Goal: Contribute content: Contribute content

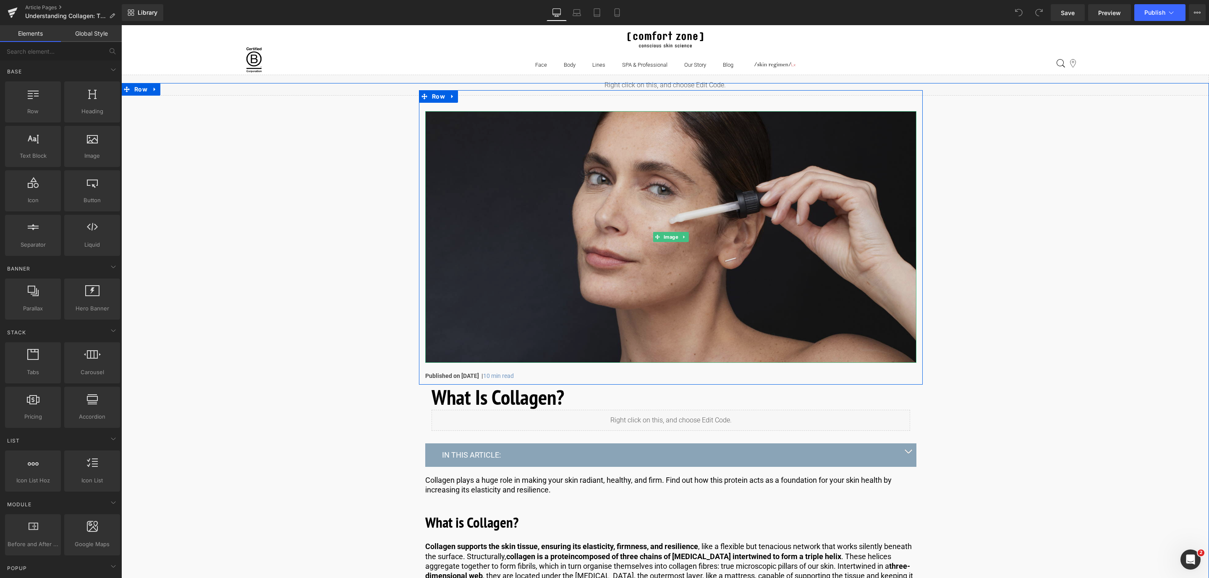
click at [536, 316] on img at bounding box center [670, 237] width 491 height 252
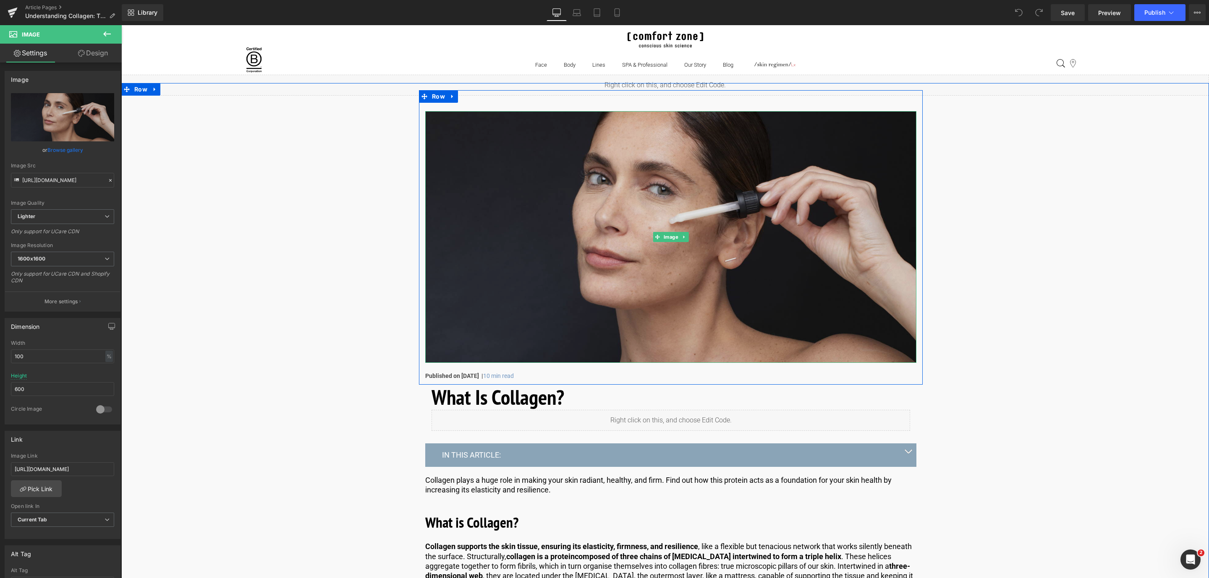
click at [570, 167] on img at bounding box center [670, 237] width 491 height 252
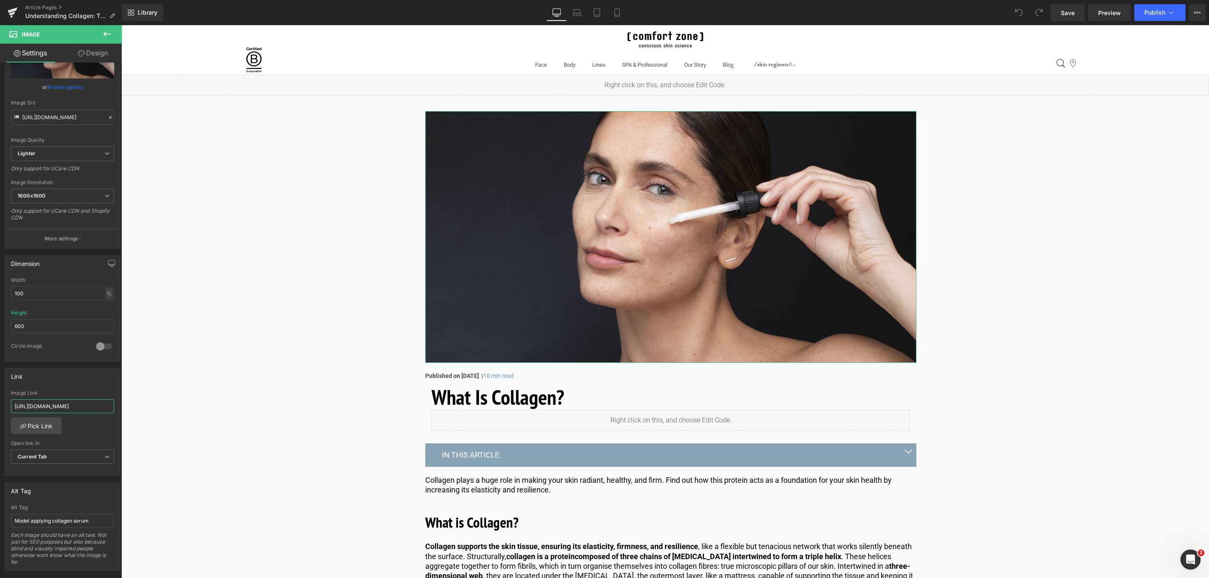
scroll to position [0, 48]
drag, startPoint x: 136, startPoint y: 432, endPoint x: 191, endPoint y: 407, distance: 59.7
paste input "[URL][DOMAIN_NAME]"
type input "[URL][DOMAIN_NAME]"
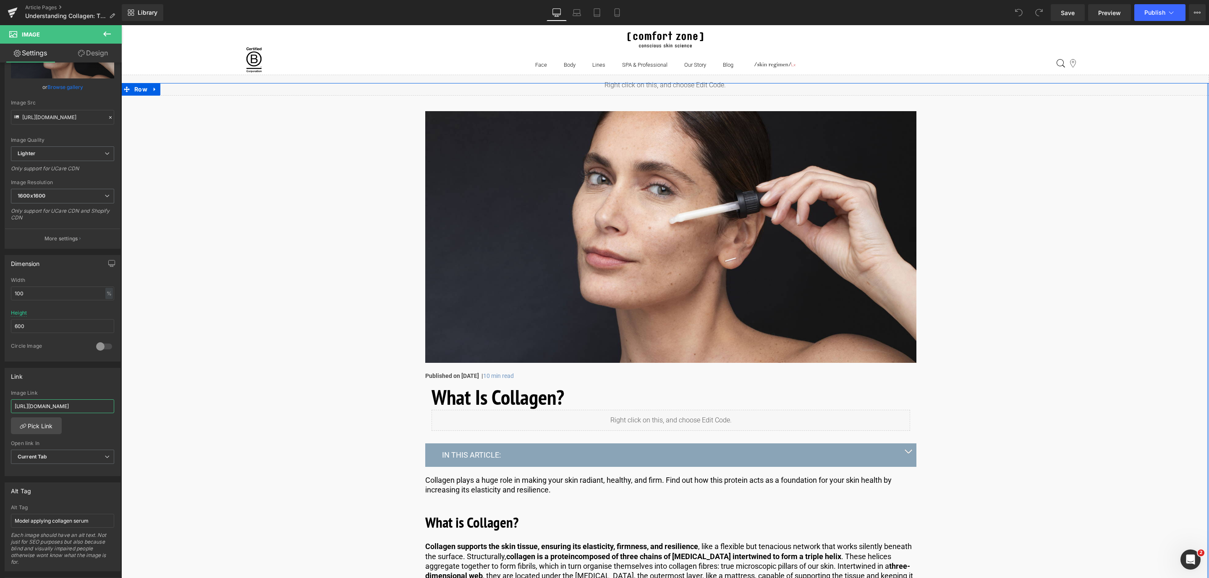
scroll to position [0, 47]
click at [45, 430] on link "Pick Link" at bounding box center [36, 426] width 51 height 17
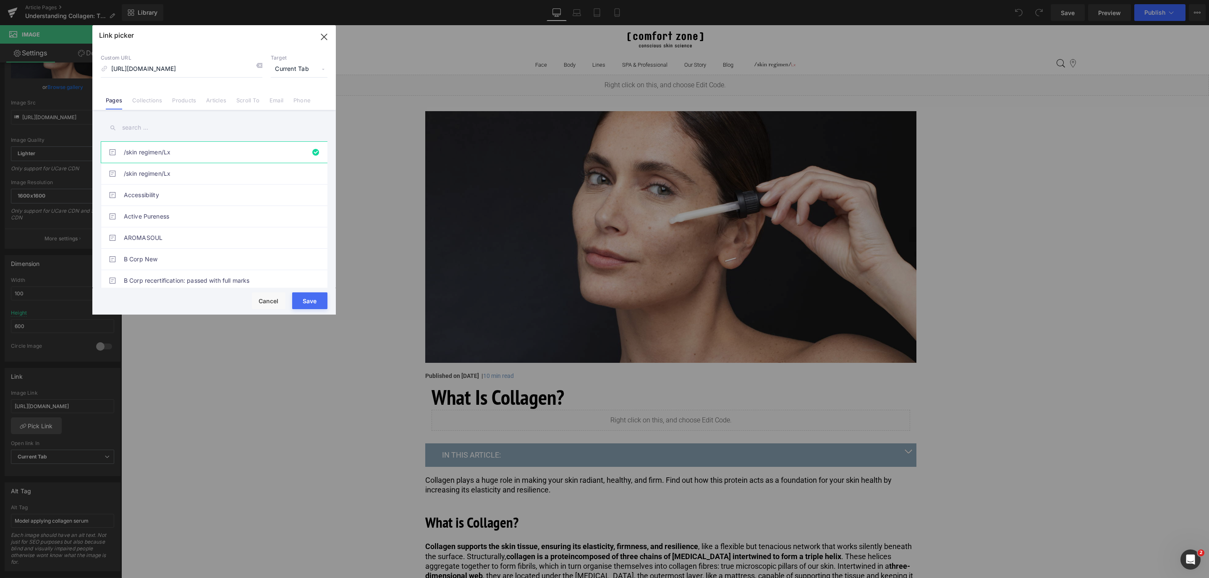
click at [317, 303] on button "Save" at bounding box center [309, 301] width 35 height 17
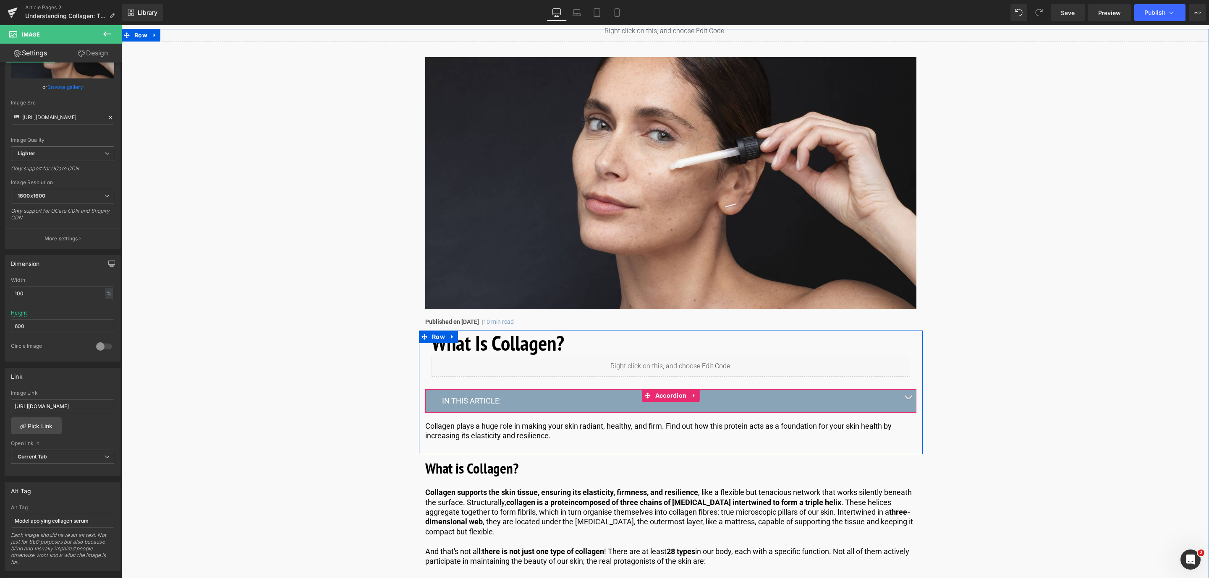
scroll to position [126, 0]
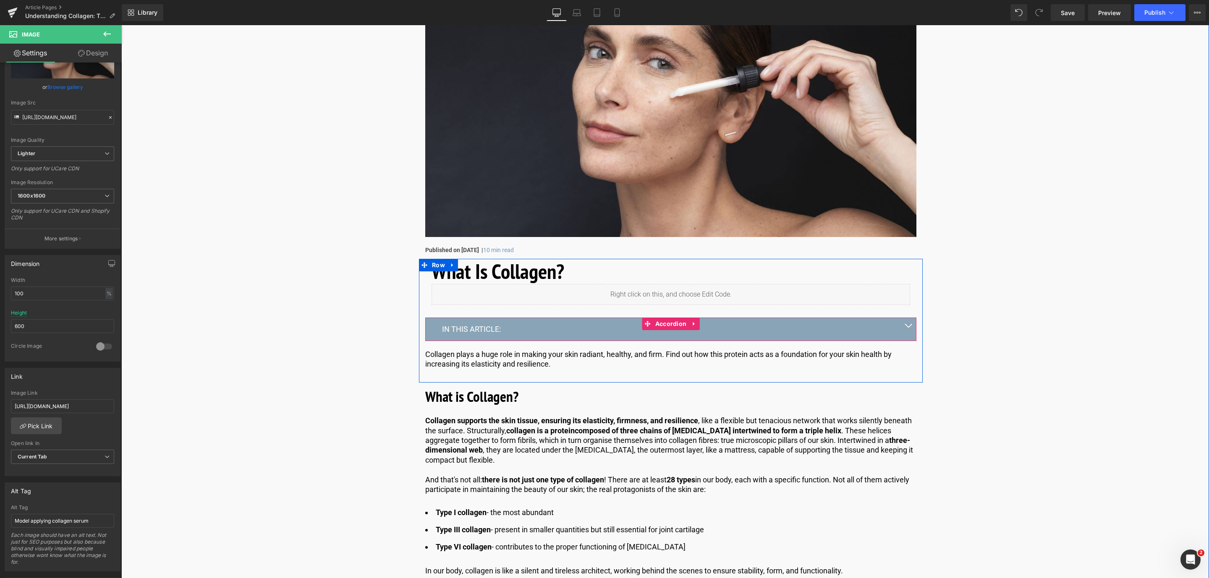
click at [496, 334] on div "IN THIS ARTICLE: Text Block" at bounding box center [670, 329] width 457 height 10
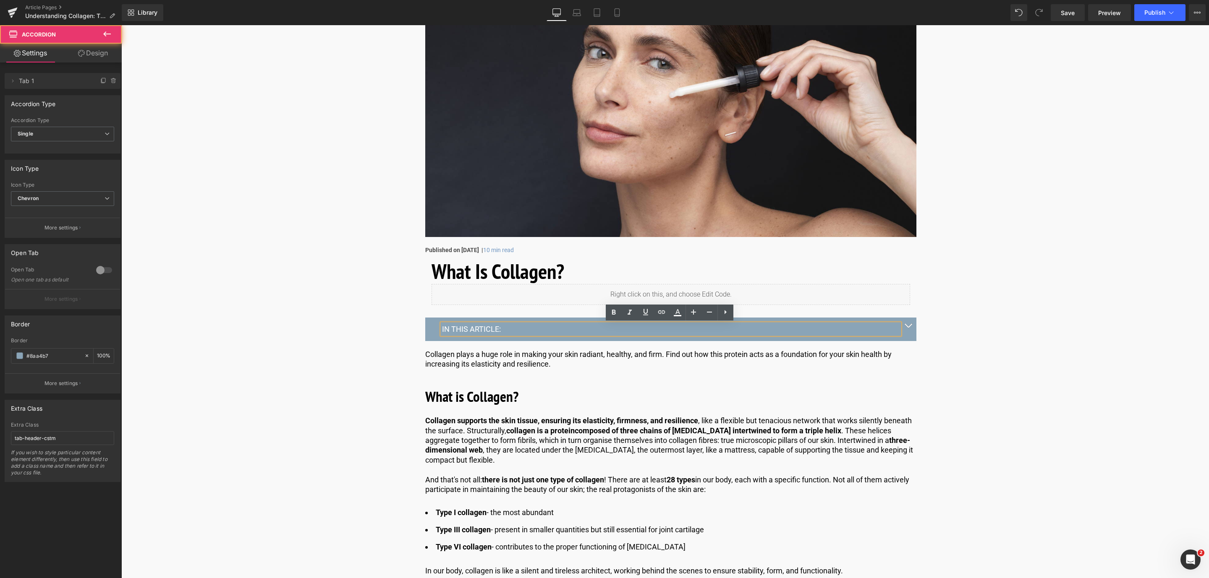
click at [908, 328] on span "button" at bounding box center [908, 328] width 0 height 0
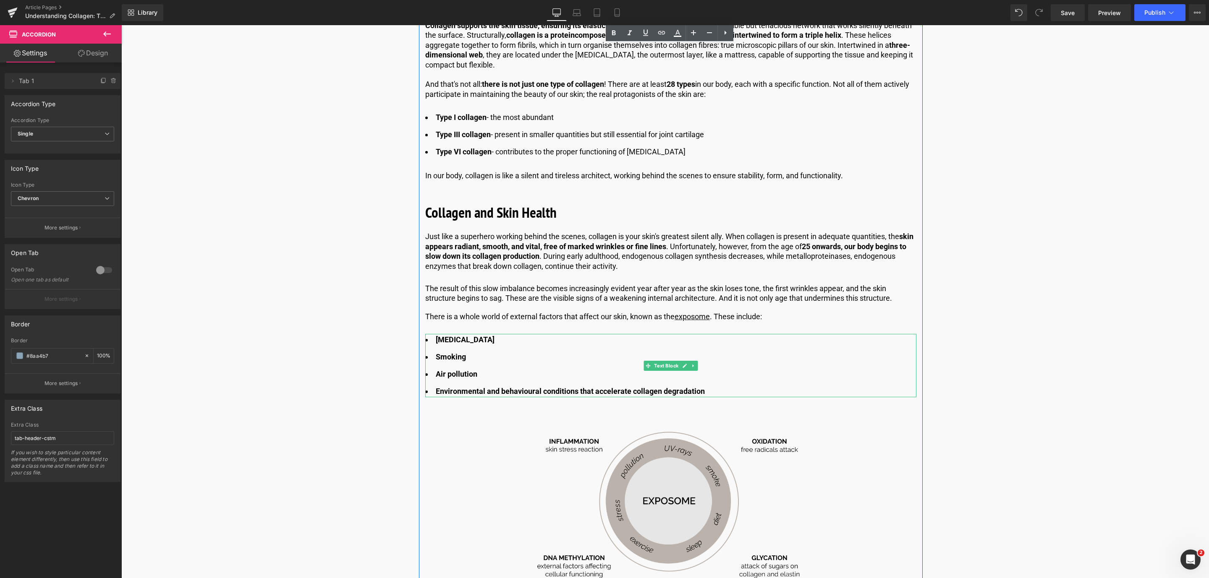
scroll to position [693, 0]
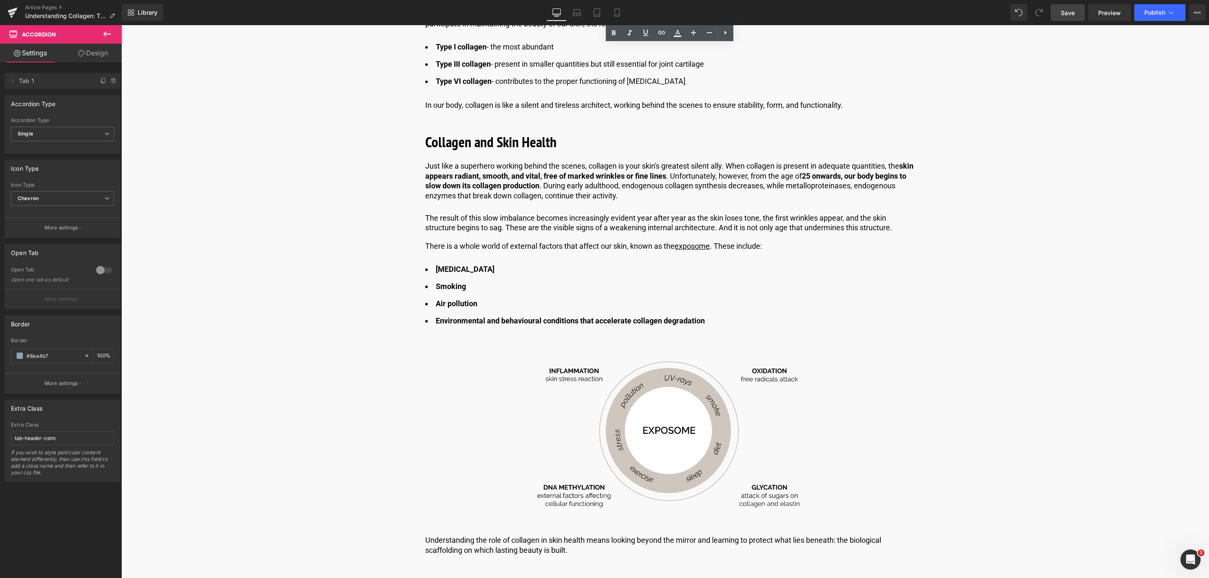
click at [1069, 15] on span "Save" at bounding box center [1068, 12] width 14 height 9
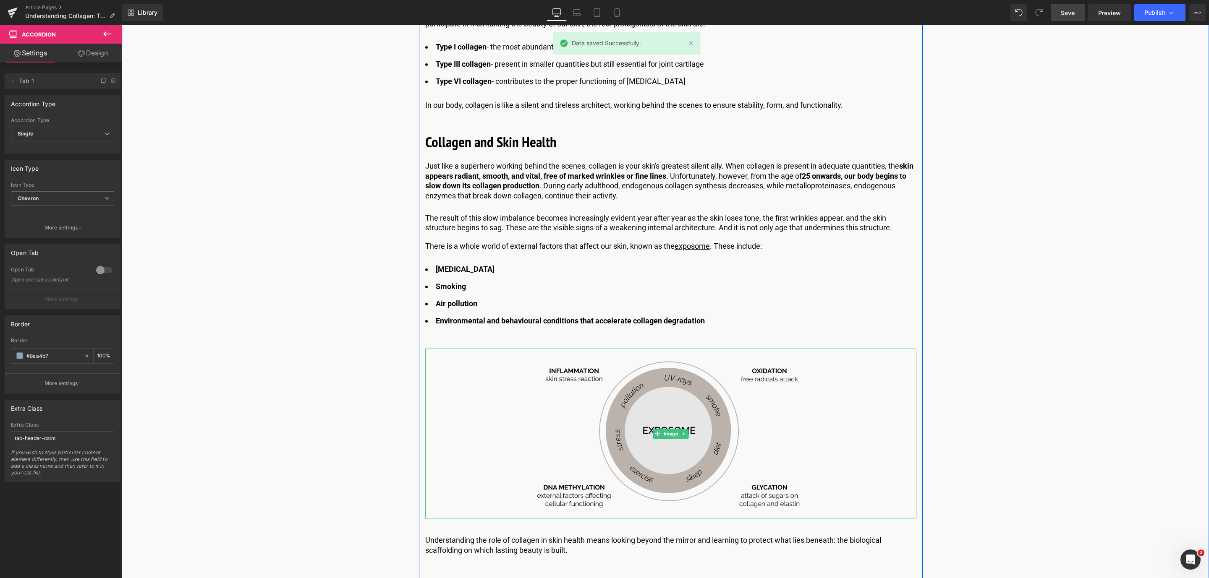
click at [621, 397] on img at bounding box center [670, 434] width 295 height 170
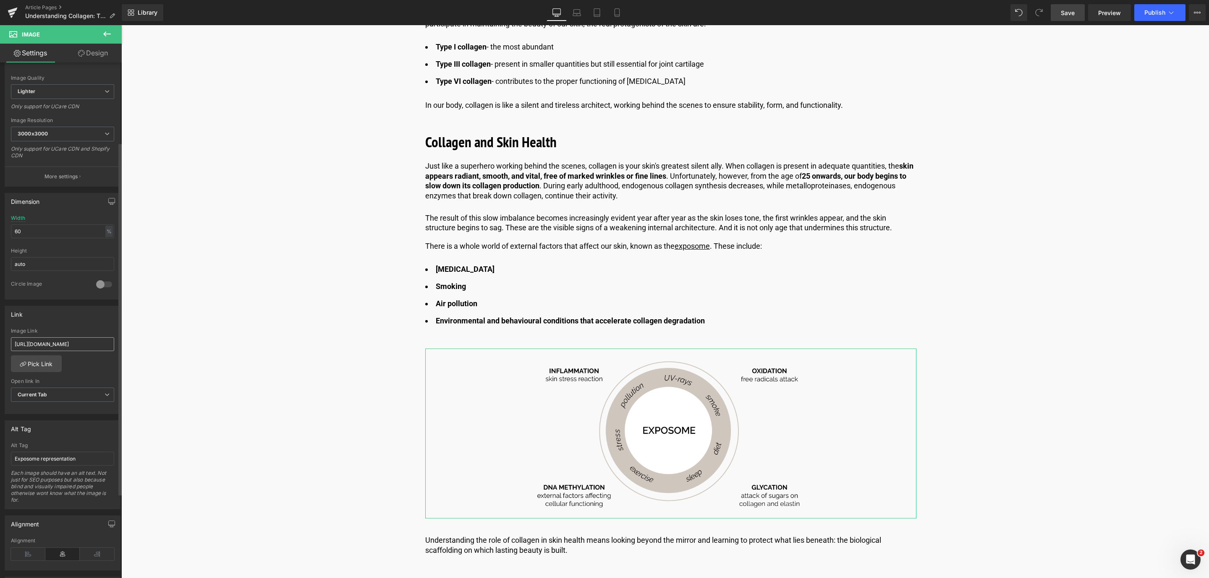
scroll to position [126, 0]
click at [72, 345] on input "[URL][DOMAIN_NAME]" at bounding box center [62, 344] width 103 height 14
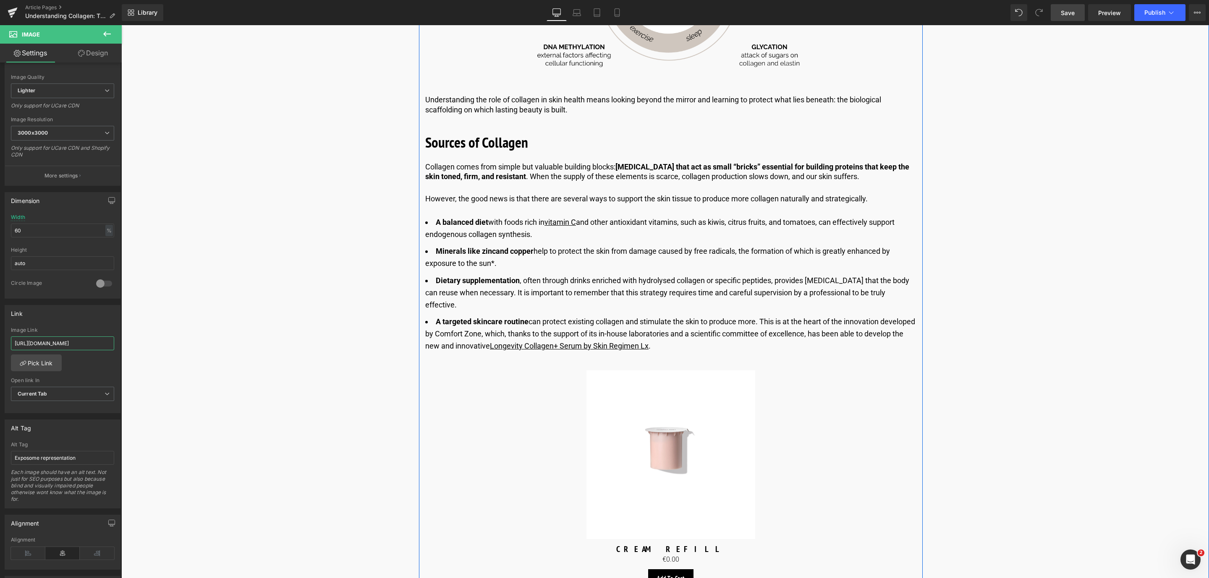
scroll to position [1322, 0]
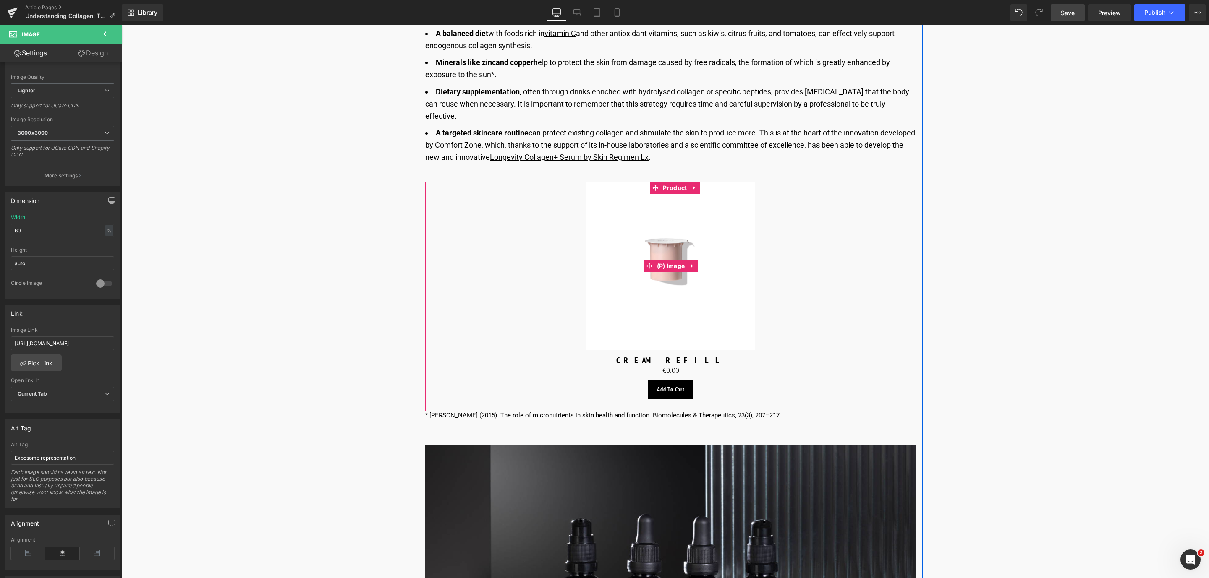
click at [635, 211] on img at bounding box center [670, 266] width 169 height 169
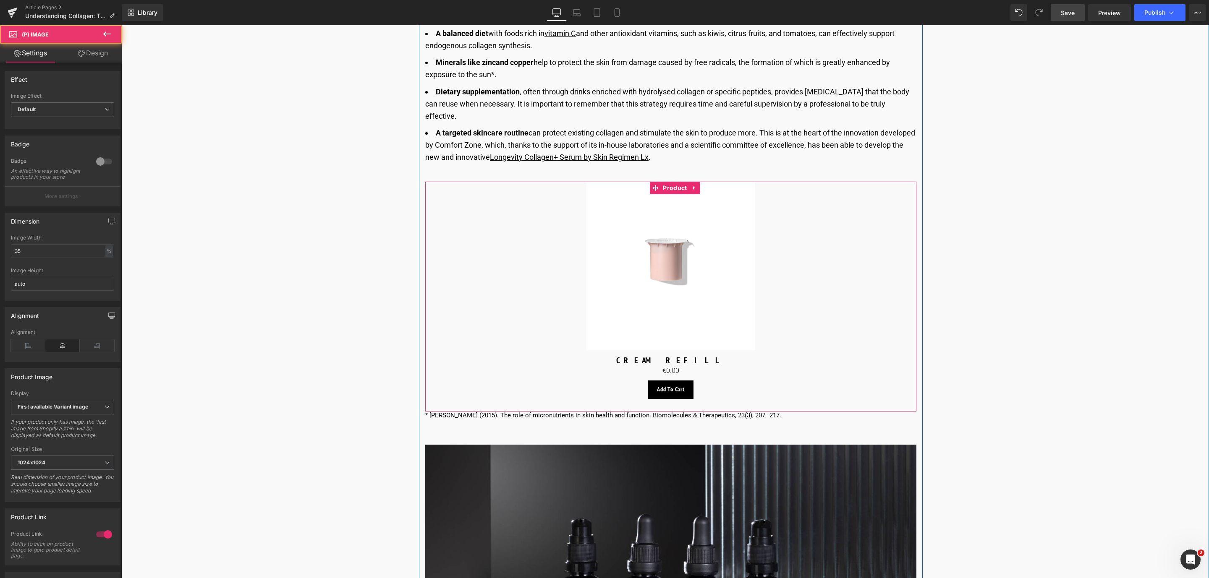
click at [676, 182] on li "Product" at bounding box center [669, 188] width 39 height 13
click at [672, 182] on span "Product" at bounding box center [675, 188] width 28 height 13
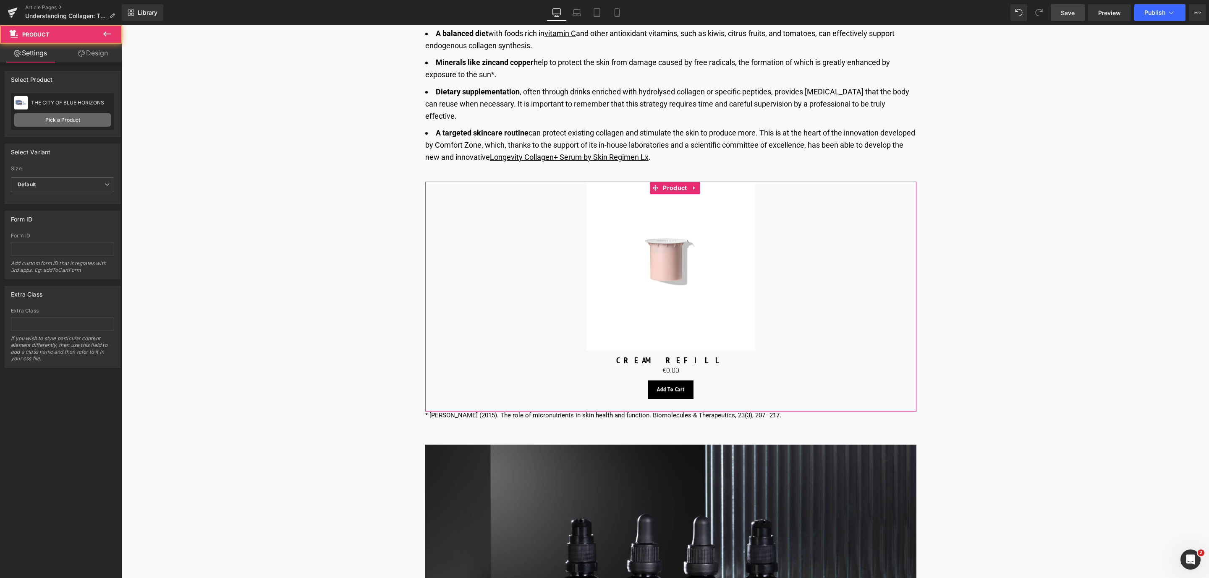
click at [91, 120] on link "Pick a Product" at bounding box center [62, 119] width 97 height 13
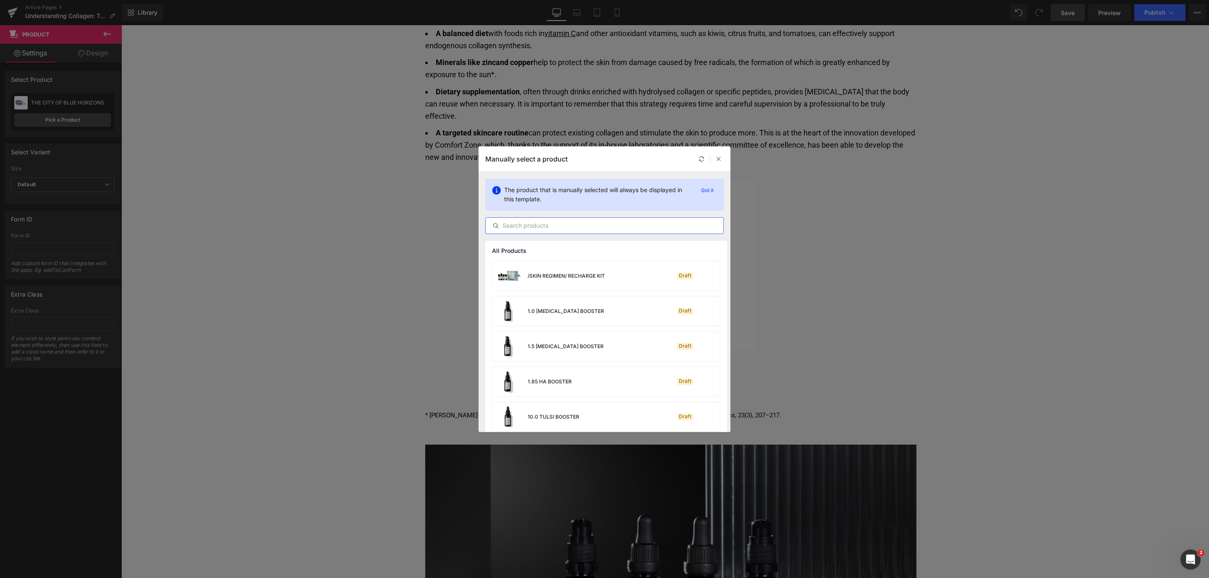
click at [527, 228] on input "text" at bounding box center [605, 226] width 238 height 10
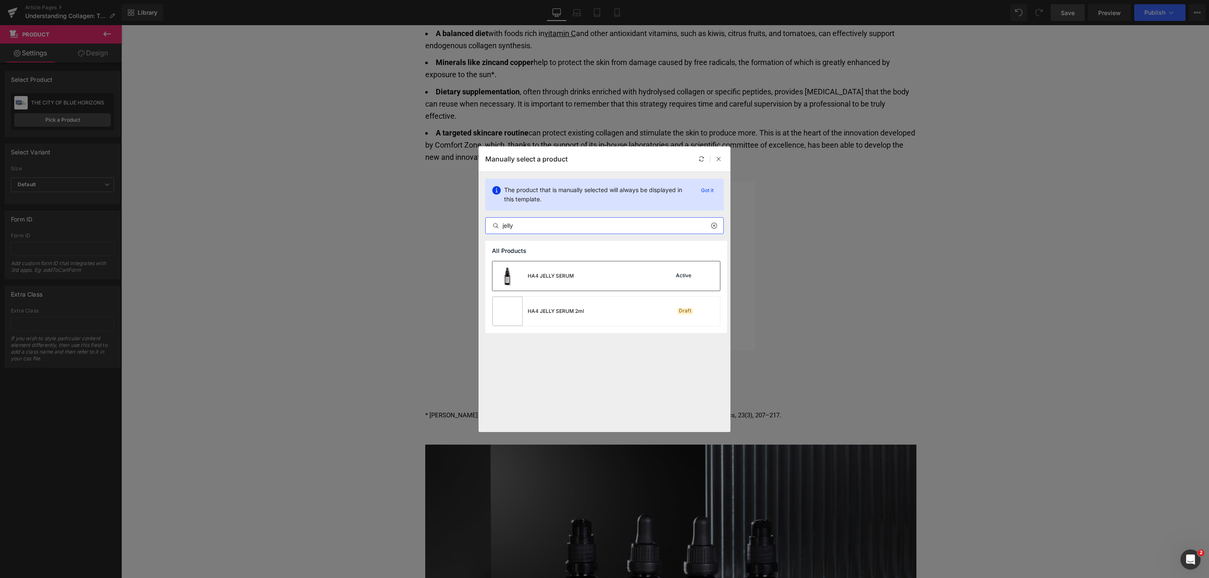
type input "jelly"
click at [566, 273] on div "HA4 JELLY SERUM" at bounding box center [551, 276] width 46 height 8
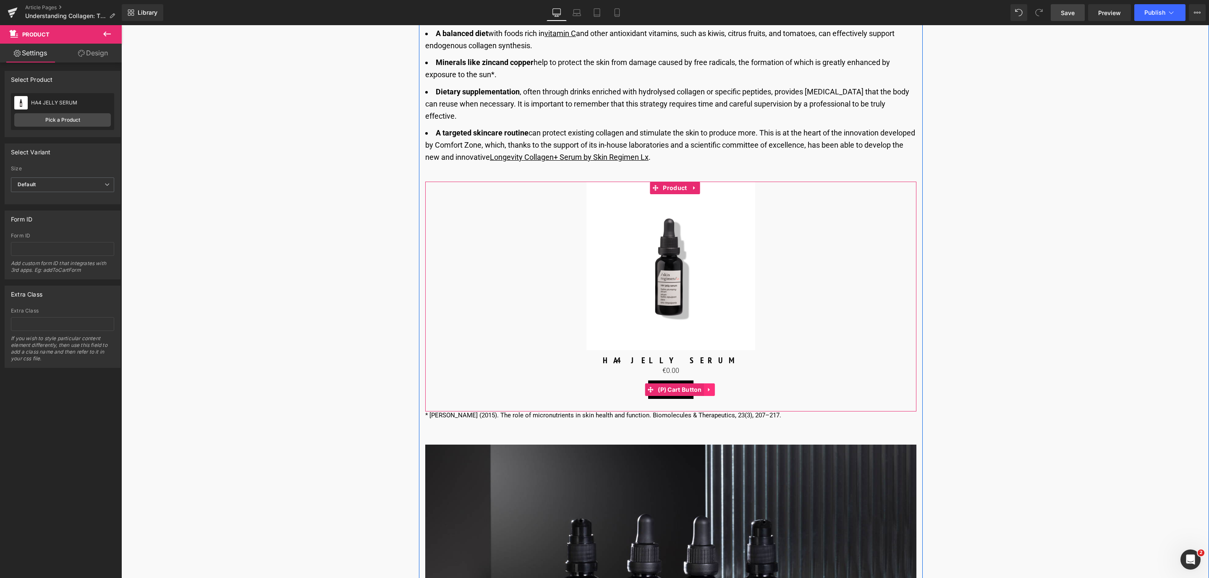
click at [706, 387] on icon at bounding box center [709, 390] width 6 height 6
click at [710, 384] on link at bounding box center [714, 390] width 11 height 13
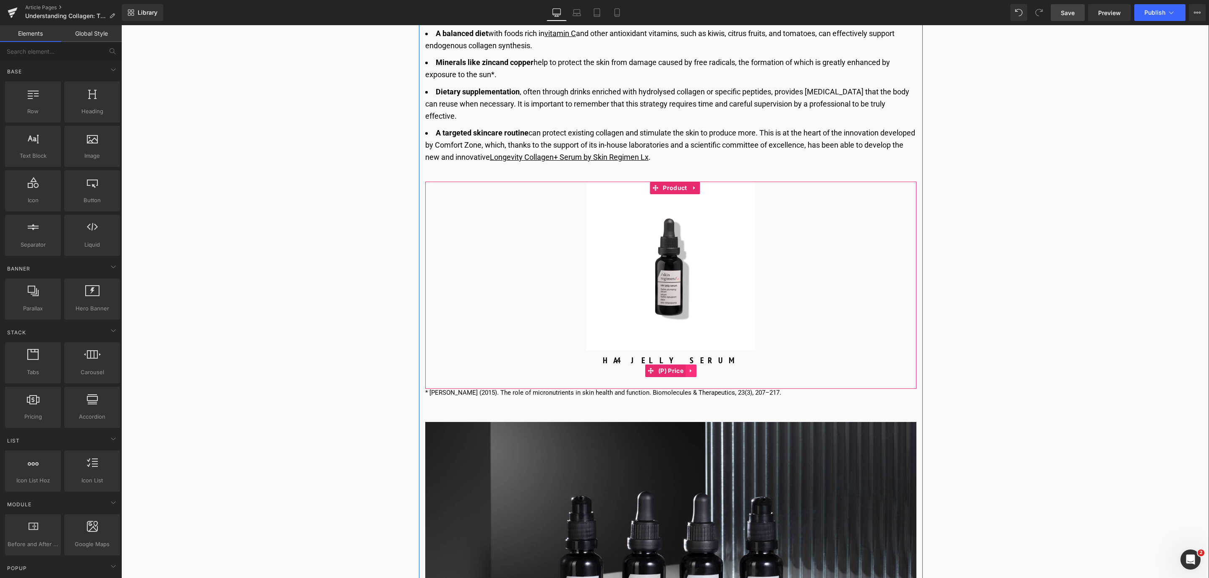
click at [690, 368] on icon at bounding box center [691, 371] width 6 height 6
click at [695, 368] on icon at bounding box center [696, 371] width 6 height 6
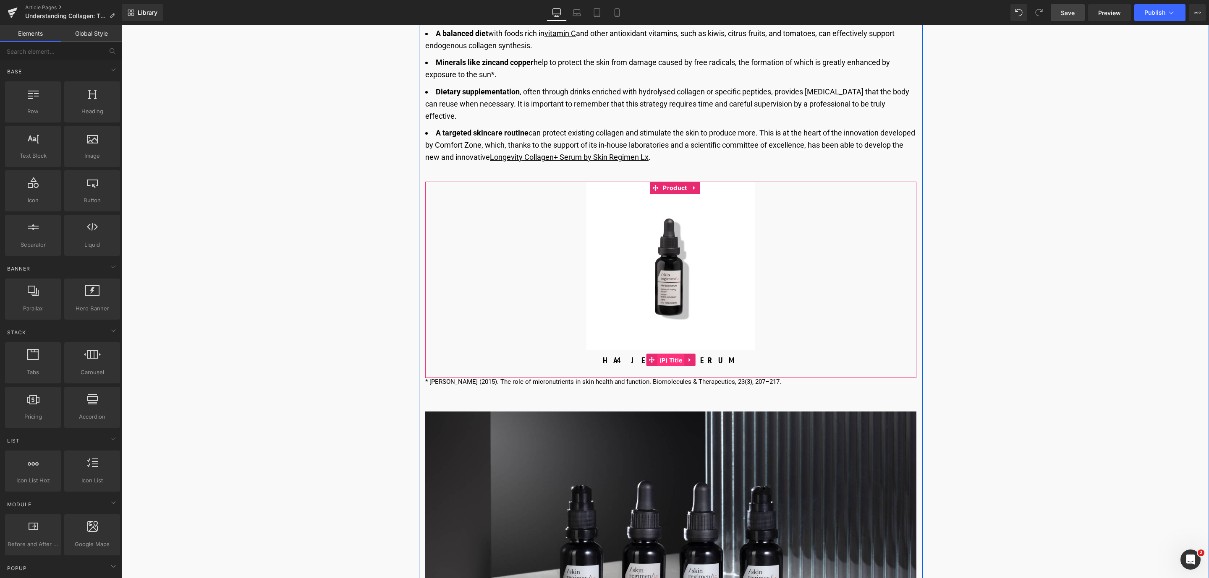
click at [670, 354] on span "(P) Title" at bounding box center [670, 360] width 27 height 13
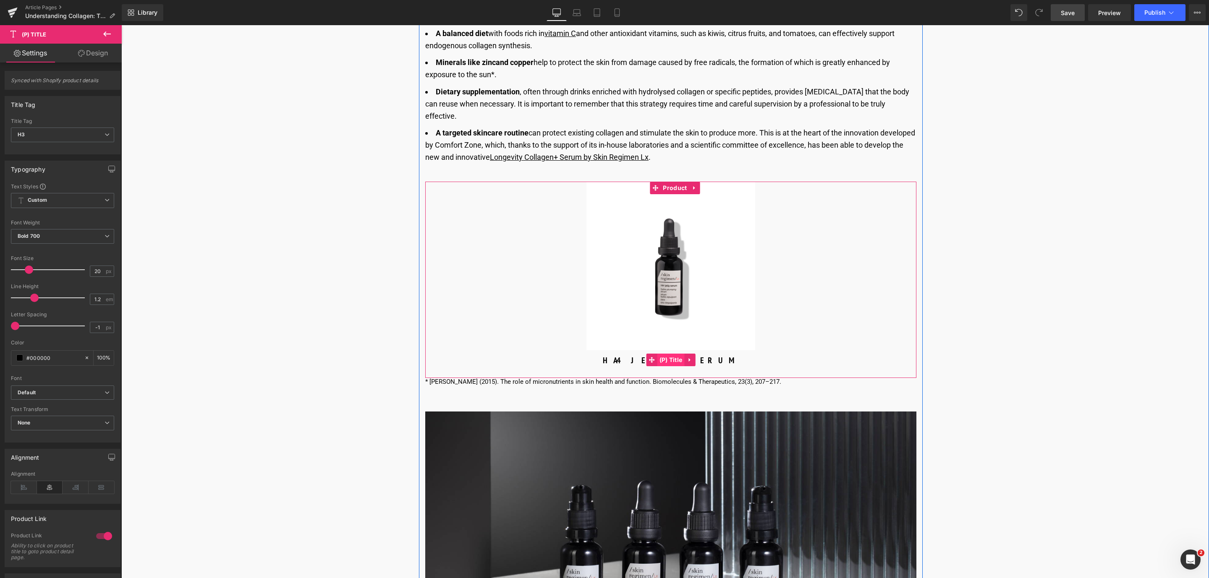
click at [673, 354] on span "(P) Title" at bounding box center [670, 360] width 27 height 13
click at [101, 50] on link "Design" at bounding box center [93, 53] width 61 height 19
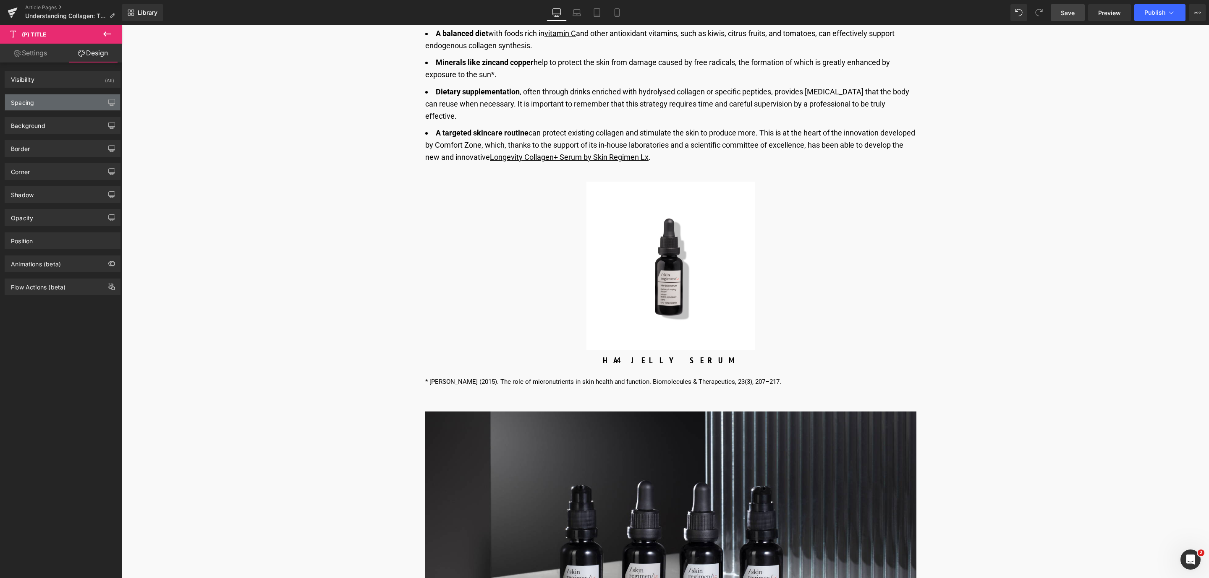
click at [36, 102] on div "Spacing" at bounding box center [62, 102] width 115 height 16
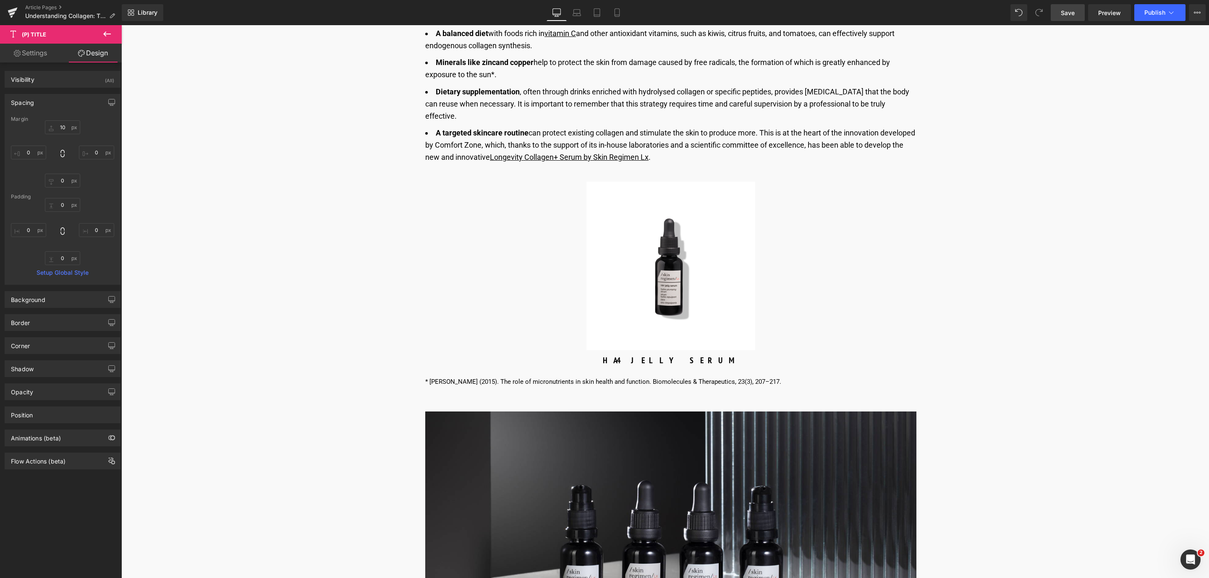
click at [102, 33] on button at bounding box center [106, 34] width 29 height 18
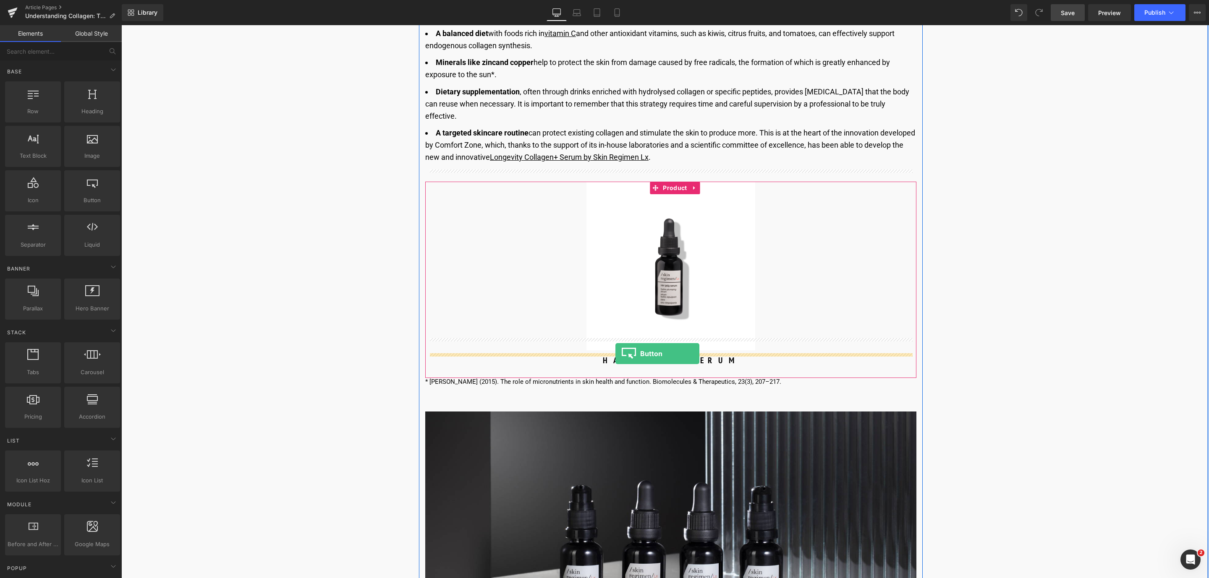
drag, startPoint x: 240, startPoint y: 228, endPoint x: 615, endPoint y: 354, distance: 396.2
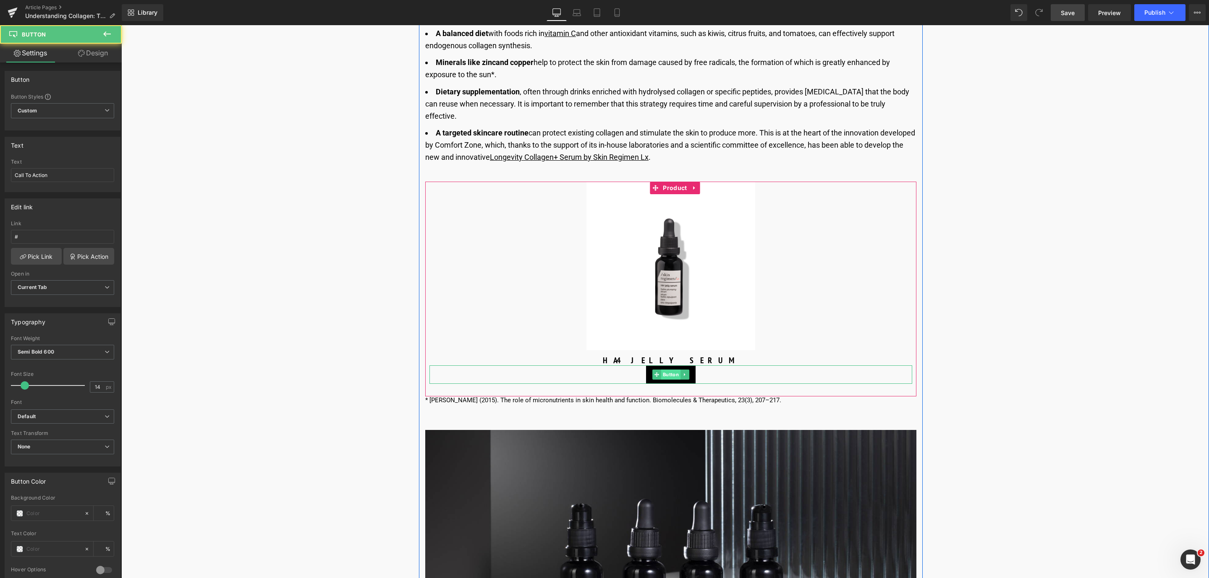
click at [664, 370] on span "Button" at bounding box center [670, 375] width 19 height 10
click at [106, 53] on link "Design" at bounding box center [93, 53] width 61 height 19
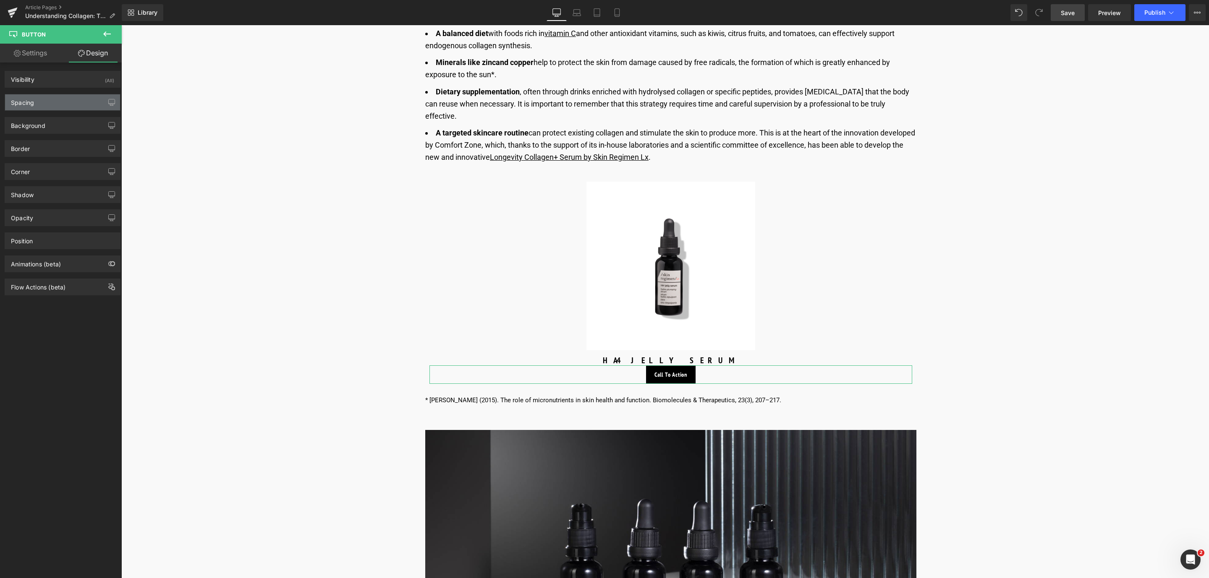
click at [51, 105] on div "Spacing" at bounding box center [62, 102] width 115 height 16
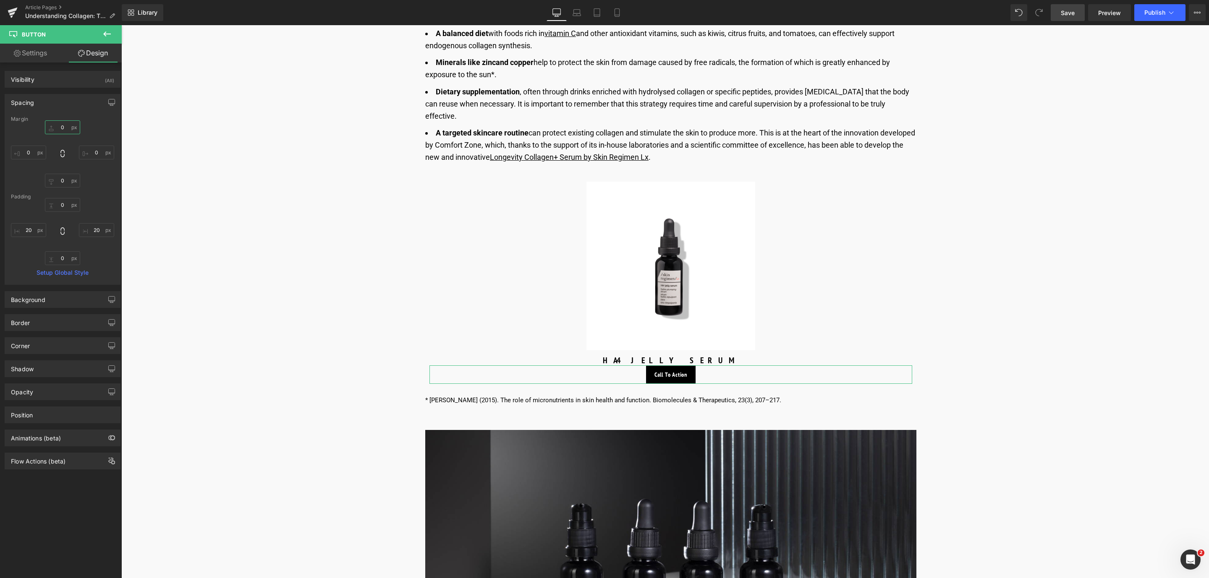
click at [67, 128] on input "0" at bounding box center [62, 127] width 35 height 14
type input "10"
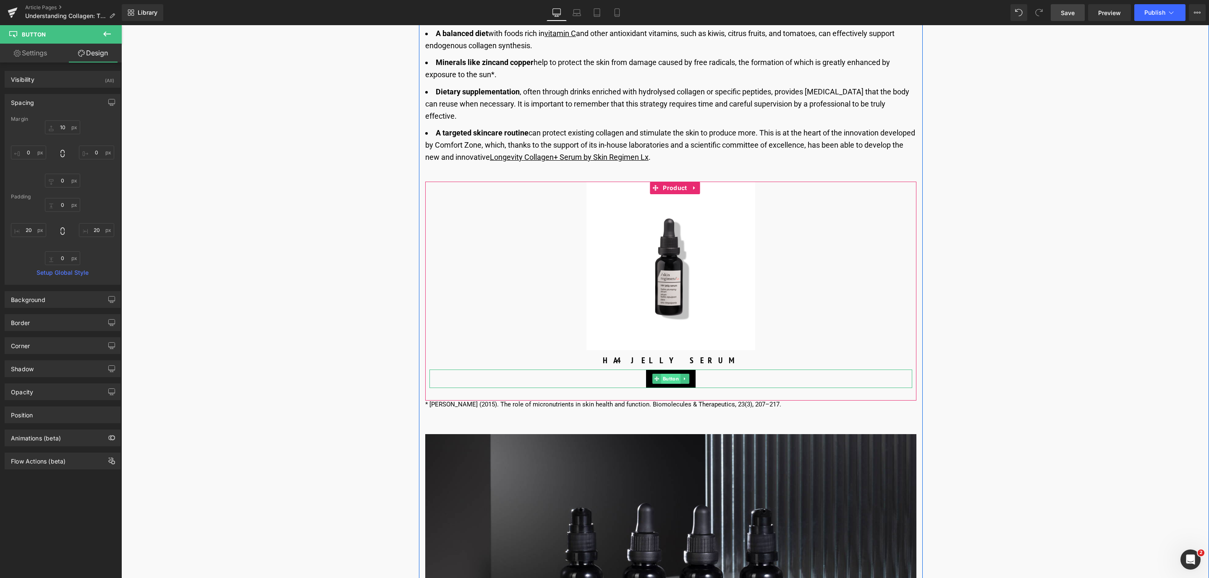
click at [663, 374] on span "Button" at bounding box center [670, 379] width 19 height 10
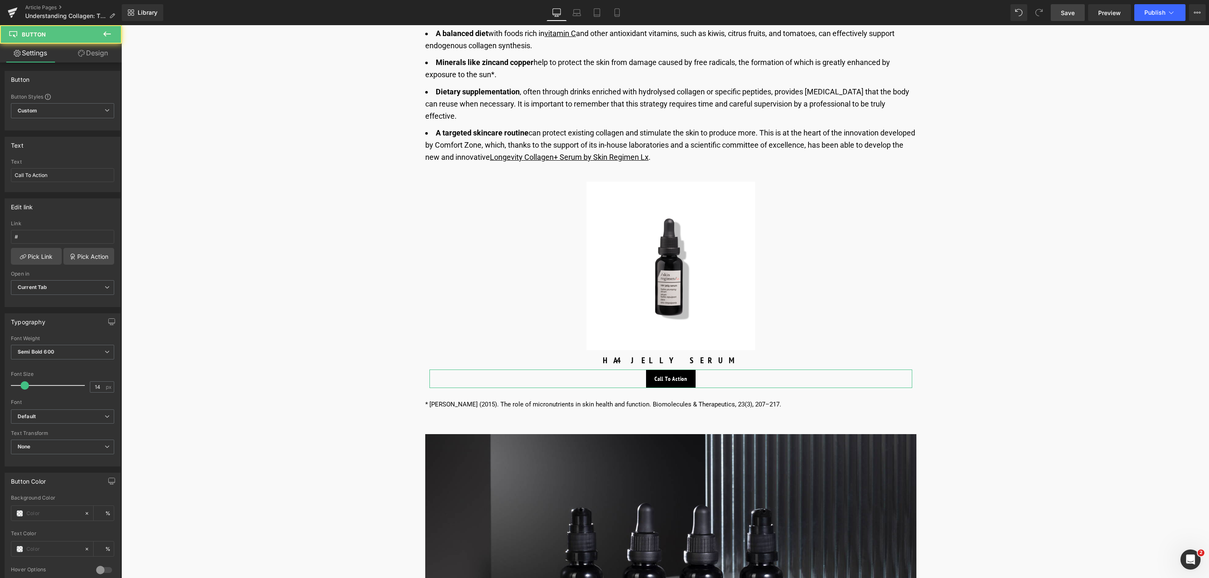
click at [96, 58] on link "Design" at bounding box center [93, 53] width 61 height 19
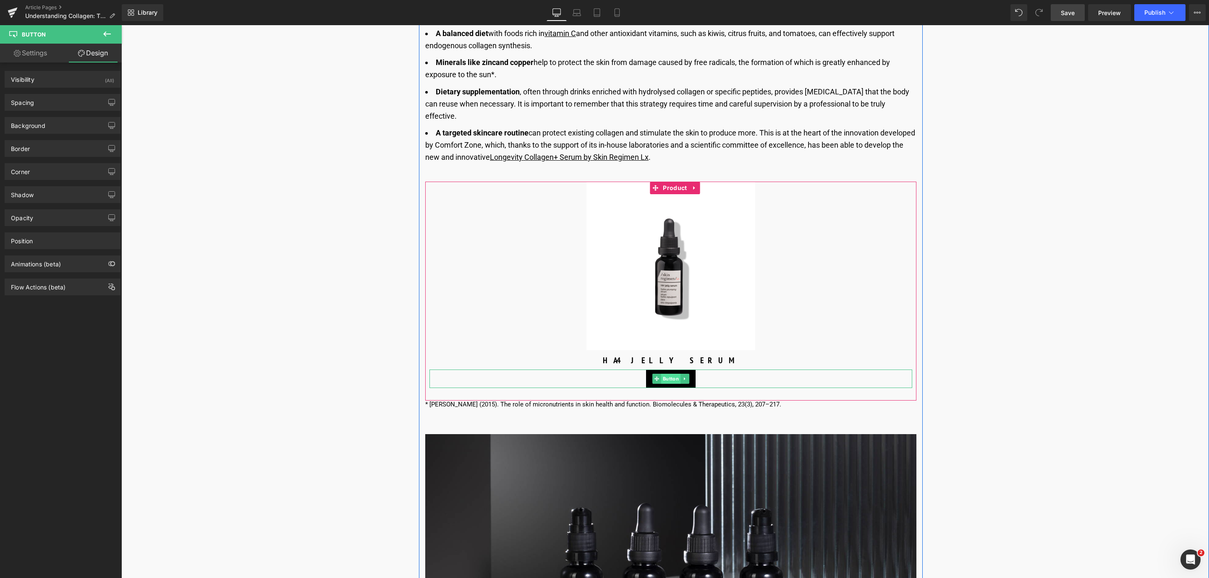
click at [666, 374] on span "Button" at bounding box center [670, 379] width 19 height 10
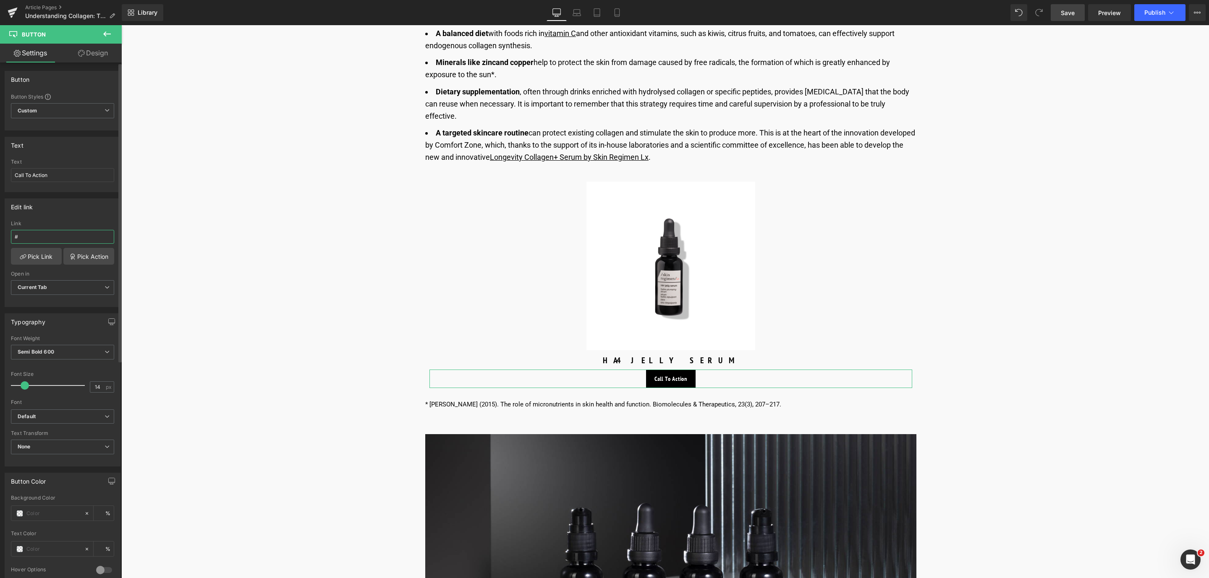
click at [57, 238] on input "#" at bounding box center [62, 237] width 103 height 14
drag, startPoint x: 67, startPoint y: 174, endPoint x: 0, endPoint y: 162, distance: 68.3
click at [0, 162] on div "Text Call To Action Text Call To Action" at bounding box center [62, 162] width 125 height 62
type input "Discover more"
click at [1078, 9] on link "Save" at bounding box center [1068, 12] width 34 height 17
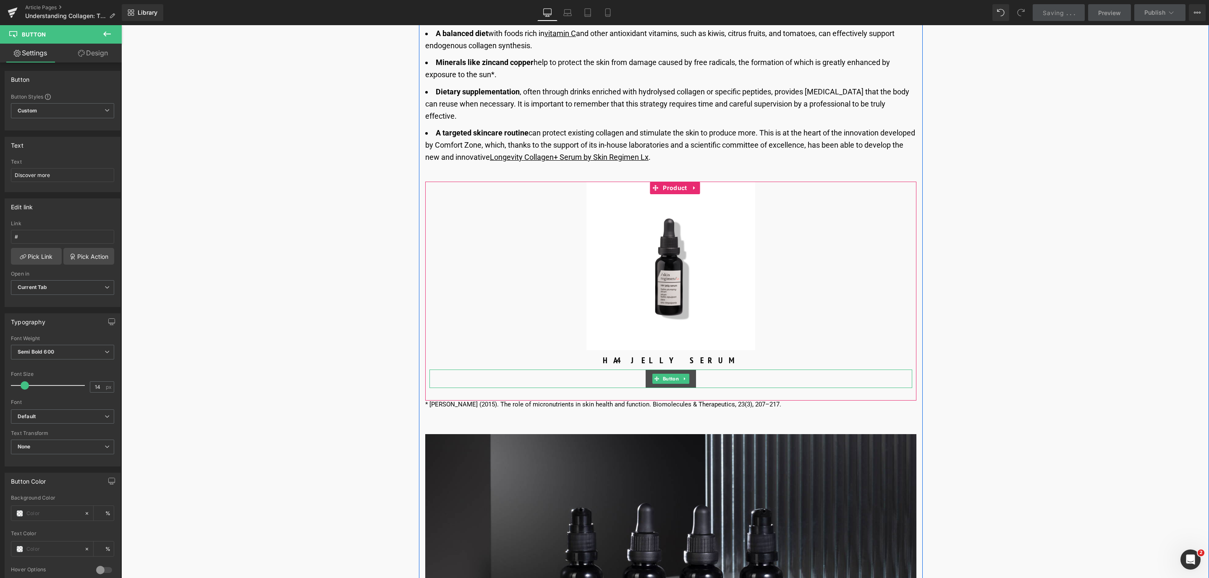
click at [669, 374] on span "Button" at bounding box center [670, 379] width 19 height 10
click at [26, 233] on input "#" at bounding box center [62, 237] width 103 height 14
click at [664, 374] on span "Button" at bounding box center [670, 379] width 19 height 10
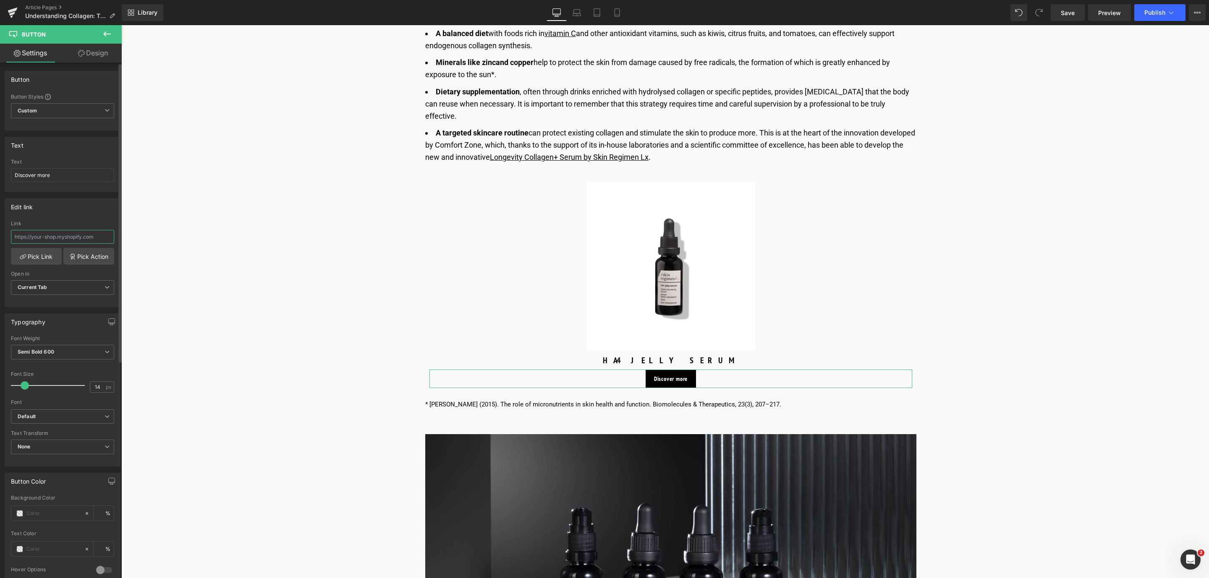
paste input "[URL][DOMAIN_NAME]"
type input "[URL][DOMAIN_NAME]"
click at [29, 254] on link "Pick Link" at bounding box center [36, 256] width 51 height 17
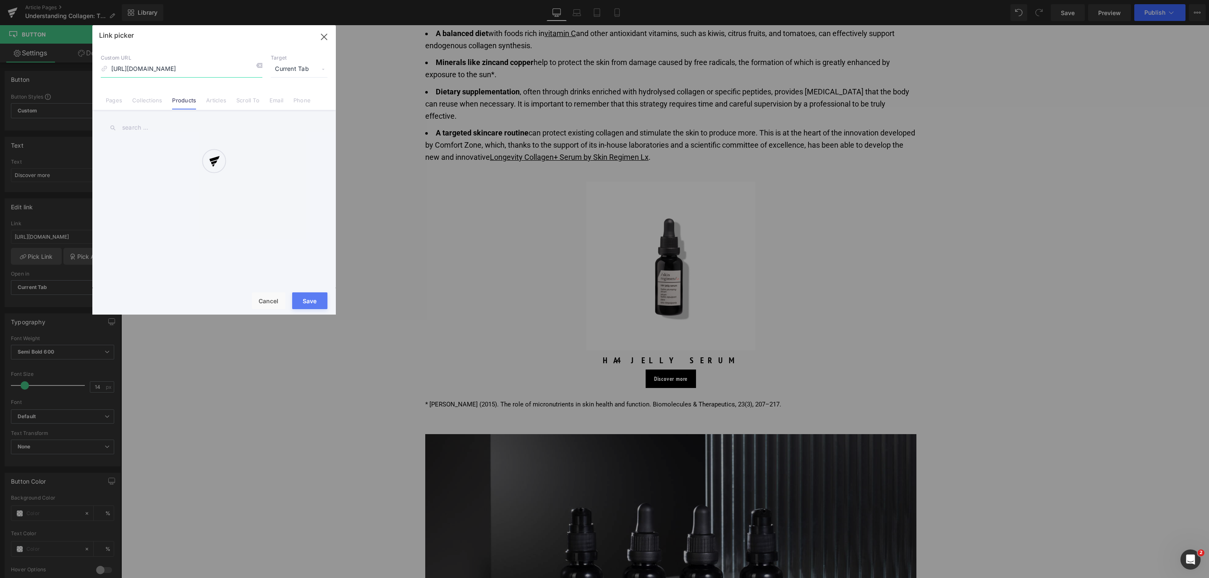
scroll to position [0, 97]
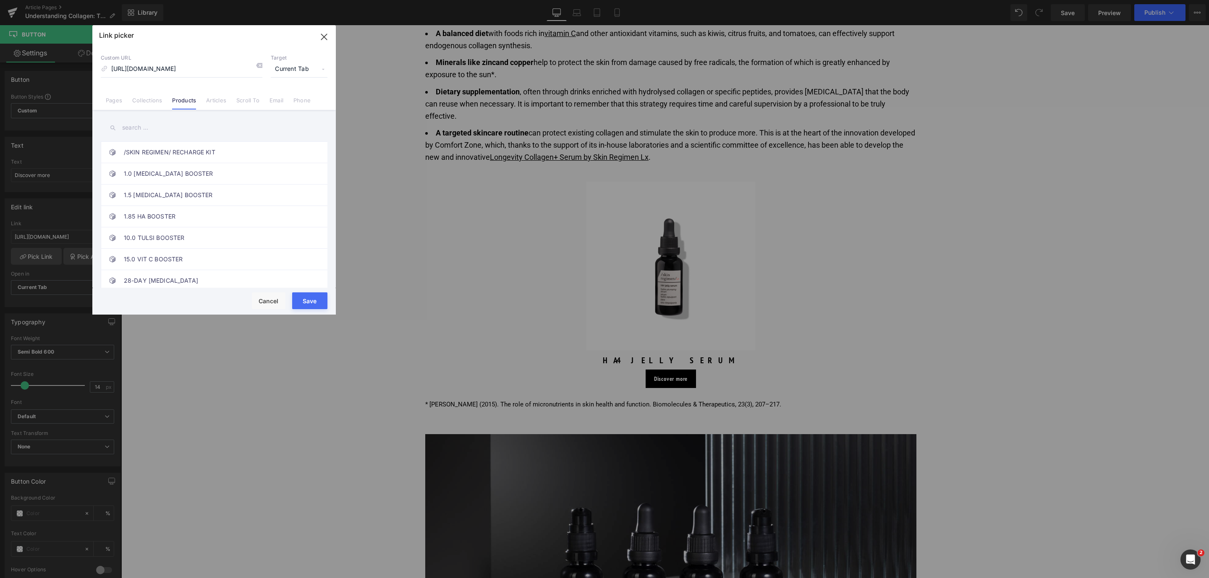
click at [304, 293] on button "Save" at bounding box center [309, 301] width 35 height 17
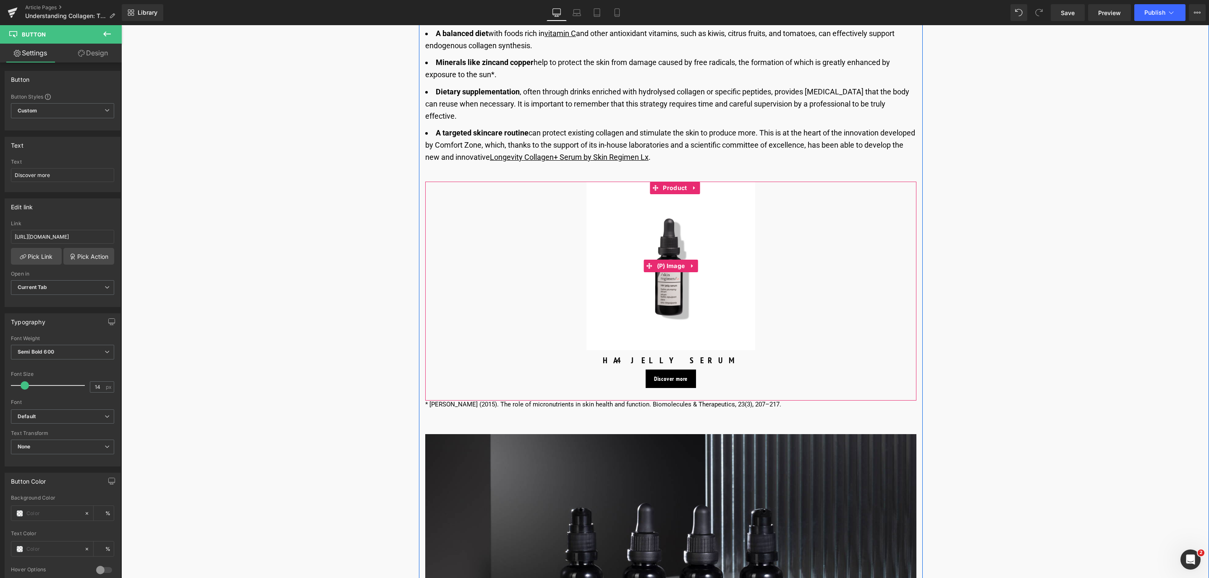
click at [648, 301] on img at bounding box center [670, 266] width 169 height 169
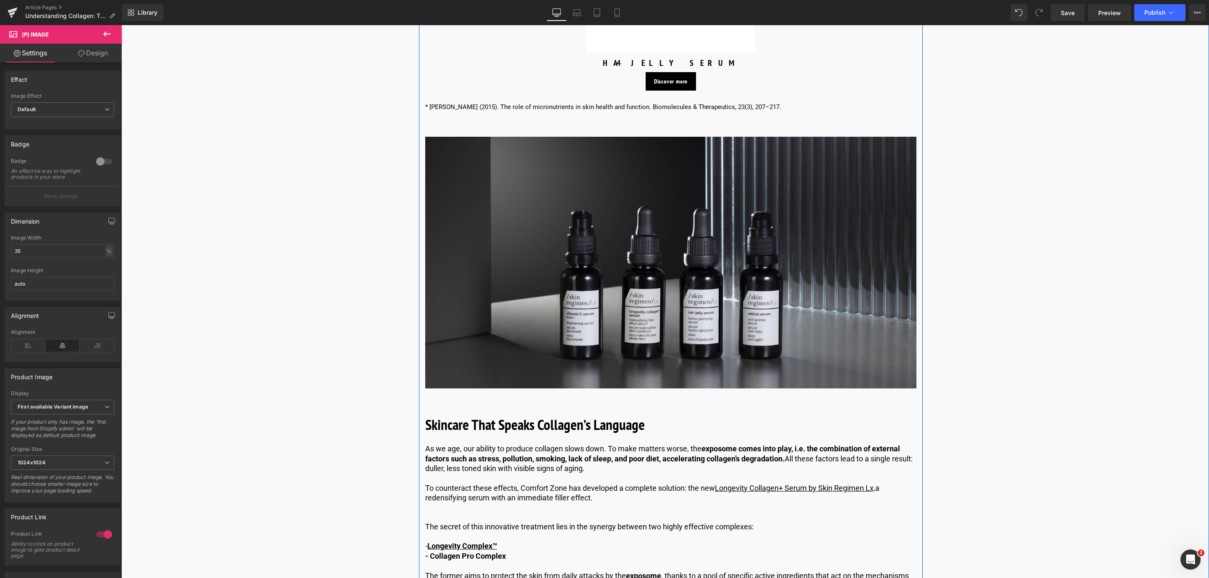
scroll to position [1637, 0]
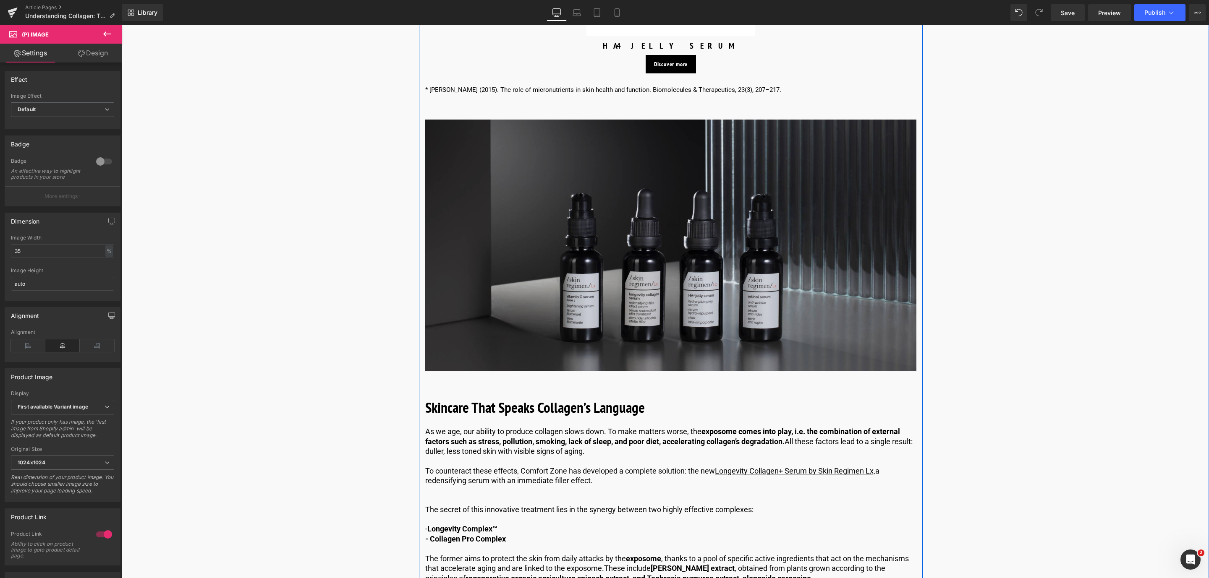
click at [527, 272] on img at bounding box center [670, 246] width 491 height 252
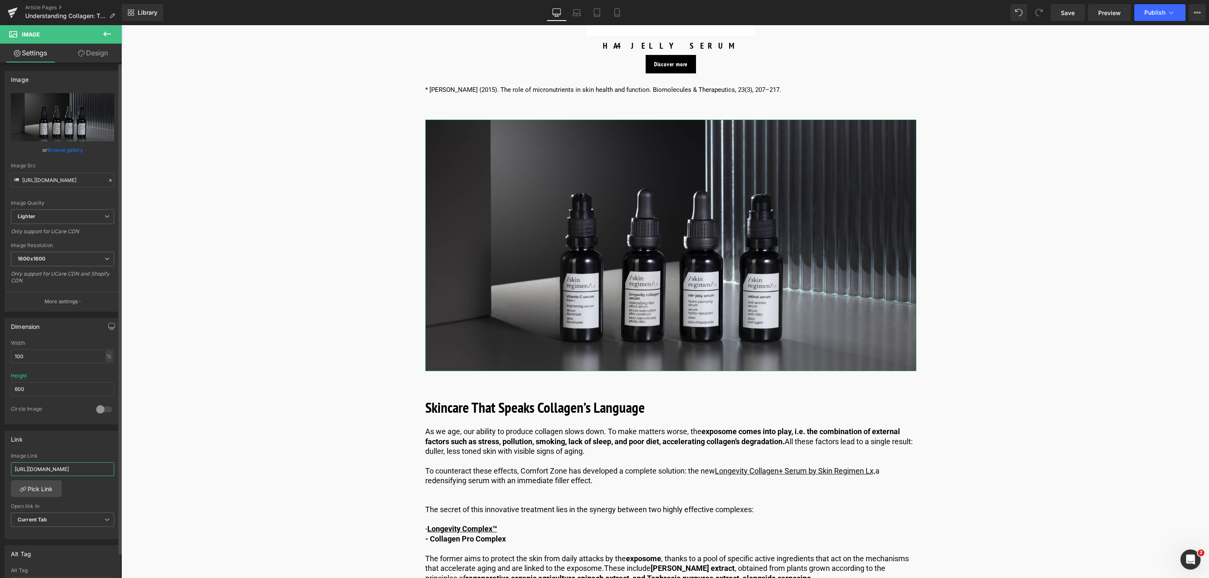
click at [64, 469] on input "[URL][DOMAIN_NAME]" at bounding box center [62, 470] width 103 height 14
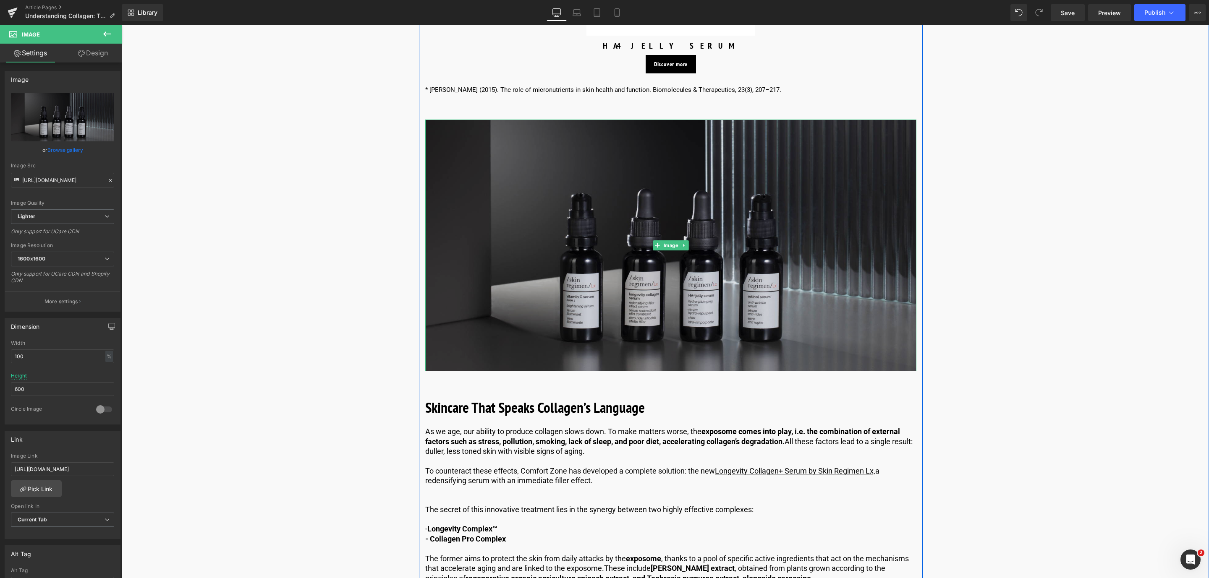
click at [635, 188] on img at bounding box center [670, 246] width 491 height 252
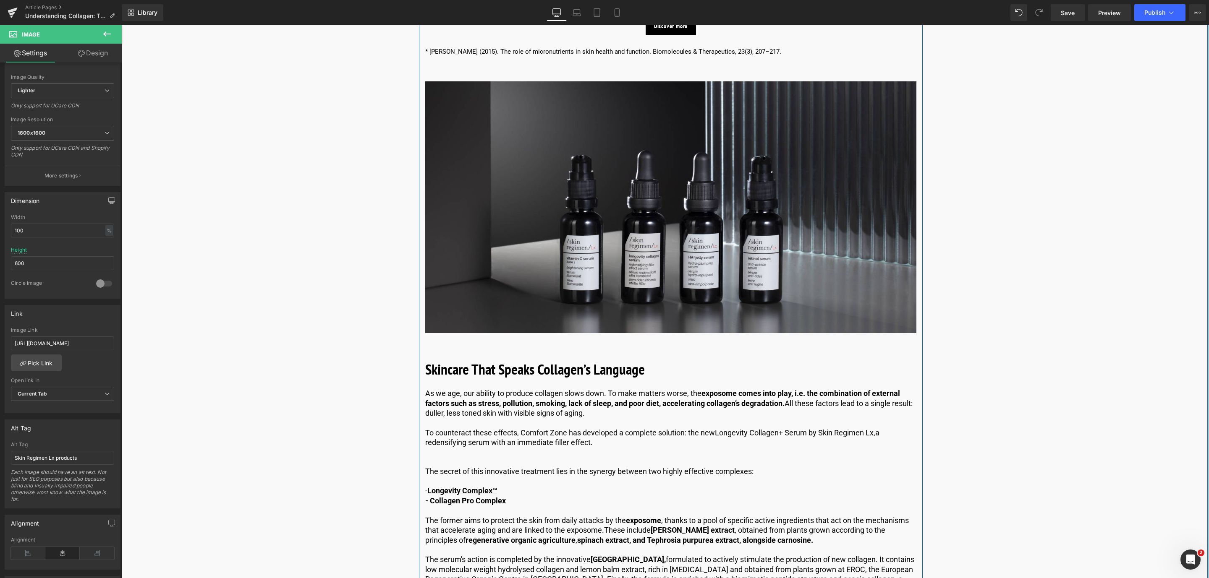
scroll to position [1826, 0]
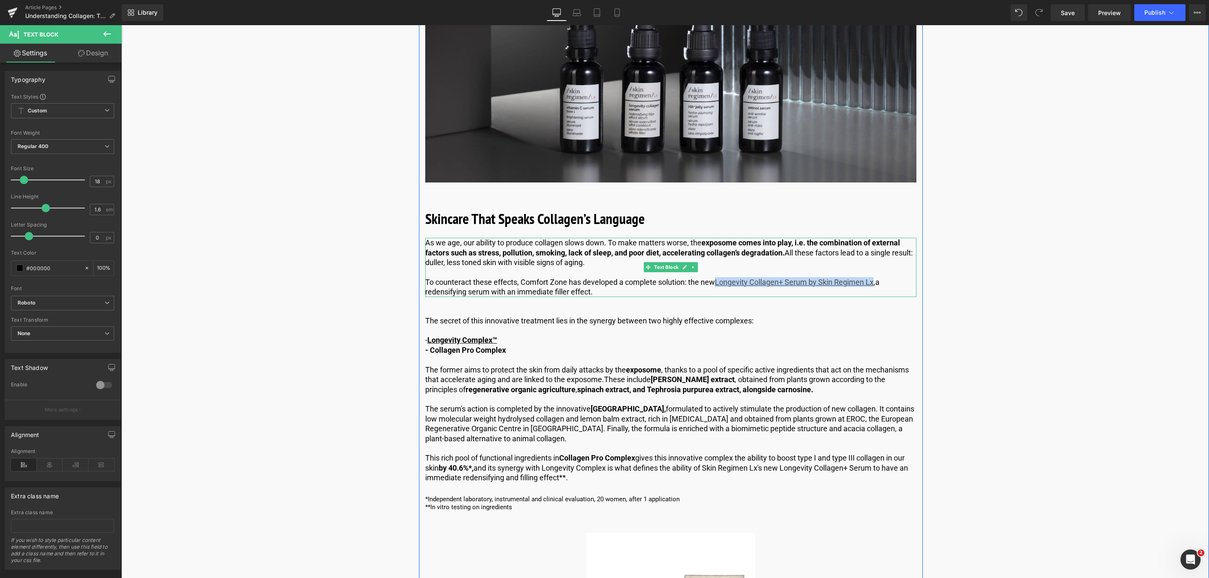
drag, startPoint x: 716, startPoint y: 269, endPoint x: 874, endPoint y: 272, distance: 158.3
click at [874, 278] on u "Longevity Collagen+ Serum by Skin Regimen Lx," at bounding box center [795, 282] width 160 height 9
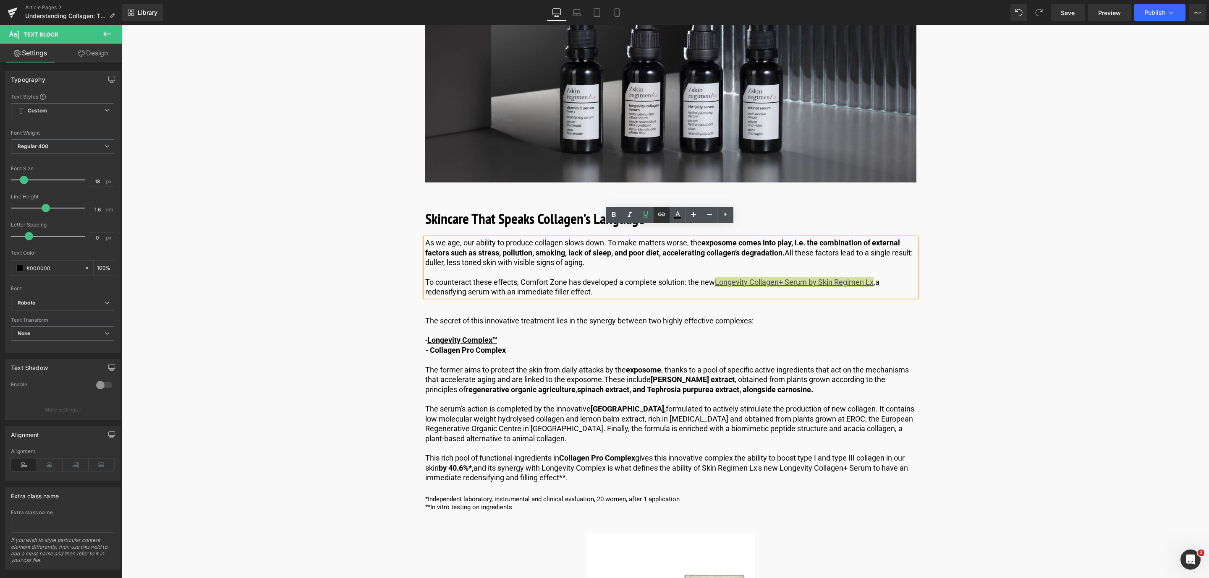
click at [665, 215] on icon at bounding box center [661, 214] width 10 height 10
click at [765, 293] on input "text" at bounding box center [811, 287] width 129 height 21
paste input "[URL][DOMAIN_NAME]"
type input "[URL][DOMAIN_NAME]"
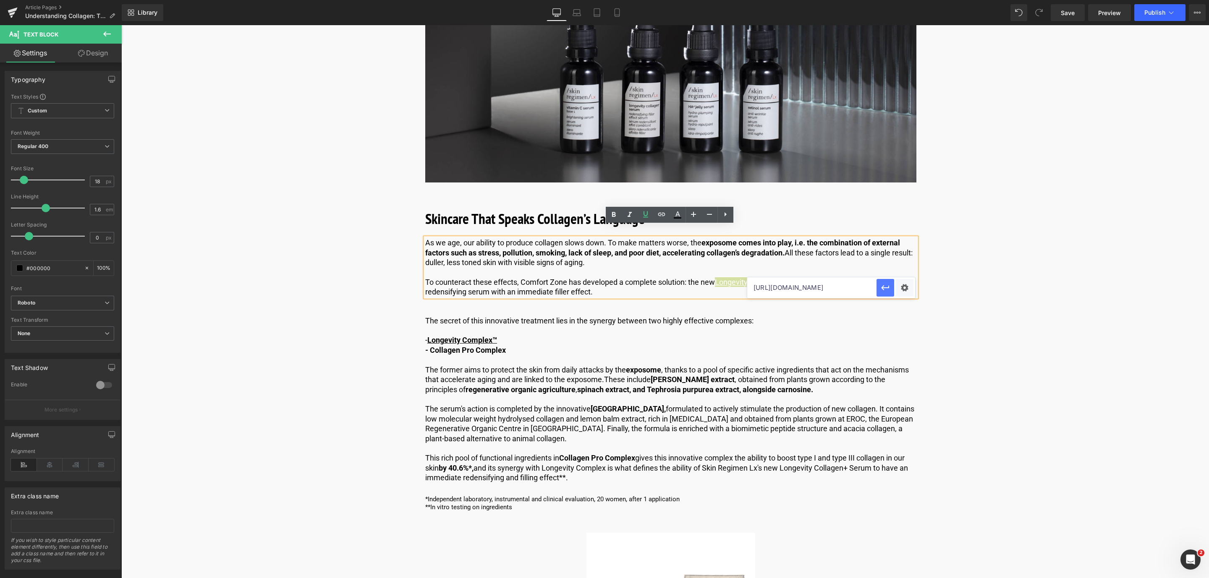
click at [885, 290] on icon "button" at bounding box center [885, 288] width 10 height 10
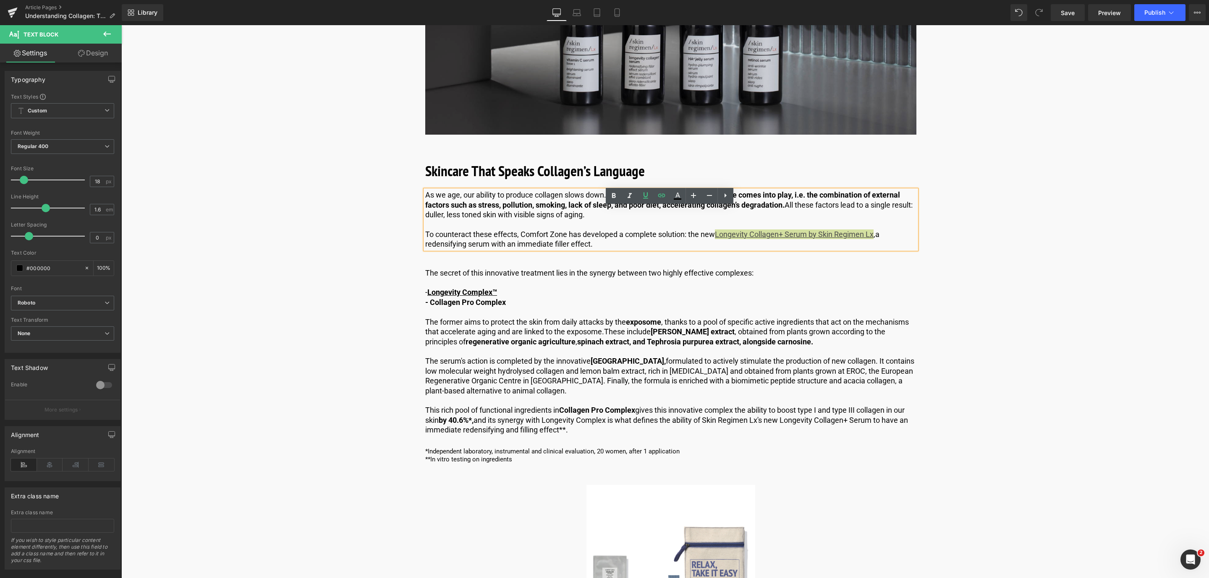
scroll to position [1952, 0]
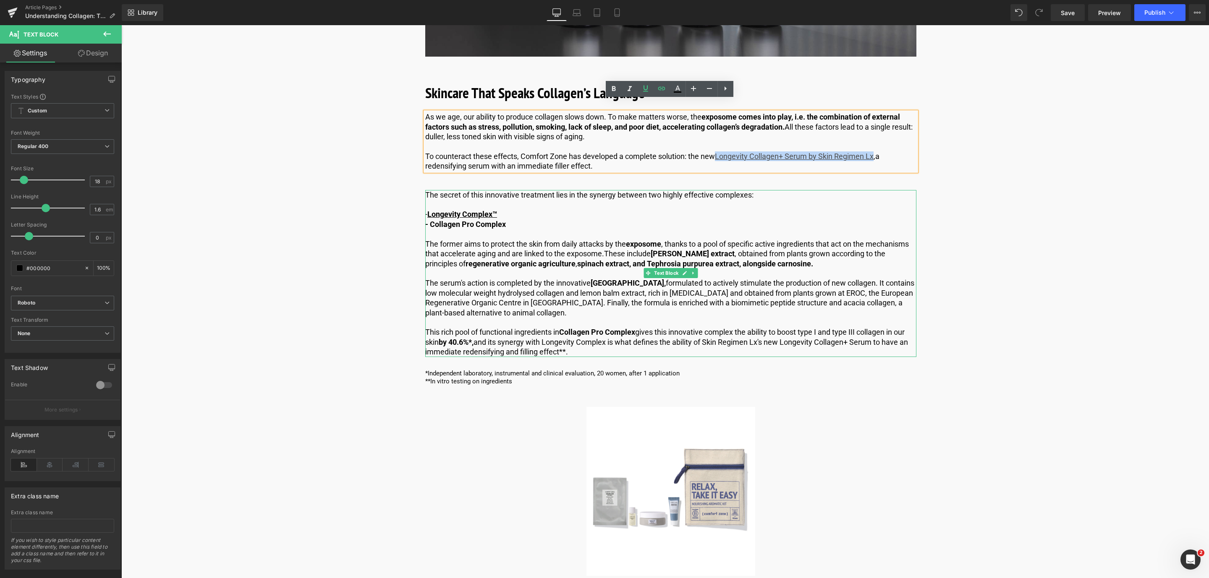
click at [746, 327] on p "This rich pool of functional ingredients in Collagen Pro Complex gives this inn…" at bounding box center [670, 341] width 491 height 29
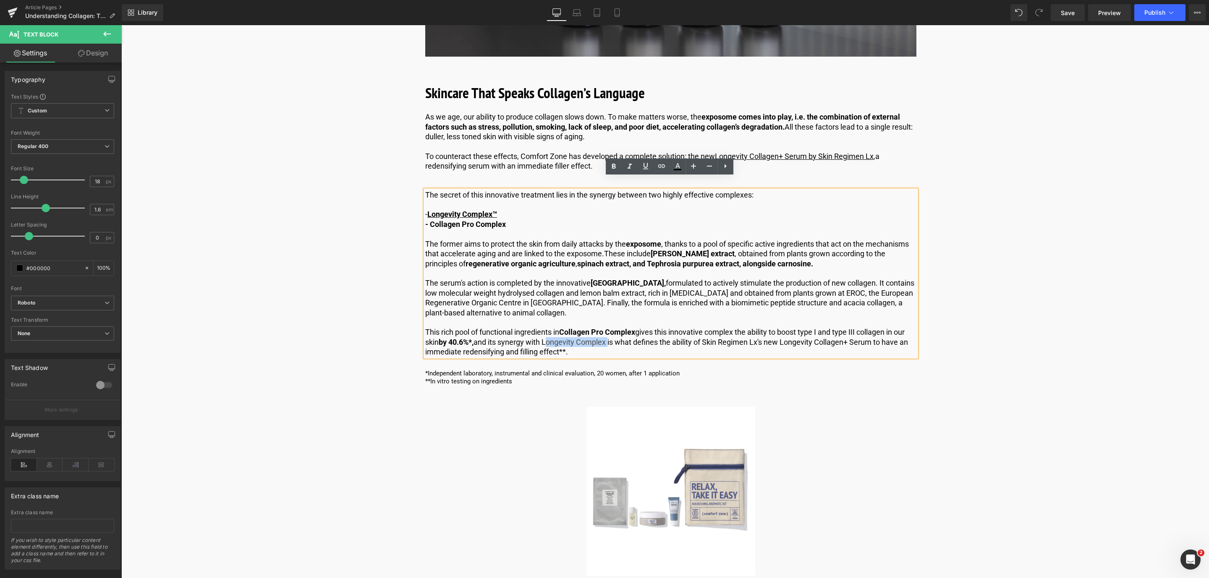
drag, startPoint x: 545, startPoint y: 329, endPoint x: 610, endPoint y: 328, distance: 65.1
click at [610, 328] on p "This rich pool of functional ingredients in Collagen Pro Complex gives this inn…" at bounding box center [670, 341] width 491 height 29
click at [614, 169] on icon at bounding box center [614, 167] width 10 height 10
click at [608, 338] on strong "[GEOGRAPHIC_DATA]" at bounding box center [576, 342] width 73 height 9
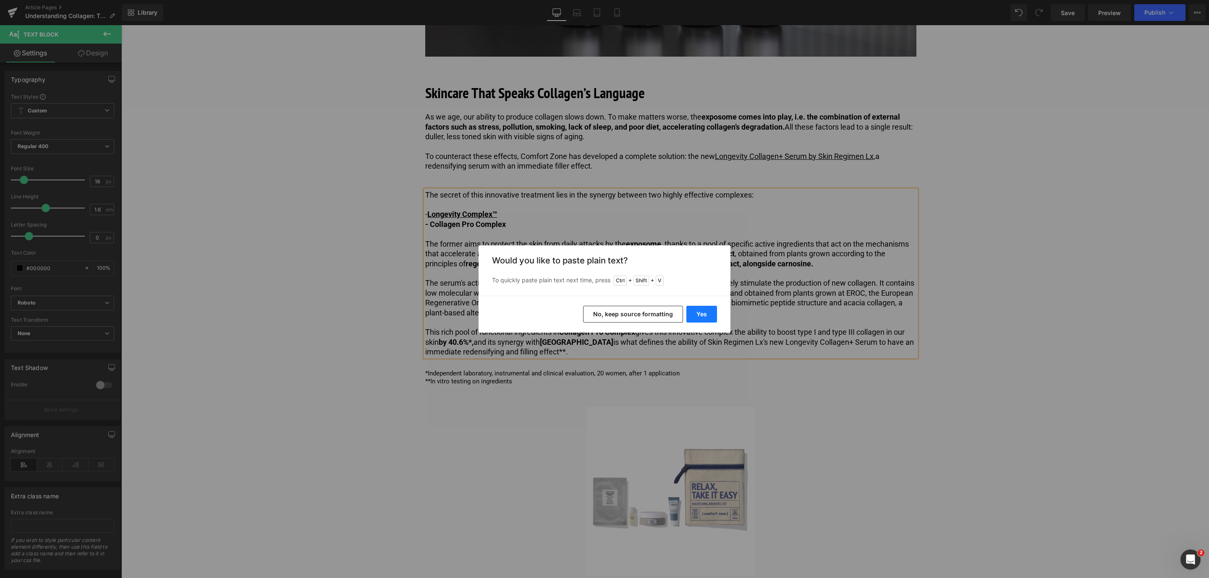
click at [701, 317] on button "Yes" at bounding box center [701, 314] width 31 height 17
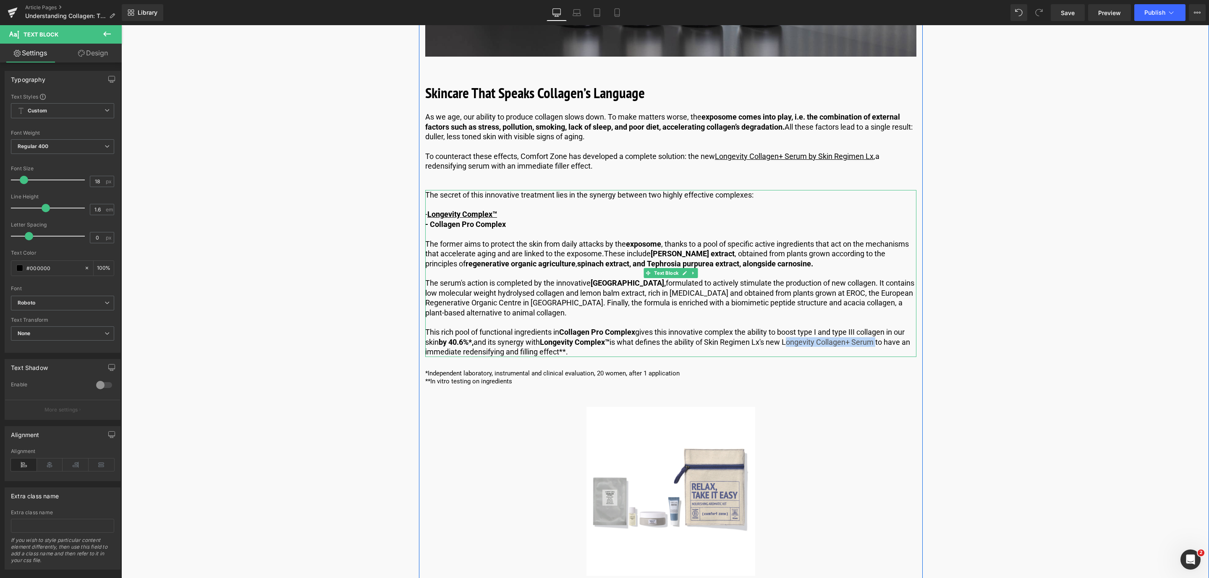
drag, startPoint x: 790, startPoint y: 330, endPoint x: 882, endPoint y: 333, distance: 91.5
click at [882, 333] on p "This rich pool of functional ingredients in Collagen Pro Complex gives this inn…" at bounding box center [670, 341] width 491 height 29
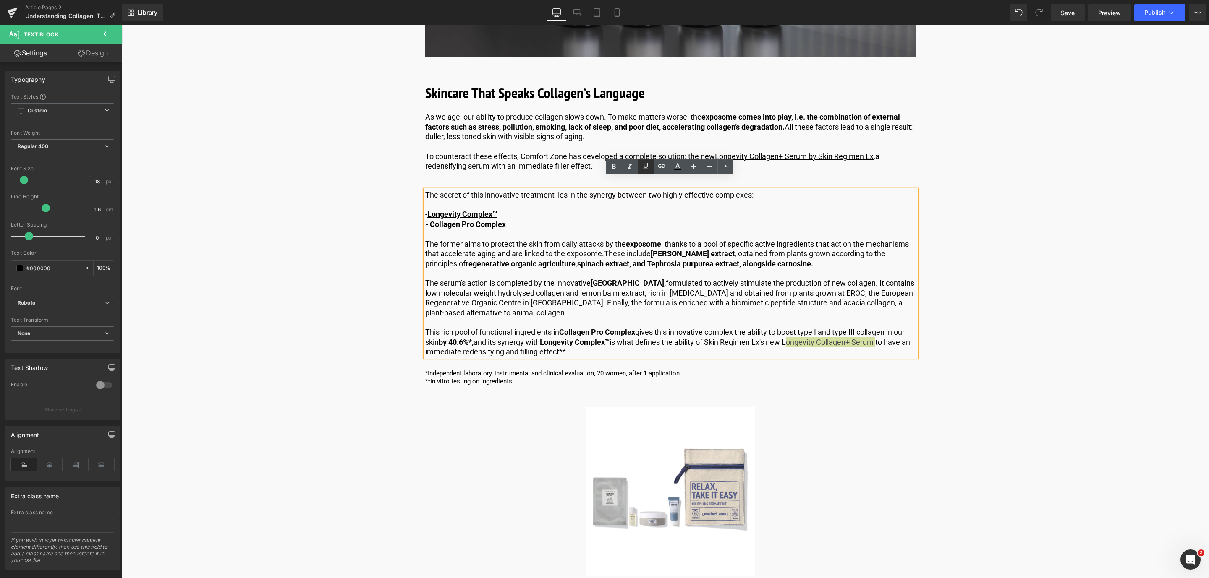
click at [646, 166] on icon at bounding box center [645, 166] width 10 height 10
click at [659, 165] on icon at bounding box center [661, 166] width 10 height 10
click at [758, 349] on input "[URL][DOMAIN_NAME]" at bounding box center [811, 347] width 129 height 21
paste input "™"
type input "™"
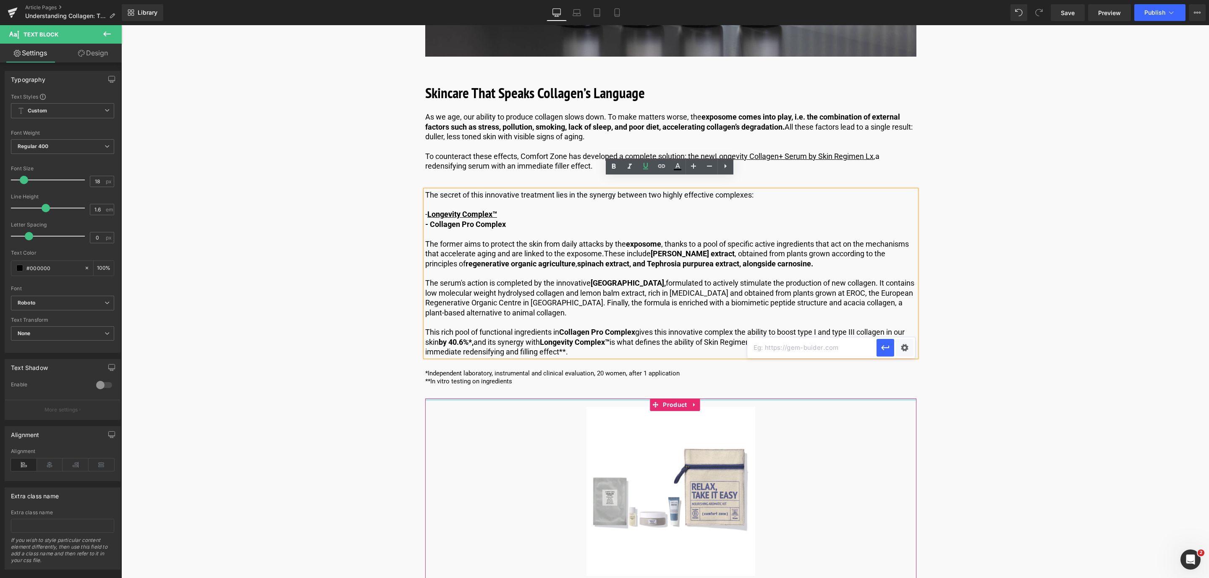
paste input "[URL][DOMAIN_NAME]"
type input "[URL][DOMAIN_NAME]"
click at [888, 348] on icon "button" at bounding box center [885, 347] width 8 height 5
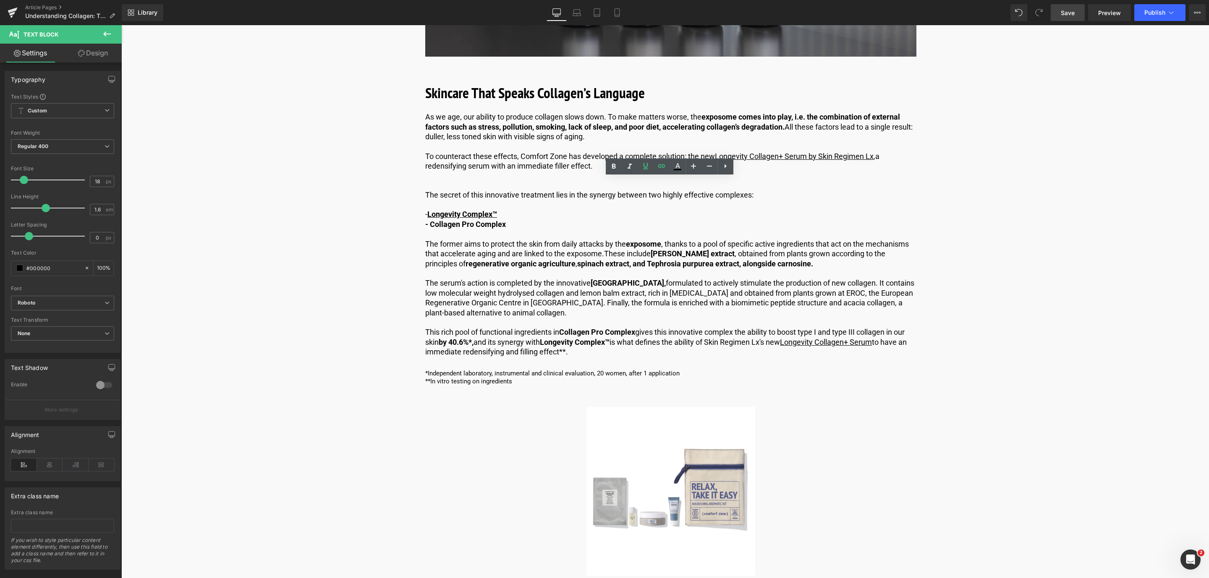
click at [1075, 5] on link "Save" at bounding box center [1068, 12] width 34 height 17
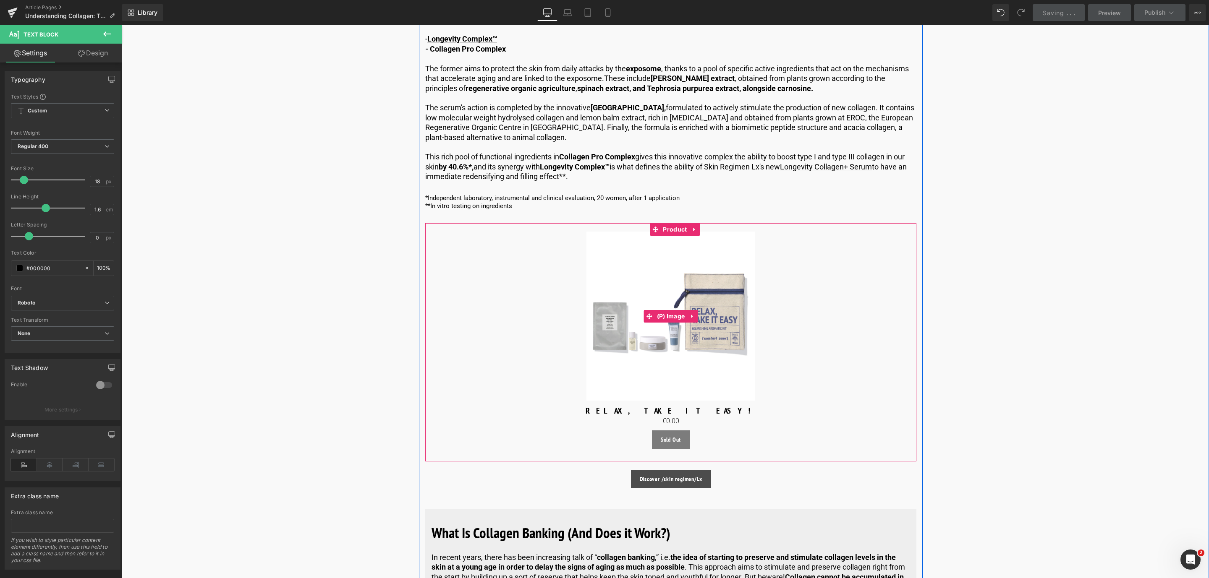
scroll to position [2141, 0]
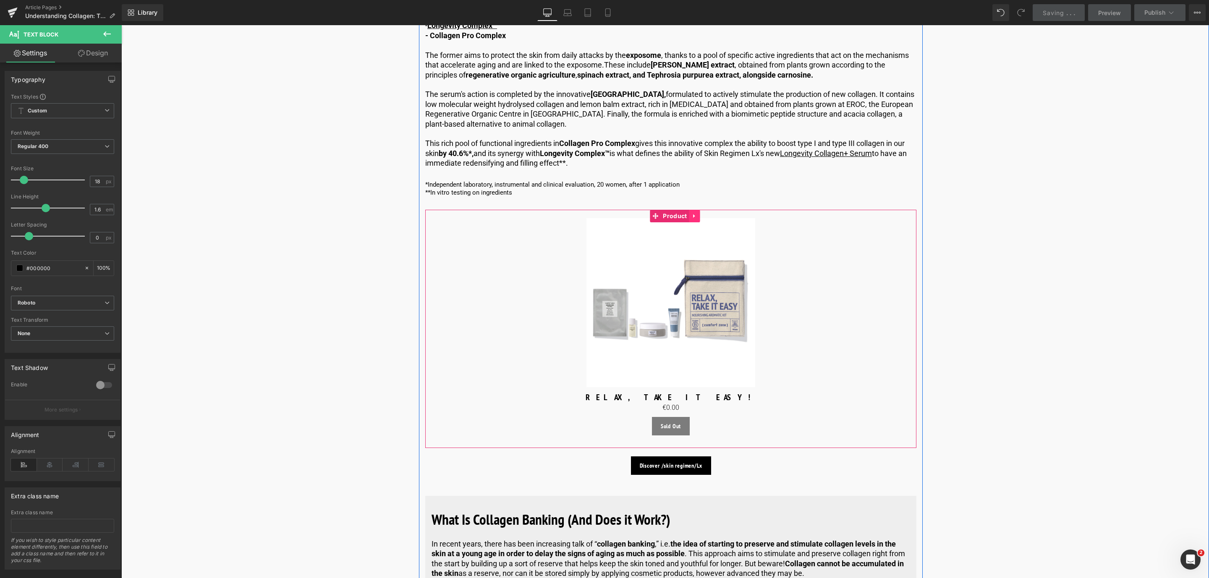
click at [692, 213] on icon at bounding box center [695, 216] width 6 height 6
click at [701, 213] on icon at bounding box center [700, 216] width 6 height 6
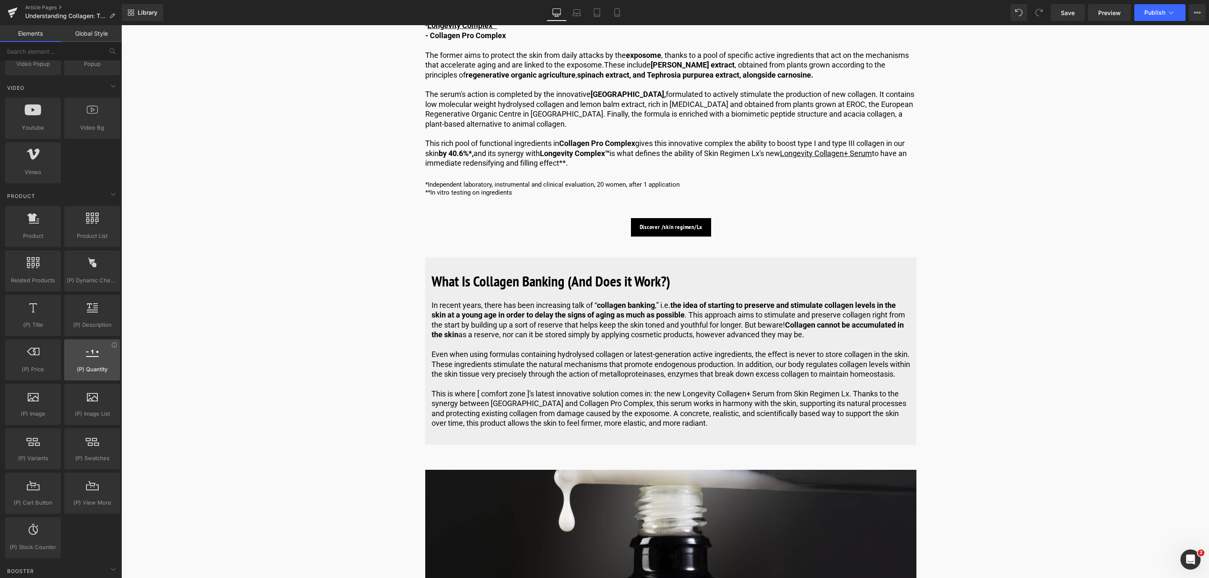
scroll to position [567, 0]
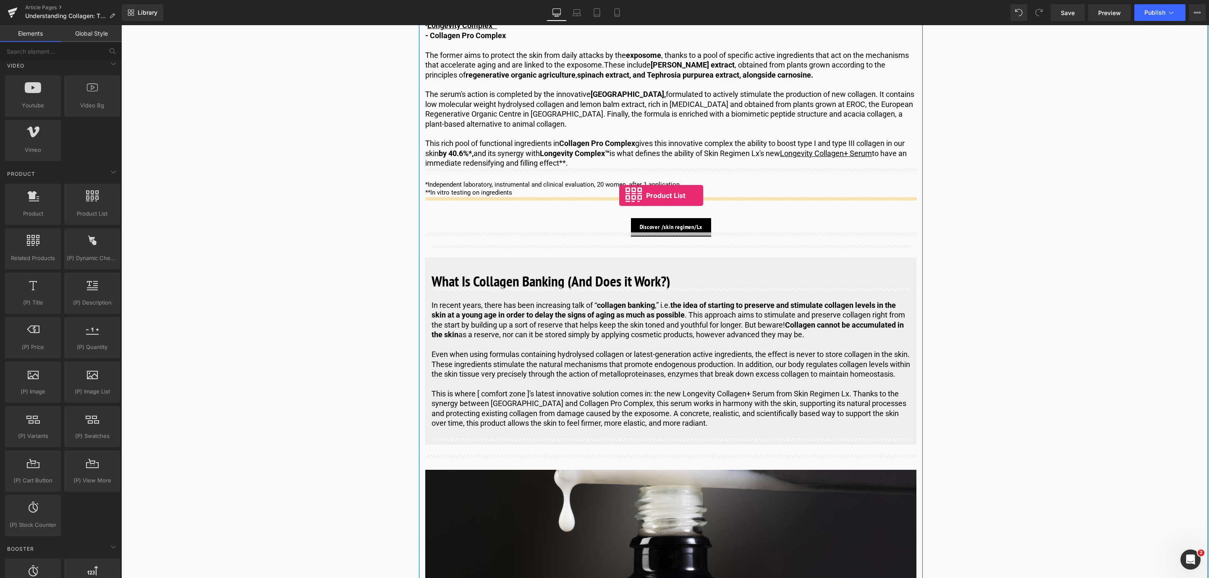
drag, startPoint x: 199, startPoint y: 230, endPoint x: 619, endPoint y: 196, distance: 422.0
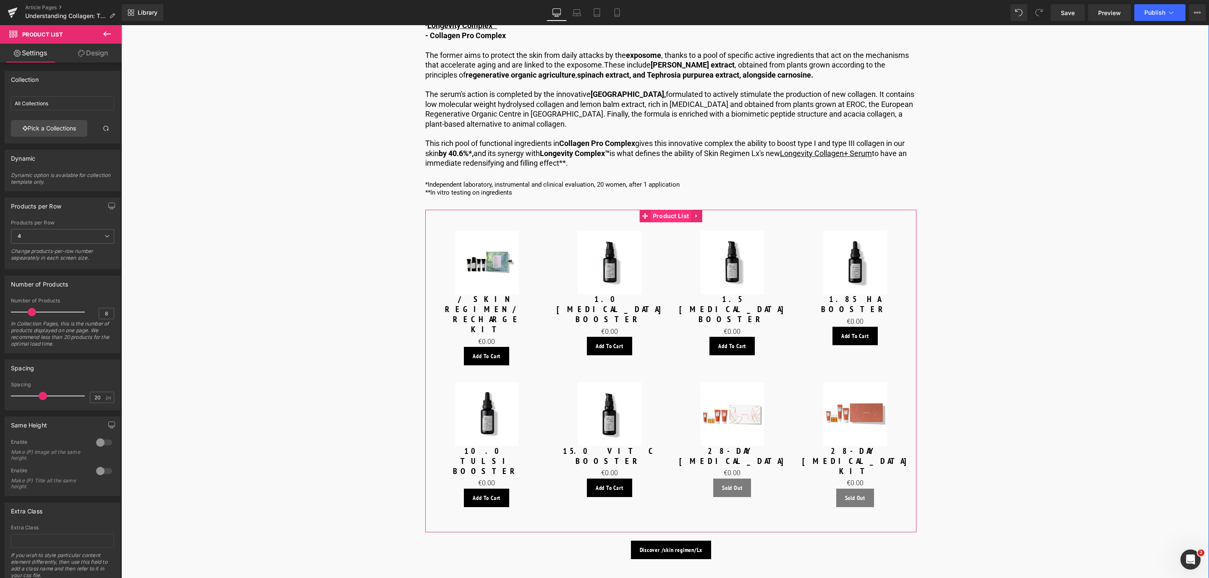
click at [668, 210] on span "Product List" at bounding box center [671, 216] width 41 height 13
click at [46, 121] on link "Pick a Collections" at bounding box center [49, 128] width 76 height 17
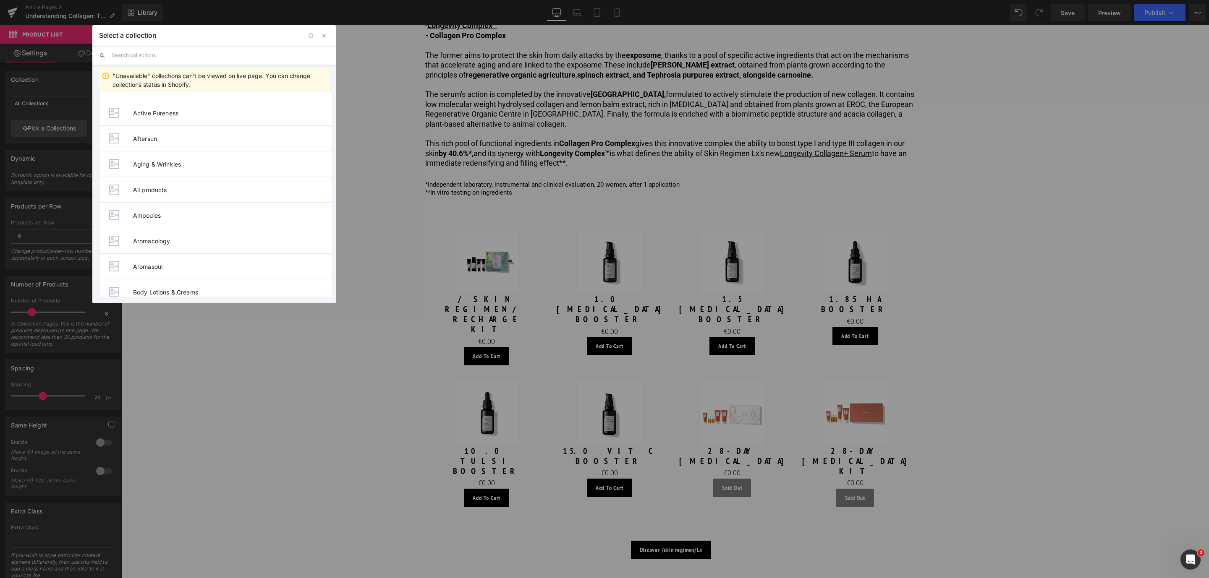
scroll to position [126, 0]
click at [199, 156] on li "/skin regimen/Lx" at bounding box center [215, 162] width 233 height 26
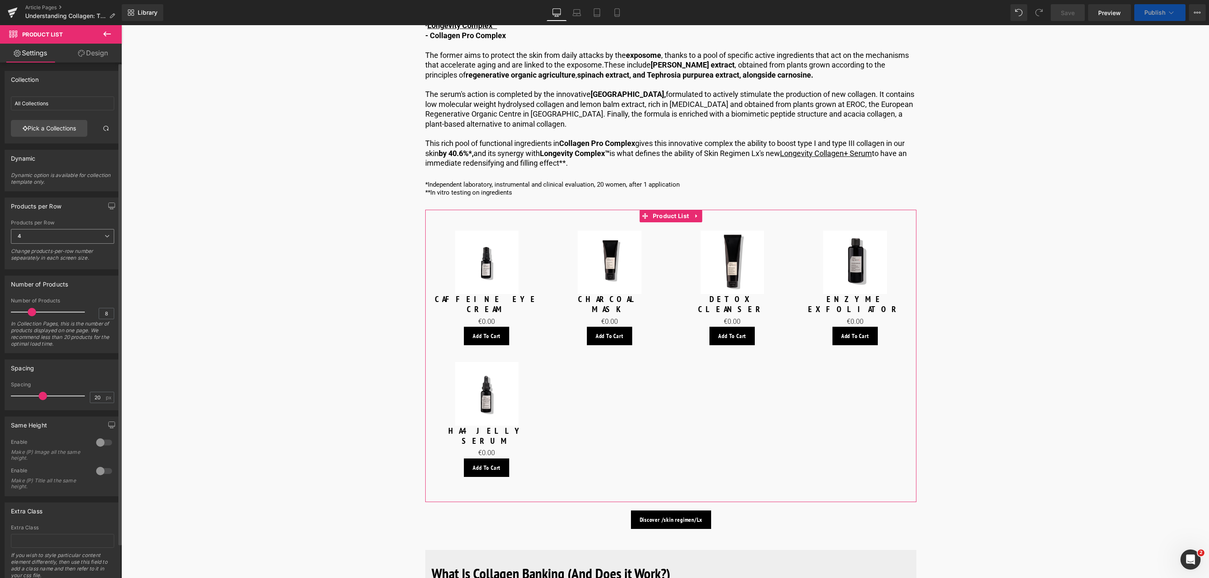
click at [46, 237] on span "4" at bounding box center [62, 236] width 103 height 15
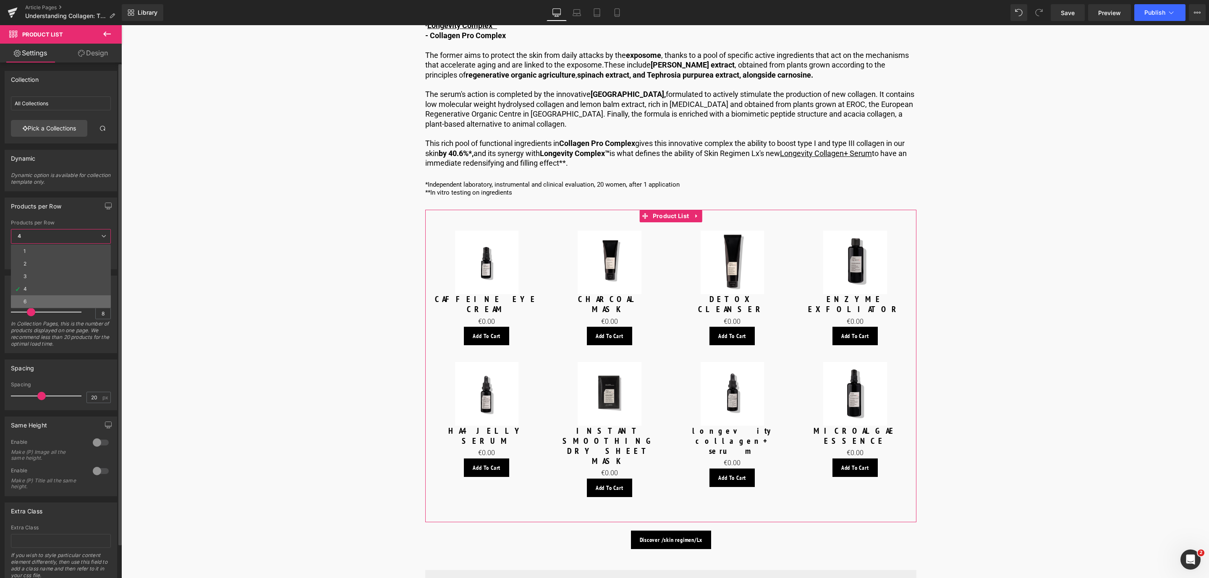
click at [37, 303] on li "6" at bounding box center [61, 301] width 100 height 13
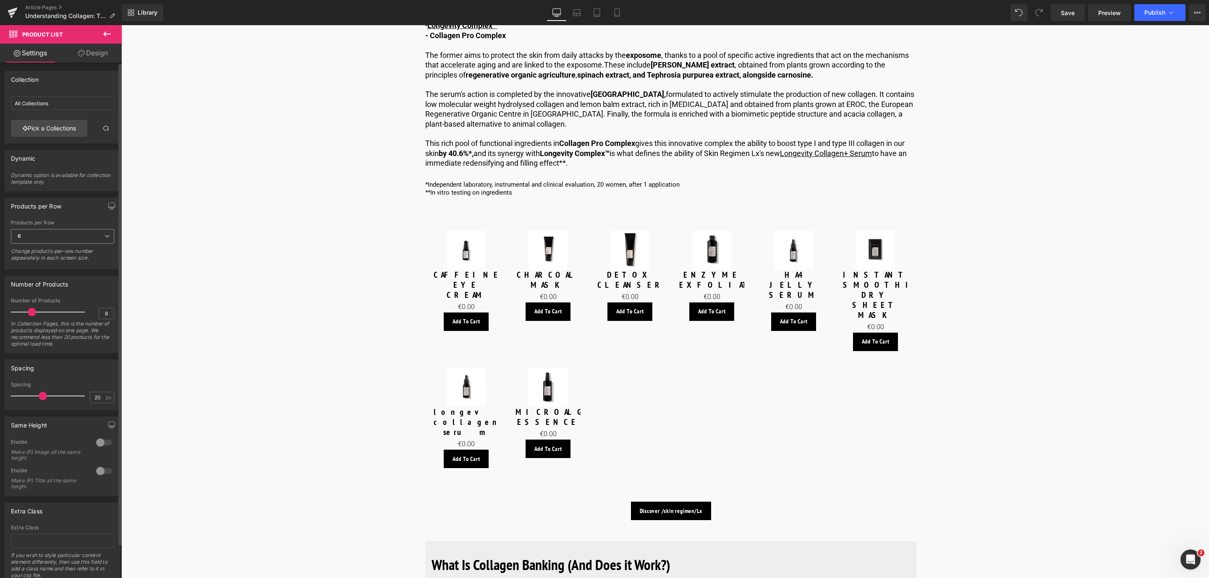
click at [50, 240] on span "6" at bounding box center [62, 236] width 103 height 15
click at [52, 291] on li "4" at bounding box center [61, 289] width 100 height 13
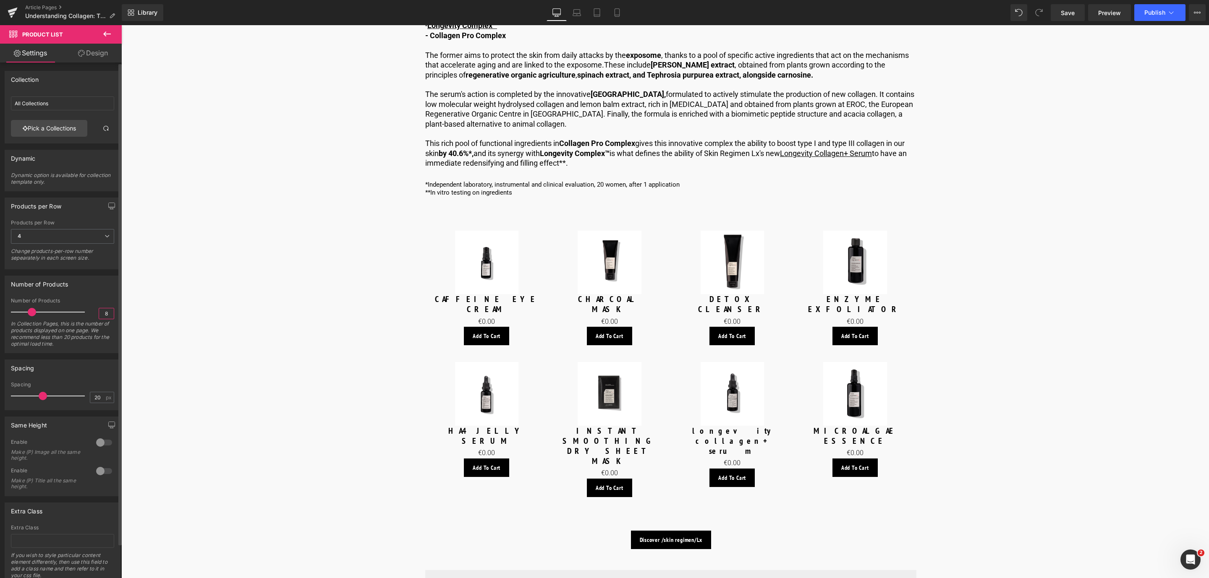
click at [106, 319] on input "8" at bounding box center [106, 313] width 15 height 10
type input "5"
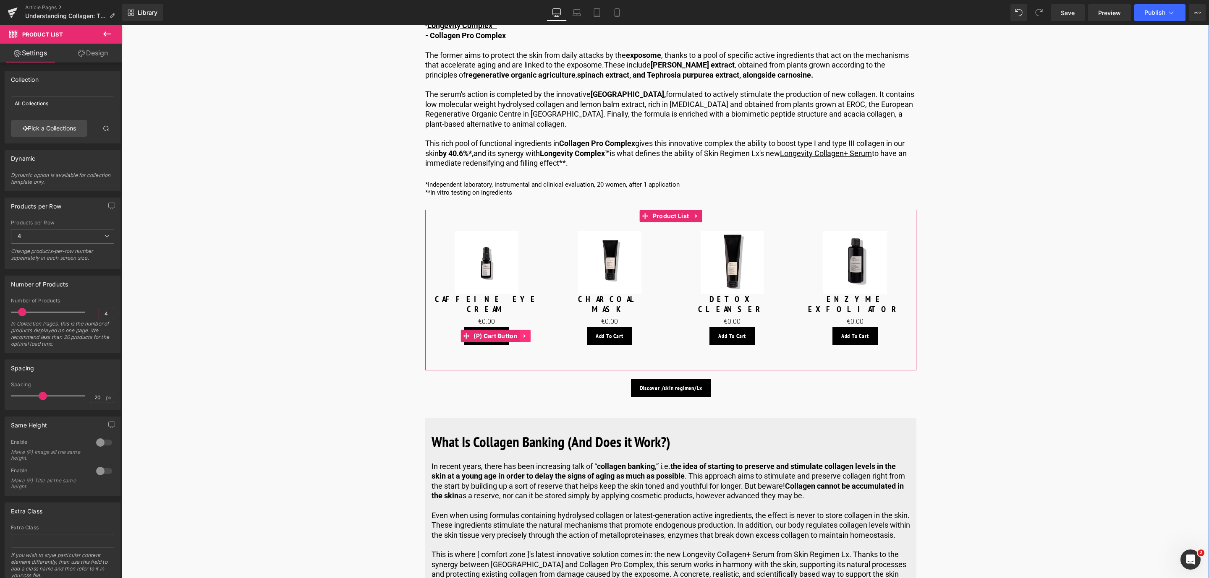
type input "4"
click at [527, 330] on link at bounding box center [525, 336] width 11 height 13
click at [533, 330] on link at bounding box center [530, 336] width 11 height 13
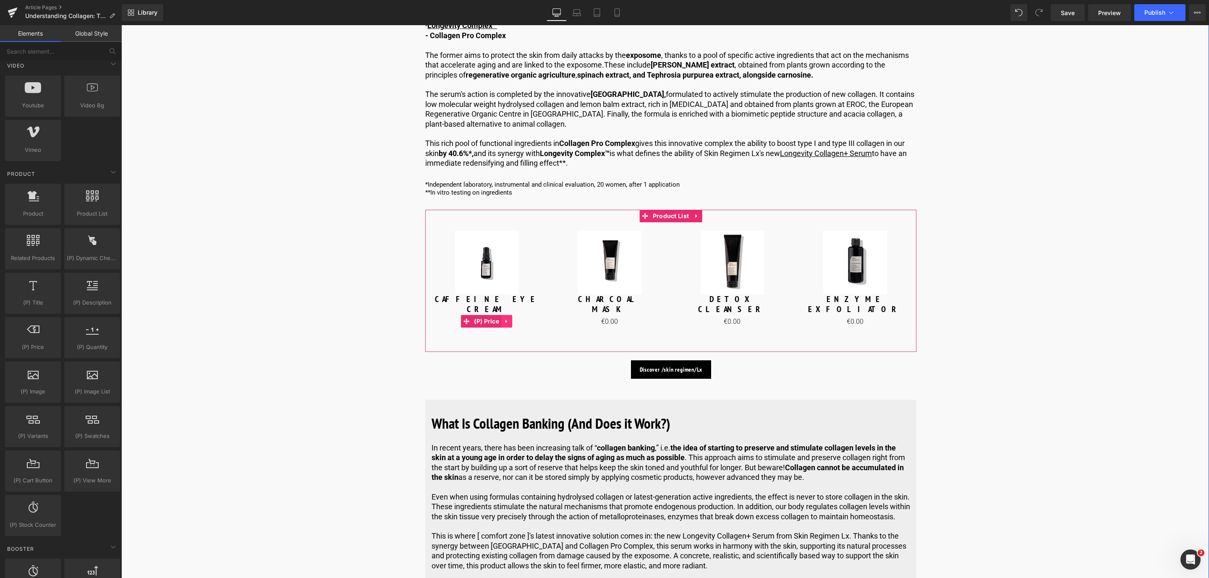
click at [505, 320] on icon at bounding box center [506, 322] width 2 height 4
click at [510, 319] on icon at bounding box center [512, 322] width 6 height 6
click at [628, 300] on div "Sale Off (P) Image CHARCOAL MASK (P) Title Product" at bounding box center [609, 273] width 123 height 102
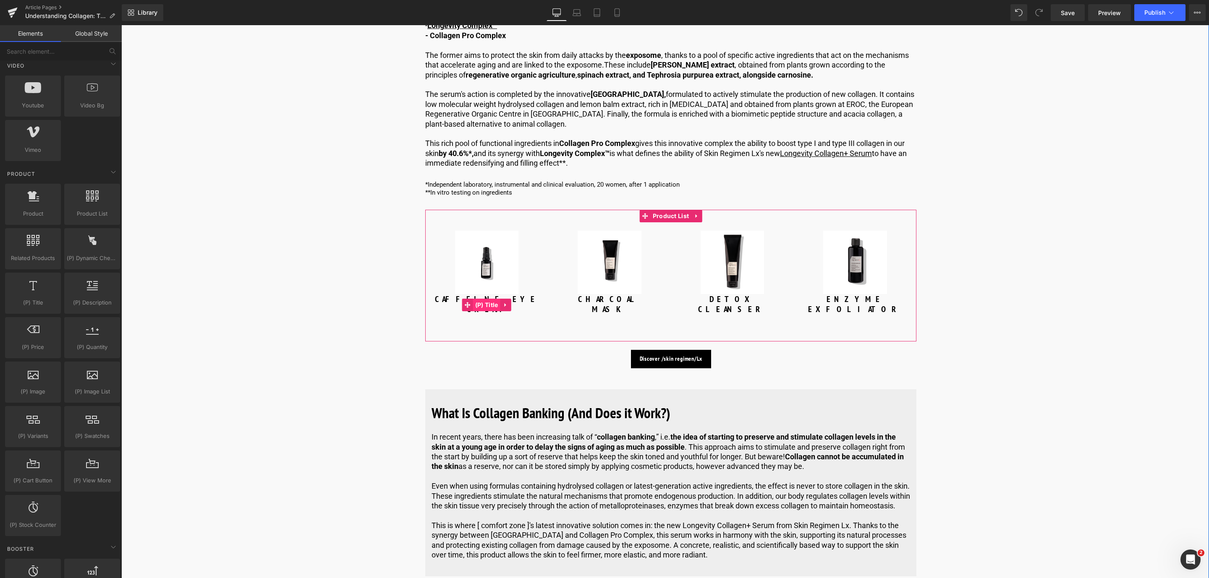
click at [478, 299] on span "(P) Title" at bounding box center [486, 305] width 27 height 13
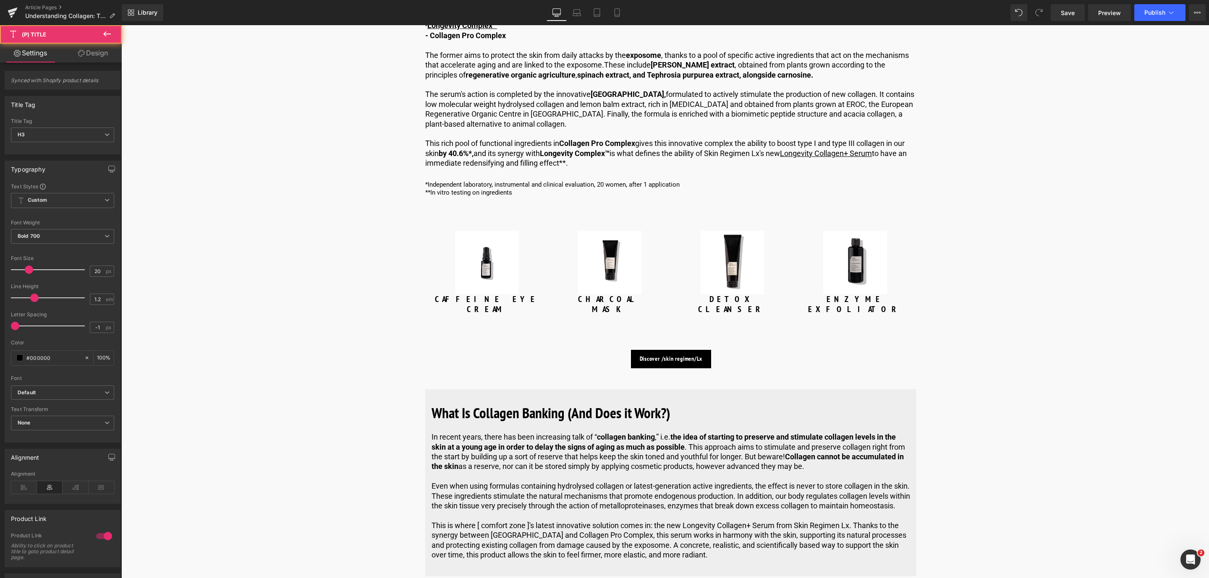
click at [97, 53] on link "Design" at bounding box center [93, 53] width 61 height 19
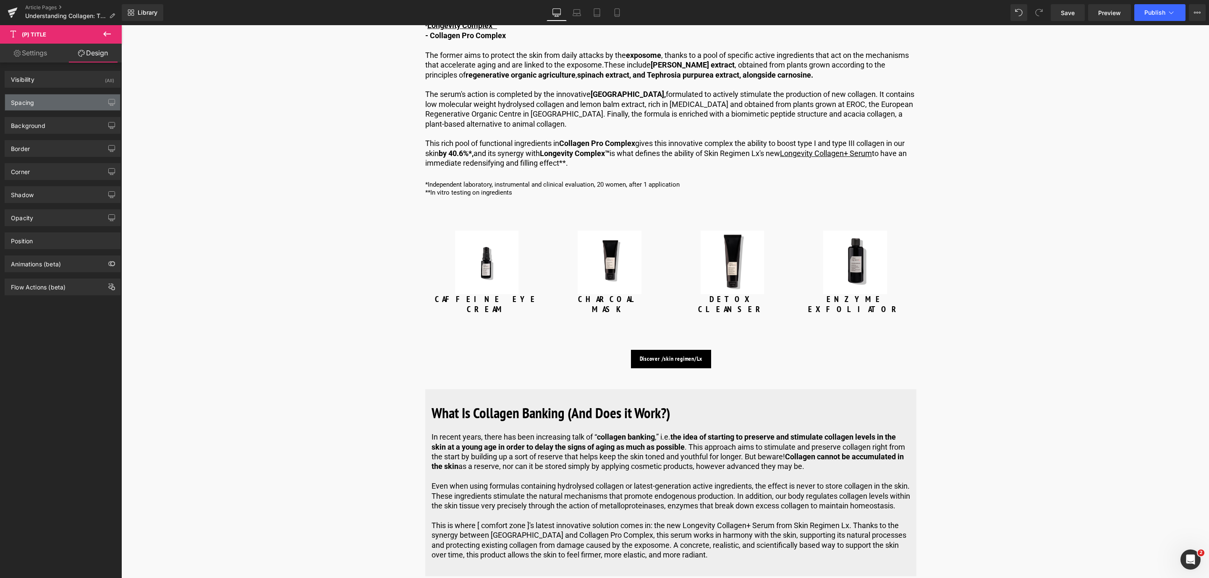
click at [73, 109] on div "Spacing" at bounding box center [62, 102] width 115 height 16
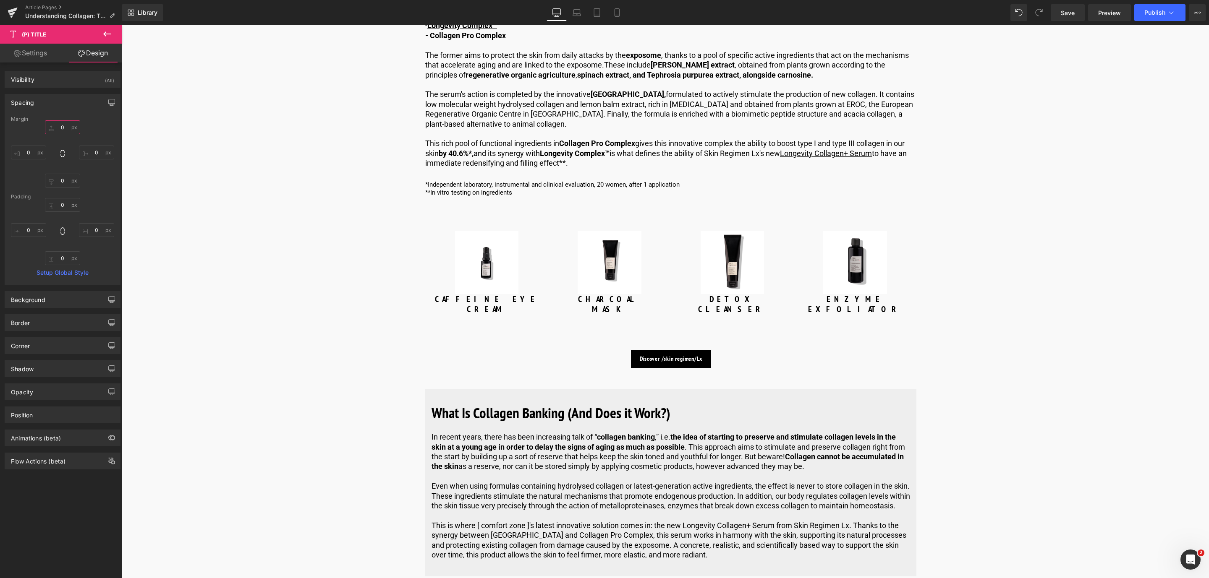
click at [55, 130] on input "0" at bounding box center [62, 127] width 35 height 14
type input "10"
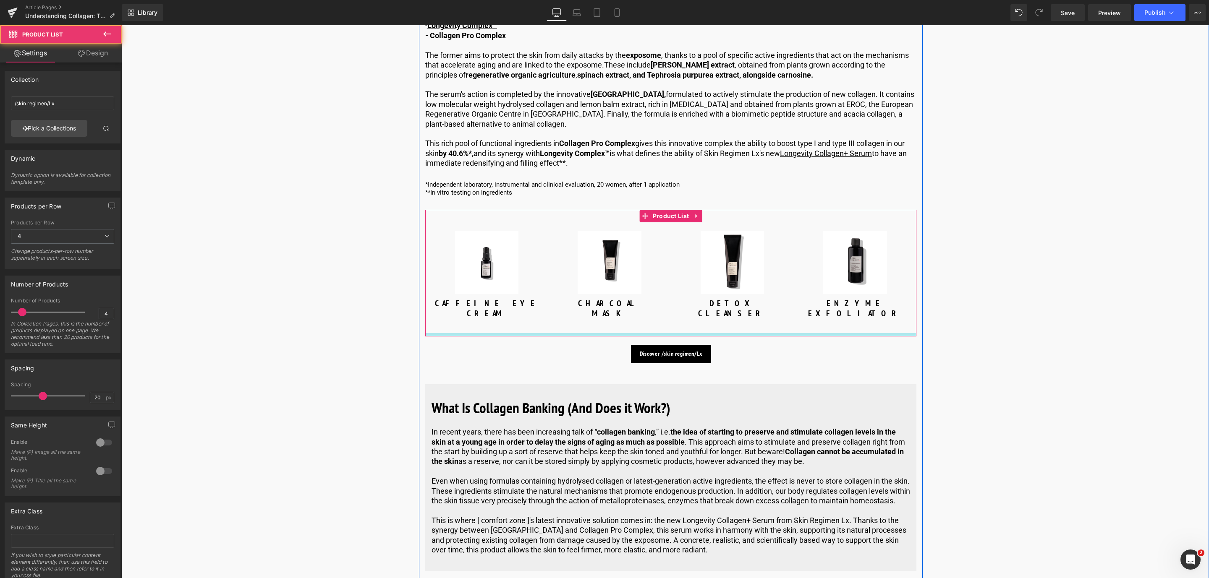
drag, startPoint x: 663, startPoint y: 315, endPoint x: 659, endPoint y: 301, distance: 14.9
click at [659, 301] on div "Sale Off (P) Image CAFFEINE EYE CREAM (P) Title Product" at bounding box center [670, 273] width 491 height 127
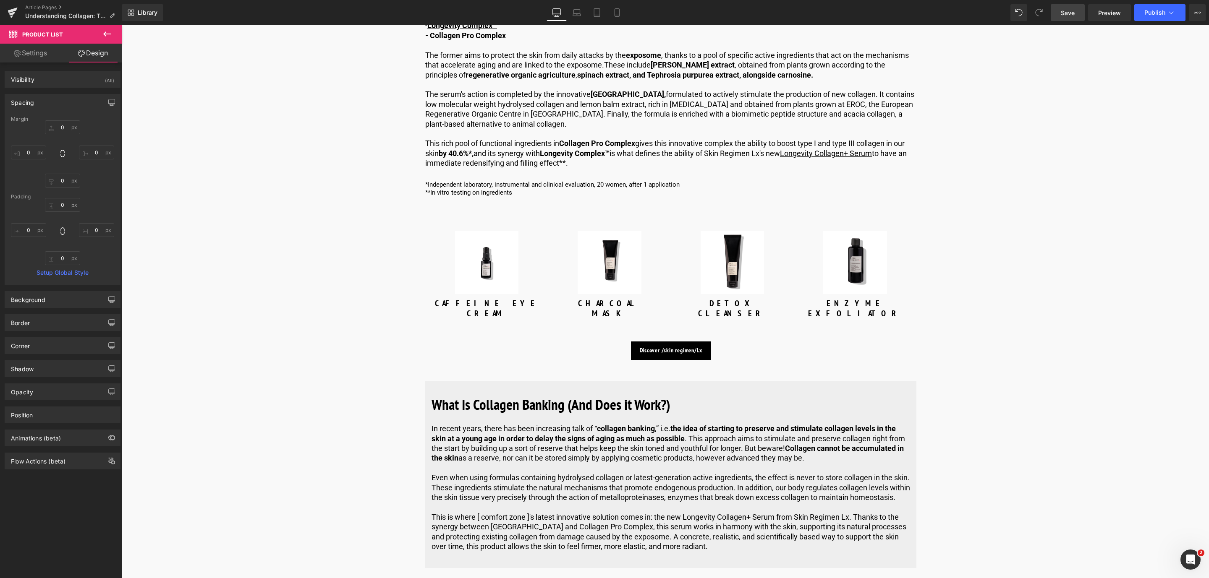
click at [1061, 10] on span "Save" at bounding box center [1068, 12] width 14 height 9
click at [106, 32] on icon at bounding box center [107, 34] width 10 height 10
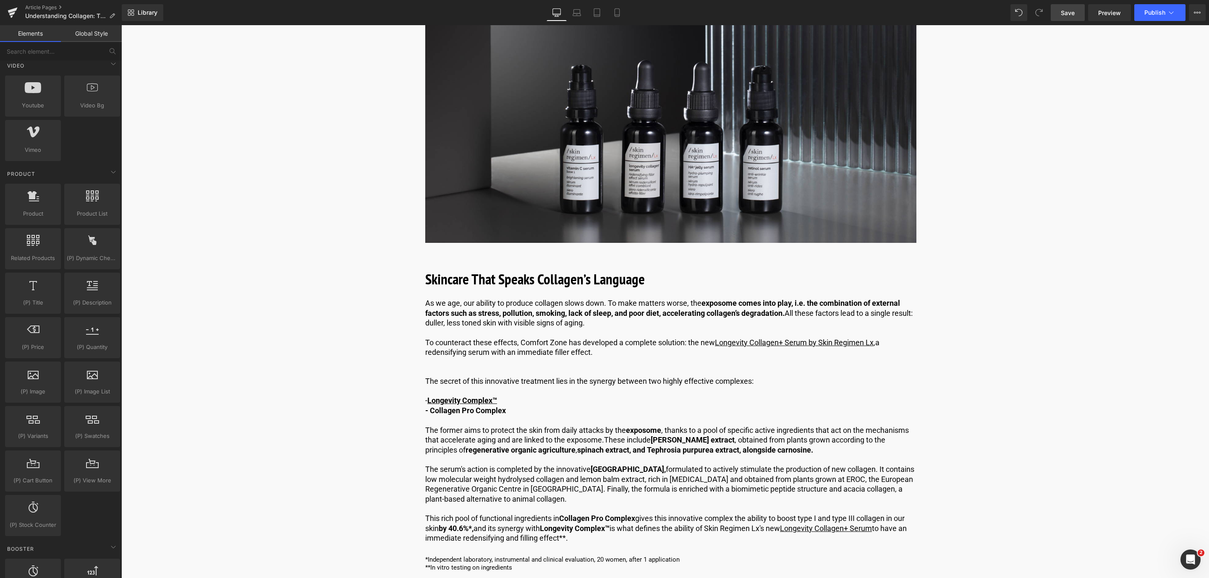
scroll to position [1763, 0]
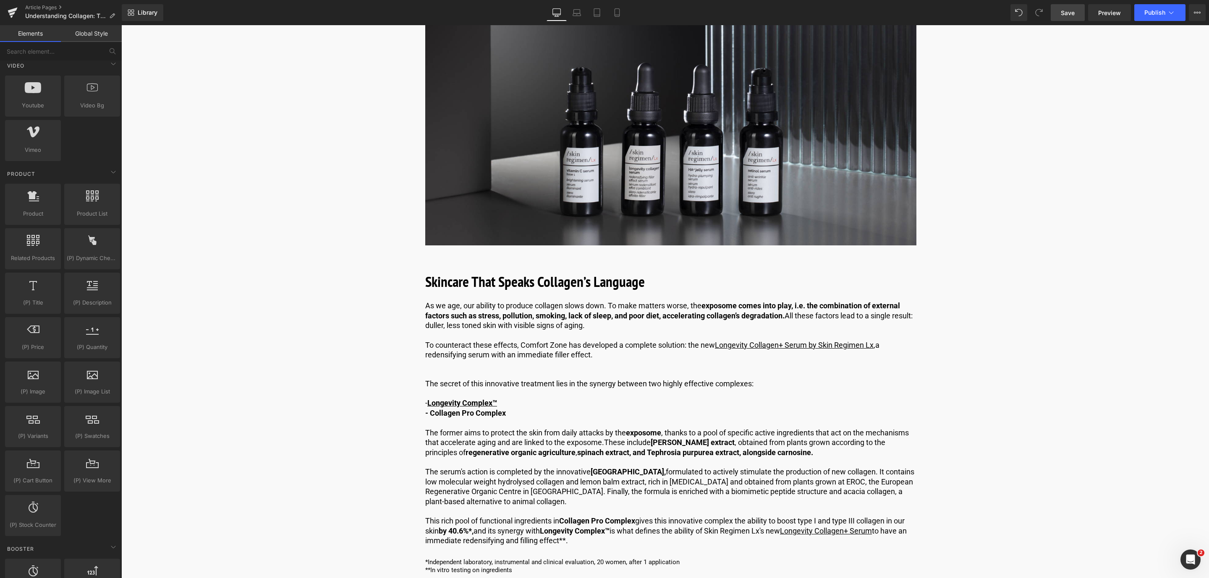
click at [1063, 14] on span "Save" at bounding box center [1068, 12] width 14 height 9
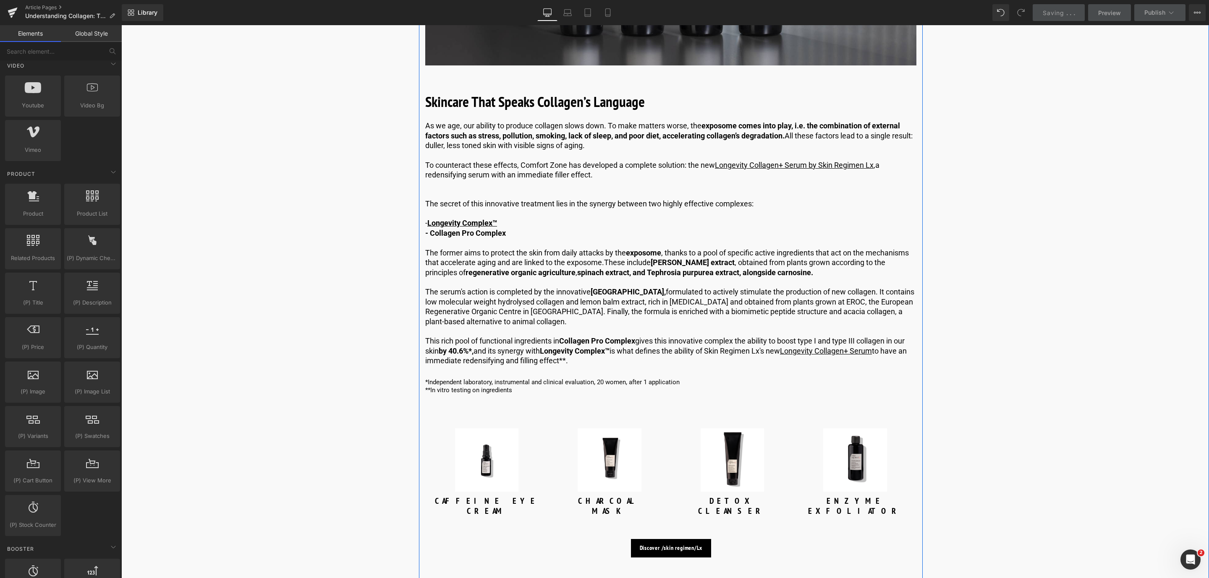
scroll to position [2141, 0]
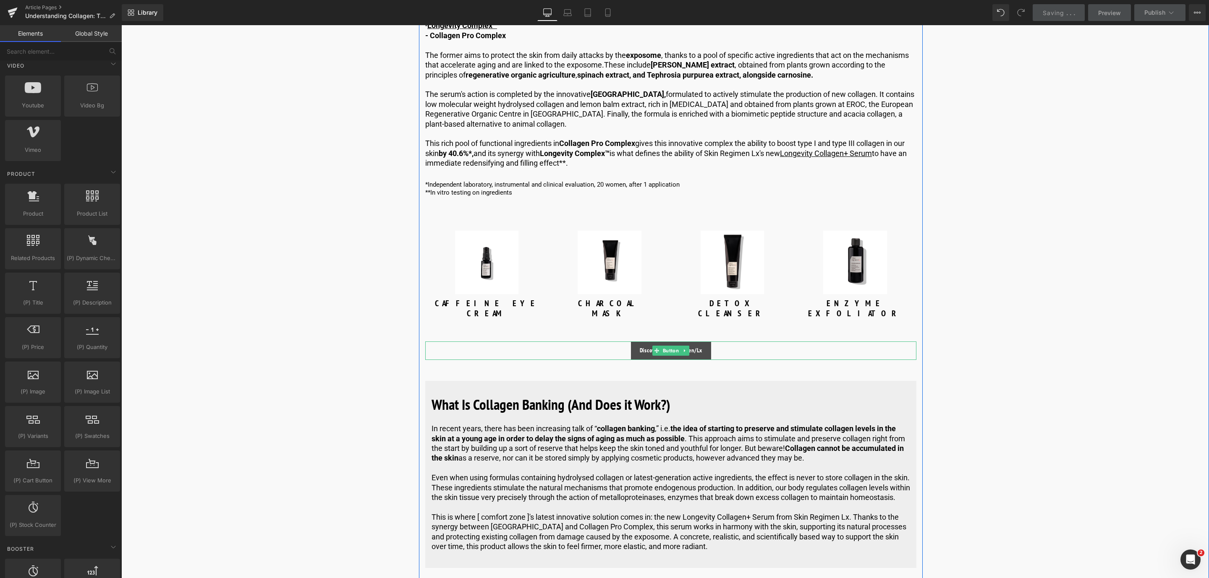
click at [663, 342] on link "Discover /skin regimen/Lx" at bounding box center [671, 351] width 80 height 18
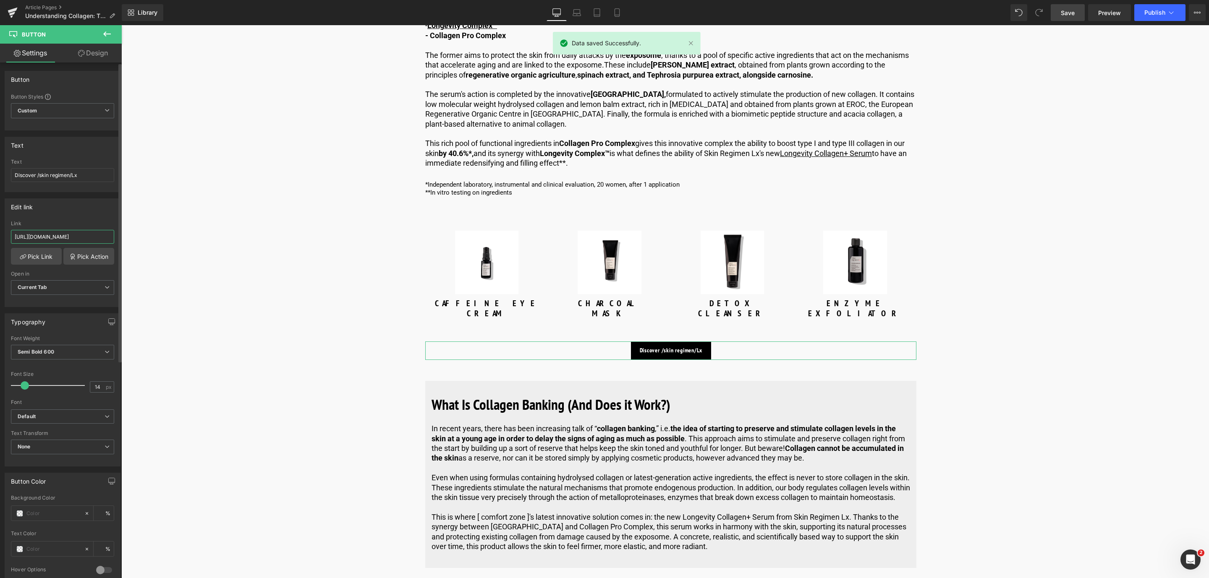
click at [77, 238] on input "[URL][DOMAIN_NAME]" at bounding box center [62, 237] width 103 height 14
click at [697, 213] on icon at bounding box center [696, 216] width 6 height 6
click at [699, 213] on icon at bounding box center [702, 216] width 6 height 6
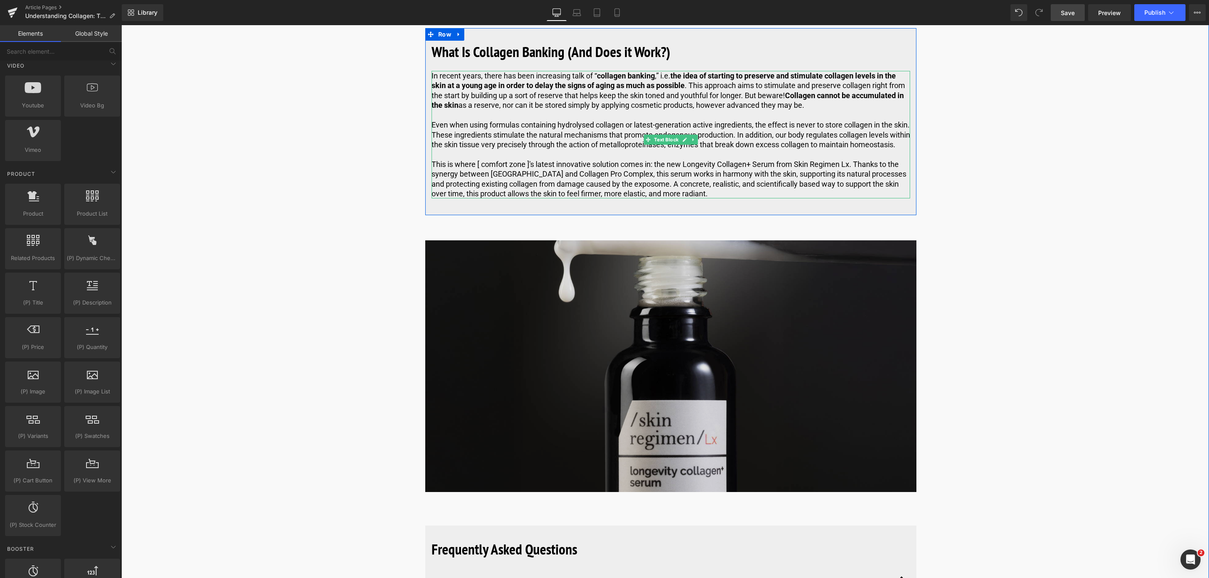
scroll to position [2392, 0]
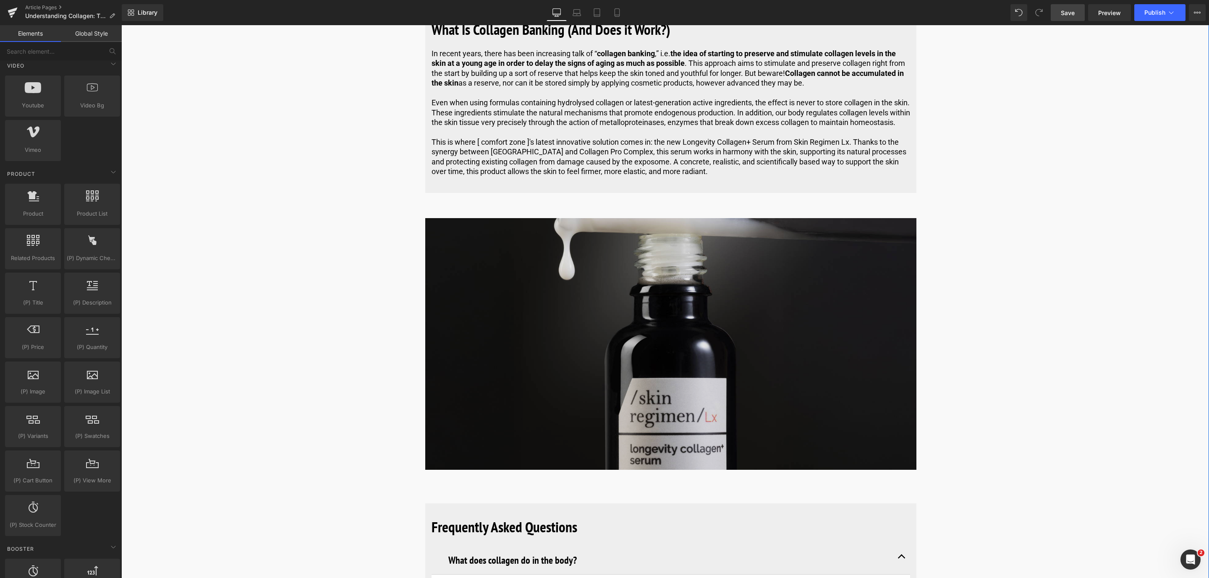
click at [495, 281] on img at bounding box center [670, 344] width 491 height 252
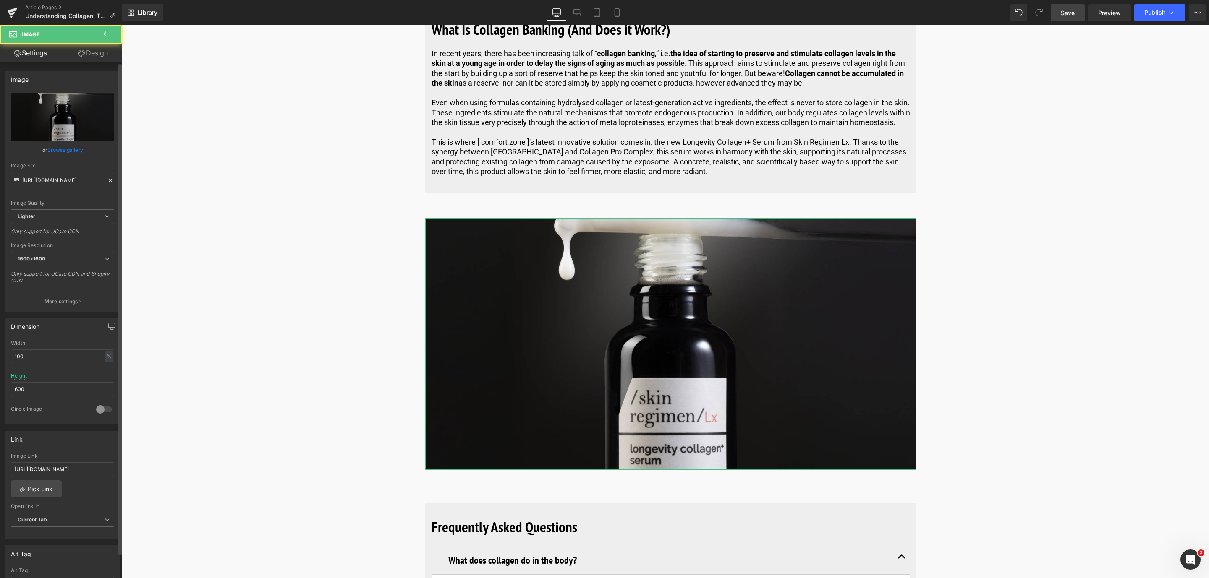
click at [68, 150] on link "Browse gallery" at bounding box center [65, 150] width 36 height 15
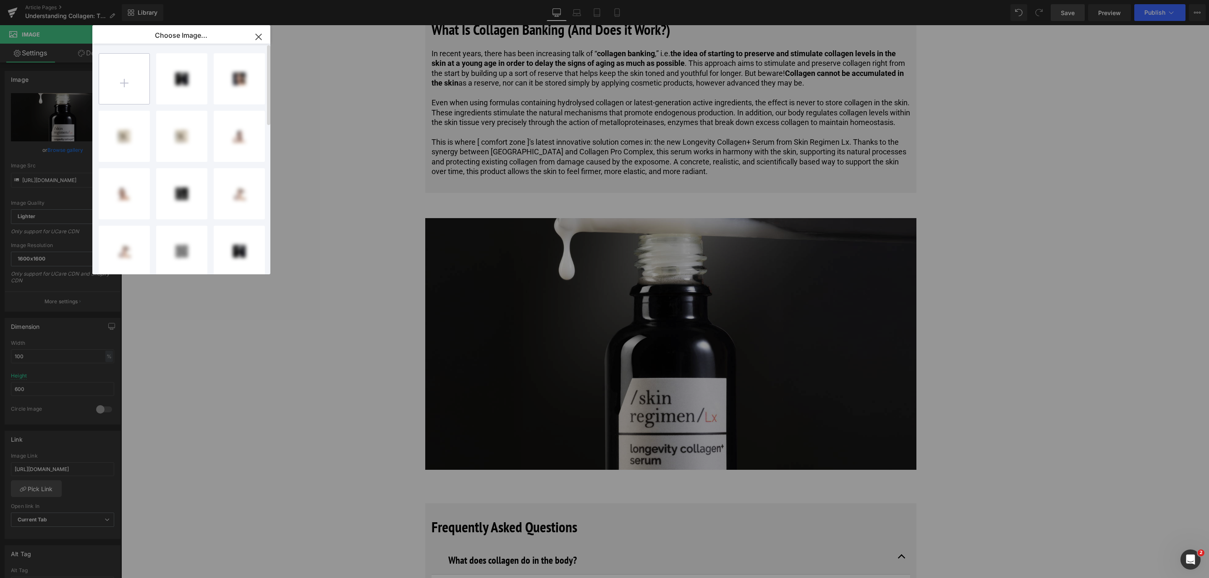
click at [135, 88] on input "file" at bounding box center [124, 79] width 50 height 50
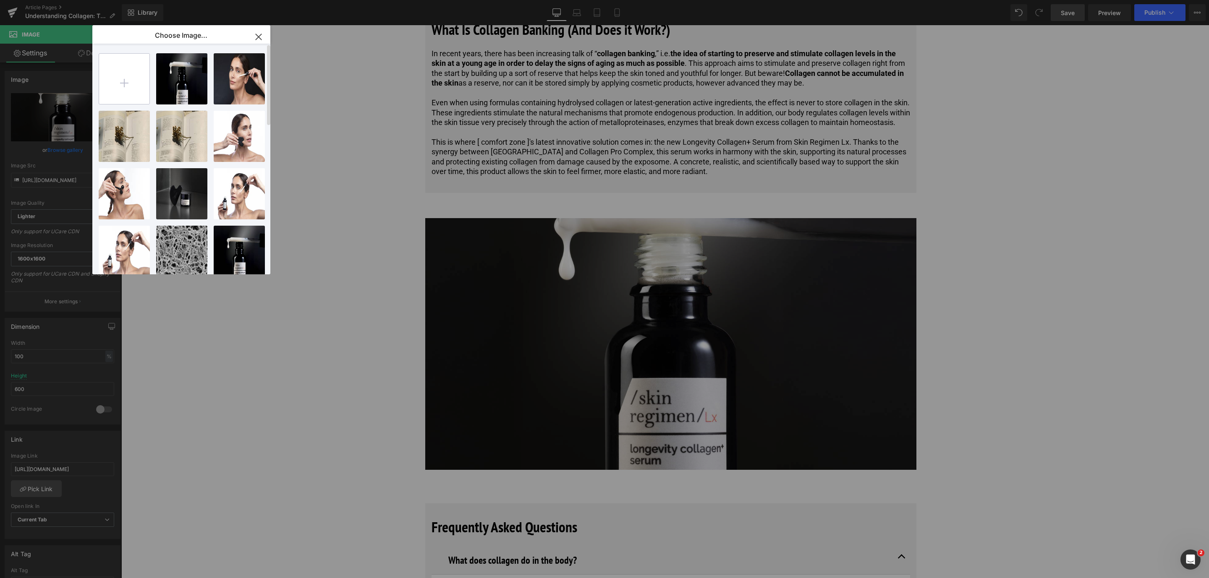
click at [110, 74] on input "file" at bounding box center [124, 79] width 50 height 50
type input "C:\fakepath\1600x1200-What-is-collagen.jpg"
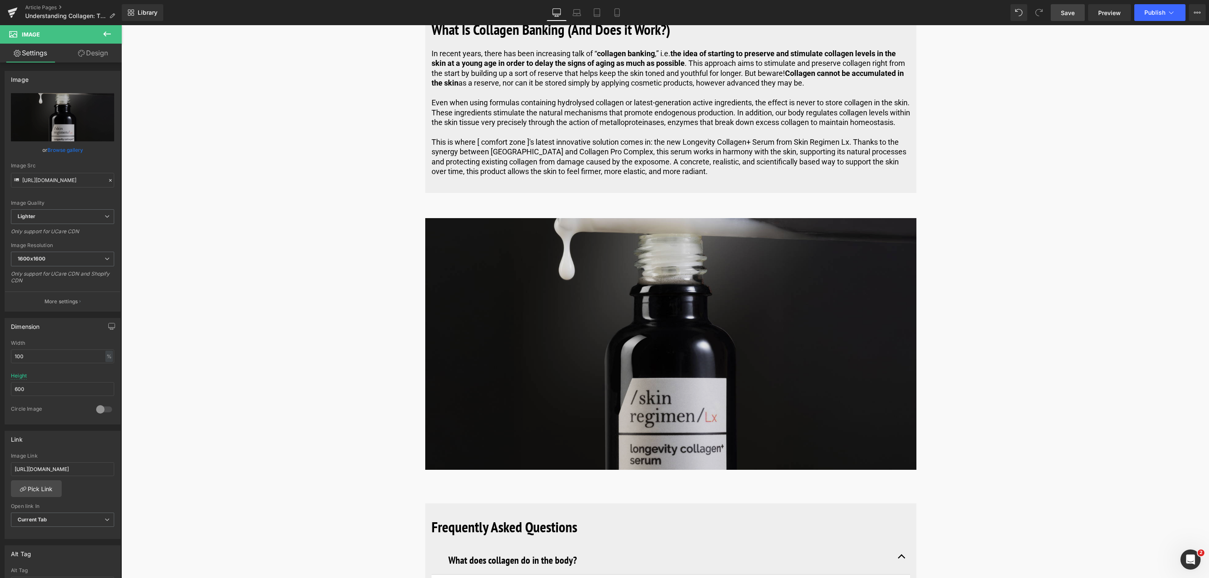
click at [456, 407] on img at bounding box center [670, 344] width 491 height 252
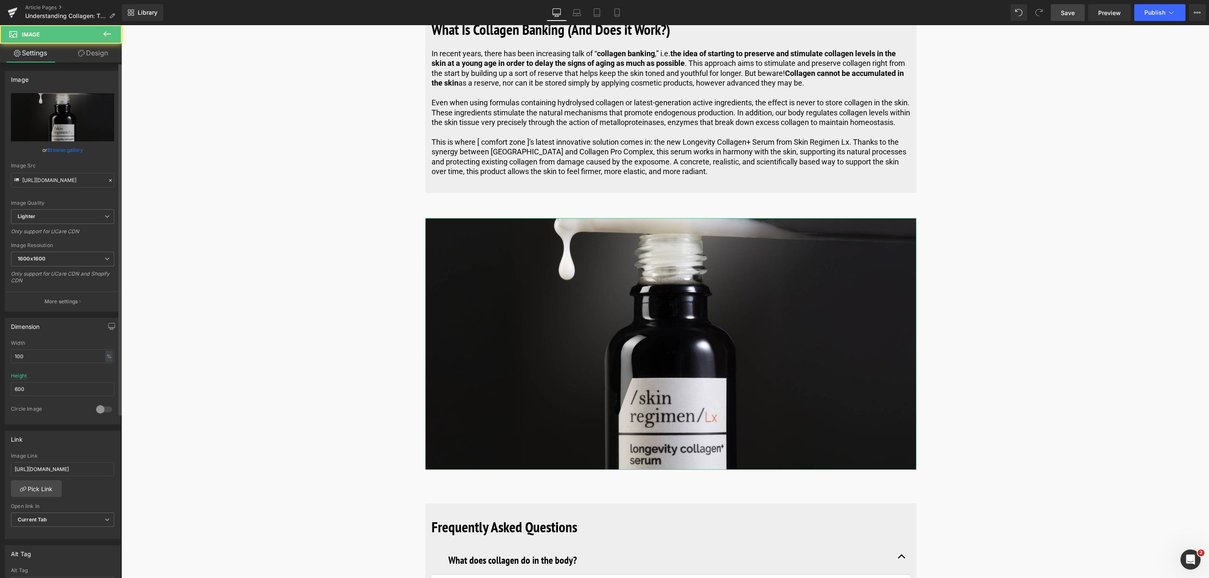
click at [57, 145] on link "Browse gallery" at bounding box center [65, 150] width 36 height 15
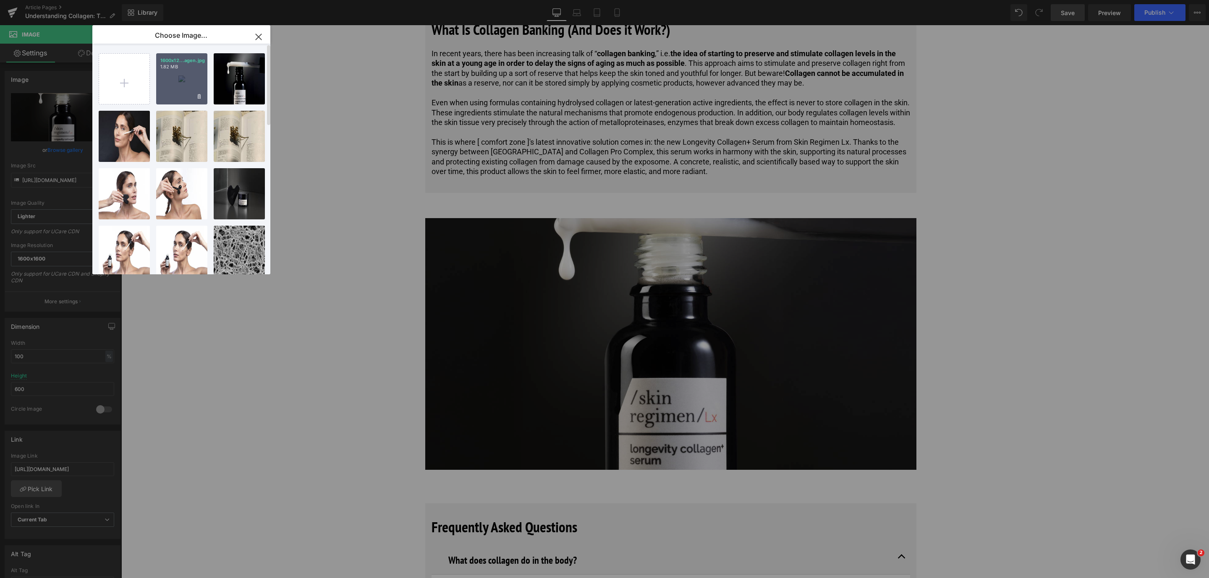
click at [166, 81] on div "1600x12...agen.jpg 1.82 MB" at bounding box center [181, 78] width 51 height 51
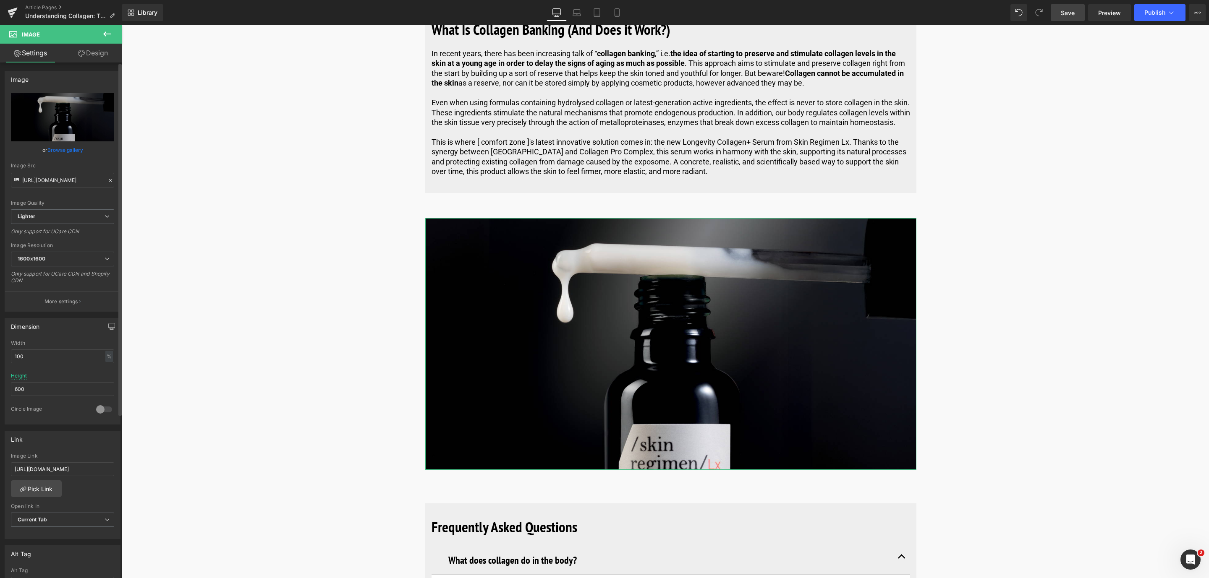
click at [74, 149] on link "Browse gallery" at bounding box center [65, 150] width 36 height 15
click at [1069, 19] on link "Save" at bounding box center [1068, 12] width 34 height 17
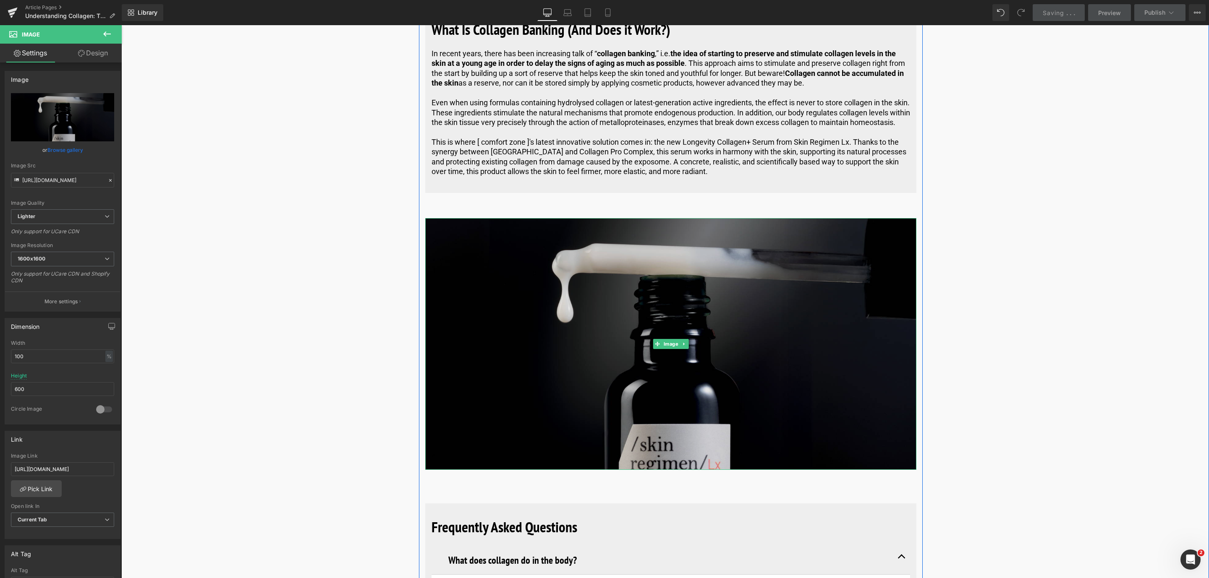
click at [581, 261] on img at bounding box center [670, 344] width 491 height 252
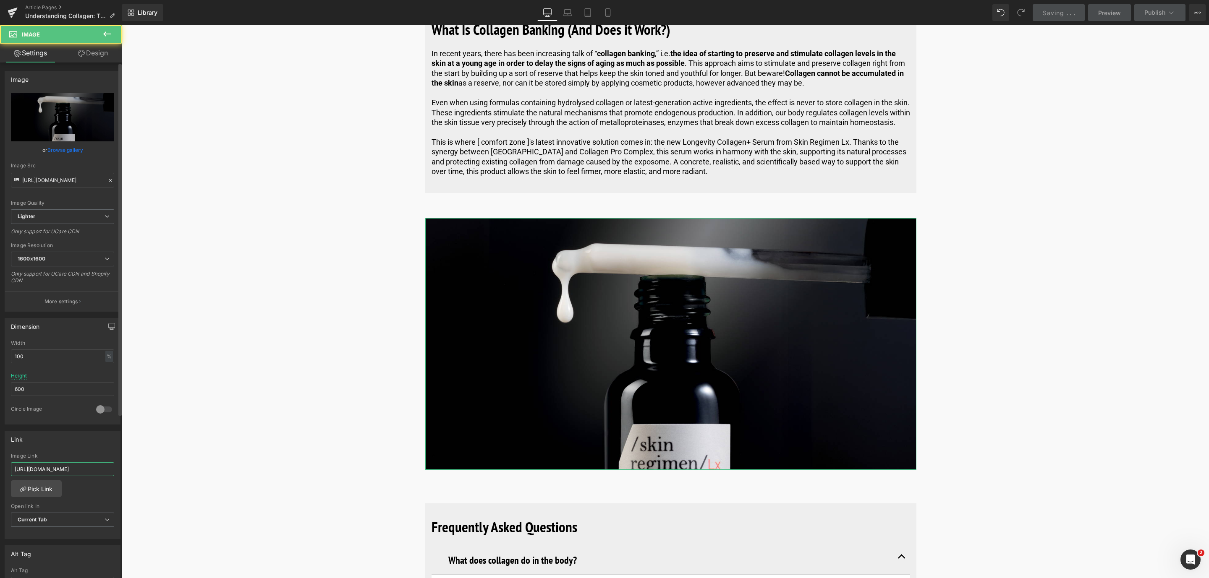
click at [101, 475] on input "[URL][DOMAIN_NAME]" at bounding box center [62, 470] width 103 height 14
drag, startPoint x: 139, startPoint y: 500, endPoint x: 241, endPoint y: 471, distance: 105.9
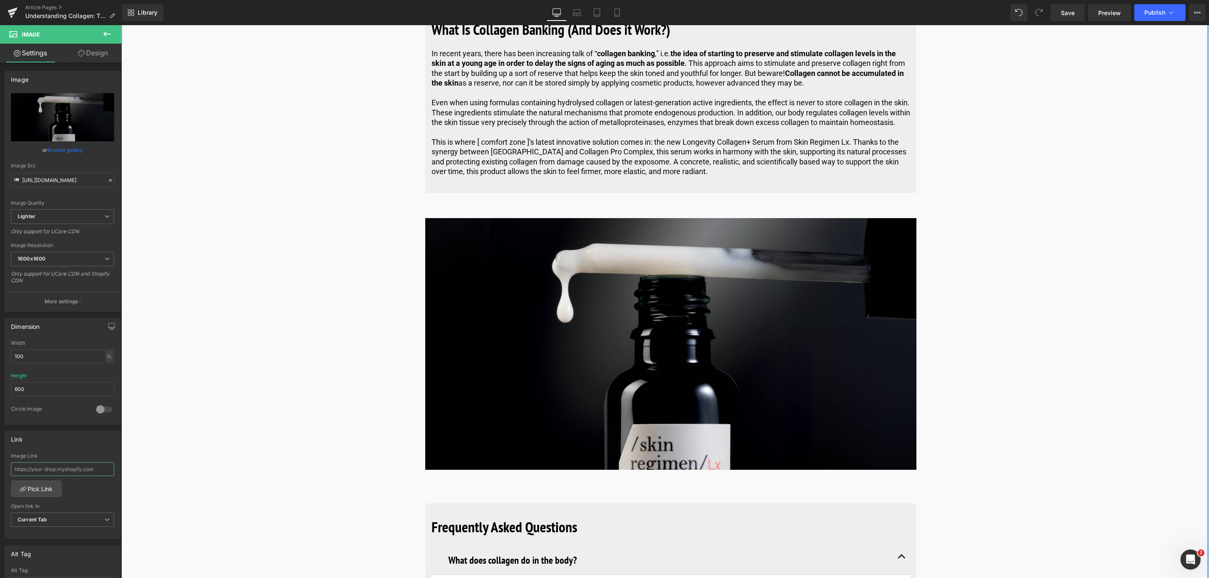
scroll to position [0, 0]
paste input "[URL][DOMAIN_NAME]"
type input "[URL][DOMAIN_NAME]"
click at [26, 495] on link "Pick Link" at bounding box center [36, 489] width 51 height 17
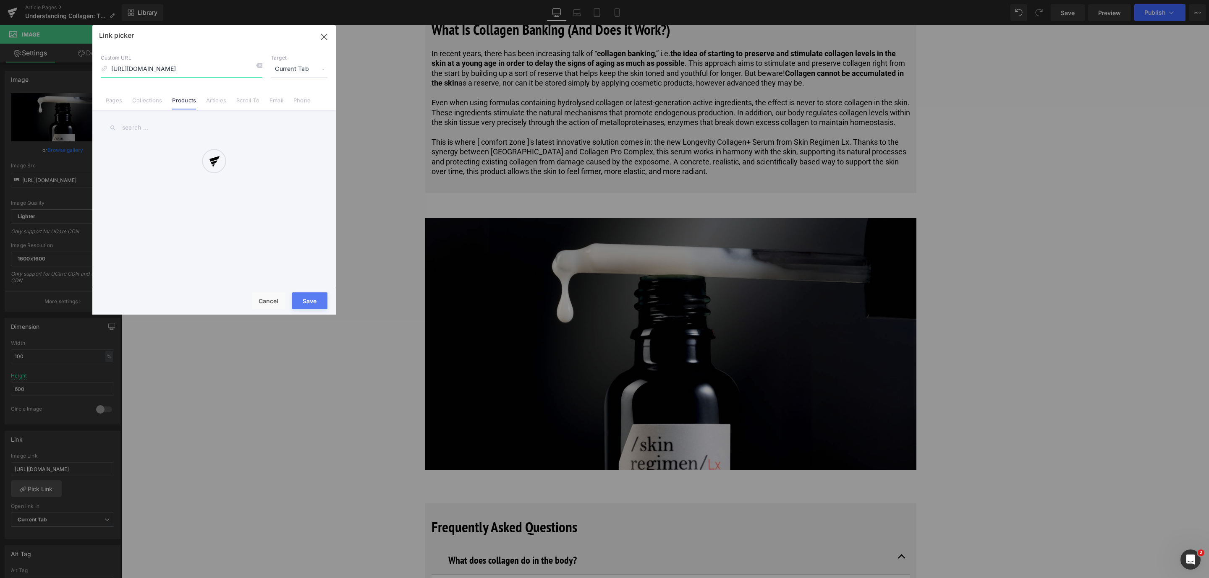
scroll to position [0, 97]
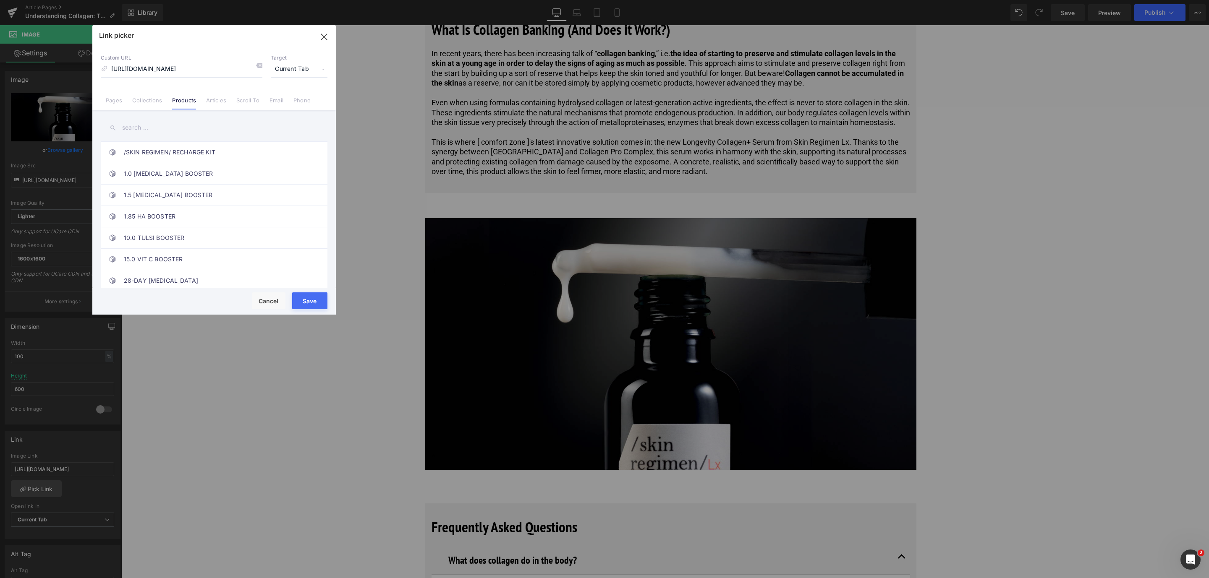
click at [298, 308] on button "Save" at bounding box center [309, 301] width 35 height 17
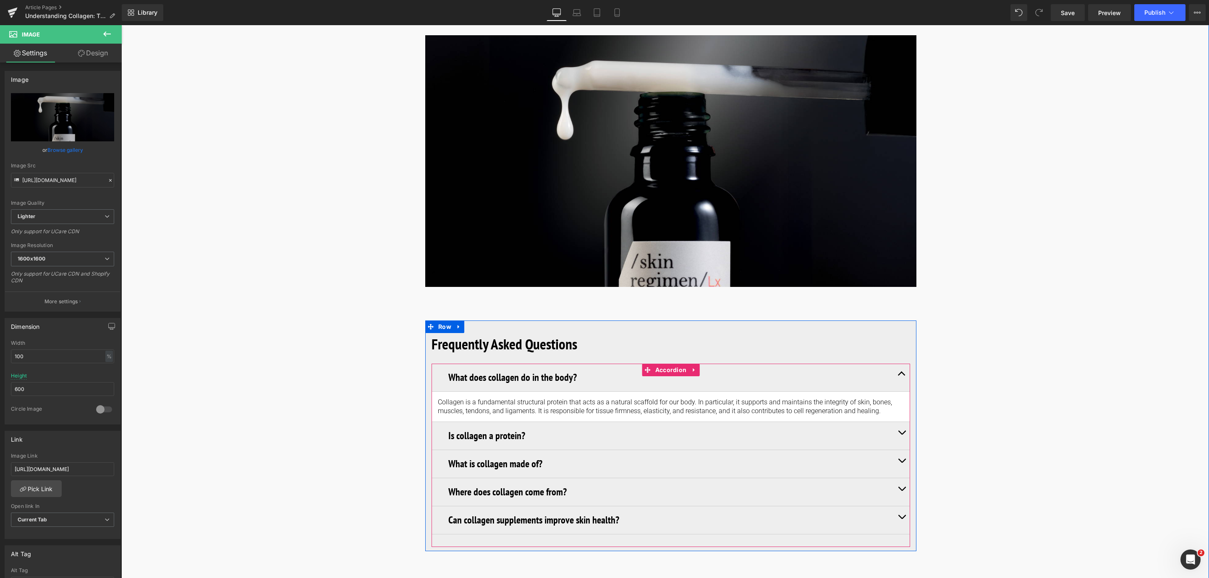
scroll to position [2644, 0]
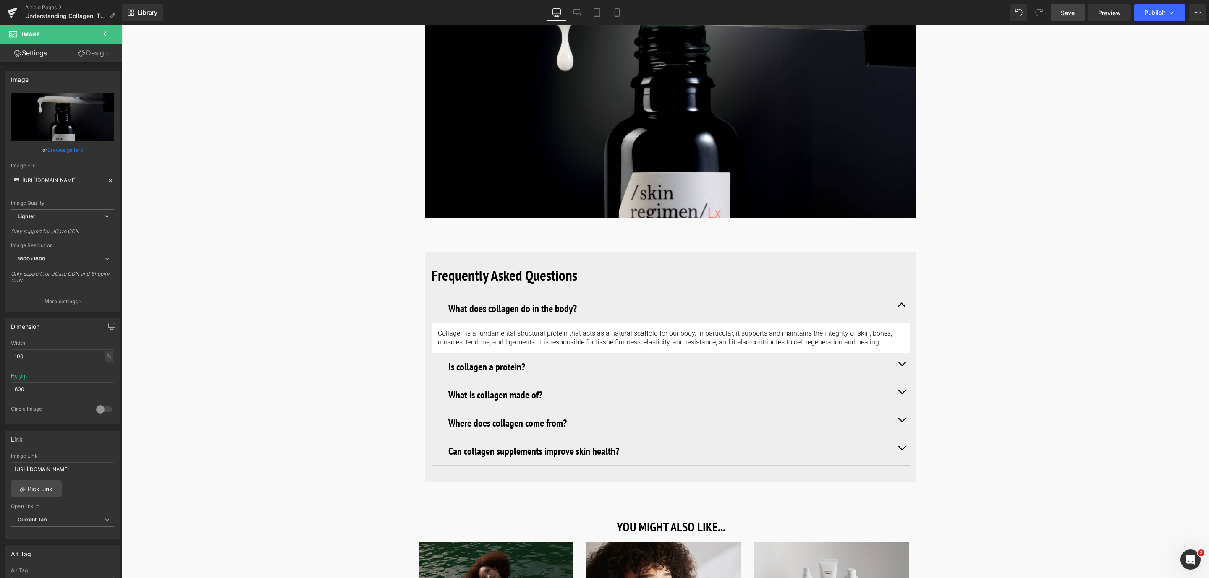
click at [1069, 13] on span "Save" at bounding box center [1068, 12] width 14 height 9
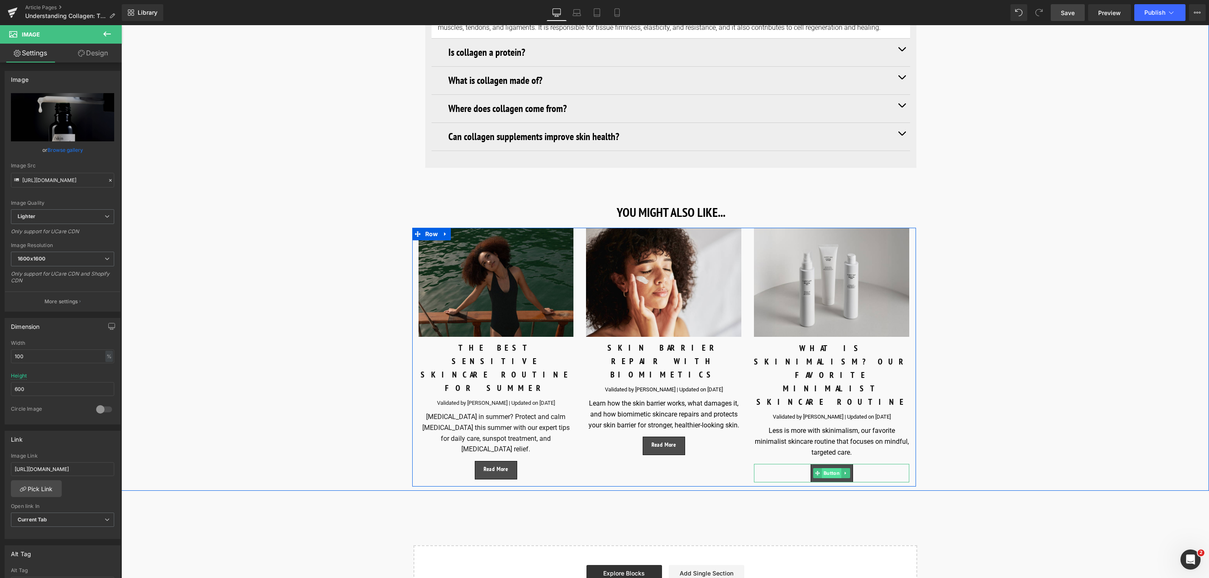
click at [827, 468] on span "Button" at bounding box center [831, 473] width 19 height 10
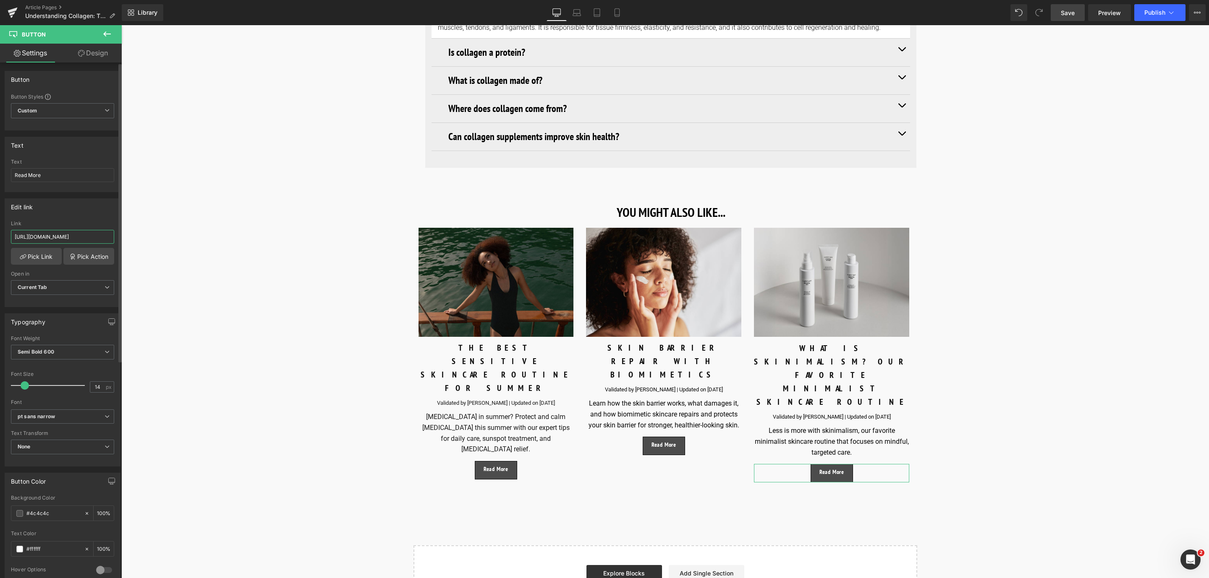
click at [101, 240] on input "[URL][DOMAIN_NAME]" at bounding box center [62, 237] width 103 height 14
click at [1074, 10] on span "Save" at bounding box center [1068, 12] width 14 height 9
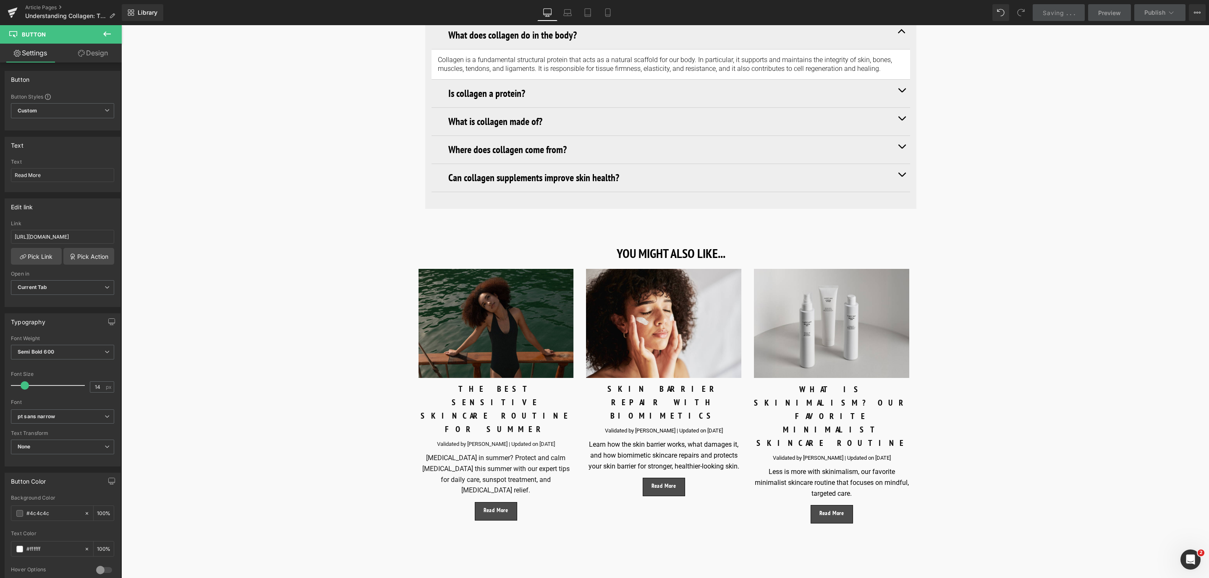
scroll to position [2896, 0]
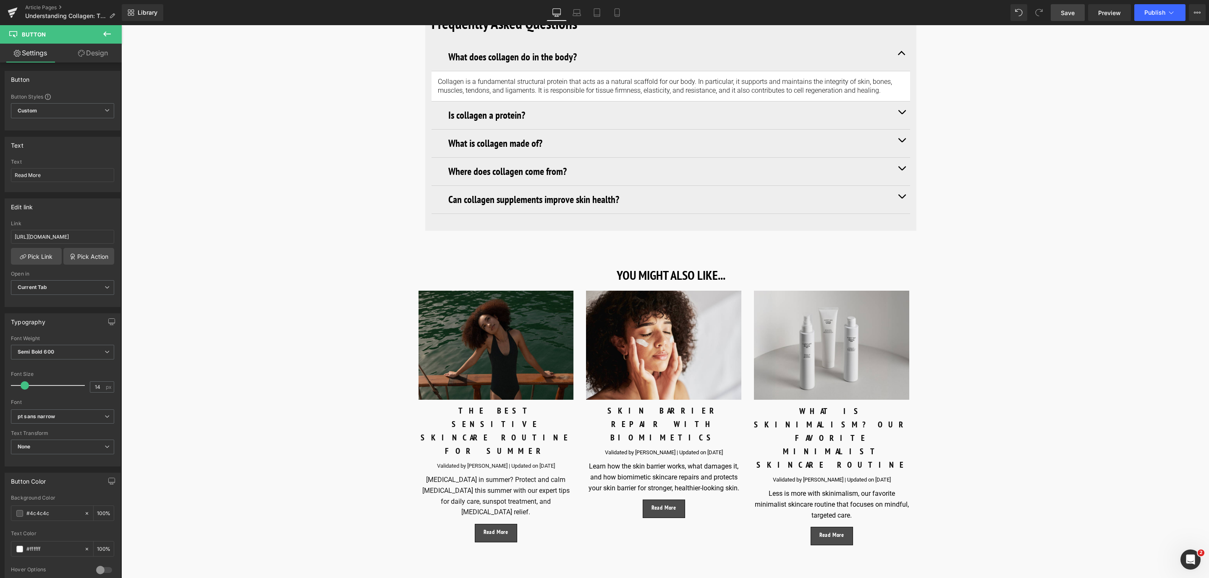
click at [1067, 10] on span "Save" at bounding box center [1068, 12] width 14 height 9
click at [908, 106] on div at bounding box center [909, 135] width 2 height 184
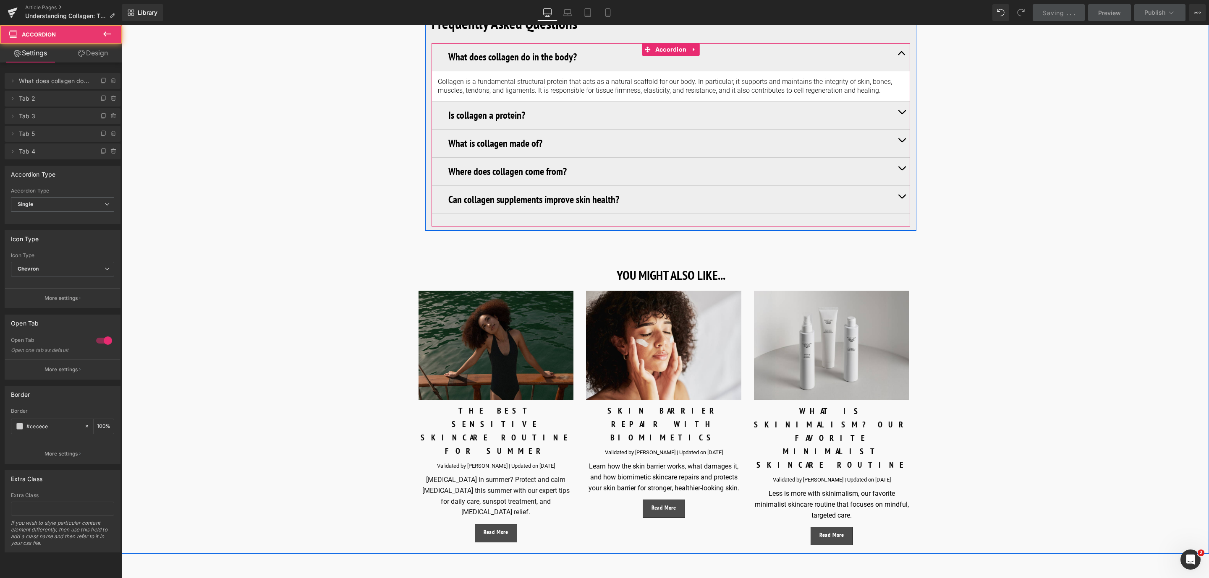
click at [895, 112] on button "button" at bounding box center [901, 116] width 17 height 28
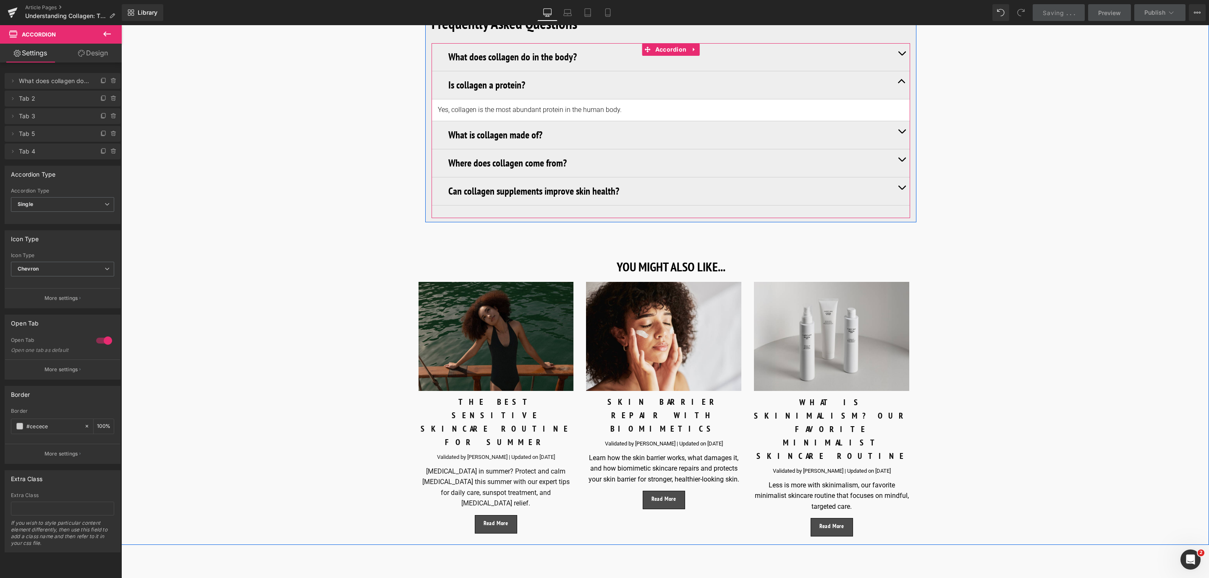
click at [897, 125] on button "button" at bounding box center [901, 135] width 17 height 28
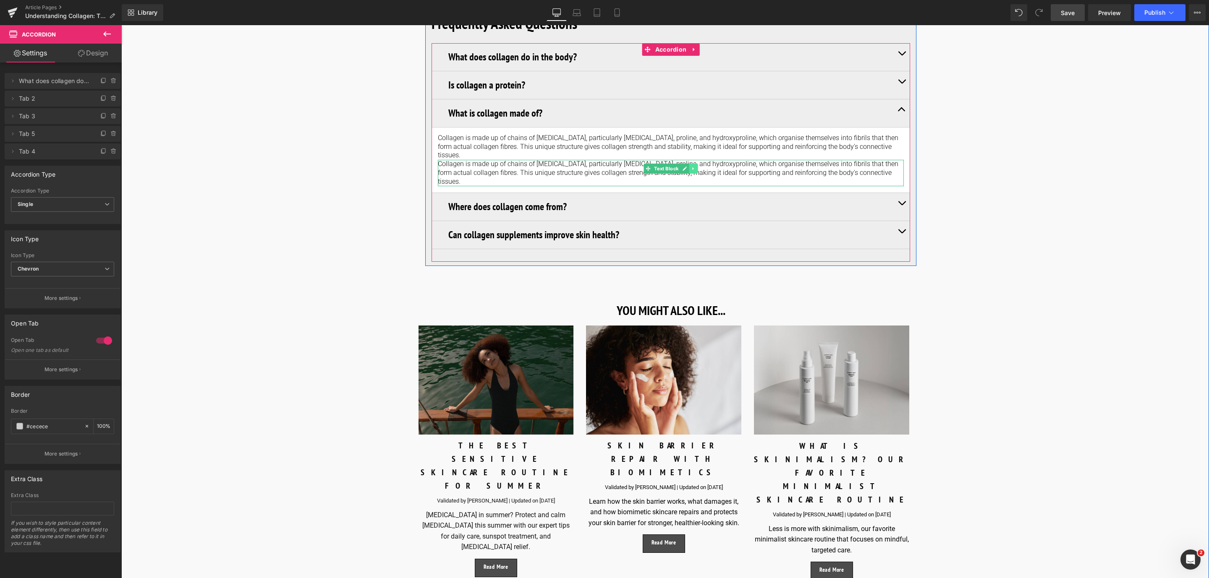
click at [689, 164] on link at bounding box center [693, 169] width 9 height 10
click at [699, 164] on link at bounding box center [697, 169] width 9 height 10
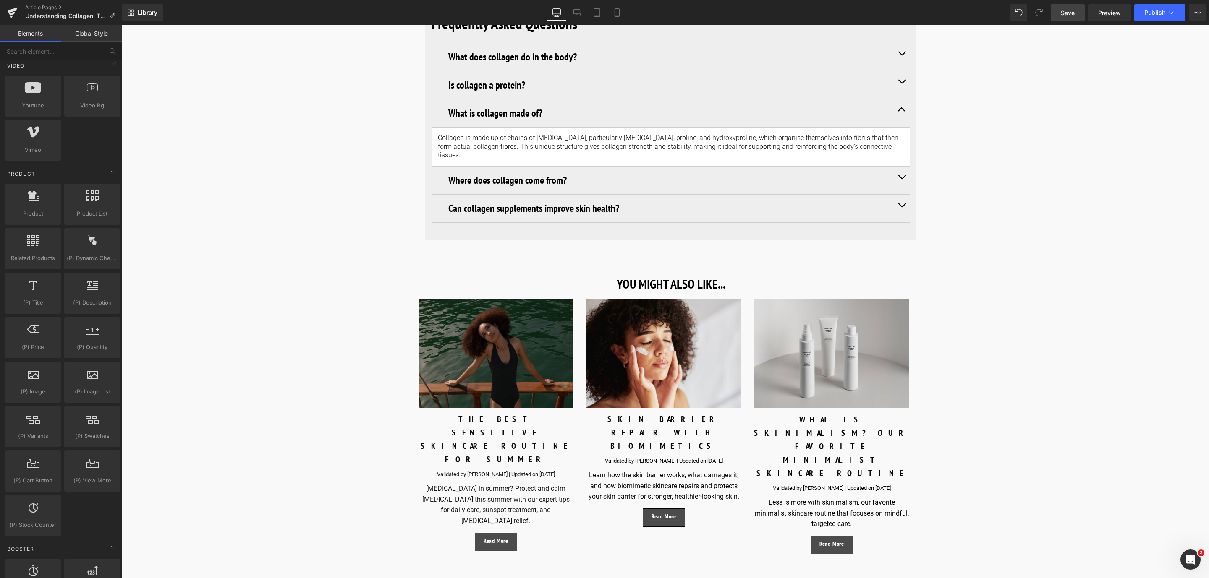
click at [1068, 15] on span "Save" at bounding box center [1068, 12] width 14 height 9
click at [901, 195] on button "button" at bounding box center [901, 209] width 17 height 28
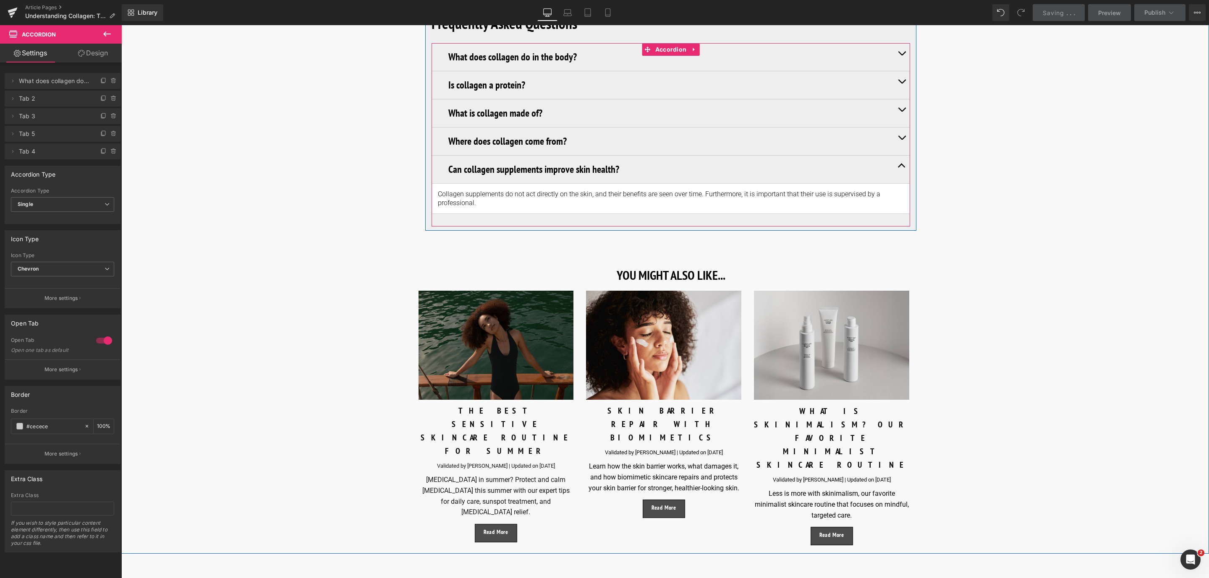
click at [899, 135] on button "button" at bounding box center [901, 142] width 17 height 28
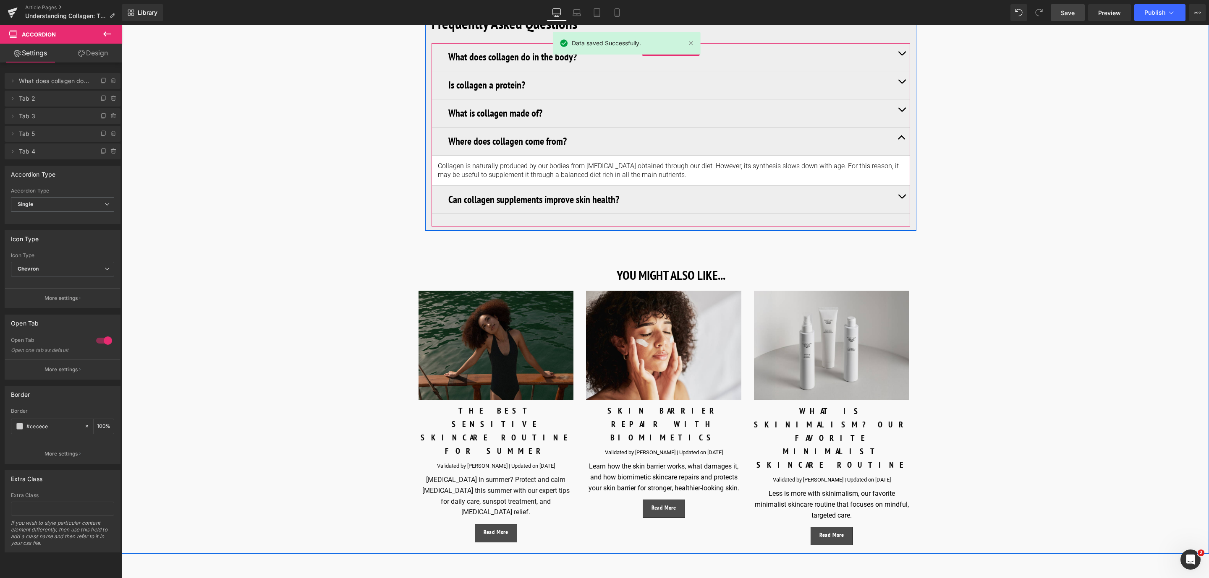
click at [902, 102] on button "button" at bounding box center [901, 113] width 17 height 28
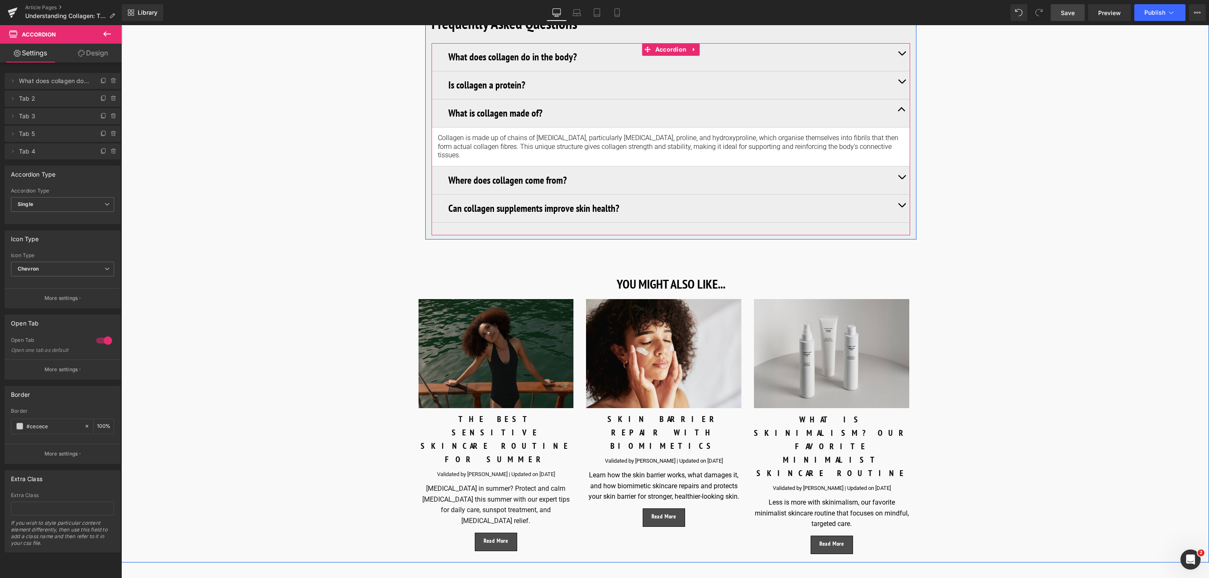
click at [902, 84] on span "button" at bounding box center [902, 84] width 0 height 0
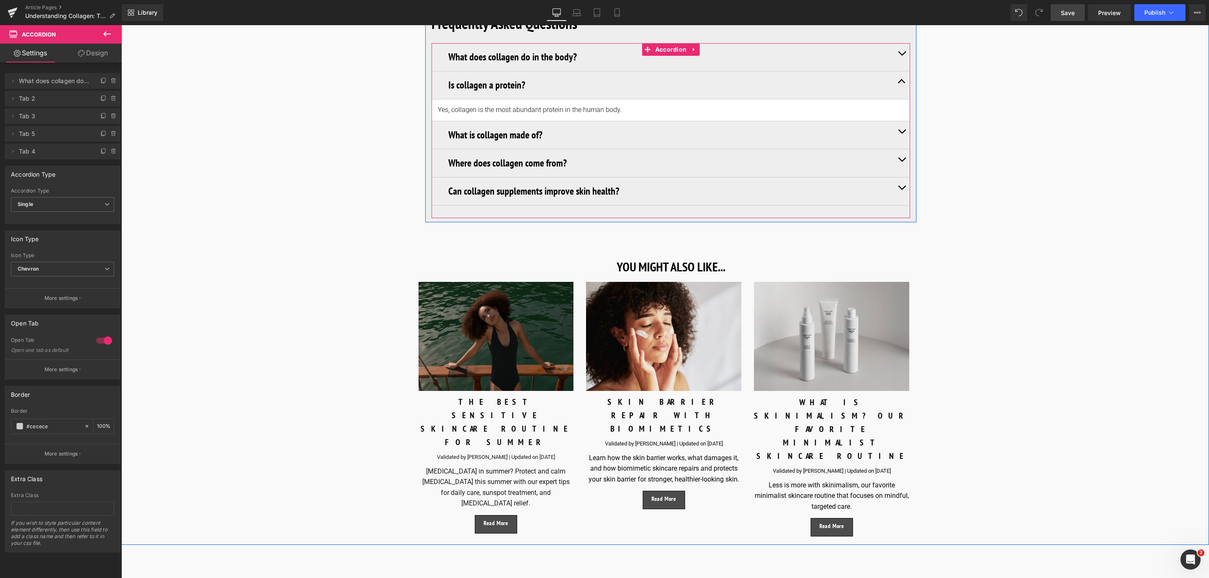
click at [899, 48] on button "button" at bounding box center [901, 57] width 17 height 28
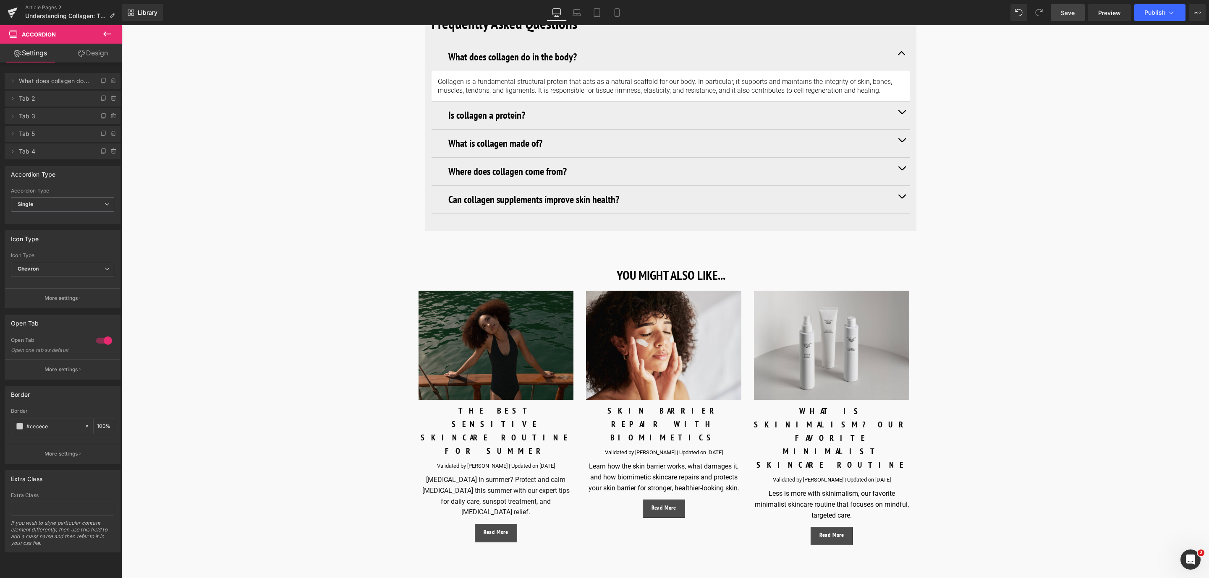
click at [1072, 8] on span "Save" at bounding box center [1068, 12] width 14 height 9
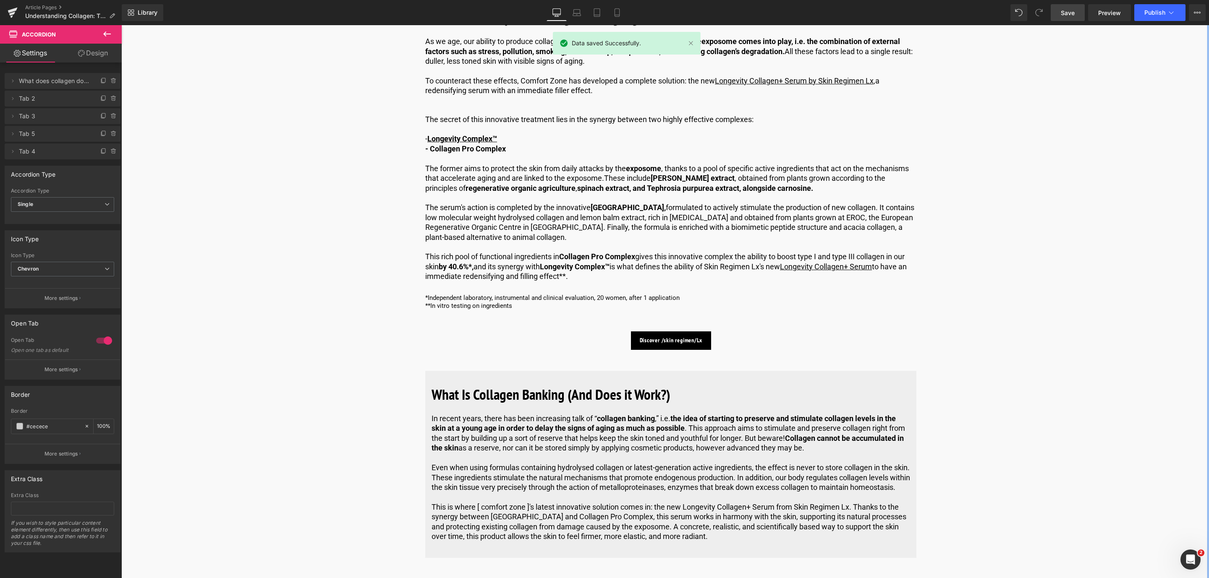
scroll to position [2078, 0]
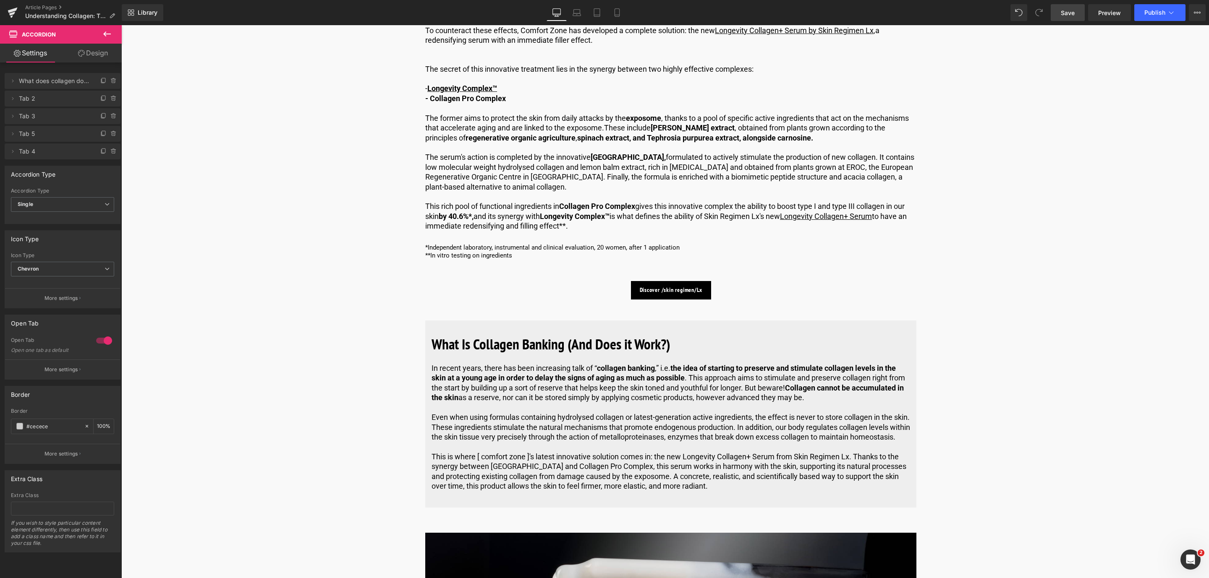
click at [115, 31] on button at bounding box center [106, 34] width 29 height 18
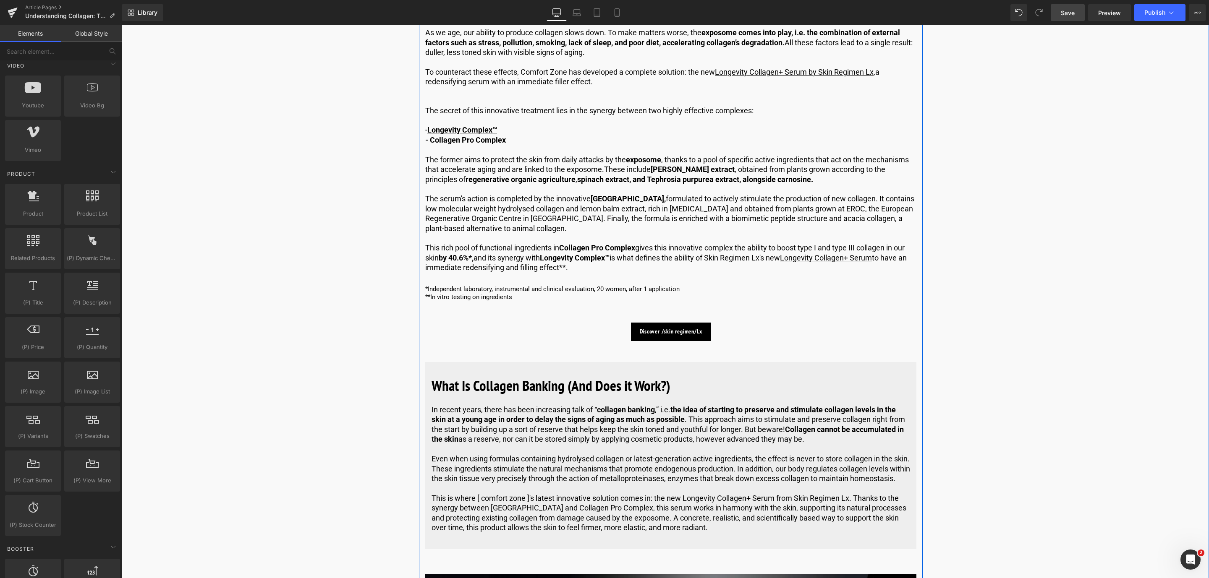
scroll to position [2015, 0]
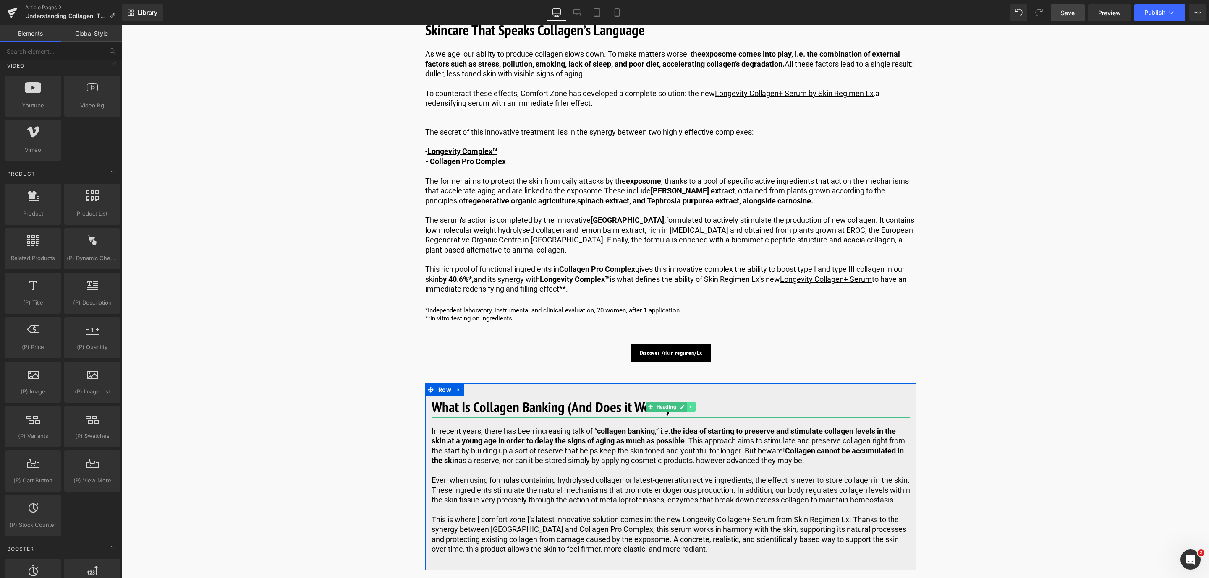
click at [687, 402] on link at bounding box center [691, 407] width 9 height 10
click at [688, 402] on link at bounding box center [686, 407] width 9 height 10
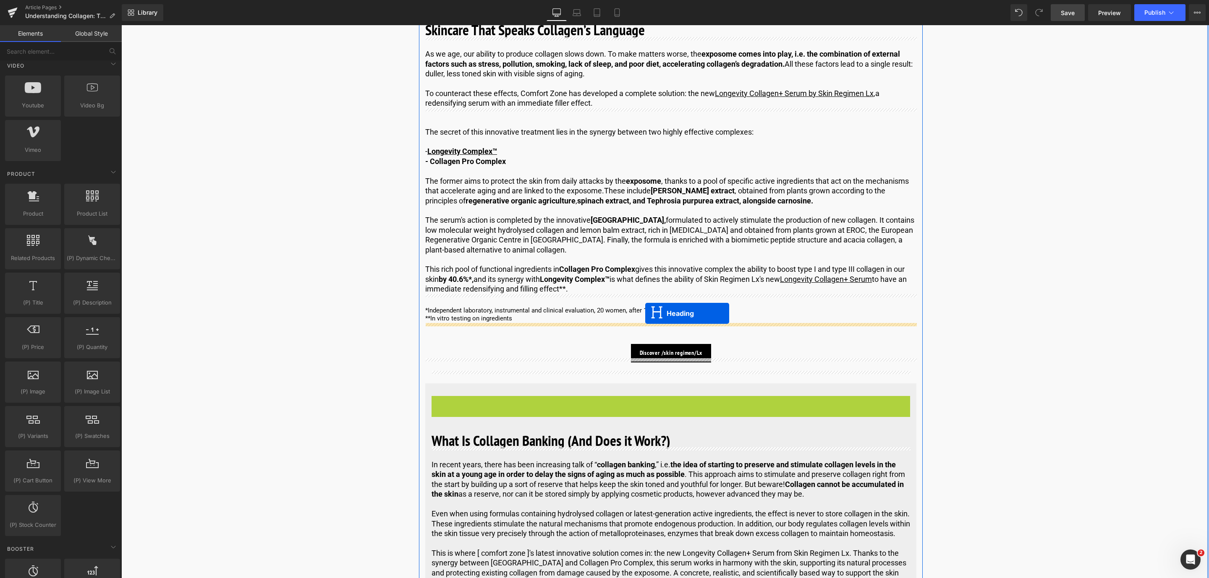
drag, startPoint x: 639, startPoint y: 391, endPoint x: 645, endPoint y: 314, distance: 77.5
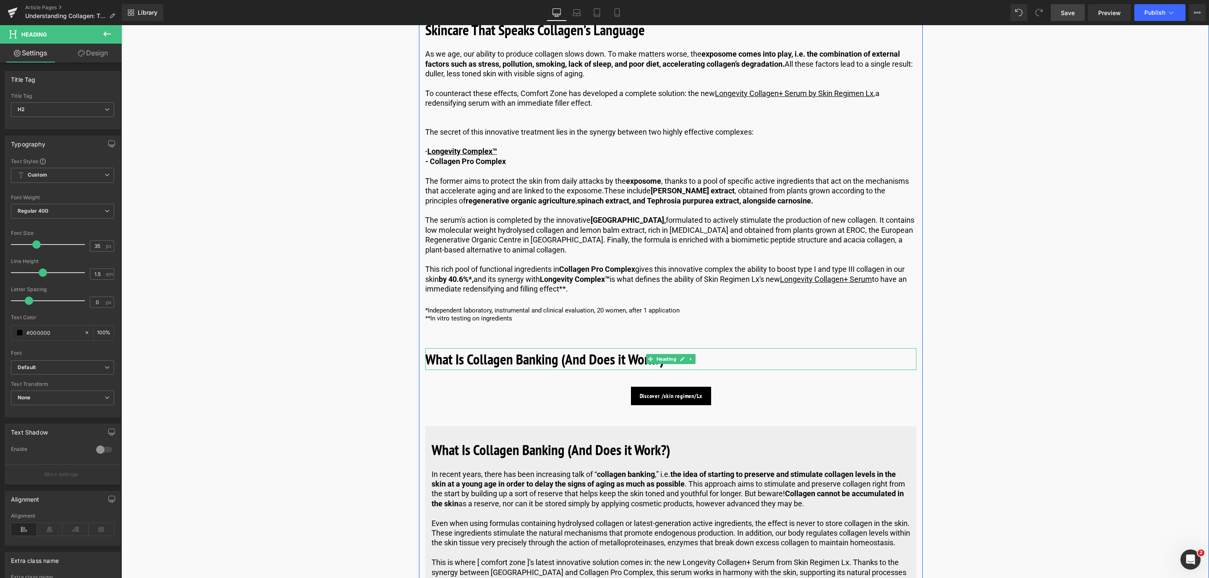
drag, startPoint x: 667, startPoint y: 347, endPoint x: 609, endPoint y: 330, distance: 60.3
click at [667, 354] on span "Heading" at bounding box center [666, 359] width 23 height 10
click at [664, 354] on span "Heading" at bounding box center [666, 359] width 23 height 10
click at [92, 53] on link "Design" at bounding box center [93, 53] width 61 height 19
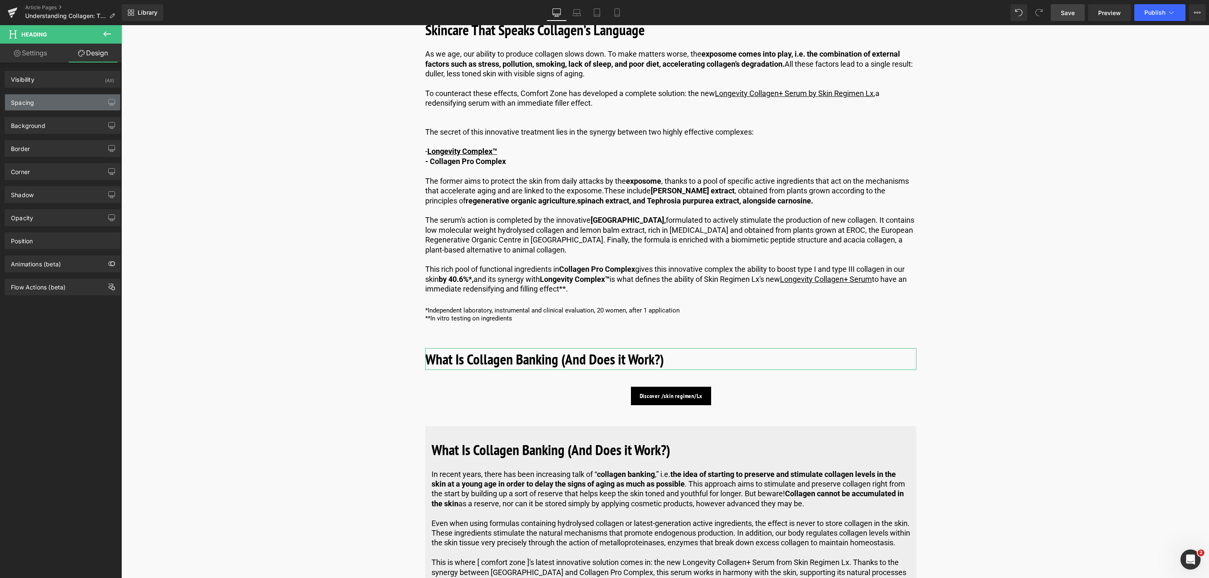
click at [84, 104] on div "Spacing" at bounding box center [62, 102] width 115 height 16
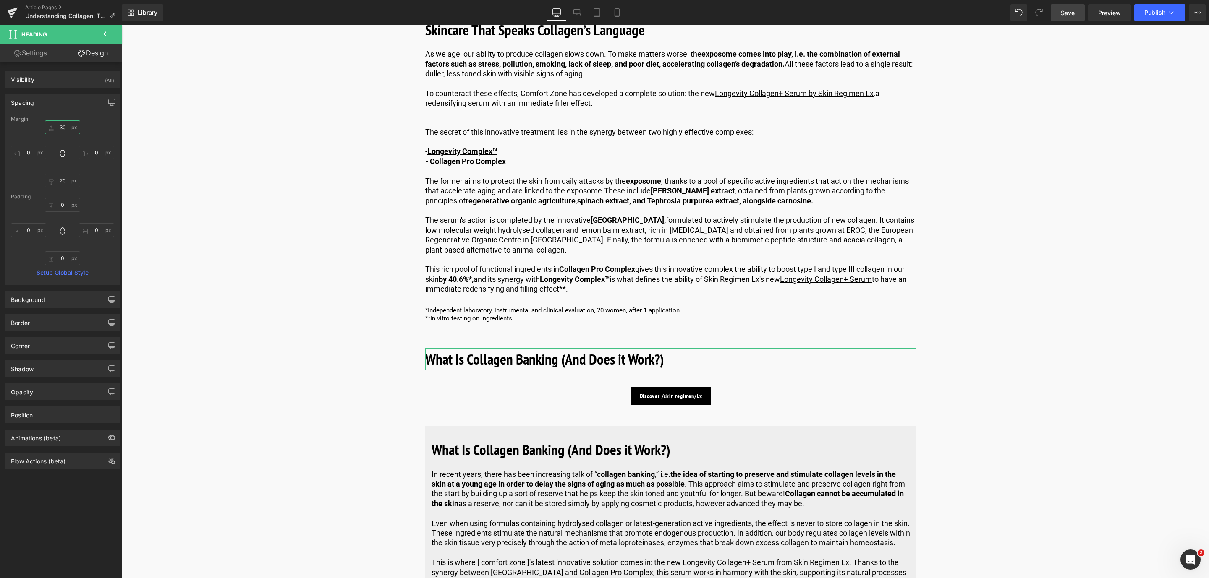
click at [60, 126] on input "30" at bounding box center [62, 127] width 35 height 14
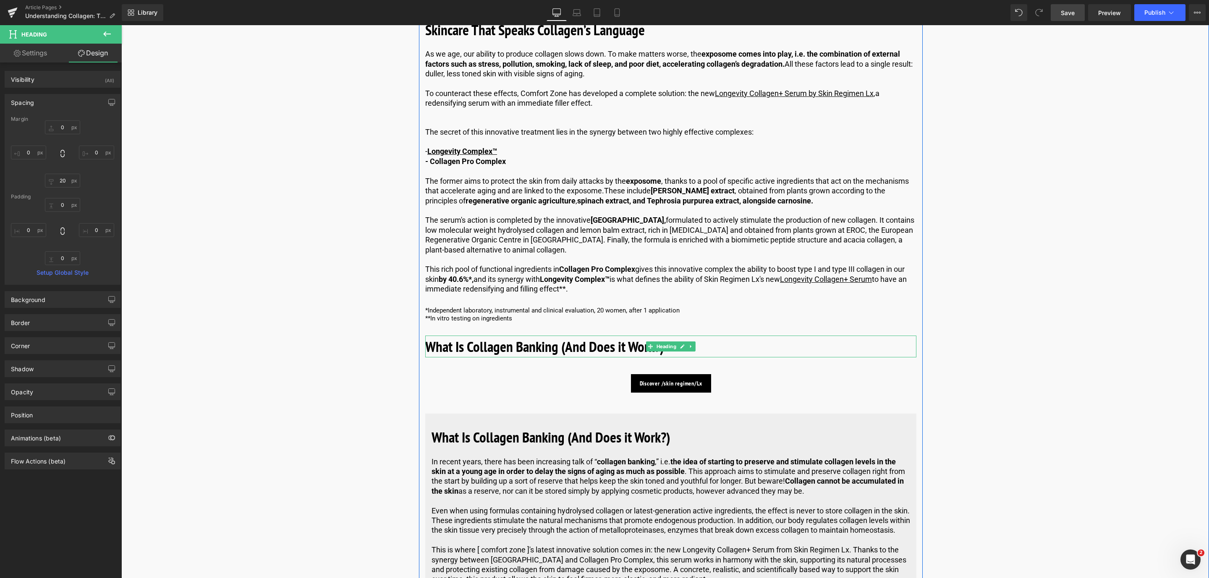
click at [545, 340] on b "What Is Collagen Banking (And Does it Work?)" at bounding box center [544, 346] width 239 height 19
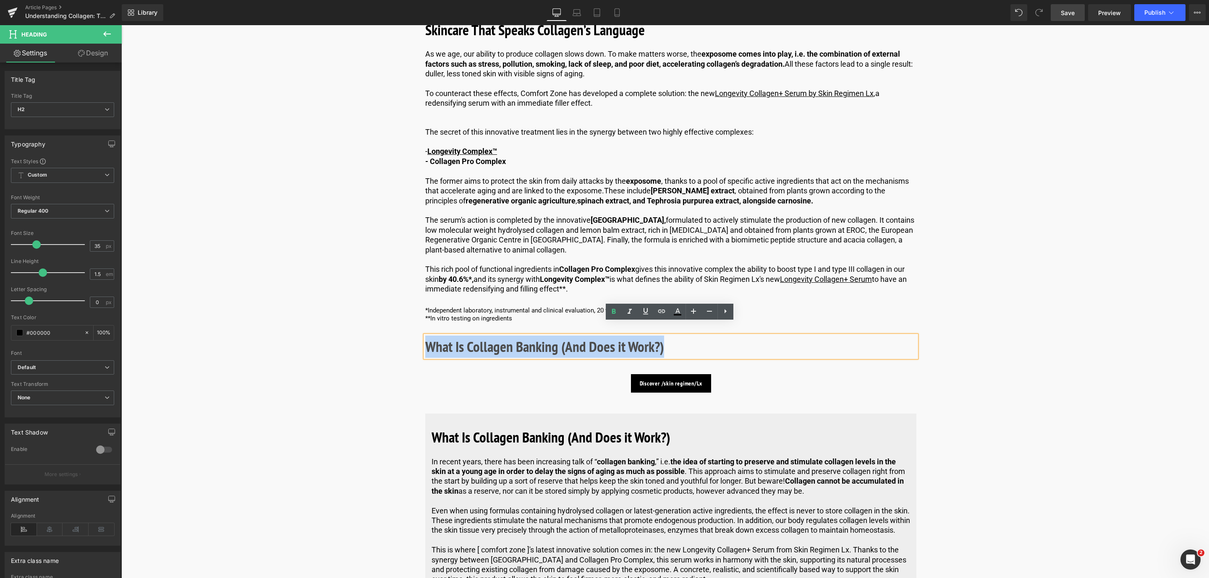
drag, startPoint x: 690, startPoint y: 339, endPoint x: 427, endPoint y: 331, distance: 262.4
click at [427, 336] on h2 "What Is Collagen Banking (And Does it Work?)" at bounding box center [670, 347] width 491 height 22
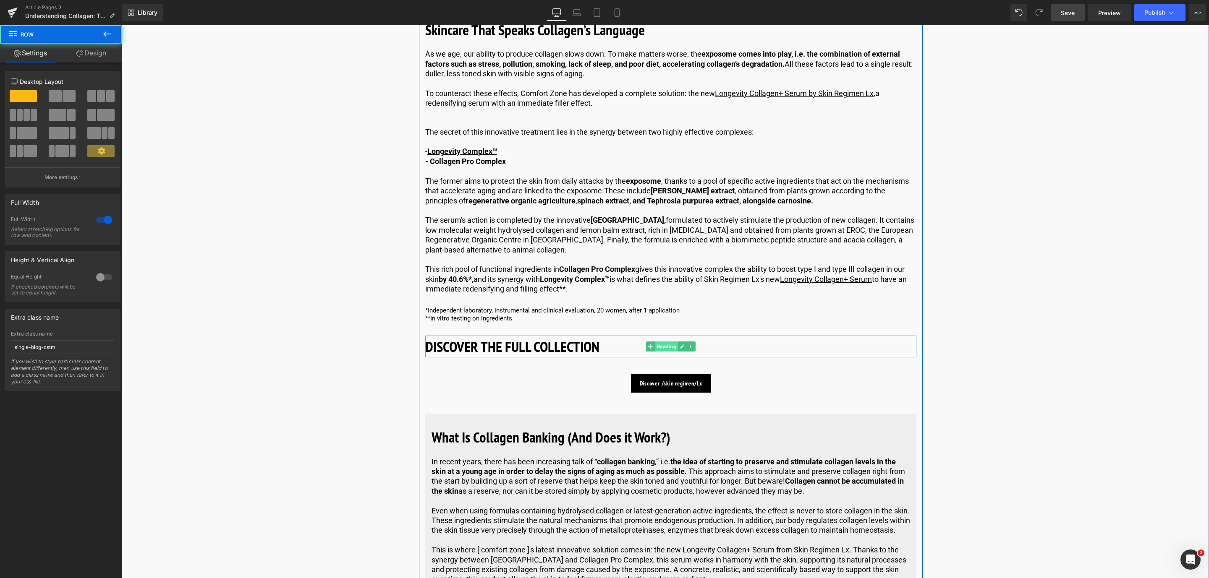
click at [667, 342] on span "Heading" at bounding box center [666, 347] width 23 height 10
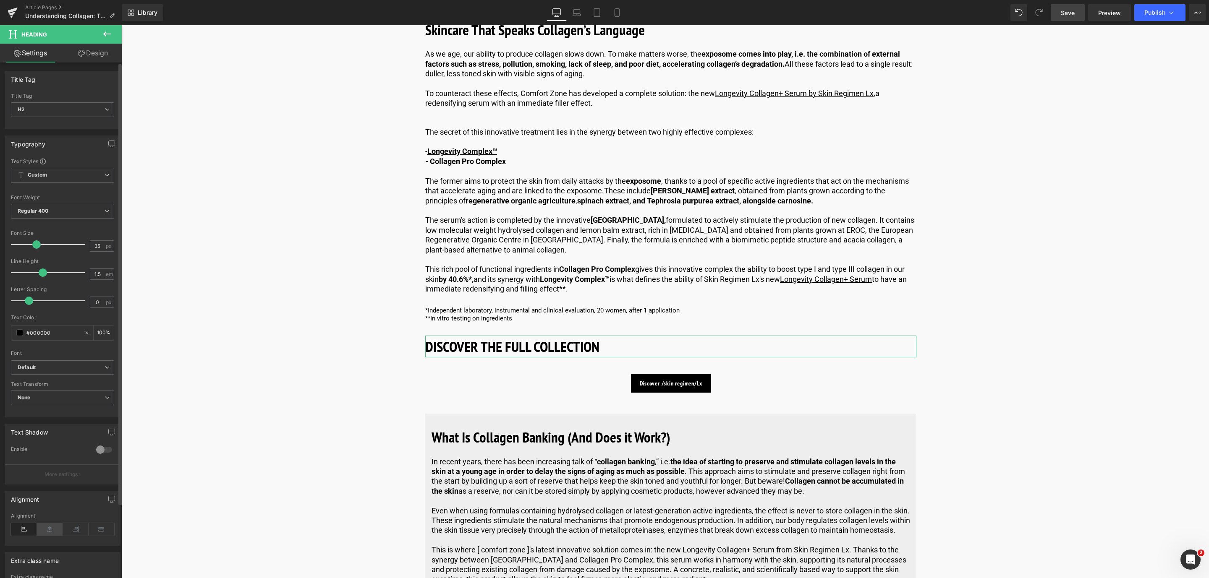
click at [49, 531] on icon at bounding box center [50, 529] width 26 height 13
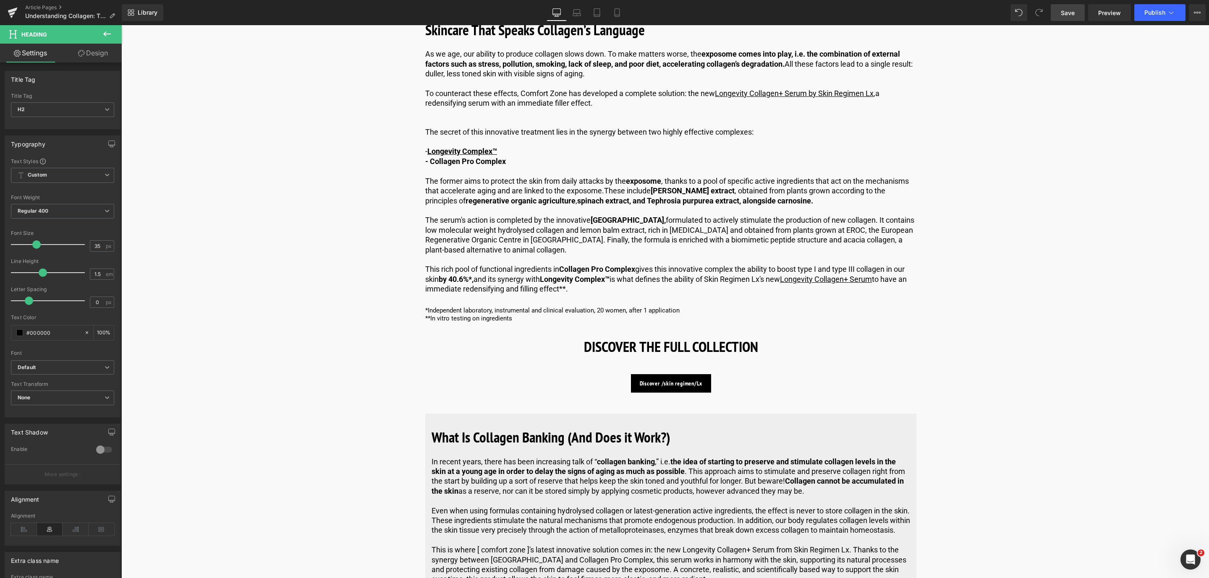
click at [110, 37] on icon at bounding box center [107, 34] width 10 height 10
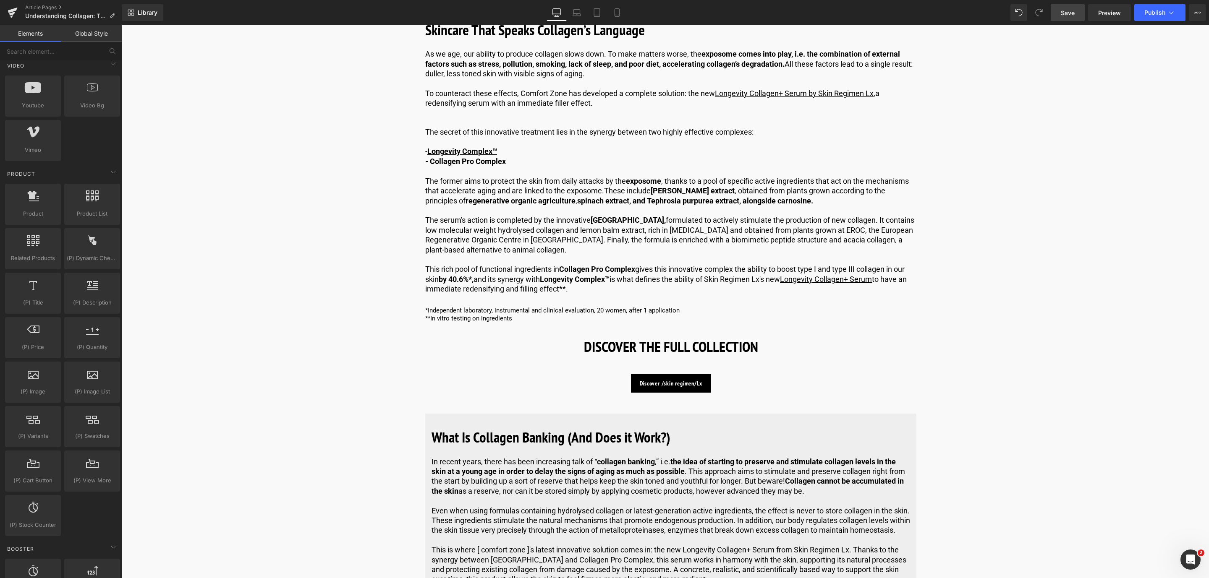
click at [1077, 21] on link "Save" at bounding box center [1068, 12] width 34 height 17
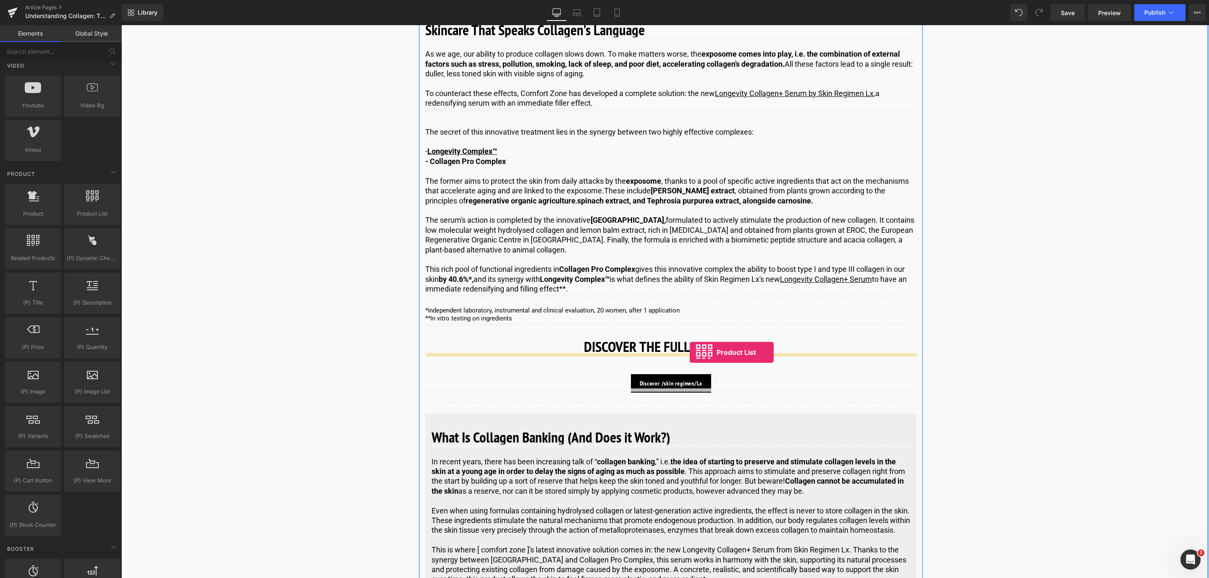
drag, startPoint x: 205, startPoint y: 247, endPoint x: 690, endPoint y: 353, distance: 496.1
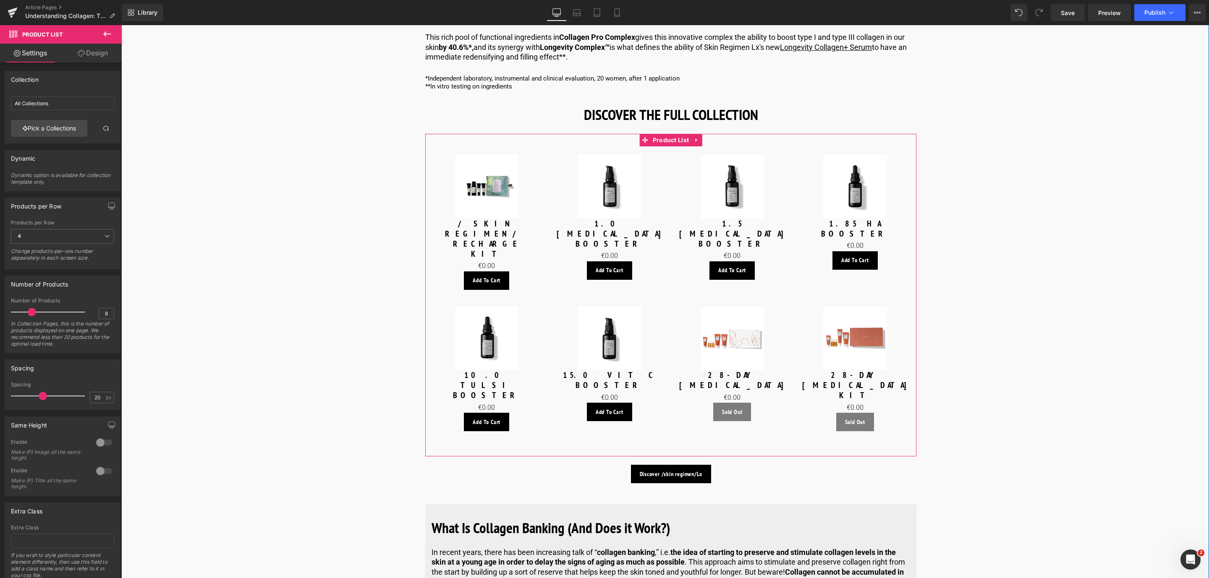
scroll to position [2266, 0]
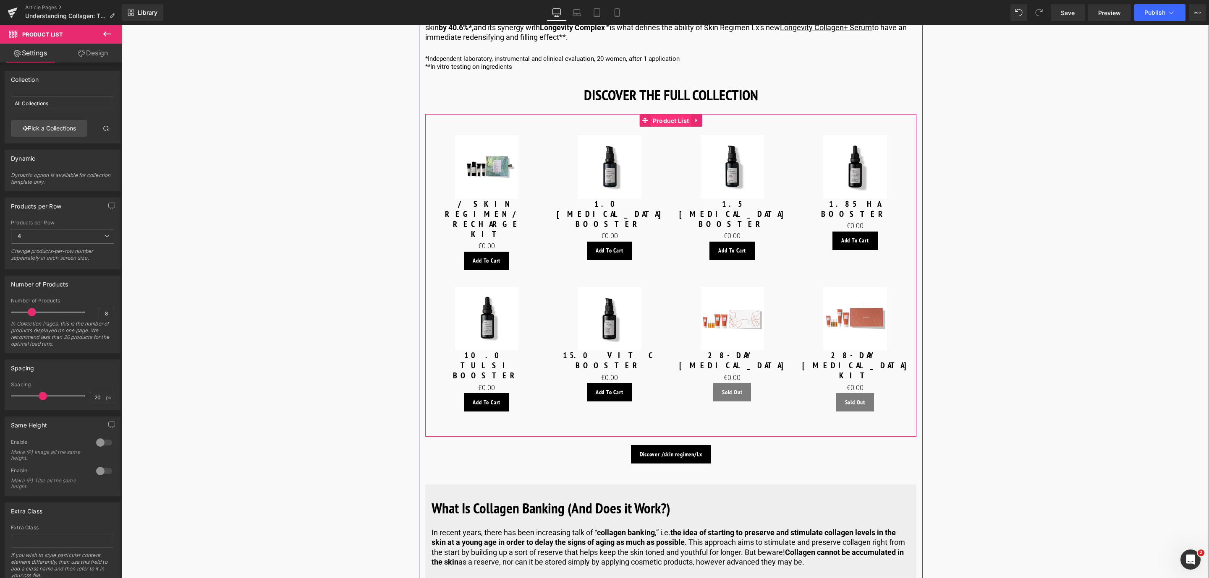
click at [666, 115] on span "Product List" at bounding box center [671, 121] width 41 height 13
click at [71, 131] on link "Pick a Collections" at bounding box center [49, 128] width 76 height 17
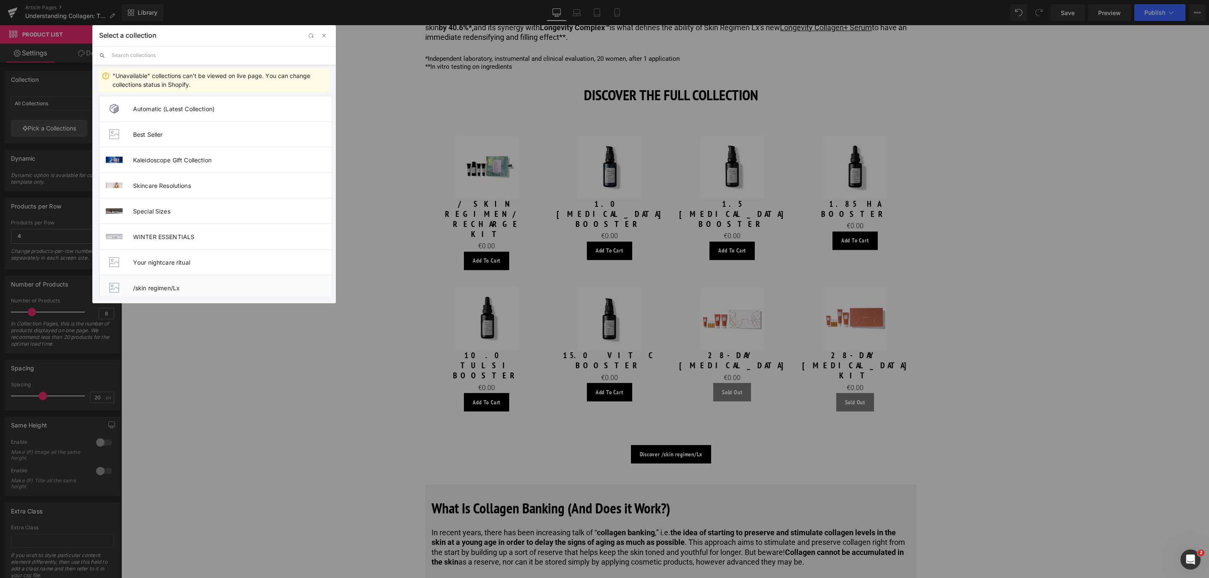
drag, startPoint x: 227, startPoint y: 284, endPoint x: 112, endPoint y: 256, distance: 117.5
click at [227, 284] on li "/skin regimen/Lx" at bounding box center [215, 288] width 233 height 26
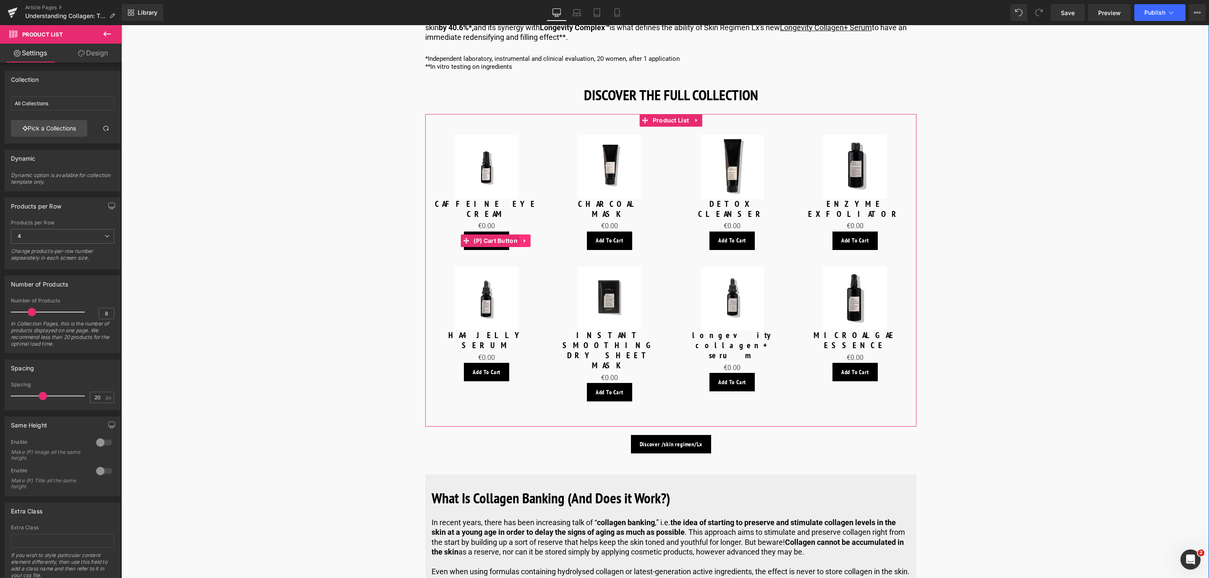
click at [524, 239] on icon at bounding box center [525, 241] width 2 height 4
click at [527, 235] on link at bounding box center [530, 241] width 11 height 13
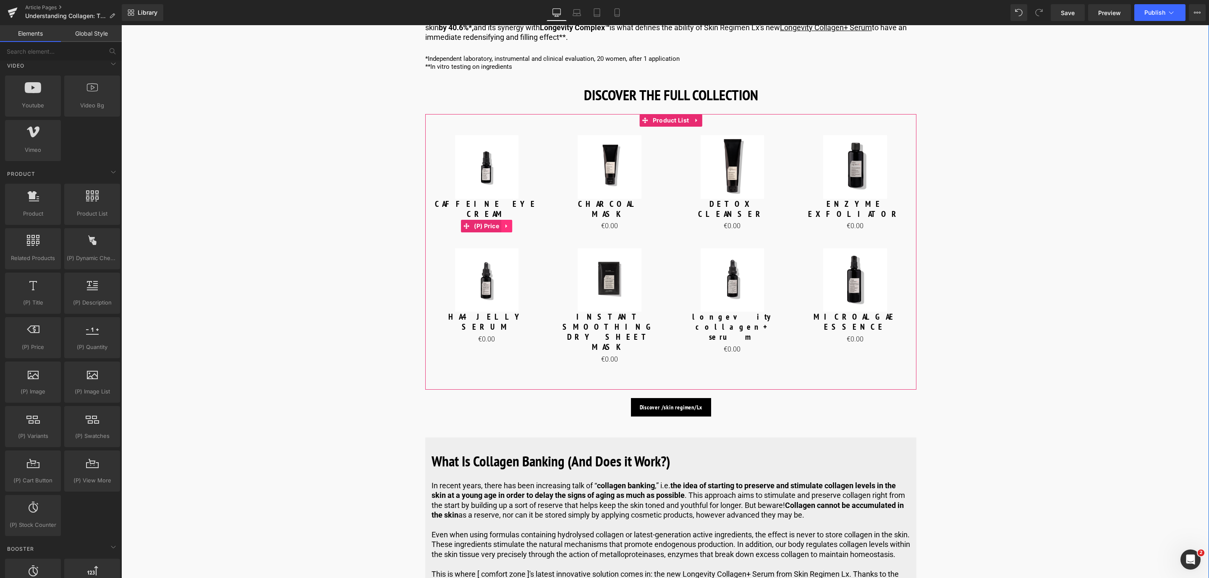
click at [504, 220] on link at bounding box center [506, 226] width 11 height 13
click at [509, 223] on icon at bounding box center [512, 226] width 6 height 6
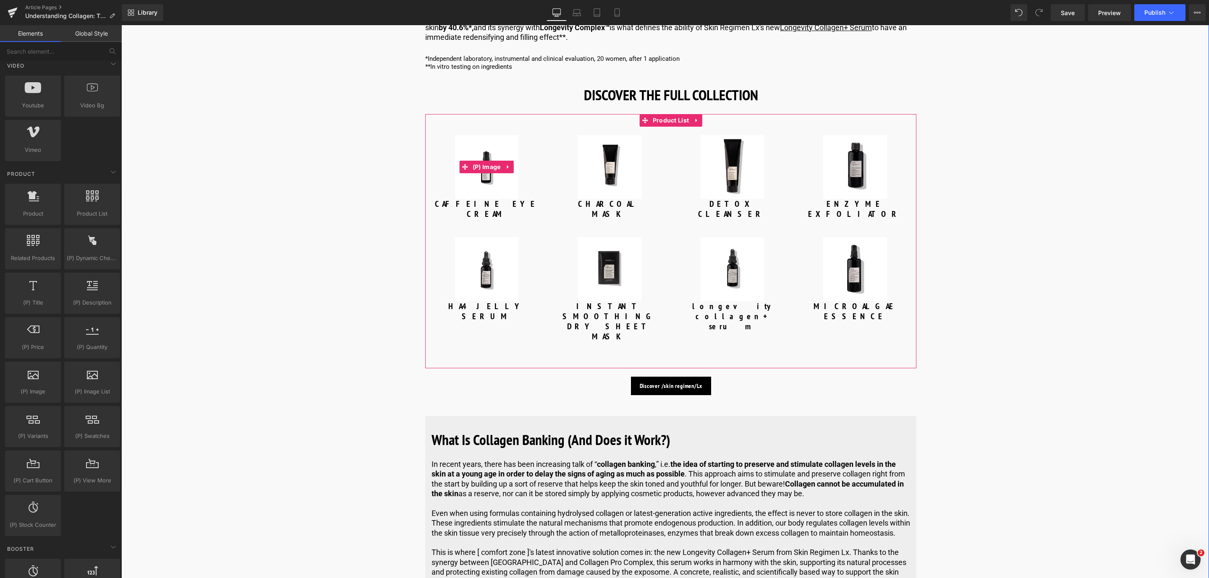
click at [483, 173] on img at bounding box center [487, 167] width 64 height 64
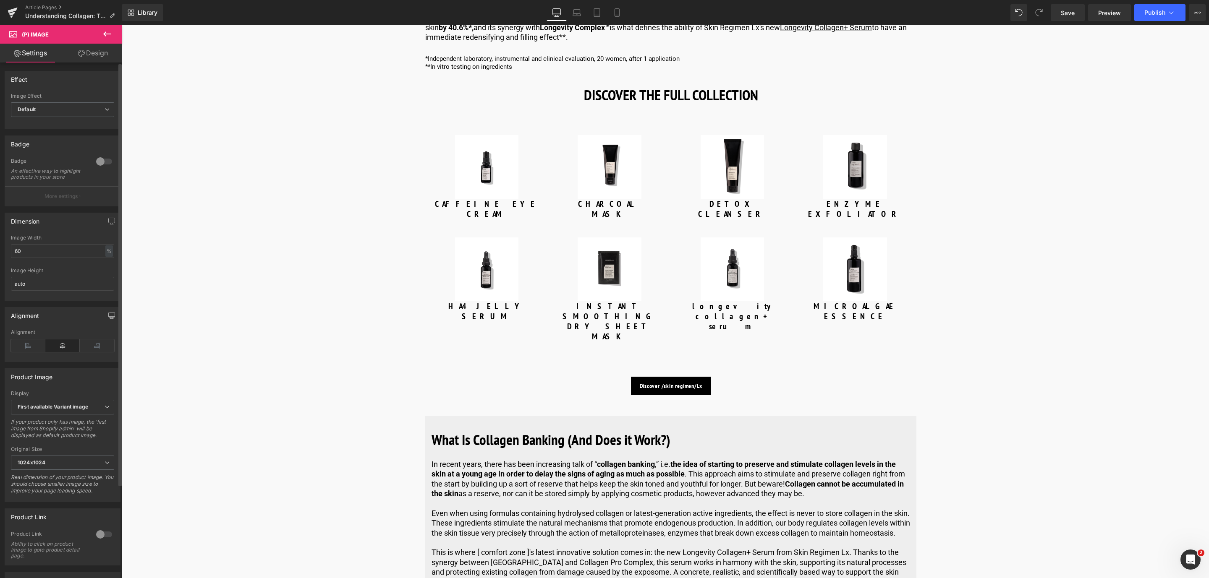
click at [102, 541] on div at bounding box center [104, 534] width 20 height 13
click at [603, 175] on img at bounding box center [610, 167] width 64 height 64
click at [746, 175] on img at bounding box center [733, 167] width 64 height 64
click at [828, 167] on img at bounding box center [855, 167] width 64 height 64
drag, startPoint x: 1073, startPoint y: 10, endPoint x: 529, endPoint y: 298, distance: 615.1
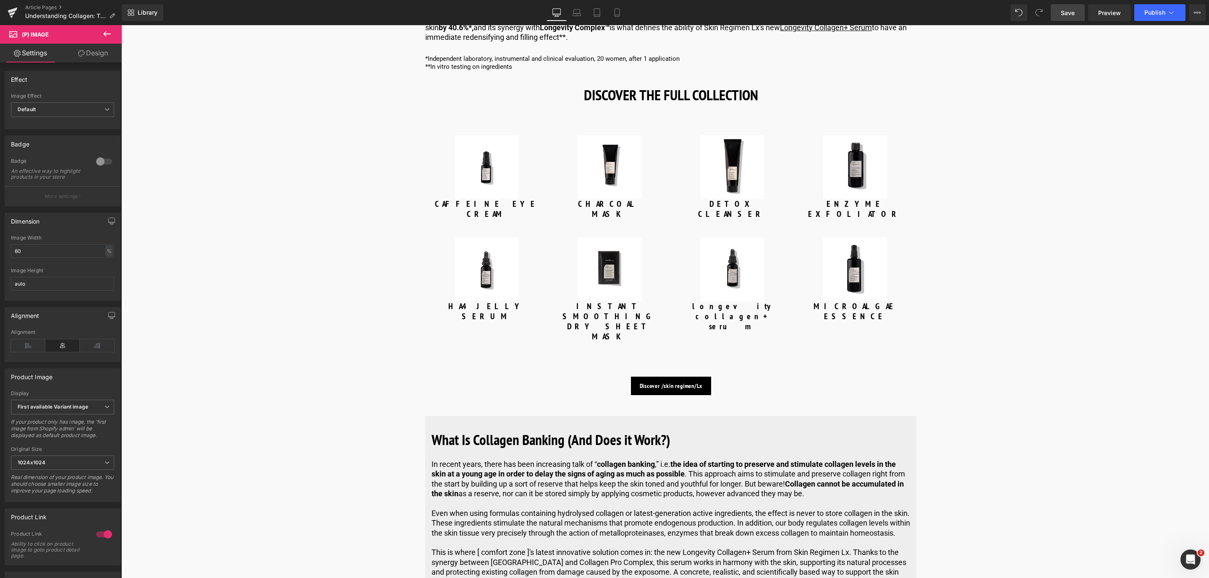
click at [1073, 10] on span "Save" at bounding box center [1068, 12] width 14 height 9
click at [667, 381] on span "Button" at bounding box center [670, 386] width 19 height 10
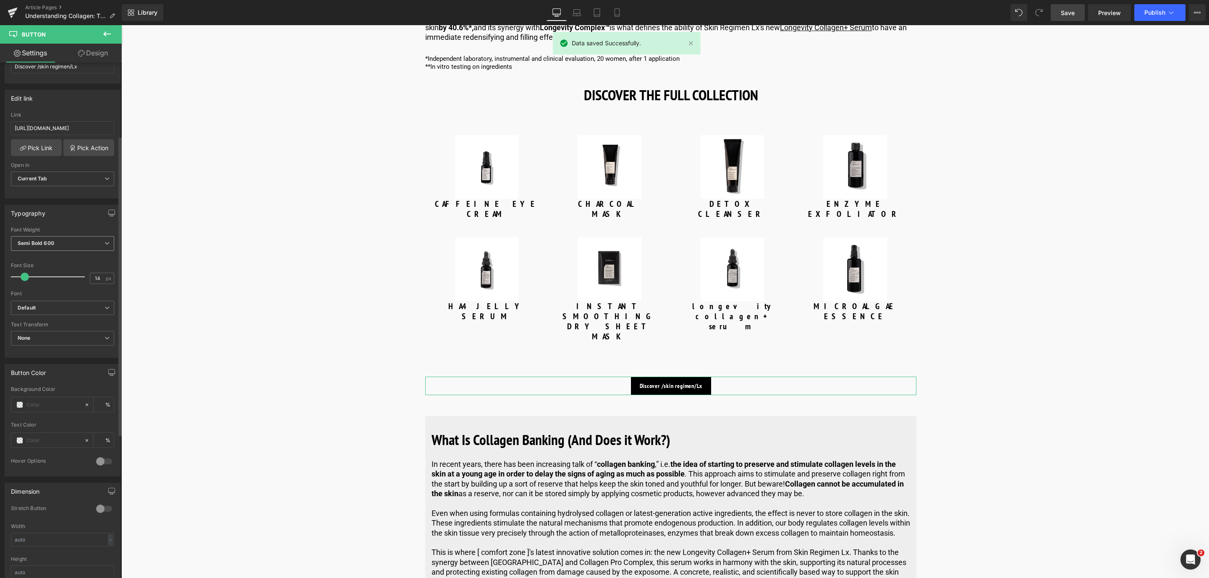
scroll to position [126, 0]
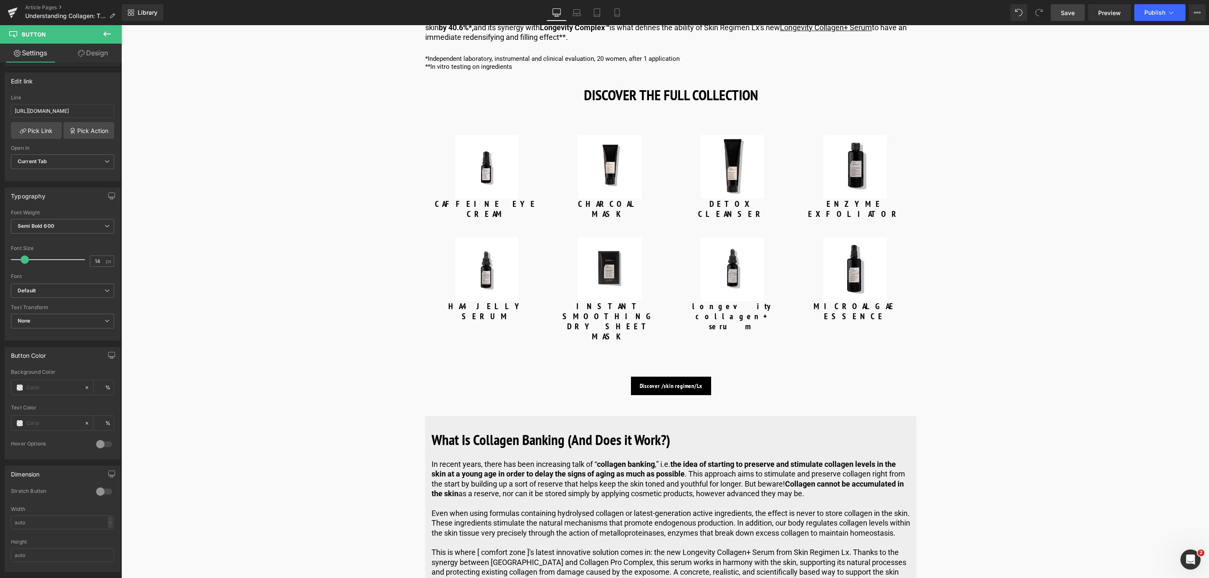
click at [1061, 14] on span "Save" at bounding box center [1068, 12] width 14 height 9
click at [477, 204] on span "(P) Title" at bounding box center [486, 210] width 27 height 13
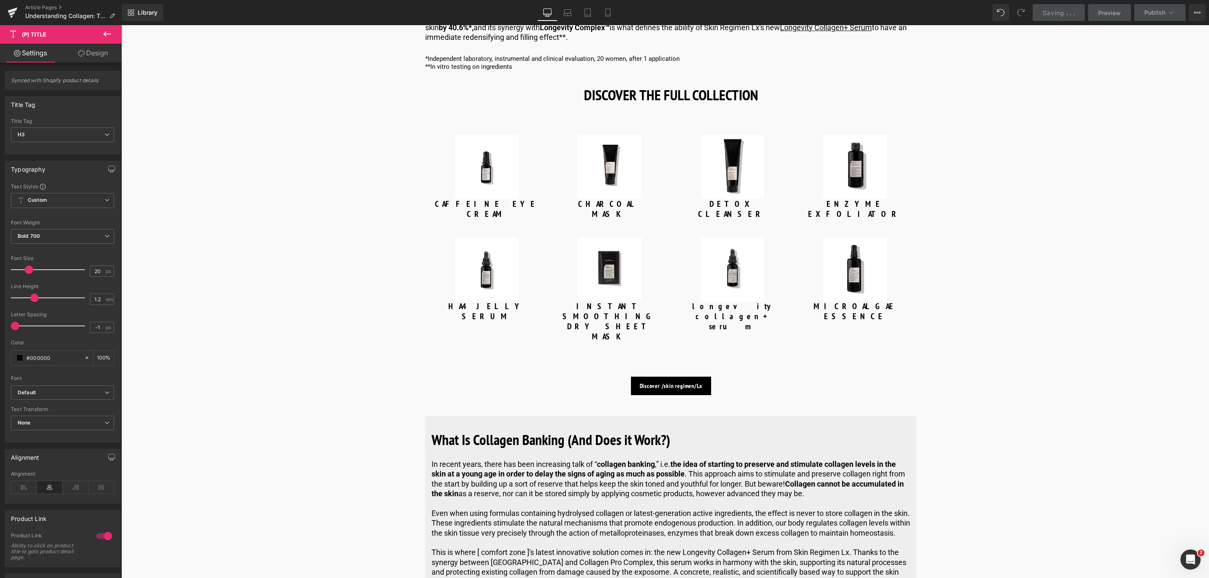
click at [96, 62] on link "Design" at bounding box center [93, 53] width 61 height 19
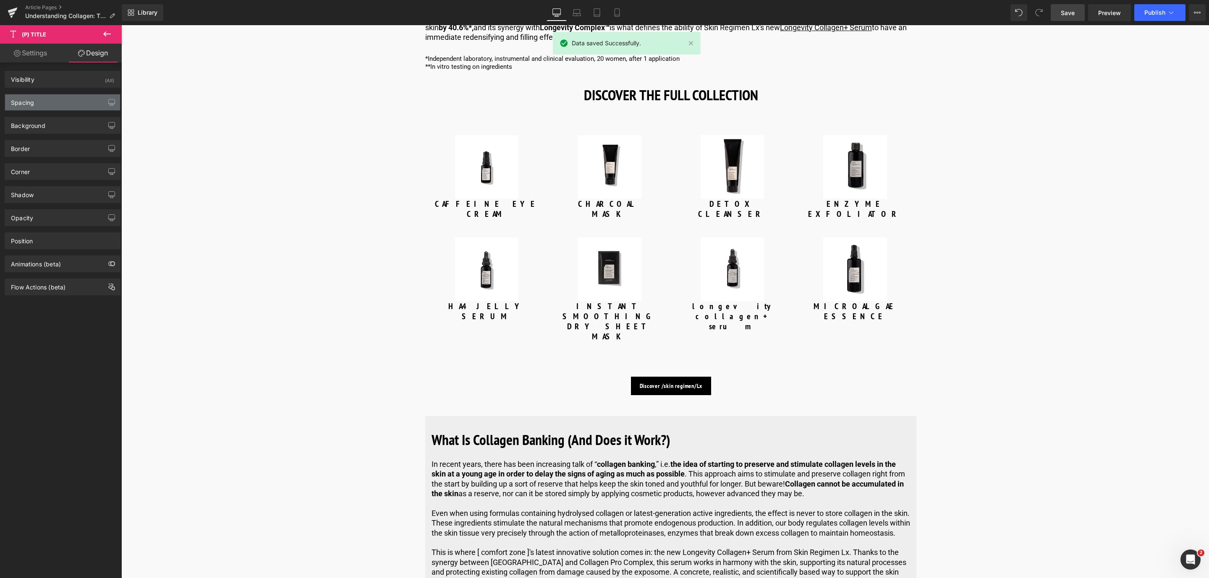
click at [82, 110] on div "Spacing" at bounding box center [62, 102] width 115 height 16
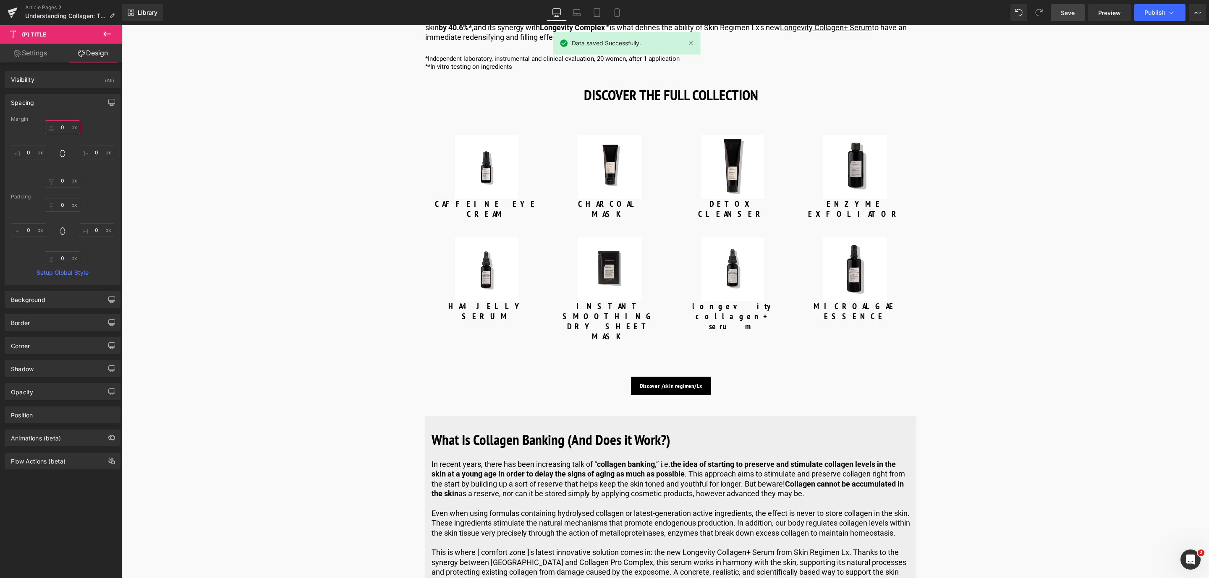
click at [63, 131] on input "0" at bounding box center [62, 127] width 35 height 14
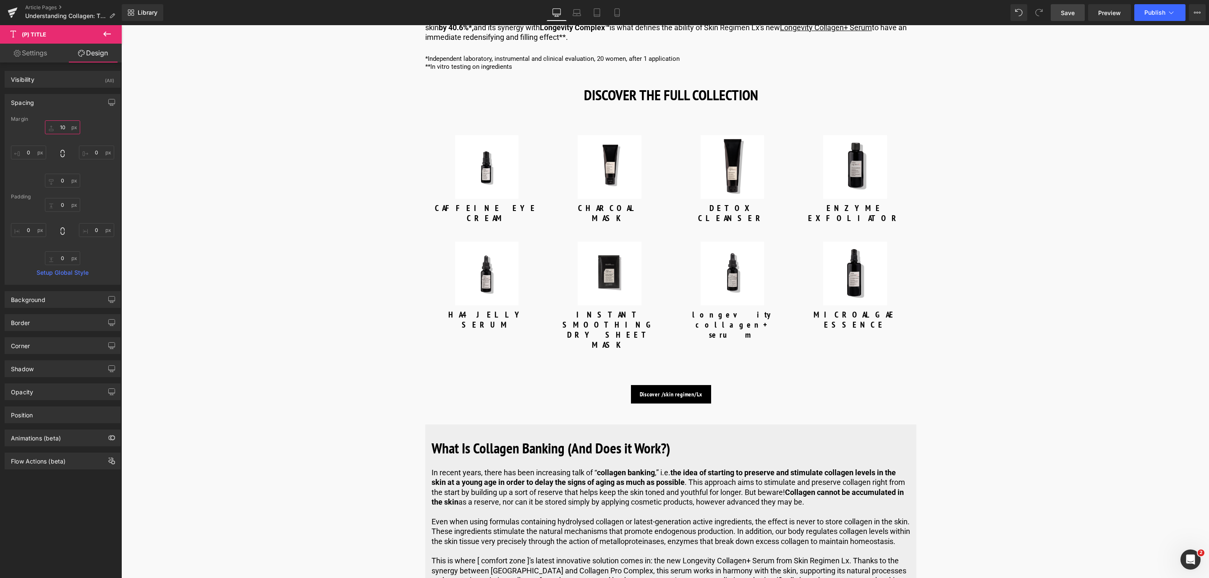
type input "10"
click at [1068, 14] on span "Save" at bounding box center [1068, 12] width 14 height 9
click at [670, 389] on span "Button" at bounding box center [670, 394] width 19 height 10
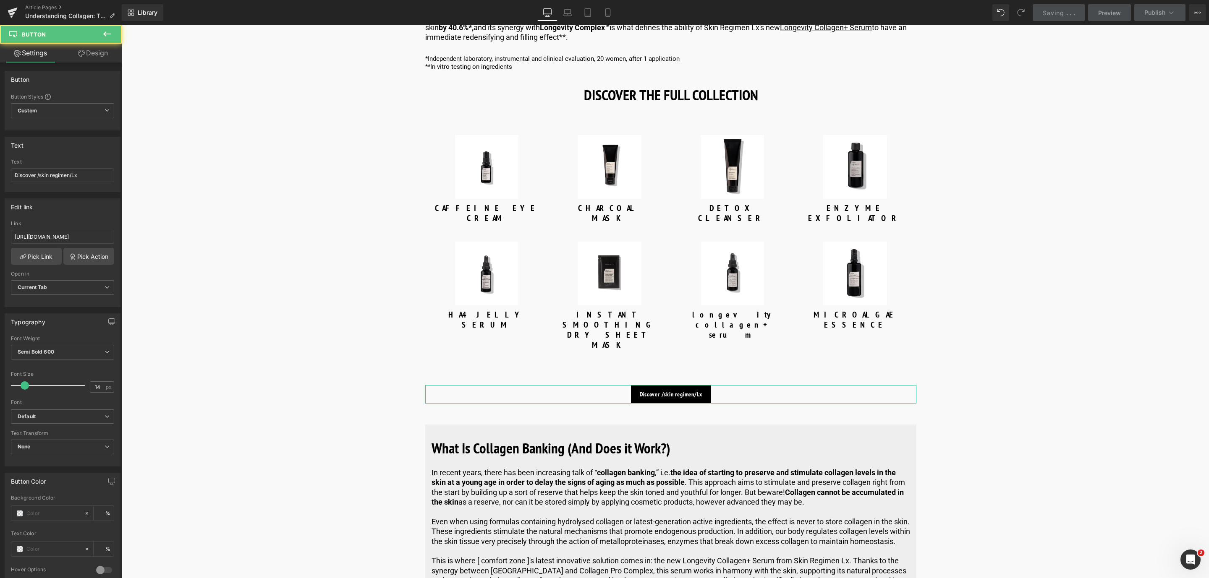
click at [106, 57] on link "Design" at bounding box center [93, 53] width 61 height 19
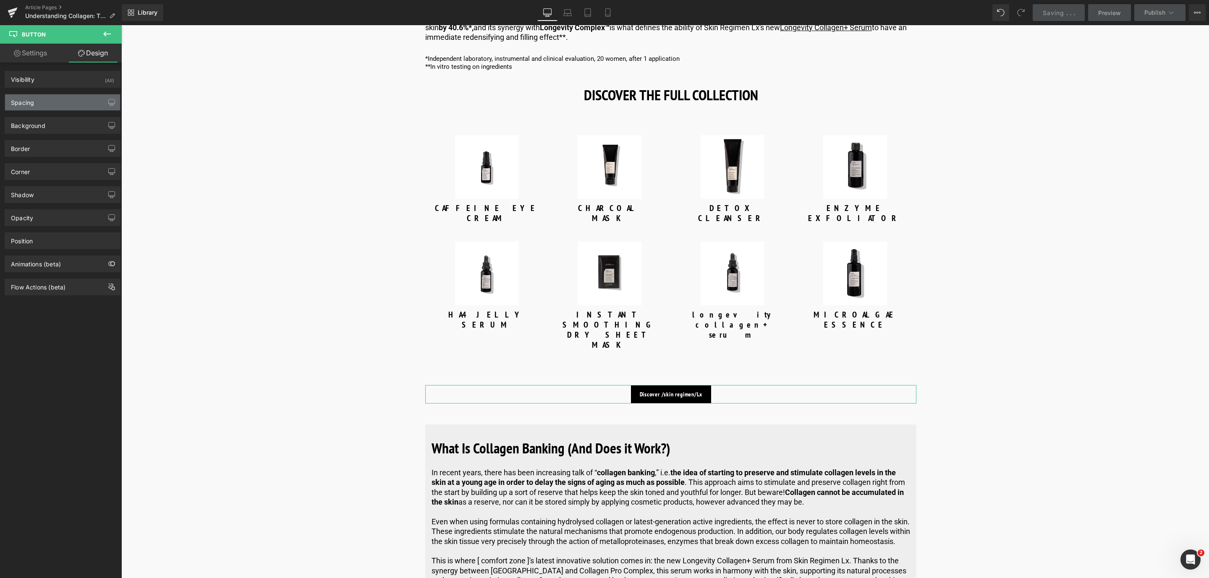
click at [89, 99] on div "Spacing" at bounding box center [62, 102] width 115 height 16
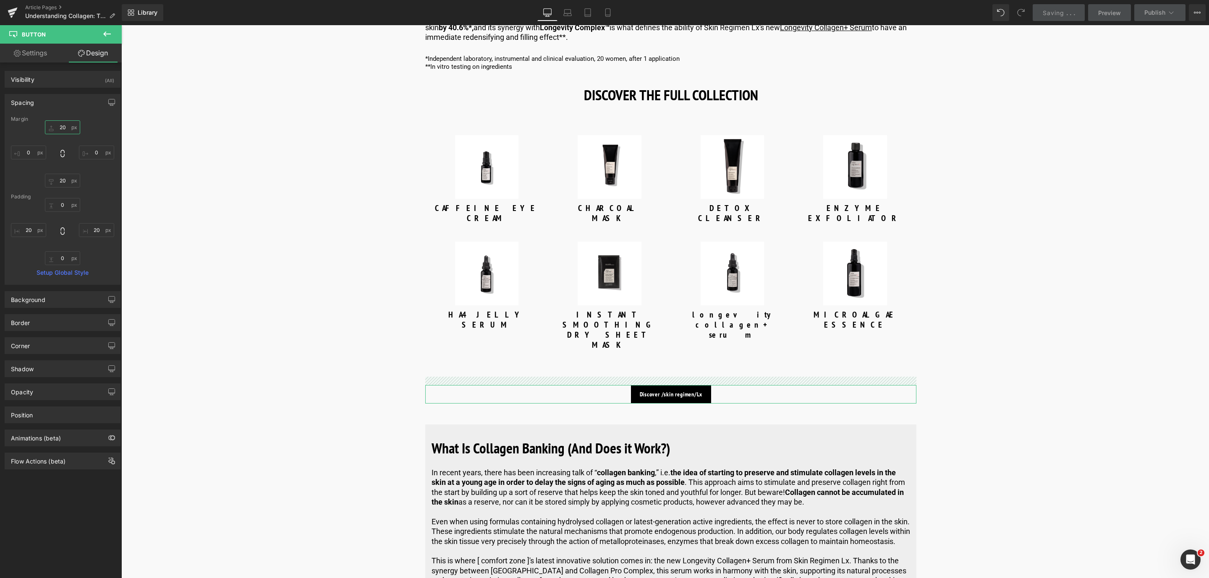
click at [62, 130] on input "20" at bounding box center [62, 127] width 35 height 14
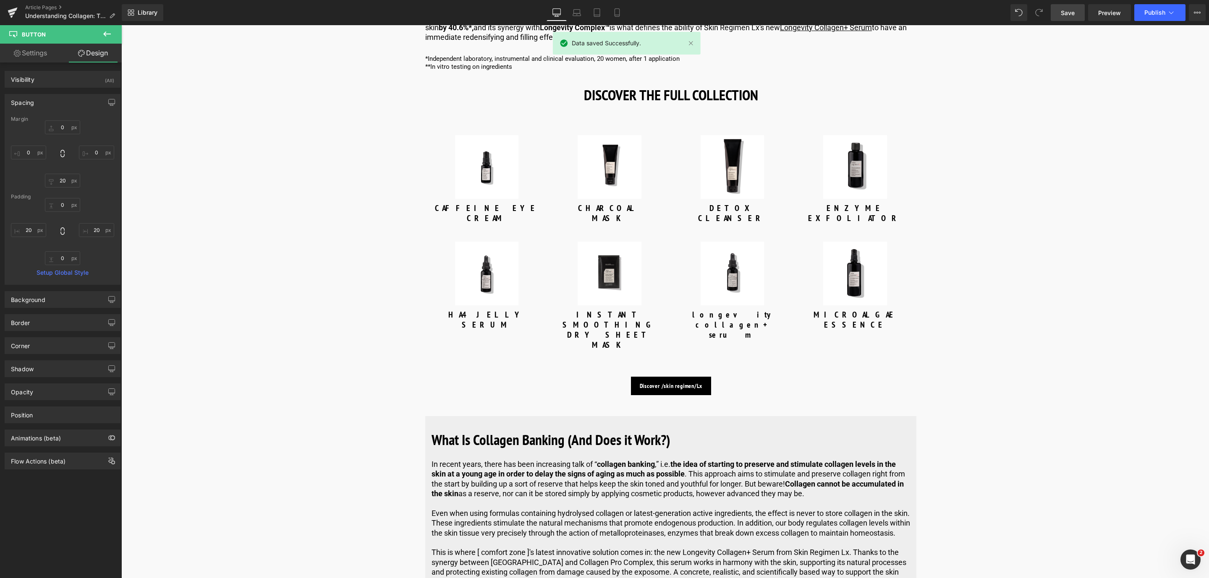
click at [1073, 12] on span "Save" at bounding box center [1068, 12] width 14 height 9
click at [1061, 7] on link "Save" at bounding box center [1068, 12] width 34 height 17
click at [1061, 11] on span "Save" at bounding box center [1068, 12] width 14 height 9
click at [1059, 14] on link "Save" at bounding box center [1068, 12] width 34 height 17
click at [1071, 19] on link "Save" at bounding box center [1068, 12] width 34 height 17
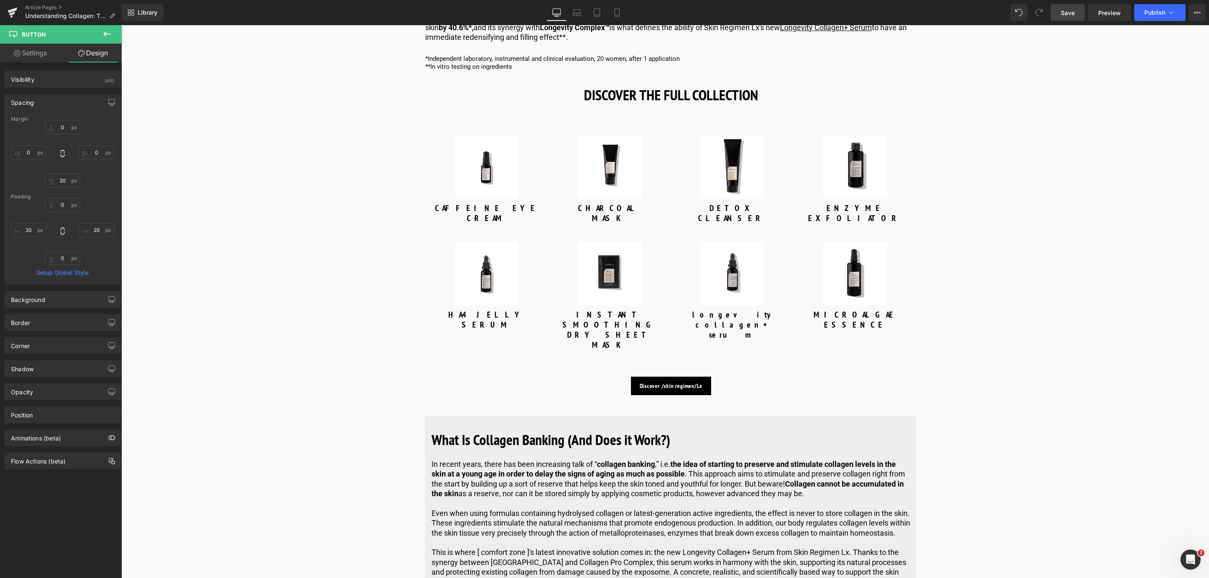
click at [1068, 13] on span "Save" at bounding box center [1068, 12] width 14 height 9
click at [1081, 9] on link "Save" at bounding box center [1068, 12] width 34 height 17
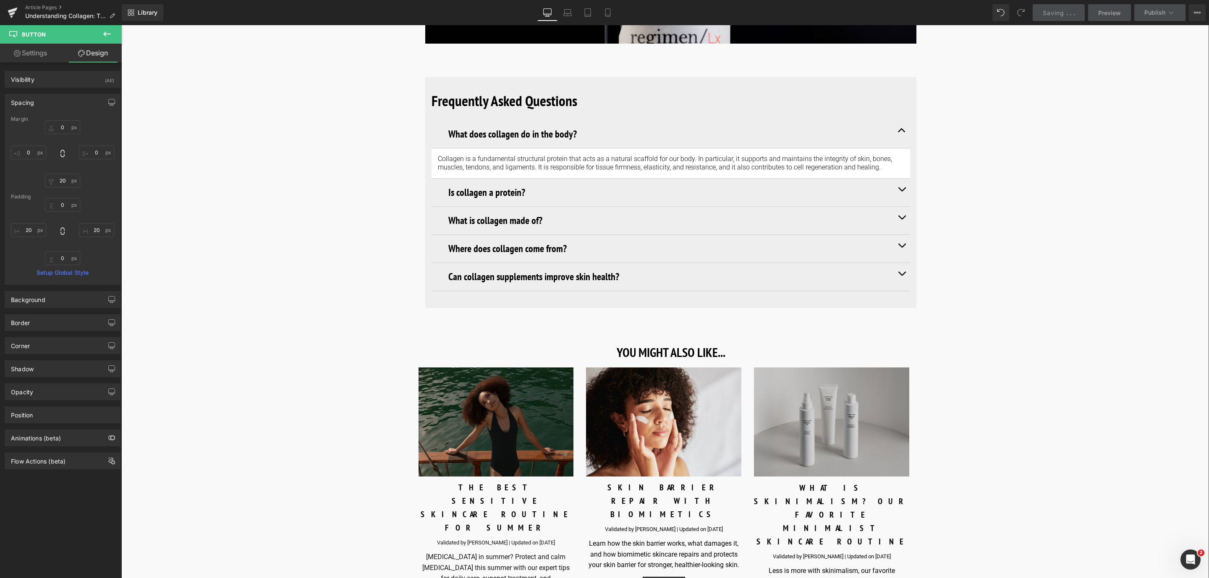
scroll to position [3274, 0]
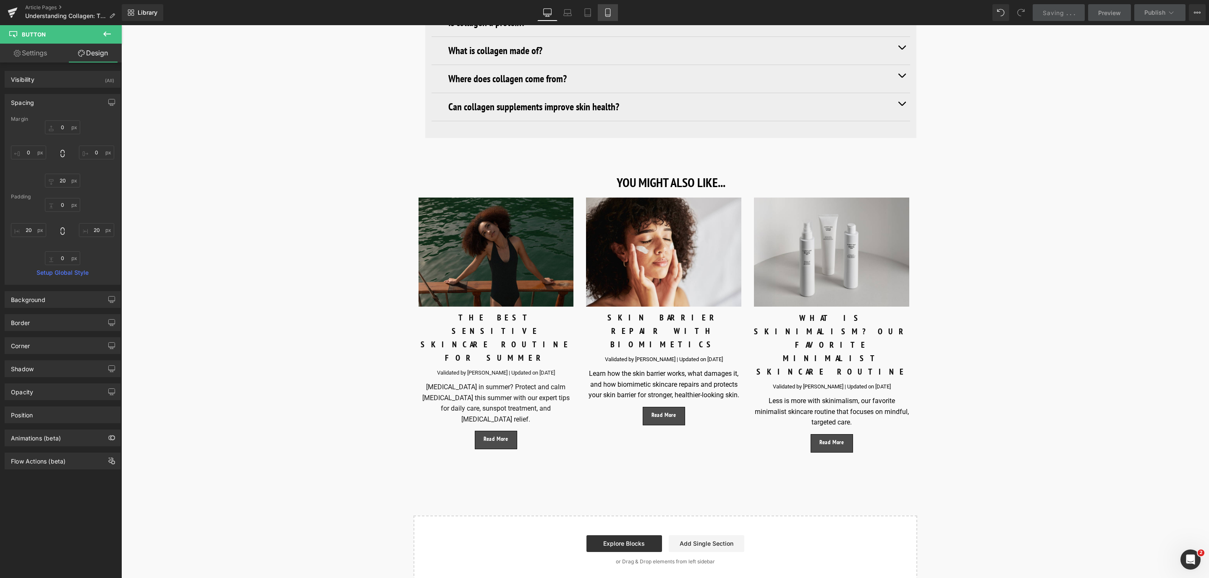
click at [601, 13] on link "Mobile" at bounding box center [608, 12] width 20 height 17
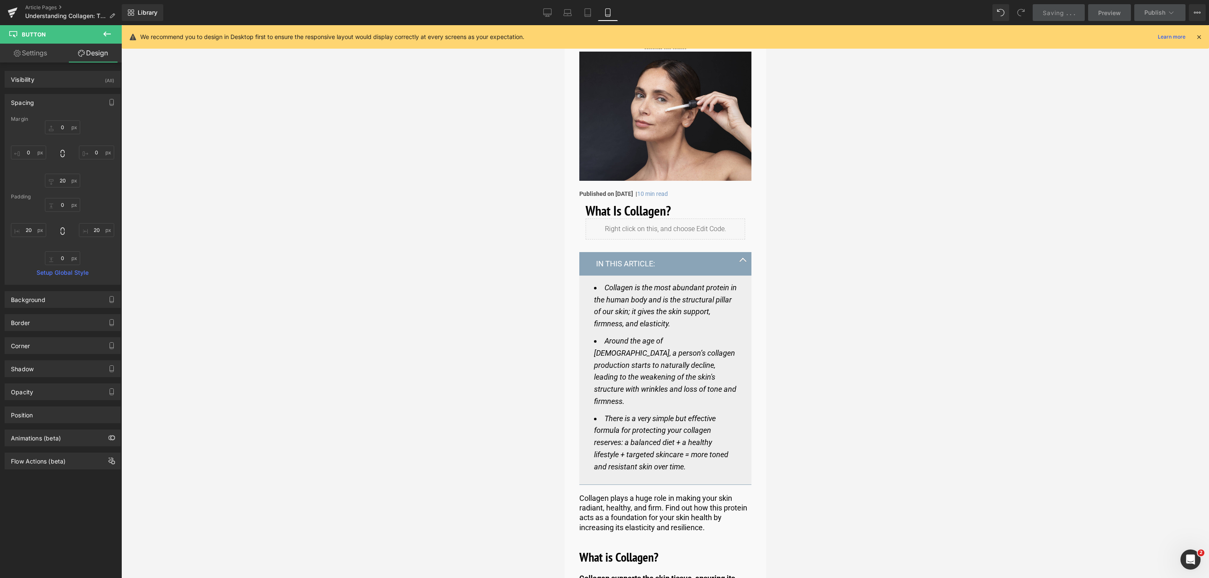
scroll to position [0, 0]
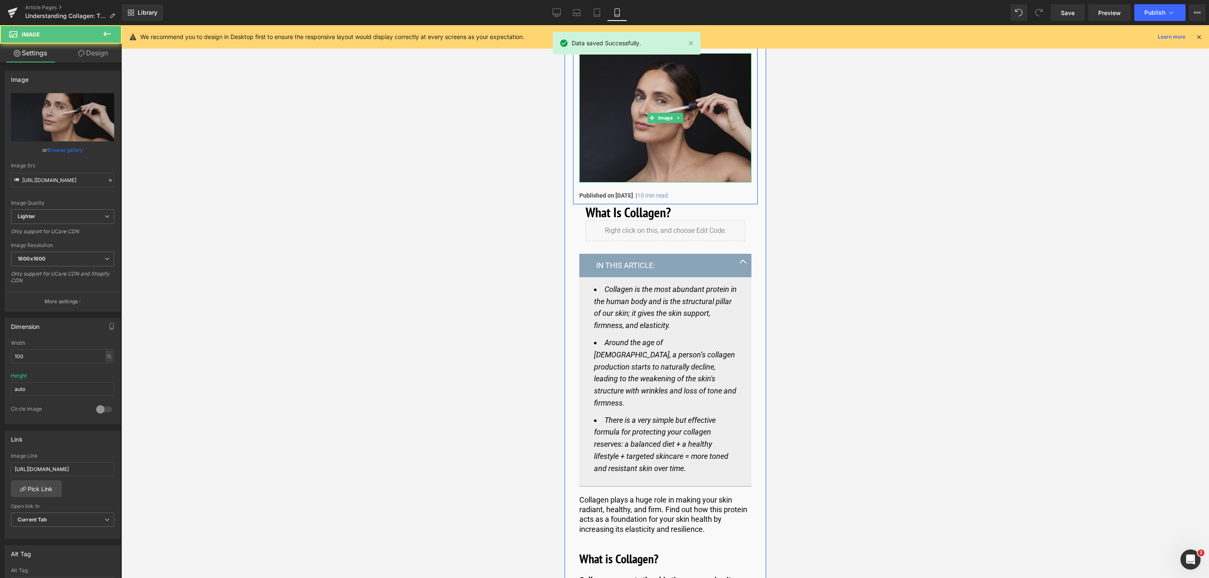
click at [609, 118] on img at bounding box center [665, 117] width 172 height 129
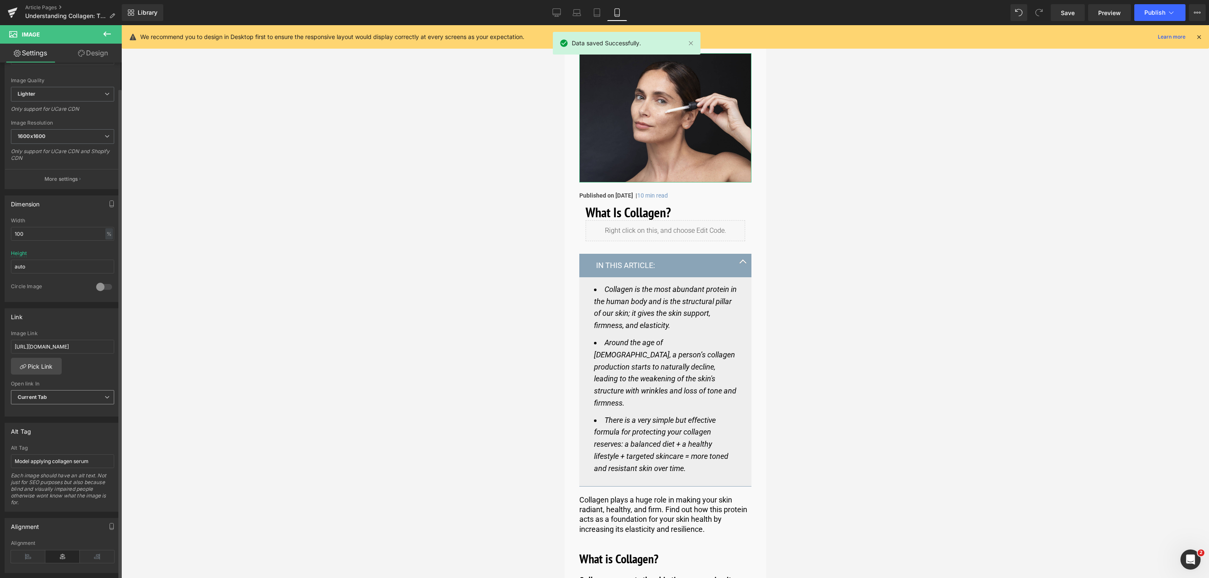
scroll to position [126, 0]
click at [52, 342] on input "[URL][DOMAIN_NAME]" at bounding box center [62, 344] width 103 height 14
click at [1059, 15] on link "Save" at bounding box center [1068, 12] width 34 height 17
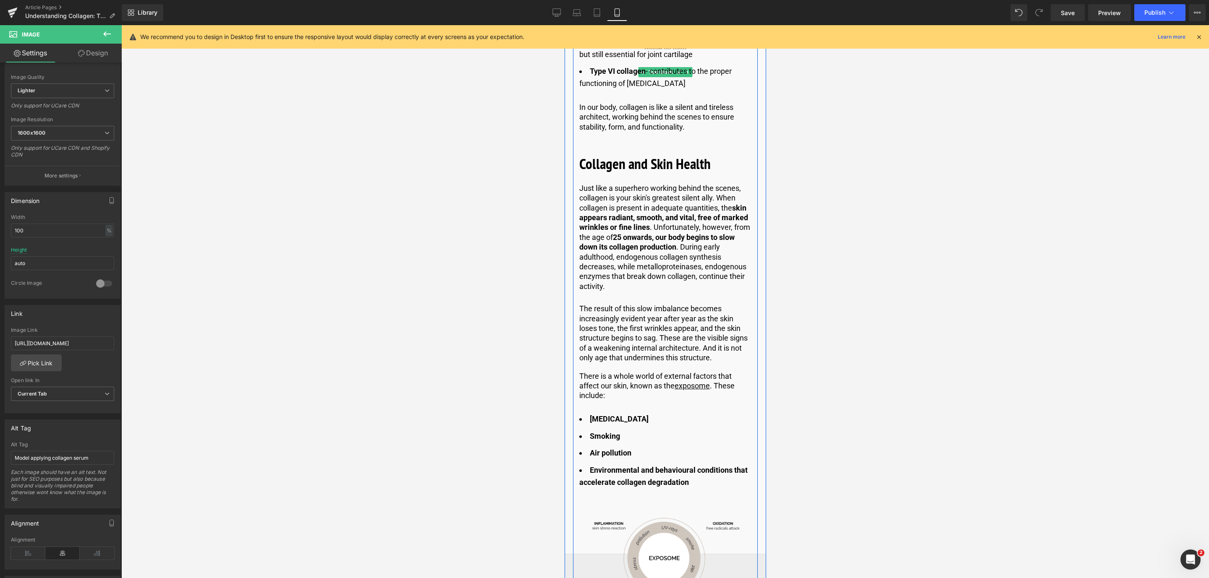
scroll to position [881, 0]
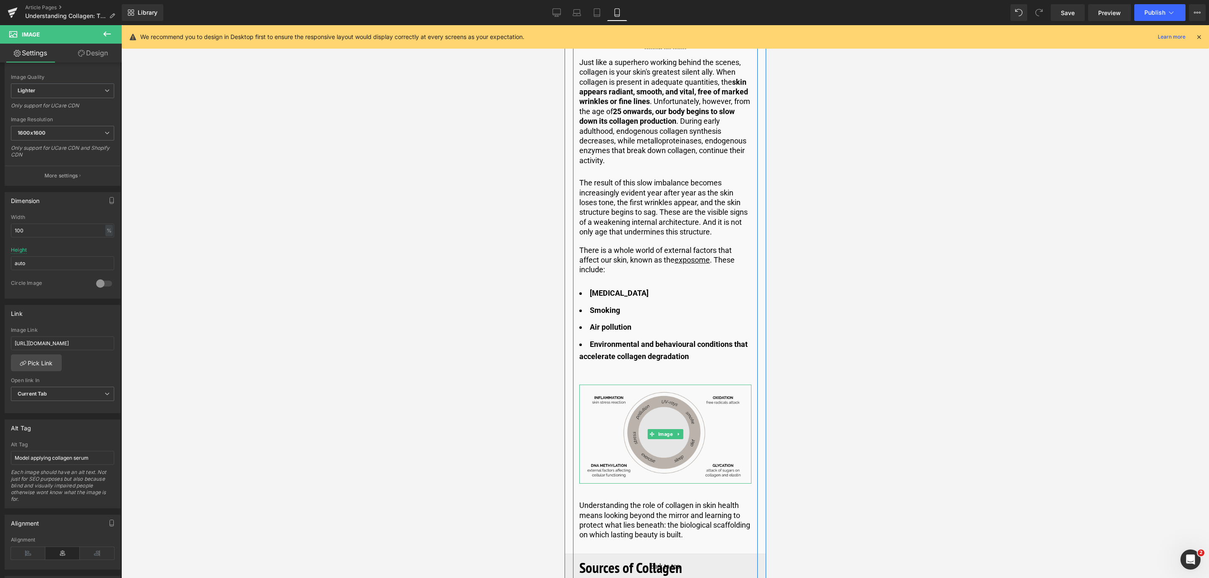
click at [634, 402] on img at bounding box center [665, 434] width 172 height 99
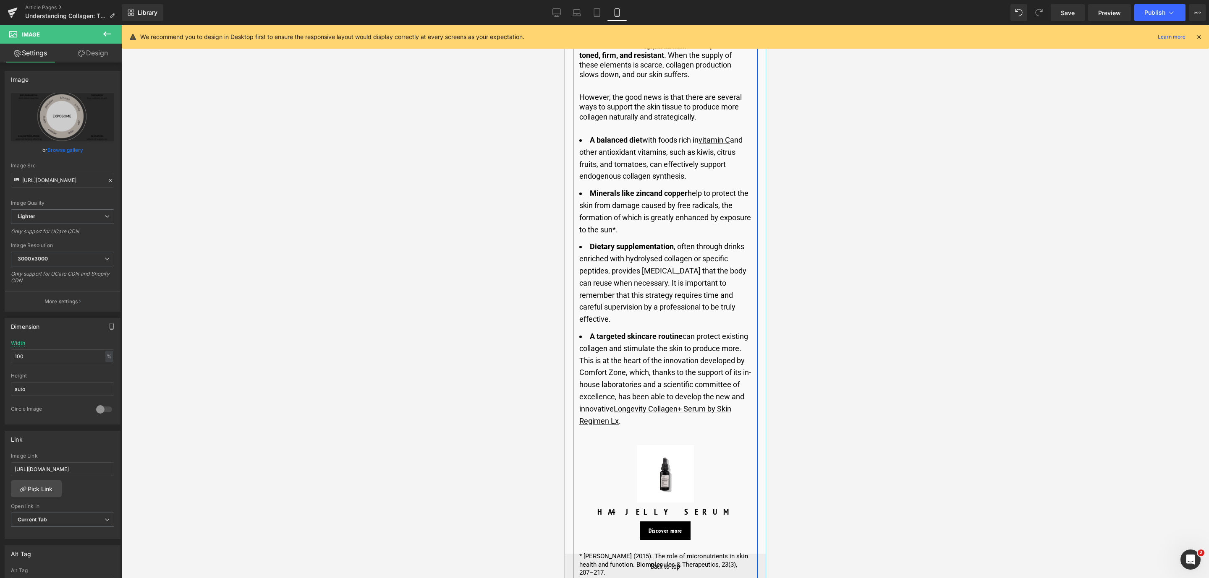
scroll to position [1637, 0]
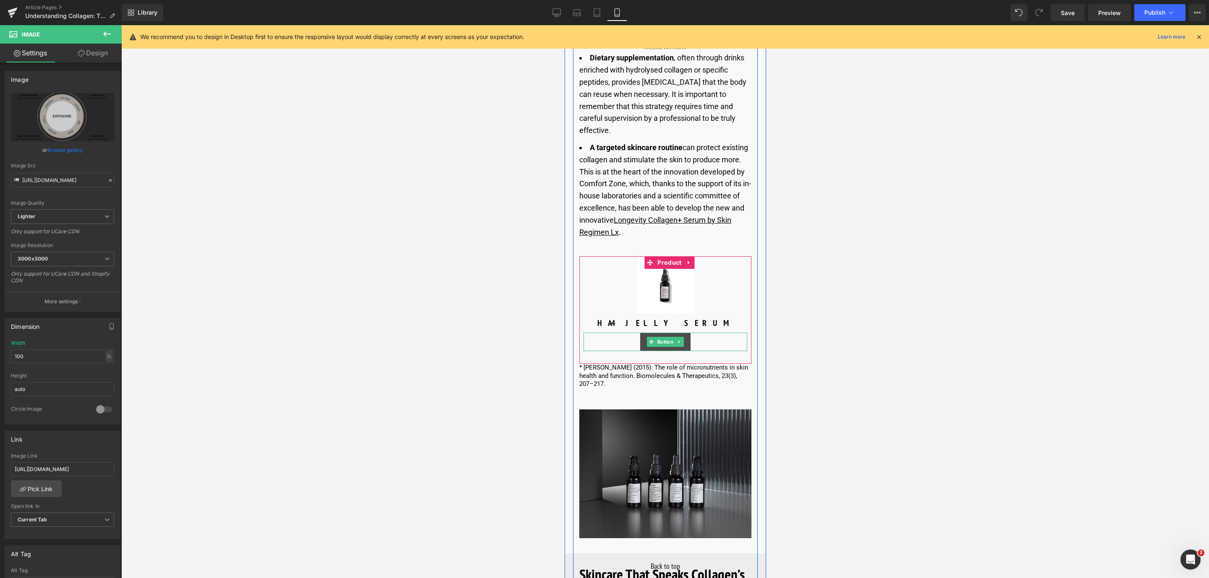
click at [655, 337] on span "Button" at bounding box center [664, 342] width 19 height 10
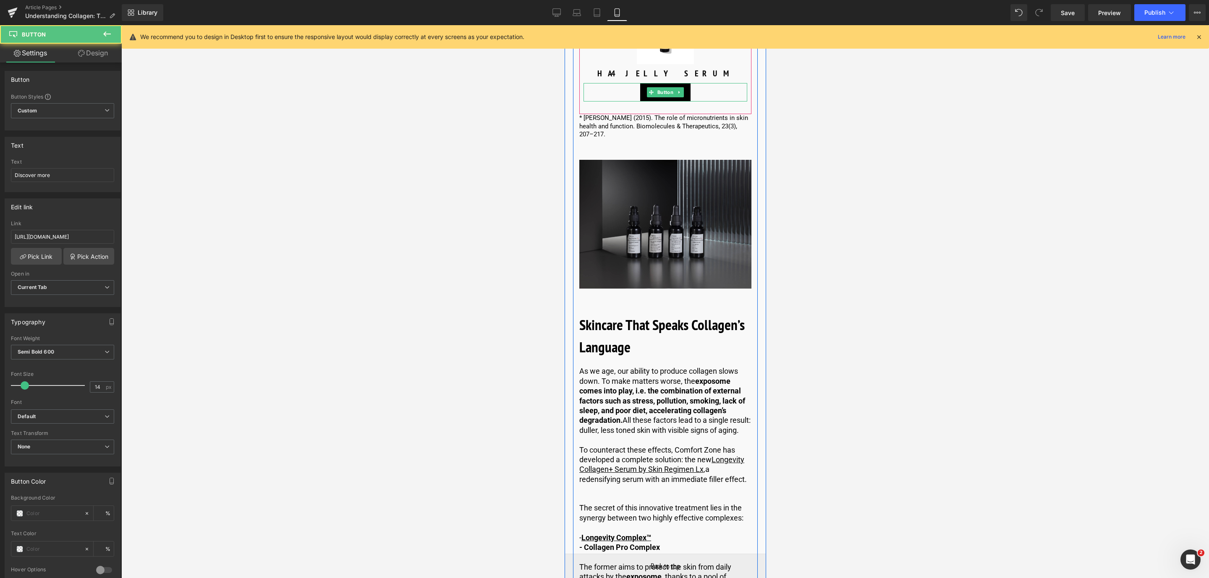
scroll to position [1889, 0]
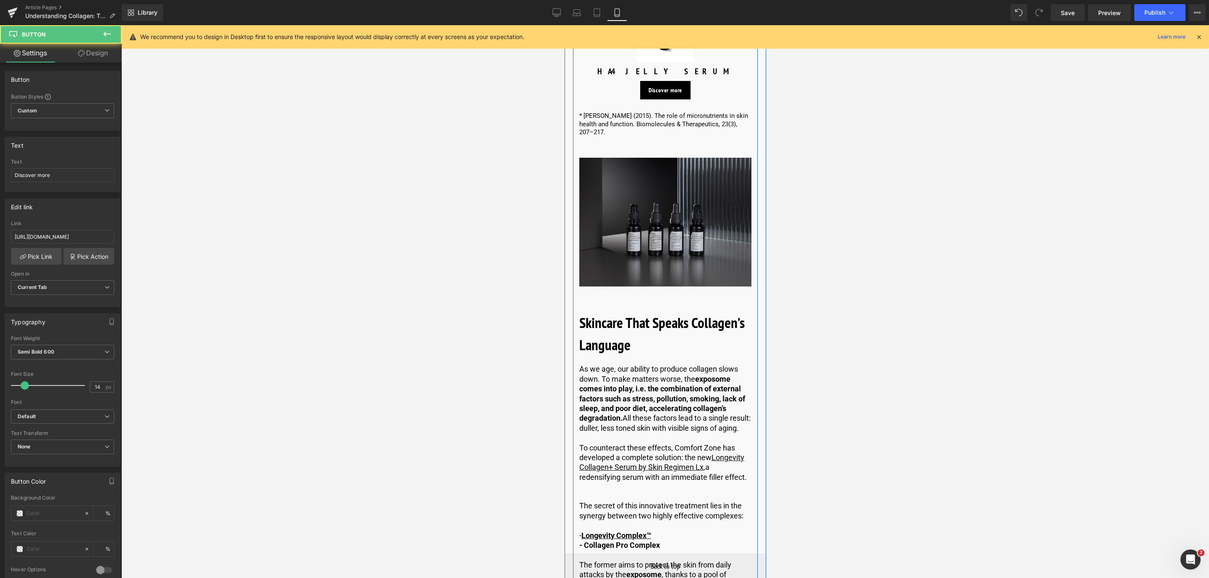
click at [626, 185] on img at bounding box center [665, 222] width 172 height 129
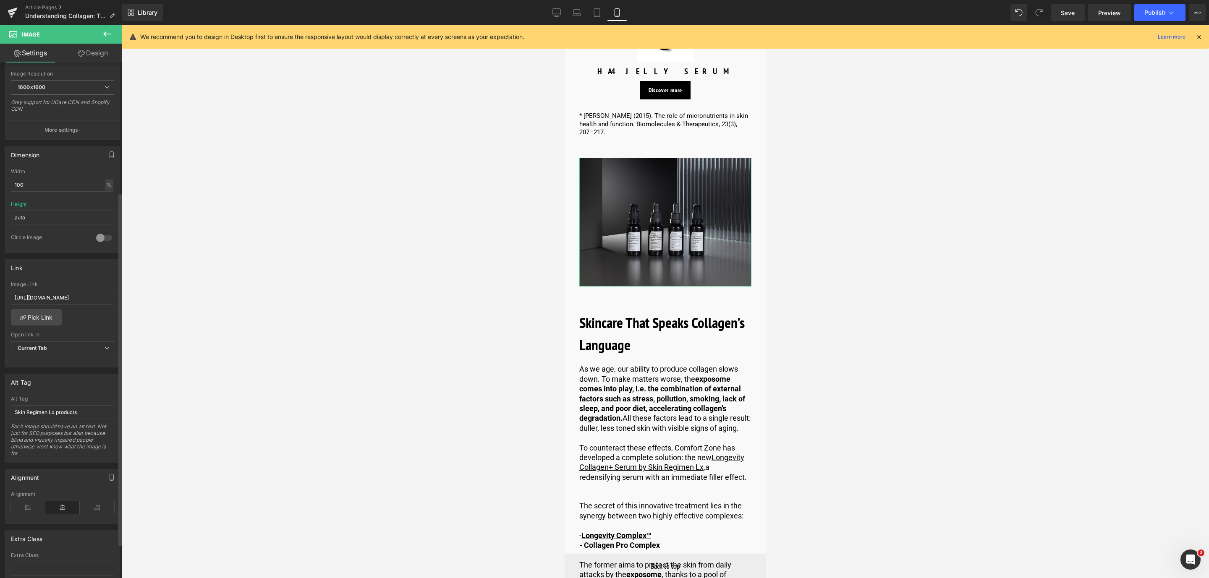
scroll to position [189, 0]
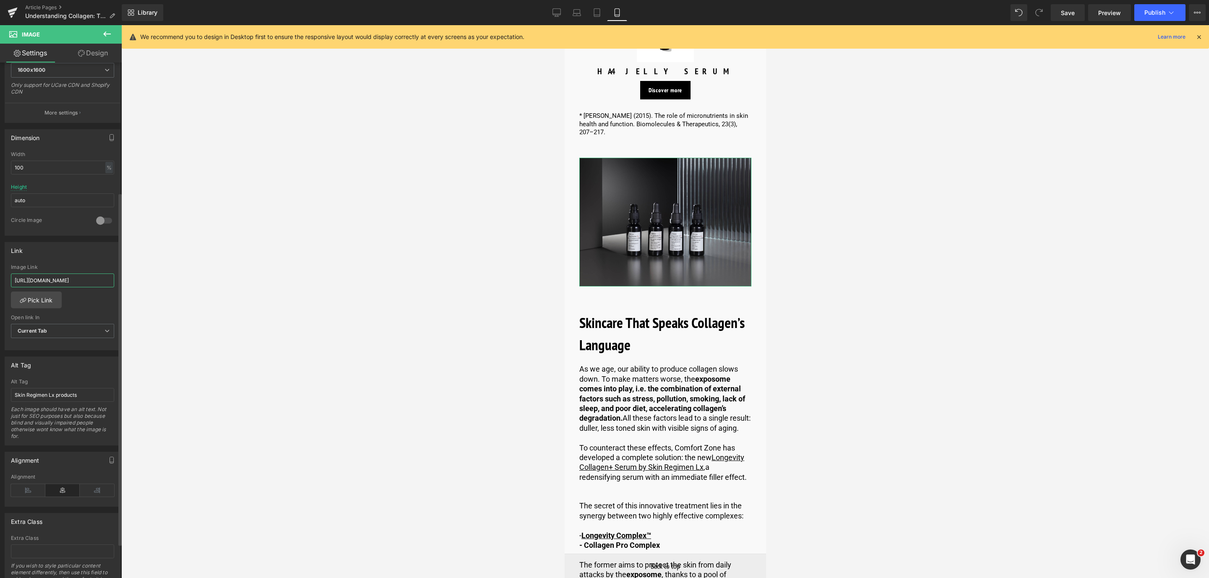
click at [110, 283] on input "[URL][DOMAIN_NAME]" at bounding box center [62, 281] width 103 height 14
click at [97, 282] on input "[URL][DOMAIN_NAME]" at bounding box center [62, 281] width 103 height 14
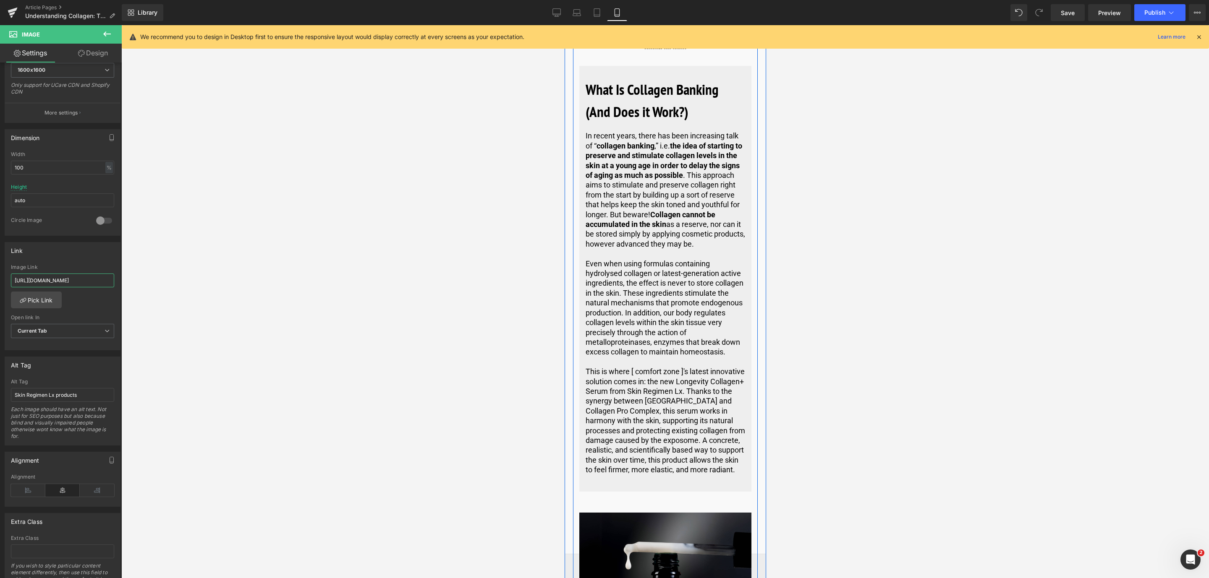
scroll to position [3230, 0]
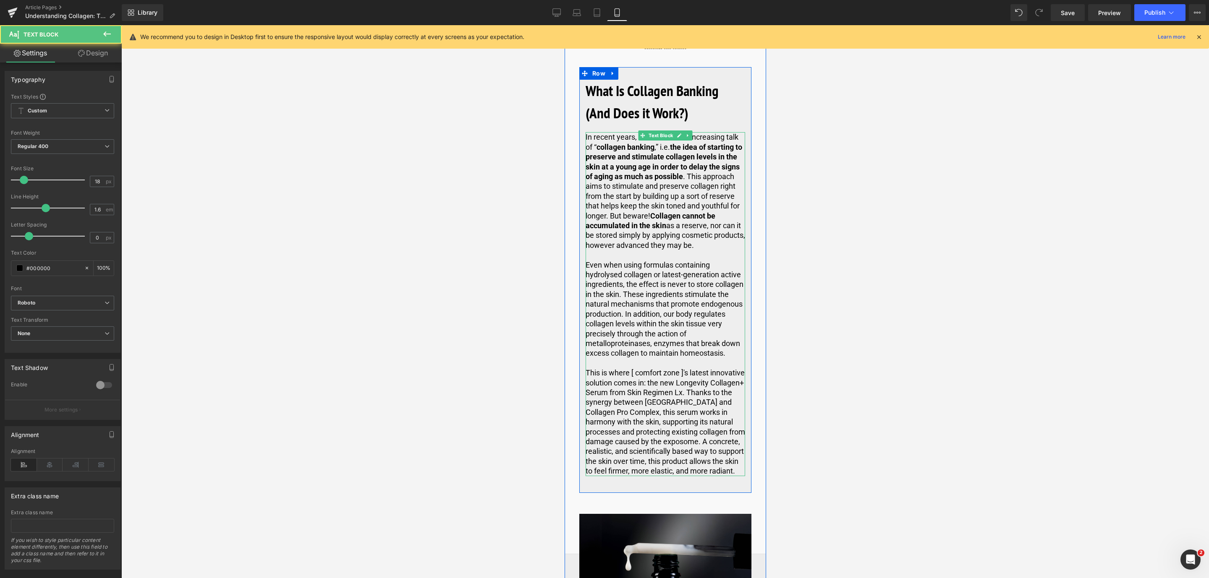
drag, startPoint x: 682, startPoint y: 276, endPoint x: 638, endPoint y: 269, distance: 44.2
click at [638, 269] on div "In recent years, there has been increasing talk of “ collagen banking ,” i.e. t…" at bounding box center [664, 304] width 159 height 344
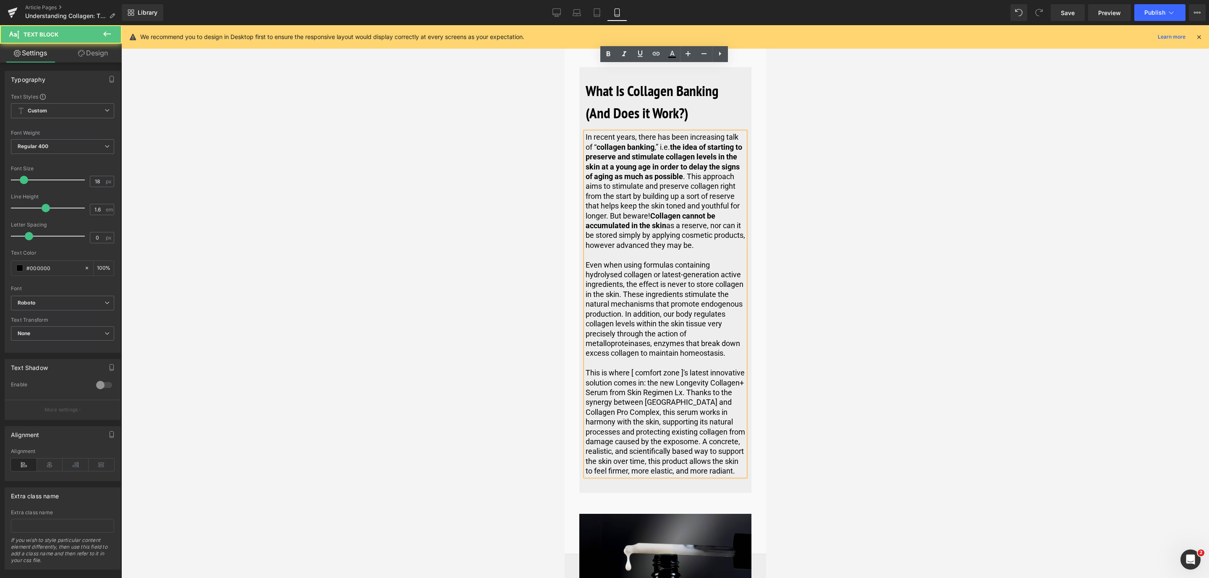
click at [647, 368] on p "This is where [ comfort zone ]'s latest innovative solution comes in: the new L…" at bounding box center [664, 422] width 159 height 108
click at [680, 368] on p "This is where [ comfort zone ]'s latest innovative solution comes in: the new L…" at bounding box center [664, 422] width 159 height 108
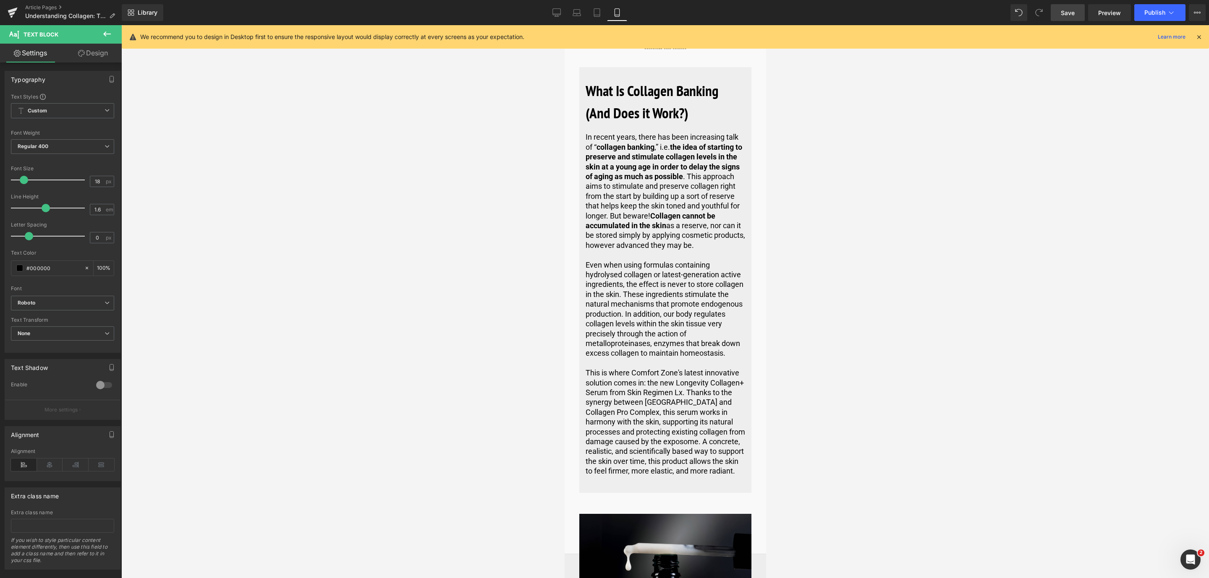
click at [1074, 18] on link "Save" at bounding box center [1068, 12] width 34 height 17
click at [663, 368] on p "This is where Comfort Zone's latest innovative solution comes in: the new Longe…" at bounding box center [664, 422] width 159 height 108
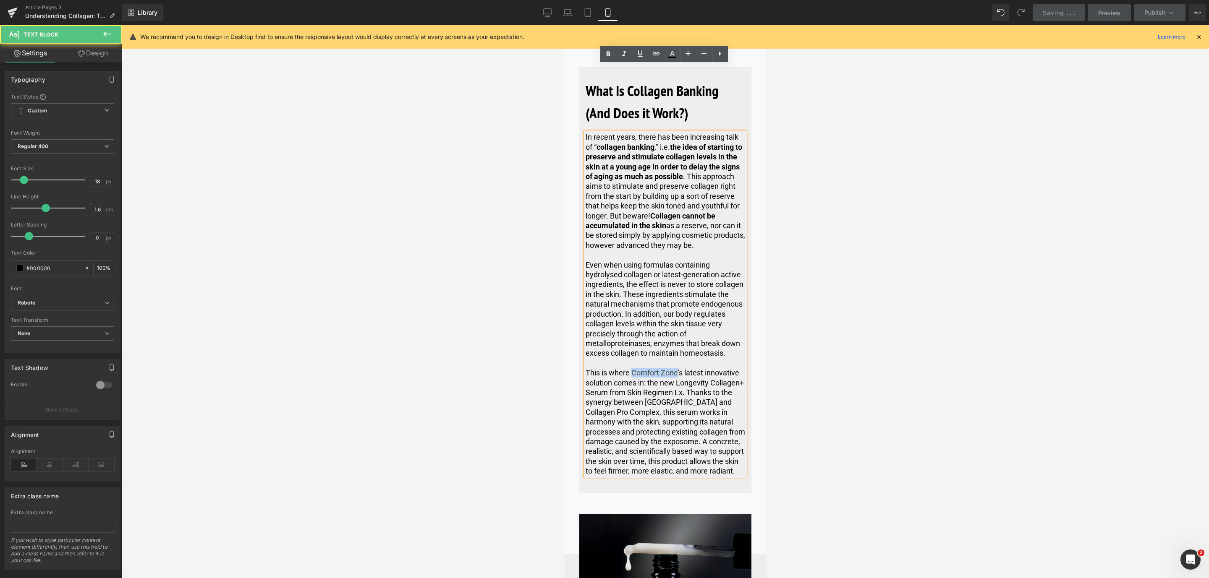
drag, startPoint x: 629, startPoint y: 274, endPoint x: 675, endPoint y: 281, distance: 46.6
click at [675, 368] on p "This is where Comfort Zone's latest innovative solution comes in: the new Longe…" at bounding box center [664, 422] width 159 height 108
drag, startPoint x: 640, startPoint y: 59, endPoint x: 654, endPoint y: 57, distance: 14.4
click at [639, 59] on link at bounding box center [640, 54] width 16 height 16
click at [656, 57] on icon at bounding box center [656, 54] width 10 height 10
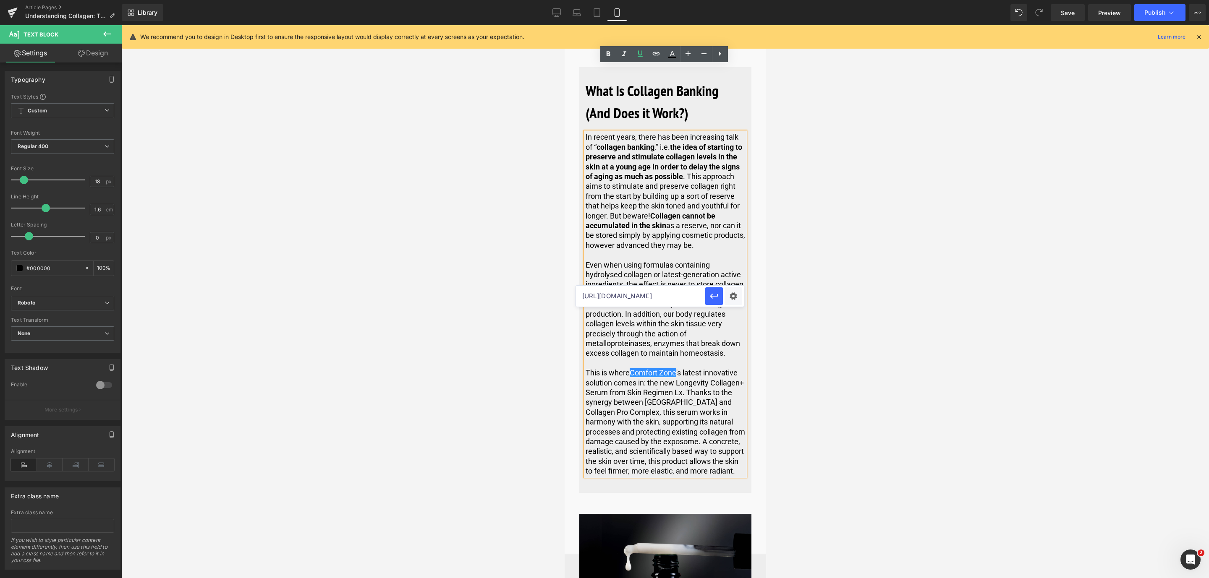
click at [599, 300] on input "[URL][DOMAIN_NAME]" at bounding box center [640, 296] width 129 height 21
paste input "[URL][DOMAIN_NAME]"
type input "[URL][DOMAIN_NAME]"
drag, startPoint x: 708, startPoint y: 293, endPoint x: 144, endPoint y: 267, distance: 564.2
click at [709, 293] on icon "button" at bounding box center [714, 296] width 10 height 10
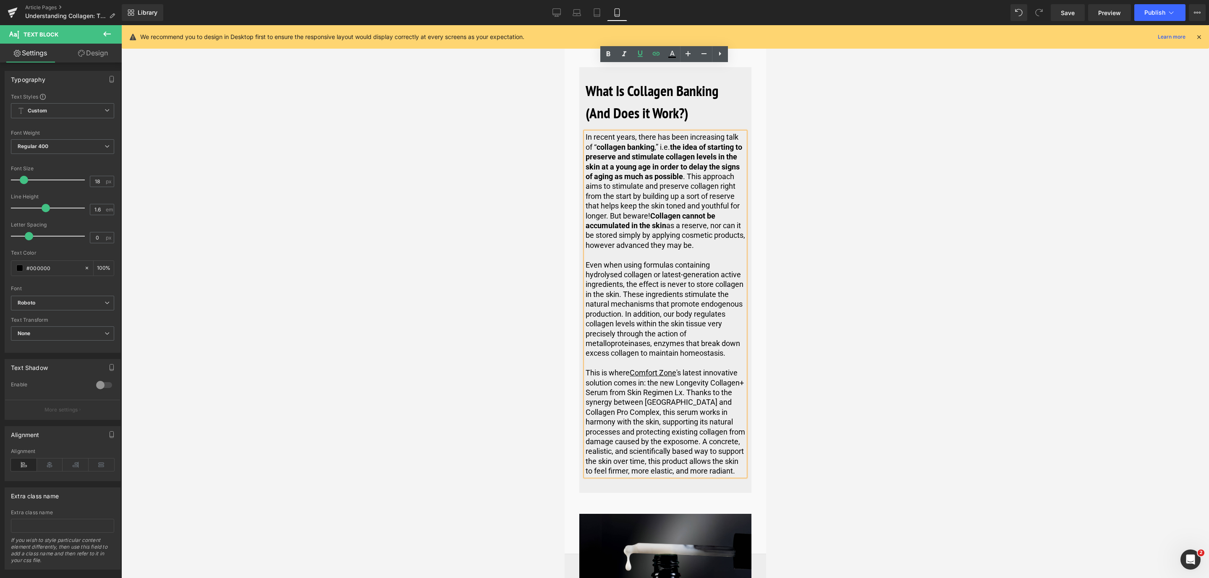
click at [1071, 3] on div "Library Mobile Desktop Laptop Tablet Mobile Save Preview Publish Scheduled View…" at bounding box center [665, 12] width 1087 height 25
click at [1073, 9] on span "Save" at bounding box center [1068, 12] width 14 height 9
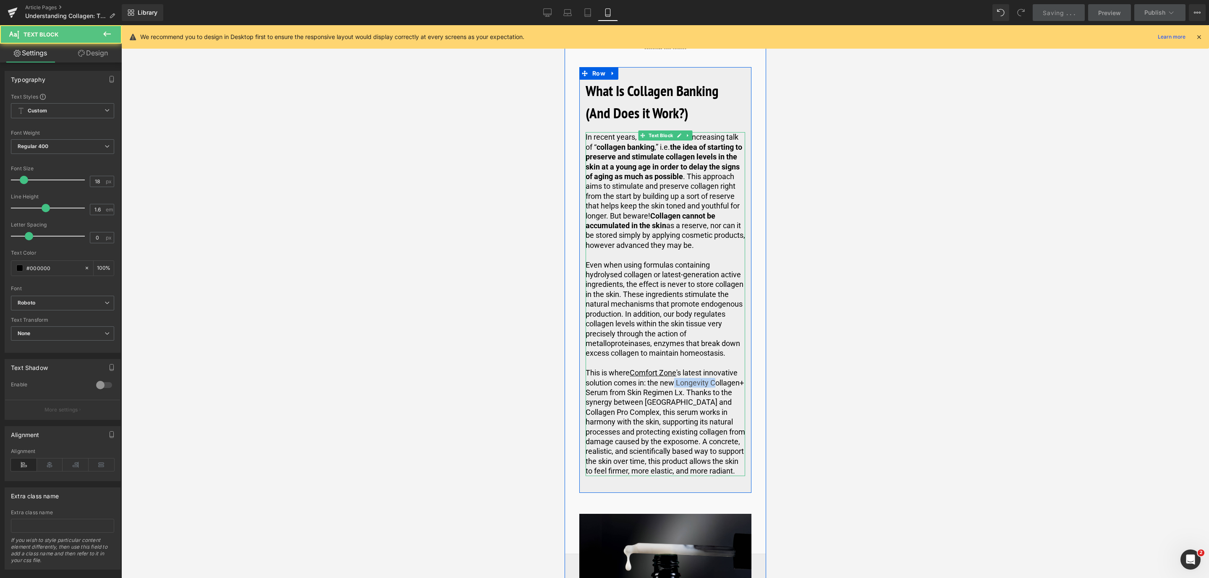
drag, startPoint x: 674, startPoint y: 286, endPoint x: 712, endPoint y: 292, distance: 38.6
click at [712, 368] on p "This is where Comfort Zone 's latest innovative solution comes in: the new Long…" at bounding box center [664, 422] width 159 height 108
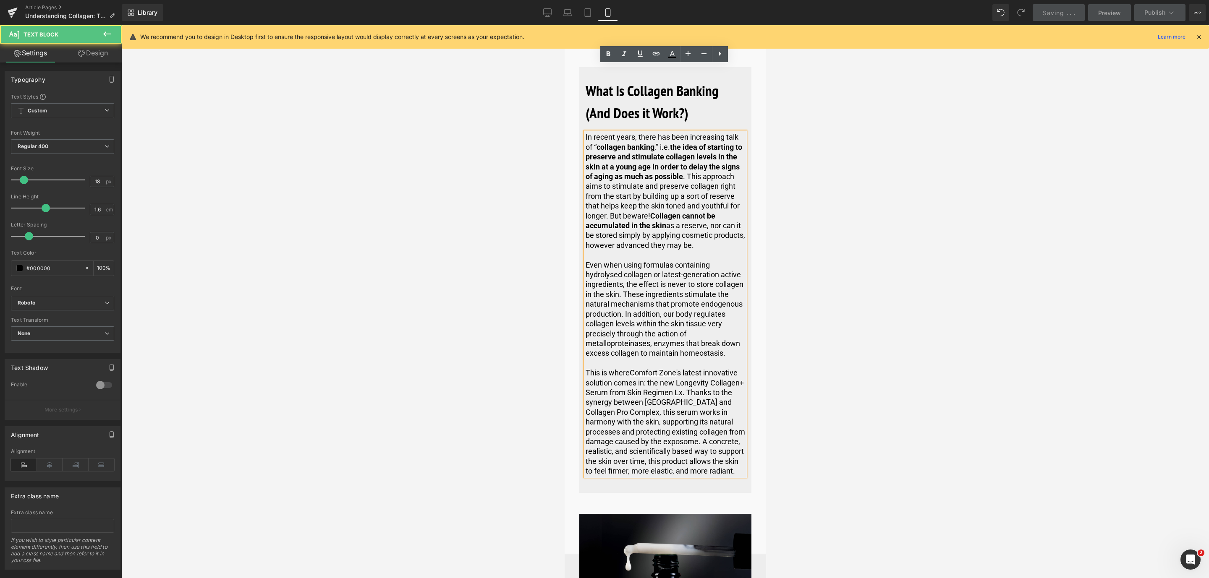
click at [672, 368] on p "This is where Comfort Zone 's latest innovative solution comes in: the new Long…" at bounding box center [664, 422] width 159 height 108
drag, startPoint x: 674, startPoint y: 287, endPoint x: 680, endPoint y: 300, distance: 14.1
click at [680, 368] on p "This is where Comfort Zone 's latest innovative solution comes in: the new Long…" at bounding box center [664, 422] width 159 height 108
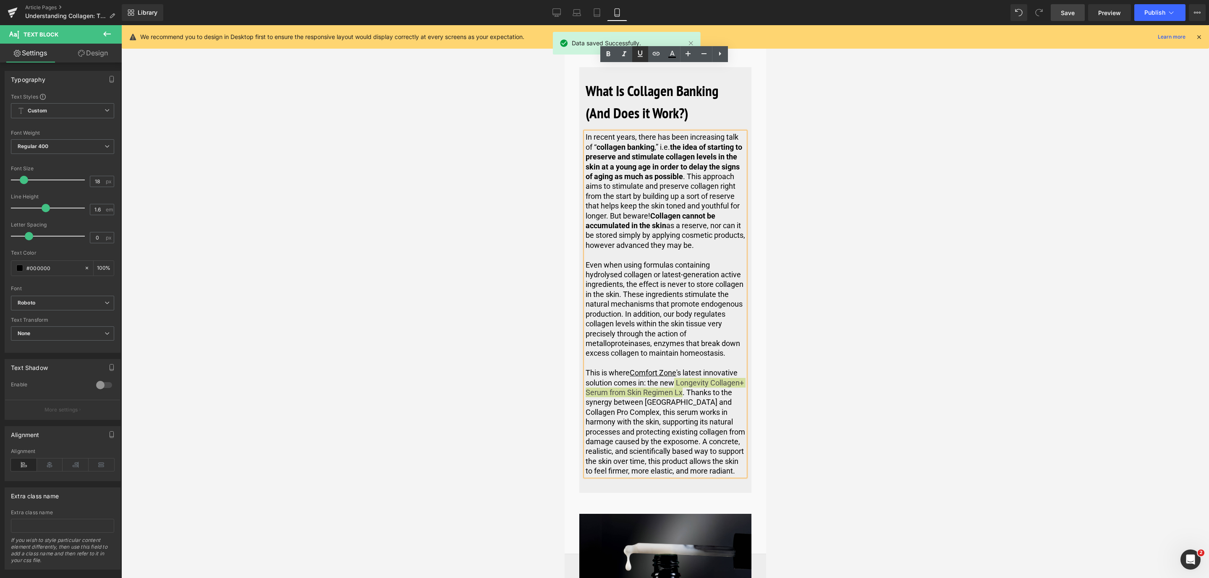
click at [639, 53] on icon at bounding box center [640, 54] width 10 height 10
click at [648, 57] on link at bounding box center [656, 54] width 16 height 16
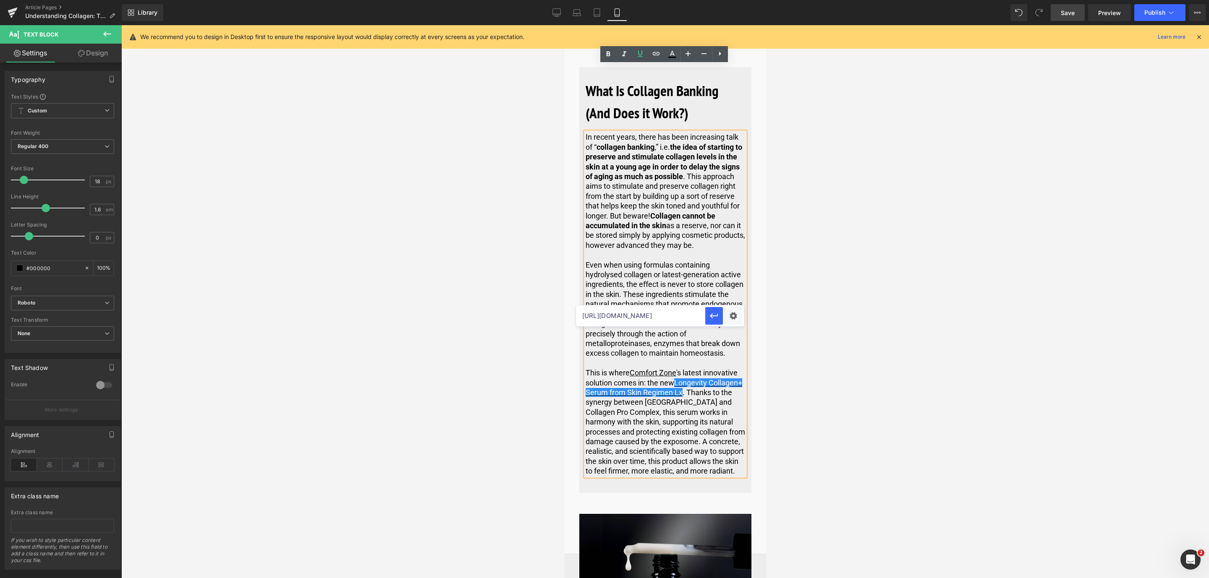
click at [582, 309] on input "[URL][DOMAIN_NAME]" at bounding box center [640, 316] width 129 height 21
paste input "[URL][DOMAIN_NAME]"
type input "[URL][DOMAIN_NAME]"
click at [715, 310] on button "button" at bounding box center [714, 316] width 18 height 18
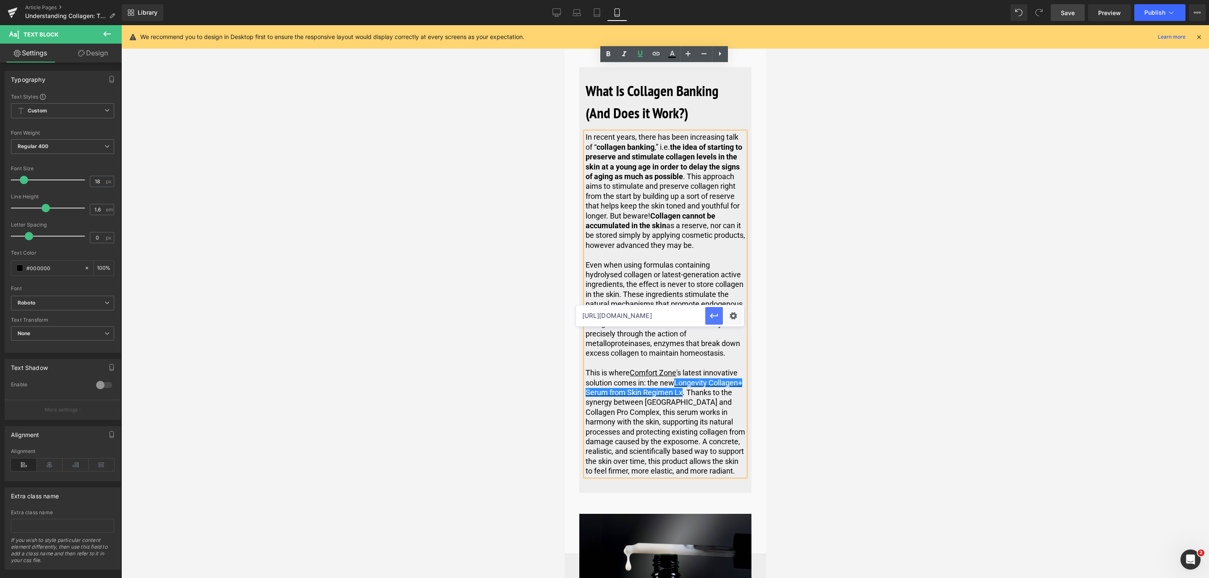
scroll to position [0, 0]
click at [683, 368] on p "This is where Comfort Zone 's latest innovative solution comes in: the new Long…" at bounding box center [664, 422] width 159 height 108
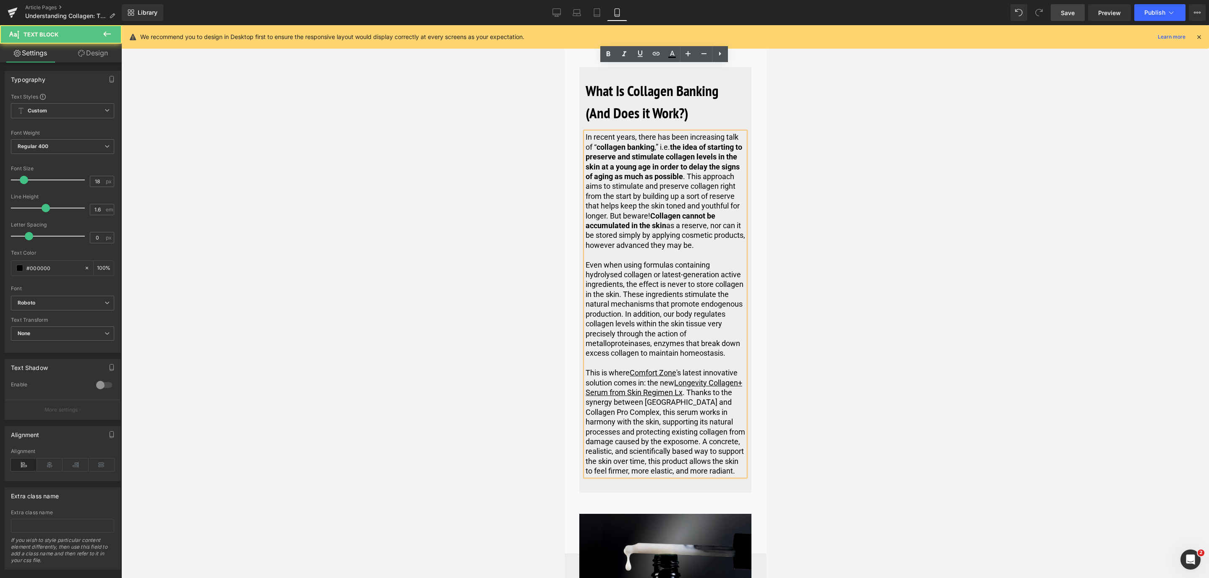
click at [703, 368] on p "This is where Comfort Zone 's latest innovative solution comes in: the new Long…" at bounding box center [664, 422] width 159 height 108
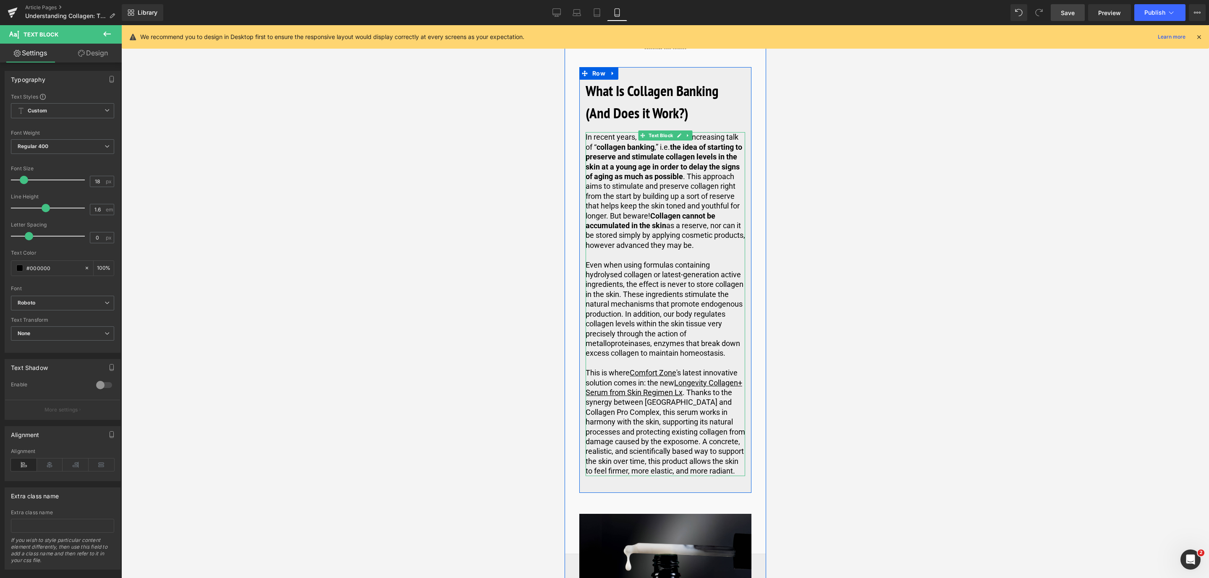
click at [705, 368] on p "This is where Comfort Zone 's latest innovative solution comes in: the new Long…" at bounding box center [664, 422] width 159 height 108
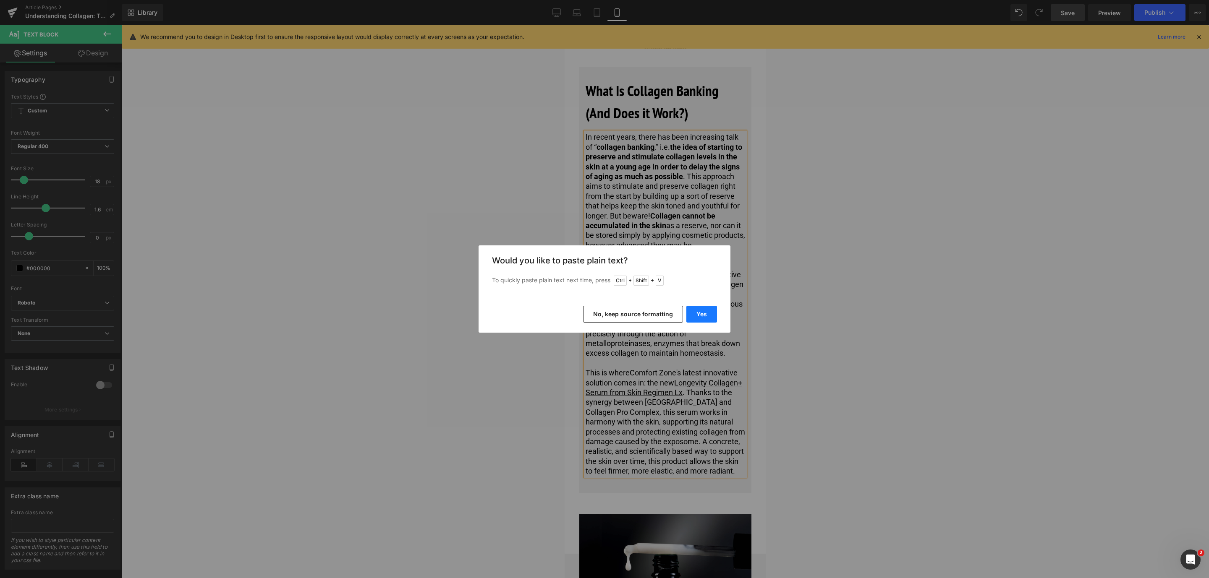
drag, startPoint x: 695, startPoint y: 311, endPoint x: 199, endPoint y: 284, distance: 496.5
click at [695, 311] on button "Yes" at bounding box center [701, 314] width 31 height 17
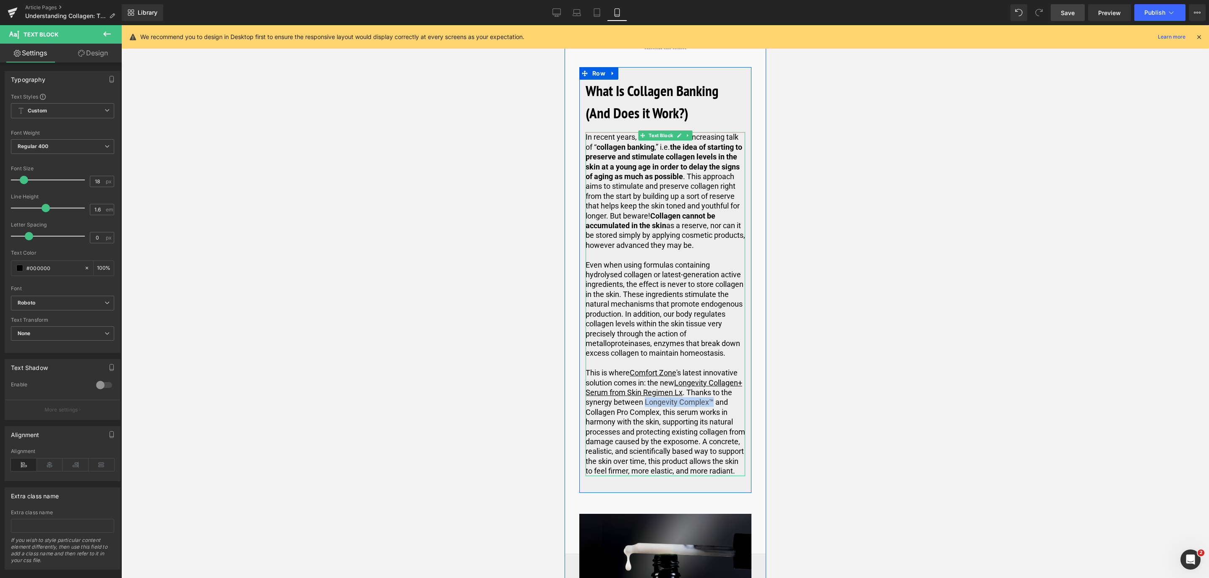
drag, startPoint x: 643, startPoint y: 305, endPoint x: 710, endPoint y: 310, distance: 67.3
click at [710, 368] on p "This is where Comfort Zone 's latest innovative solution comes in: the new Long…" at bounding box center [664, 422] width 159 height 108
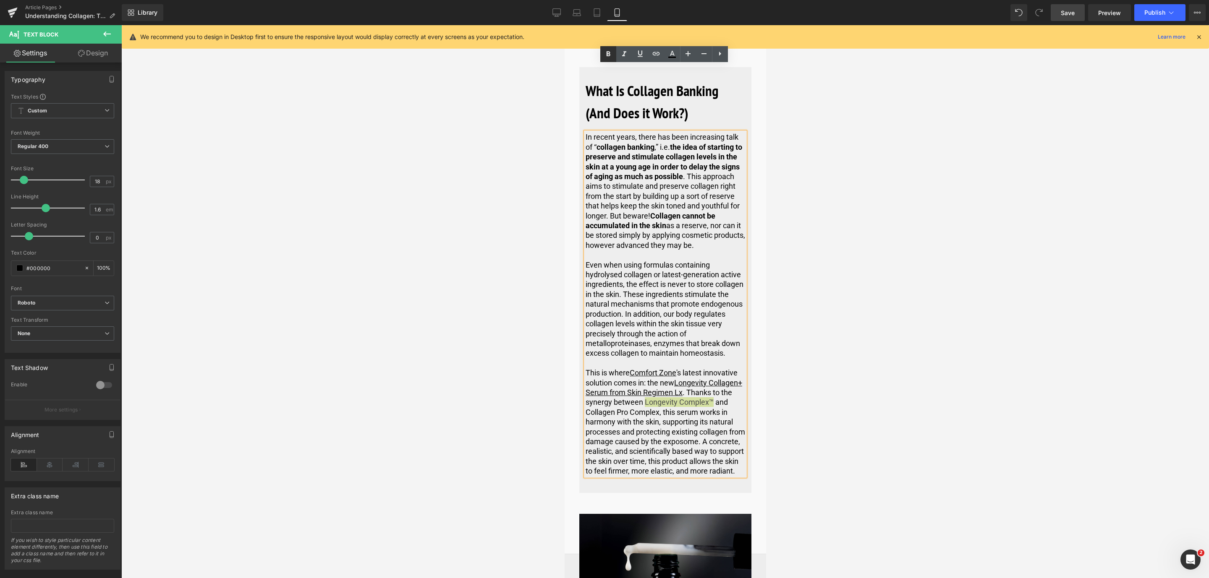
click at [611, 55] on icon at bounding box center [608, 54] width 10 height 10
drag, startPoint x: 658, startPoint y: 316, endPoint x: 583, endPoint y: 316, distance: 74.7
click at [585, 368] on p "This is where Comfort Zone 's latest innovative solution comes in: the new Long…" at bounding box center [664, 422] width 159 height 108
click at [610, 53] on icon at bounding box center [608, 54] width 10 height 10
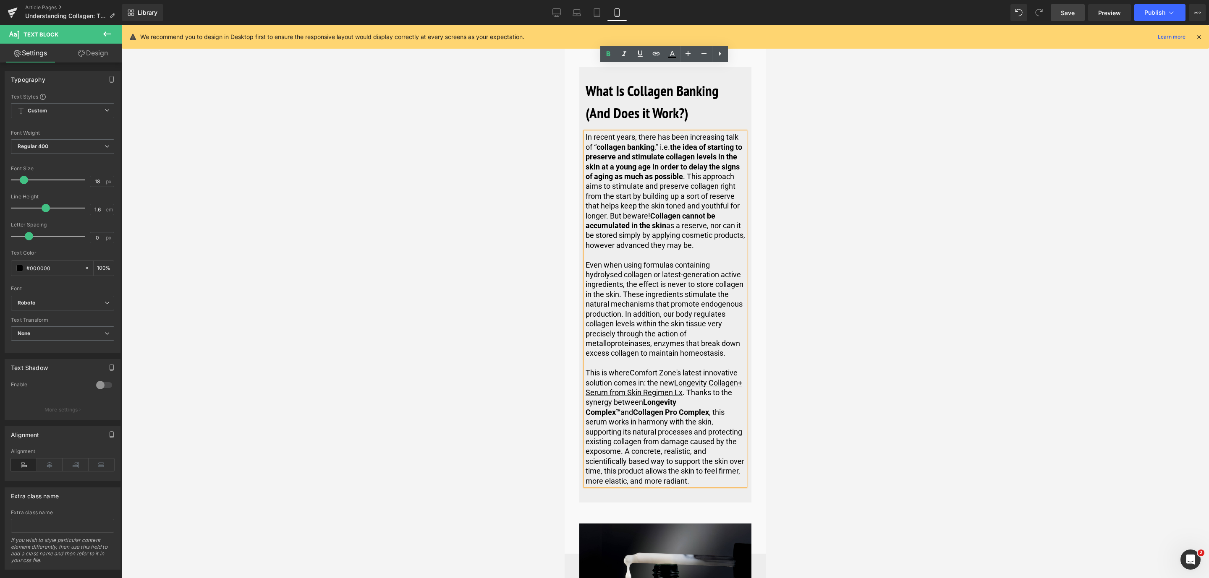
click at [1060, 13] on link "Save" at bounding box center [1068, 12] width 34 height 17
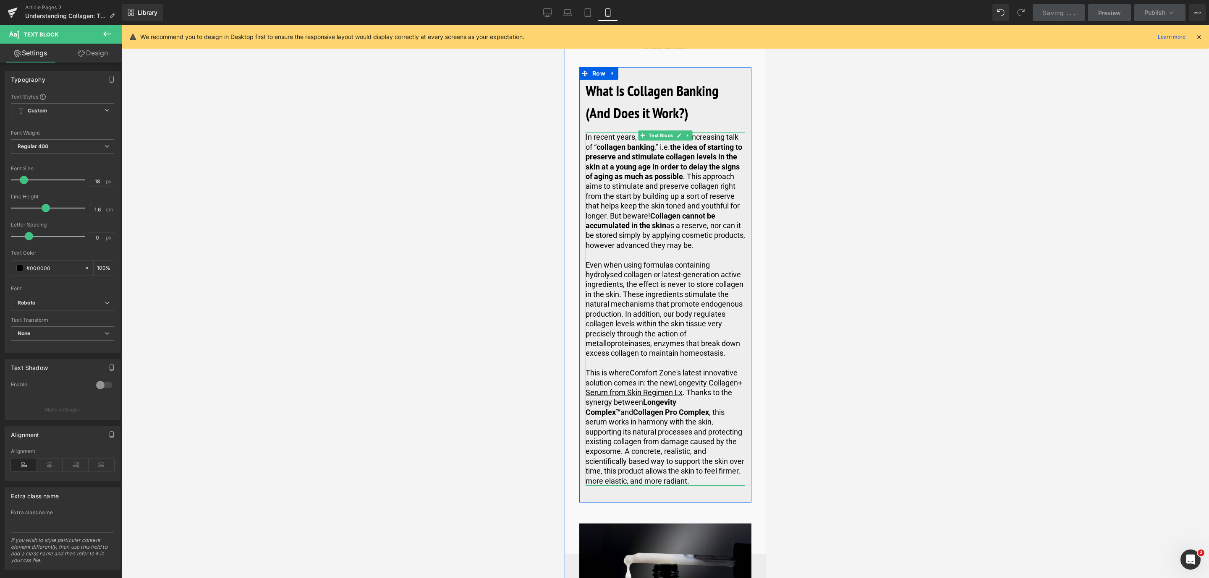
click at [689, 368] on p "This is where Comfort Zone 's latest innovative solution comes in: the new Long…" at bounding box center [664, 427] width 159 height 118
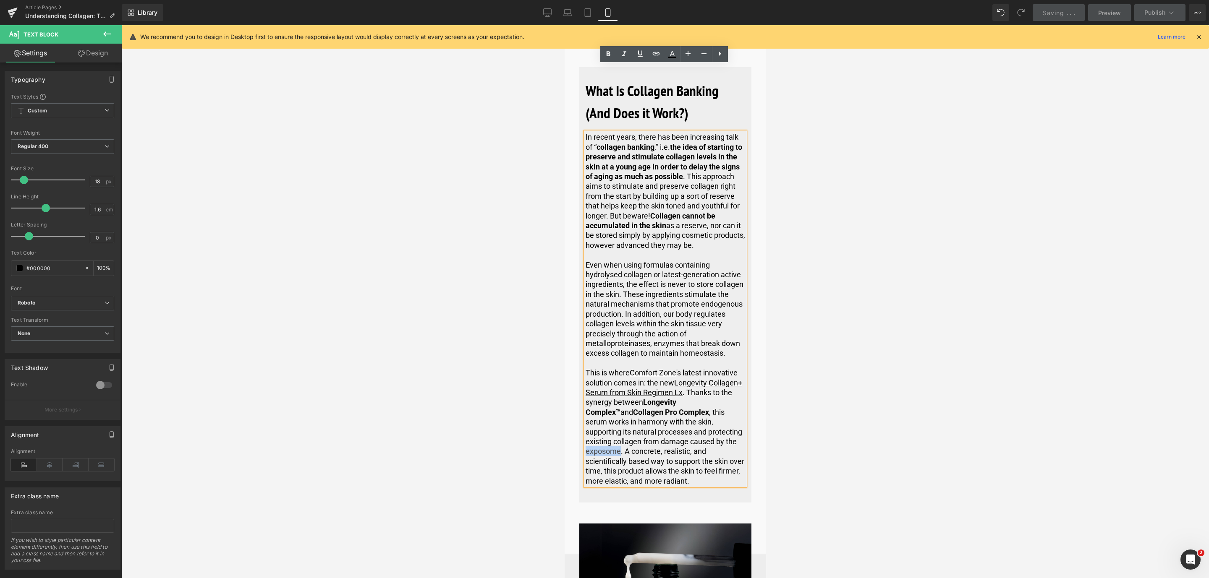
drag, startPoint x: 678, startPoint y: 348, endPoint x: 714, endPoint y: 347, distance: 35.7
click at [714, 368] on p "This is where Comfort Zone 's latest innovative solution comes in: the new Long…" at bounding box center [664, 427] width 159 height 118
click at [697, 368] on p "This is where Comfort Zone 's latest innovative solution comes in: the new Long…" at bounding box center [664, 427] width 159 height 118
drag, startPoint x: 681, startPoint y: 345, endPoint x: 714, endPoint y: 345, distance: 32.7
click at [714, 368] on p "This is where Comfort Zone 's latest innovative solution comes in: the new Long…" at bounding box center [664, 427] width 159 height 118
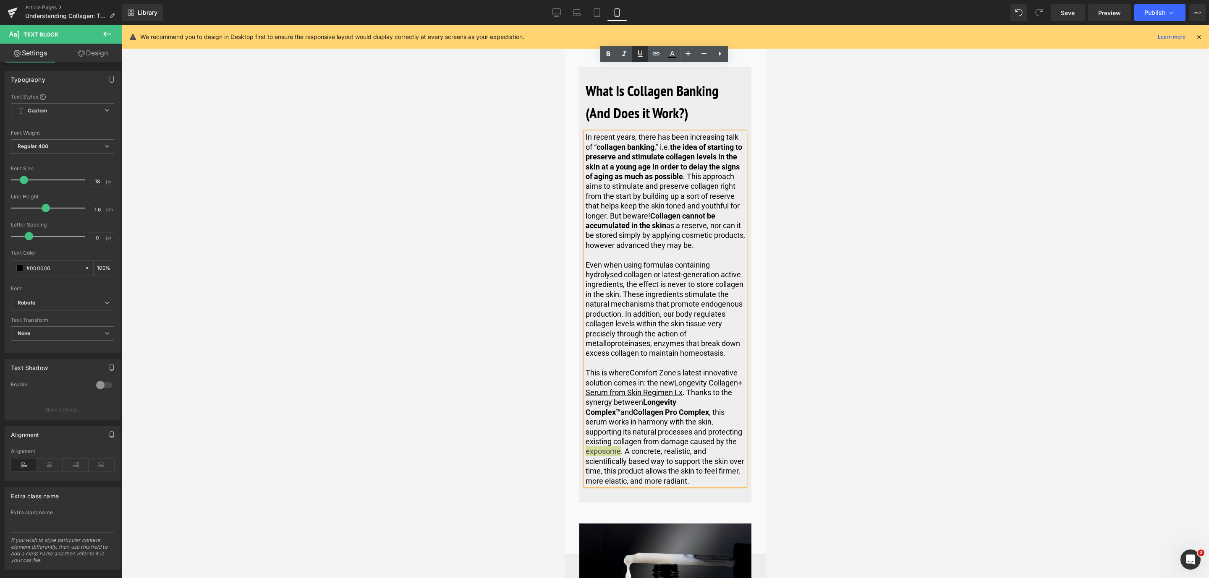
click at [641, 58] on icon at bounding box center [640, 54] width 10 height 10
drag, startPoint x: 649, startPoint y: 57, endPoint x: 84, endPoint y: 44, distance: 565.5
click at [649, 57] on link at bounding box center [656, 54] width 16 height 16
click at [605, 361] on input "[URL][DOMAIN_NAME]" at bounding box center [640, 365] width 129 height 21
paste input "[URL][DOMAIN_NAME]"
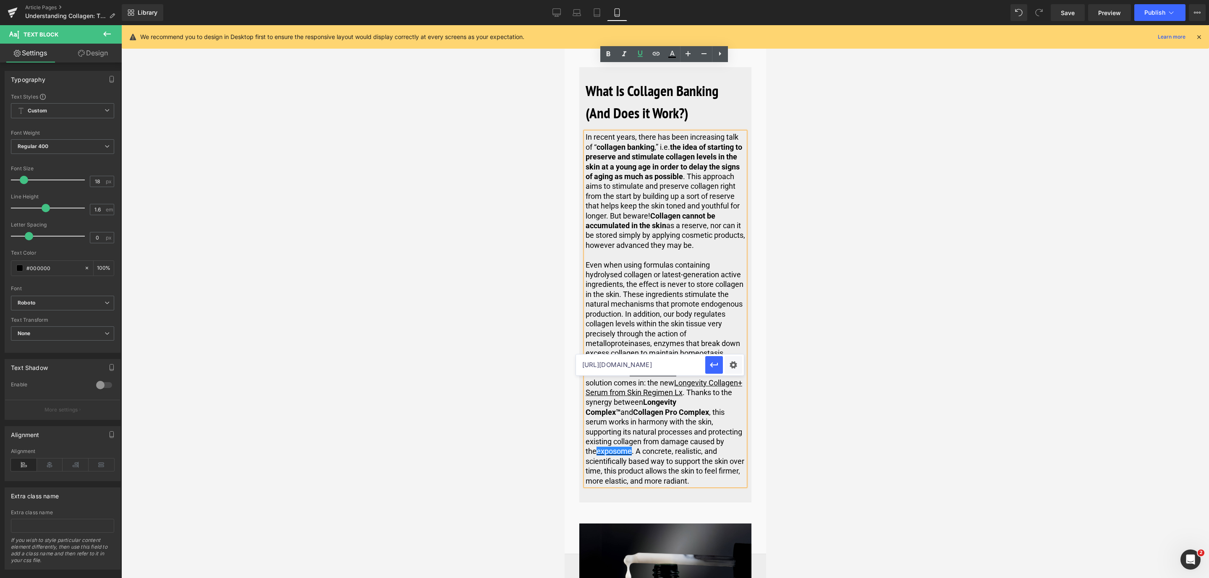
scroll to position [0, 271]
type input "[URL][DOMAIN_NAME]"
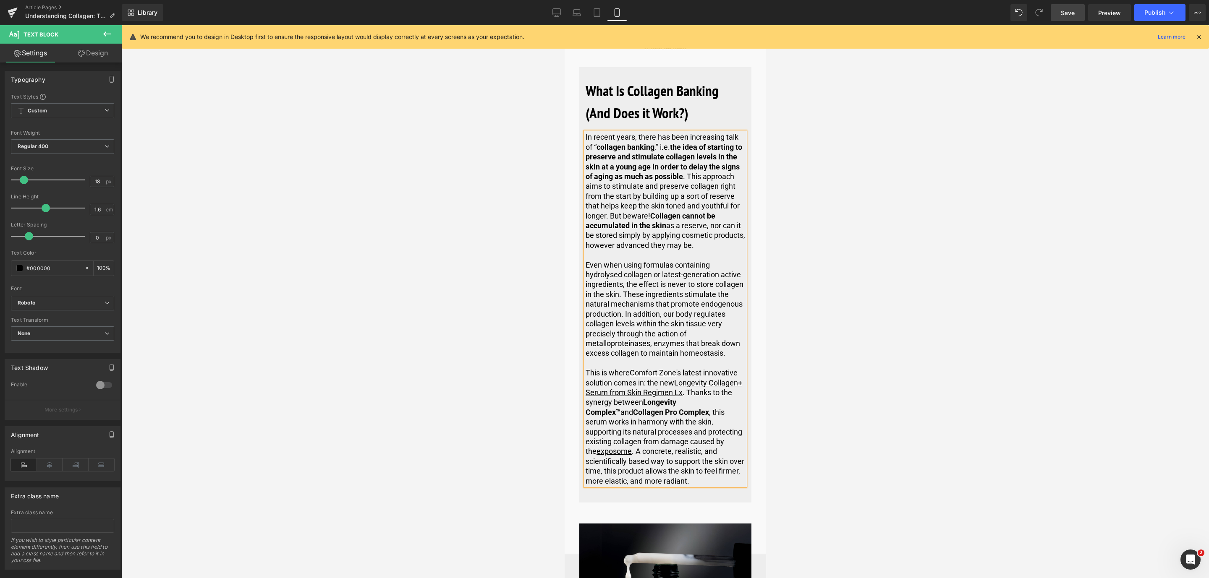
click at [1074, 10] on span "Save" at bounding box center [1068, 12] width 14 height 9
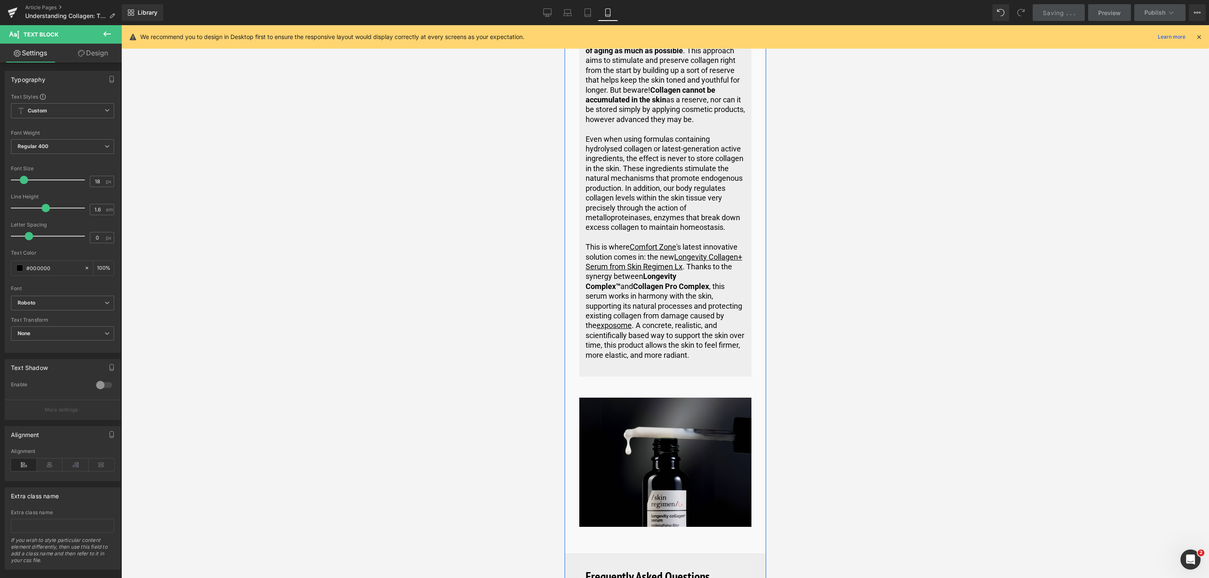
scroll to position [3545, 0]
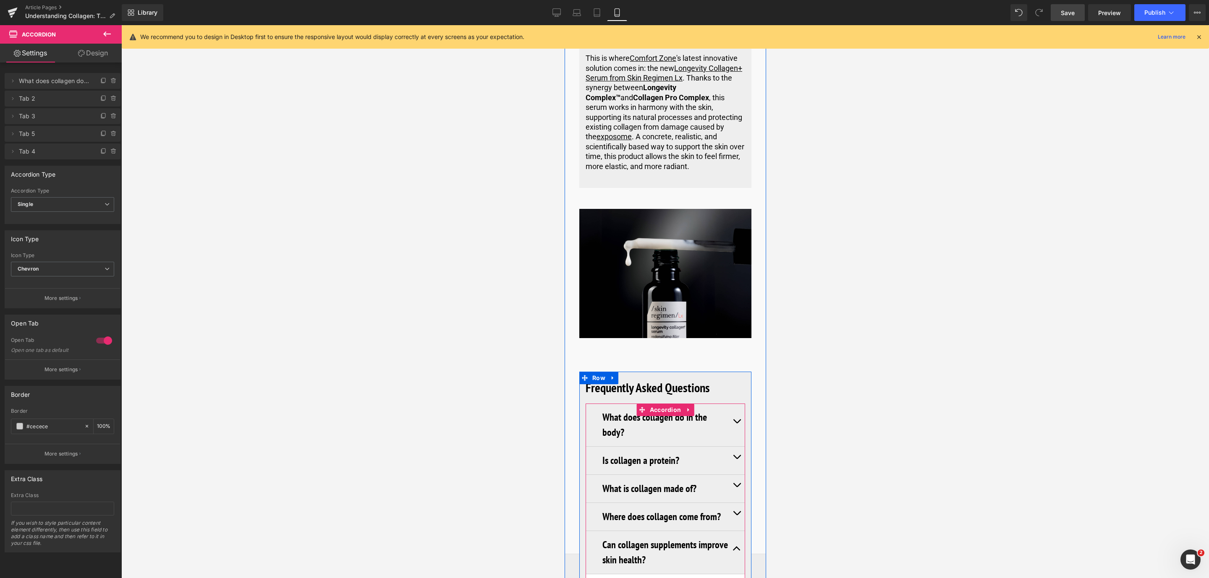
click at [734, 531] on button "button" at bounding box center [736, 552] width 17 height 43
click at [729, 503] on button "button" at bounding box center [736, 517] width 17 height 28
click at [736, 475] on button "button" at bounding box center [736, 489] width 17 height 28
click at [737, 447] on button "button" at bounding box center [736, 461] width 17 height 28
click at [740, 404] on button "button" at bounding box center [736, 425] width 17 height 43
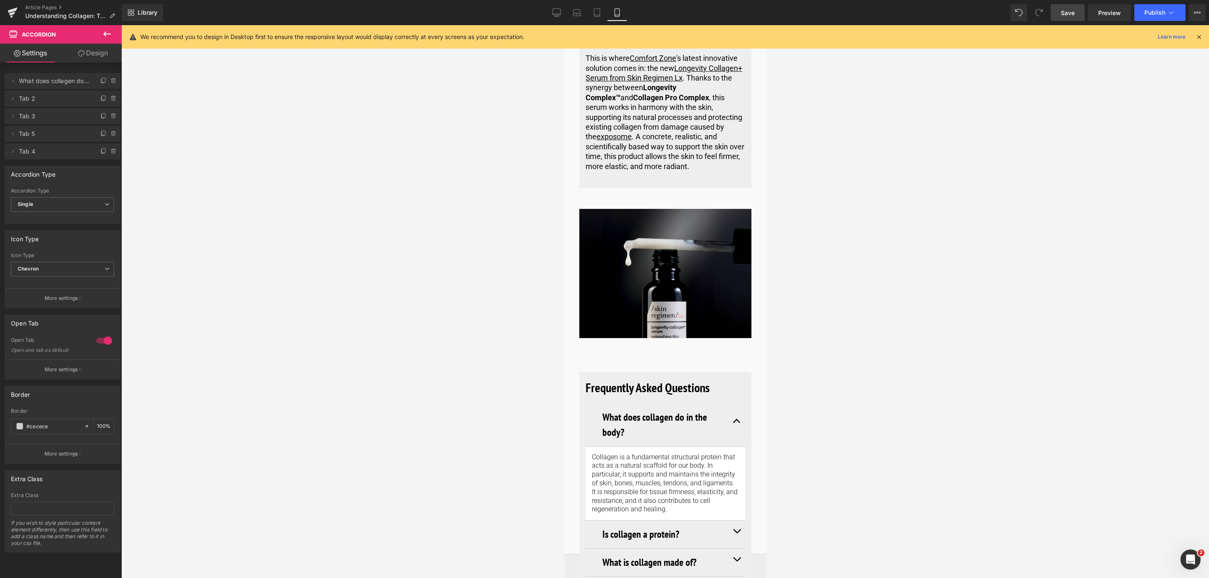
click at [1070, 5] on link "Save" at bounding box center [1068, 12] width 34 height 17
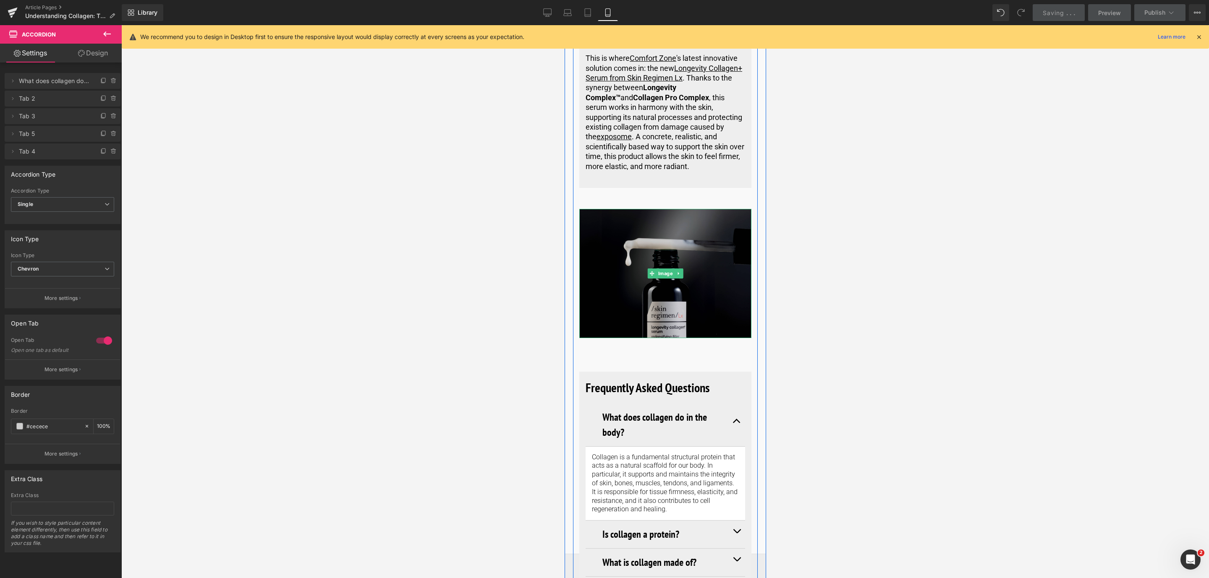
click at [615, 209] on img at bounding box center [665, 273] width 172 height 129
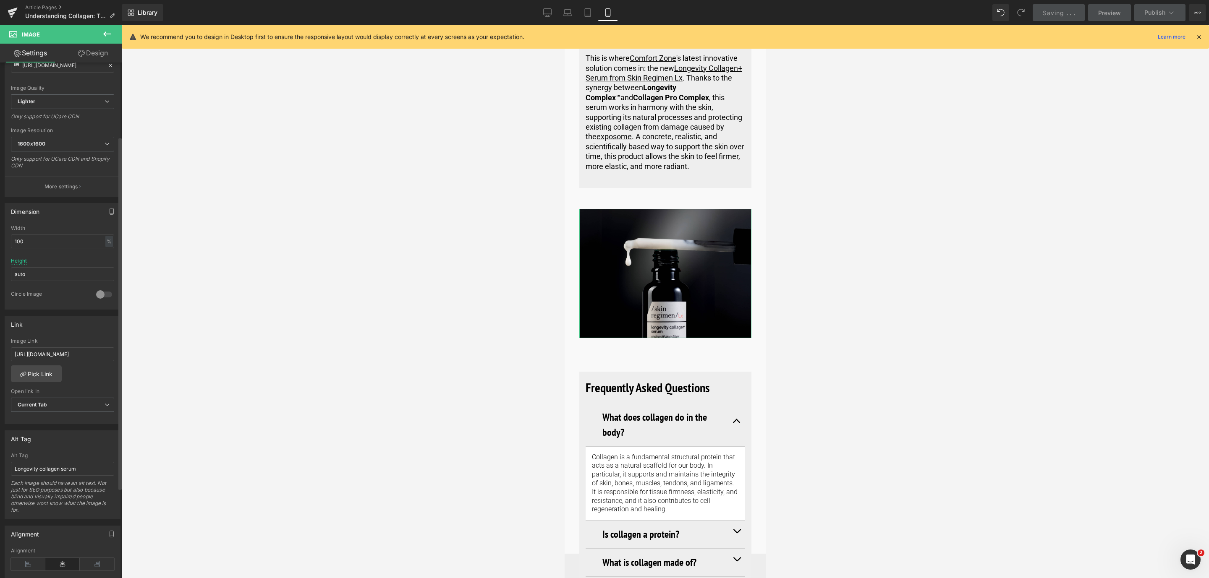
scroll to position [126, 0]
click at [107, 344] on input "[URL][DOMAIN_NAME]" at bounding box center [62, 344] width 103 height 14
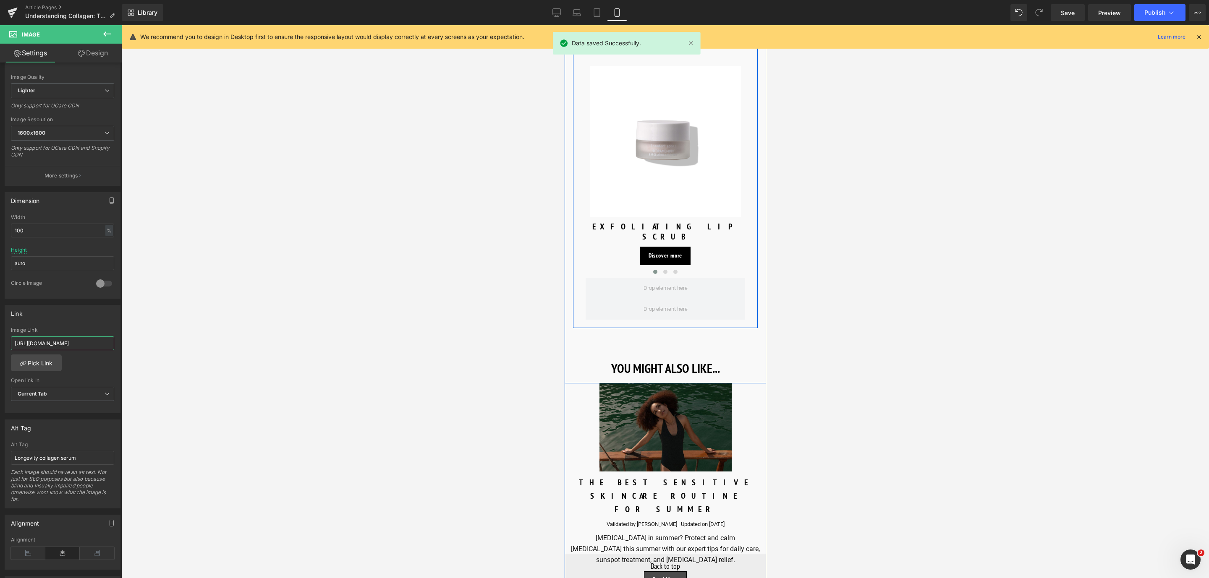
scroll to position [3922, 0]
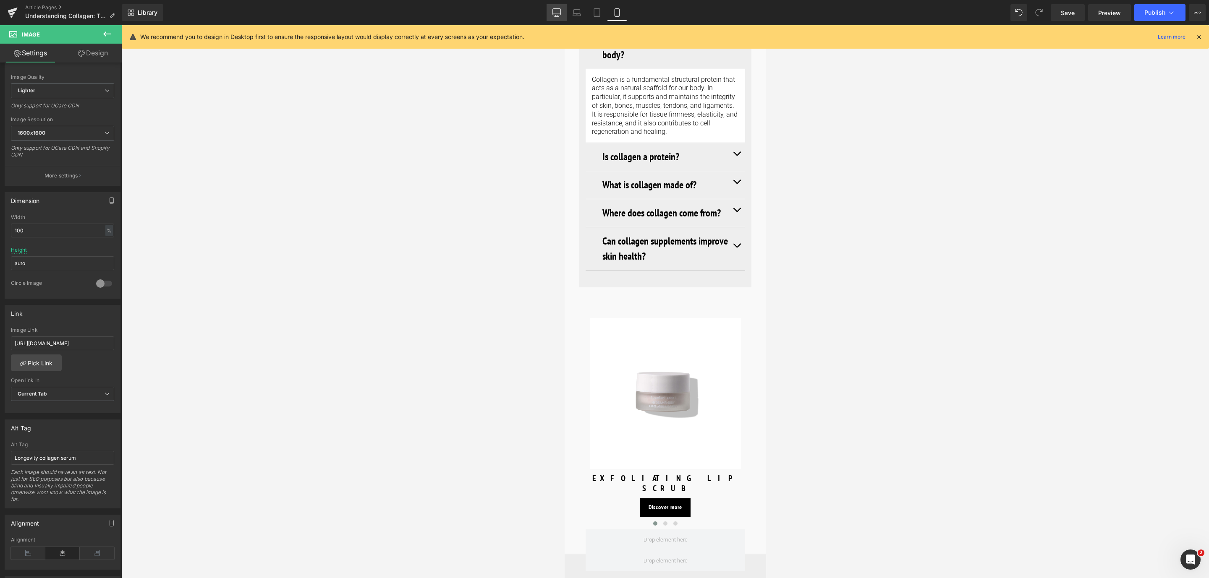
click at [559, 14] on icon at bounding box center [556, 12] width 8 height 8
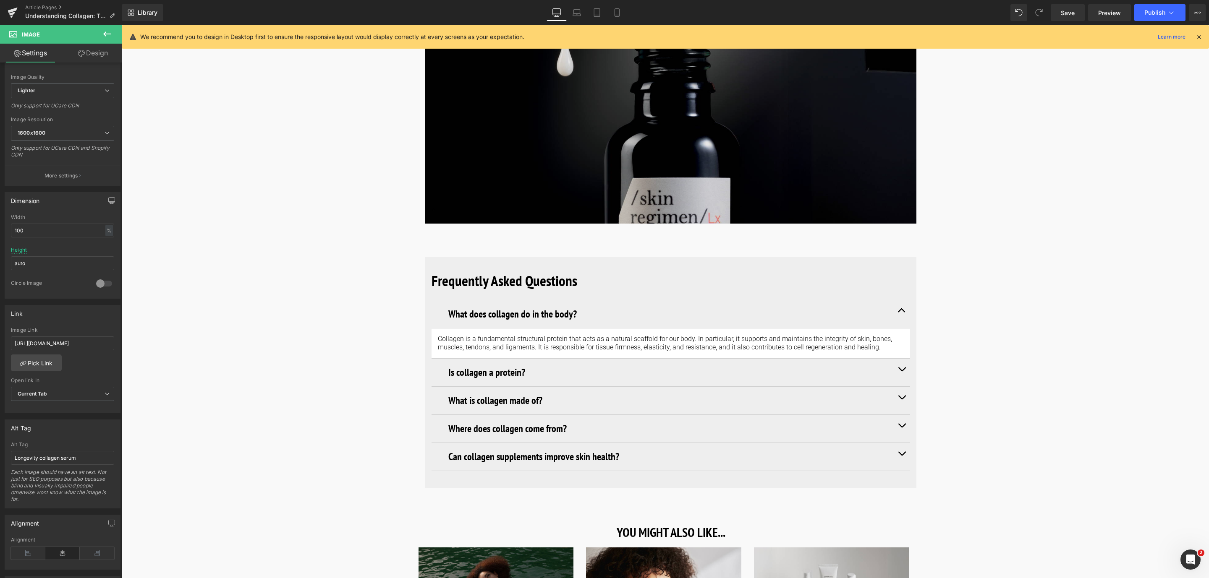
scroll to position [3030, 0]
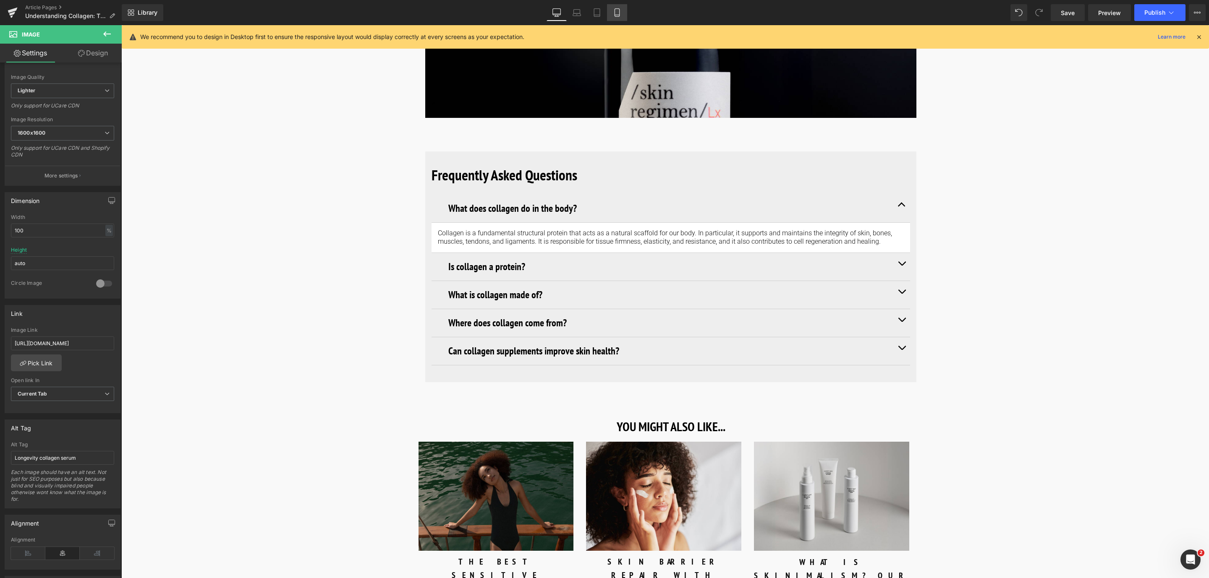
click at [620, 18] on link "Mobile" at bounding box center [617, 12] width 20 height 17
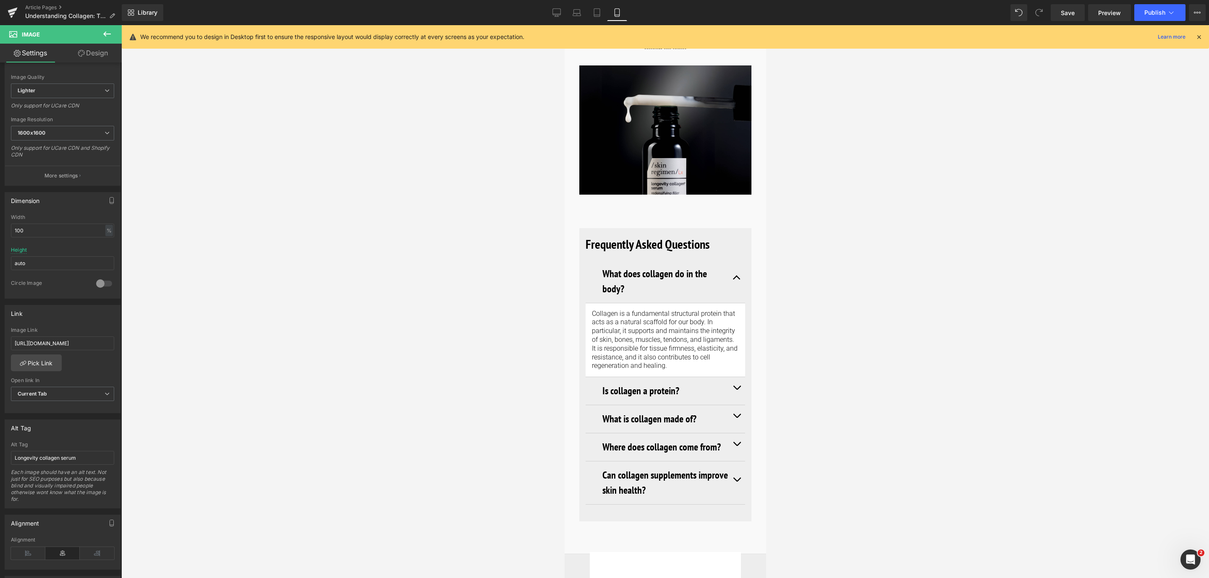
scroll to position [3826, 0]
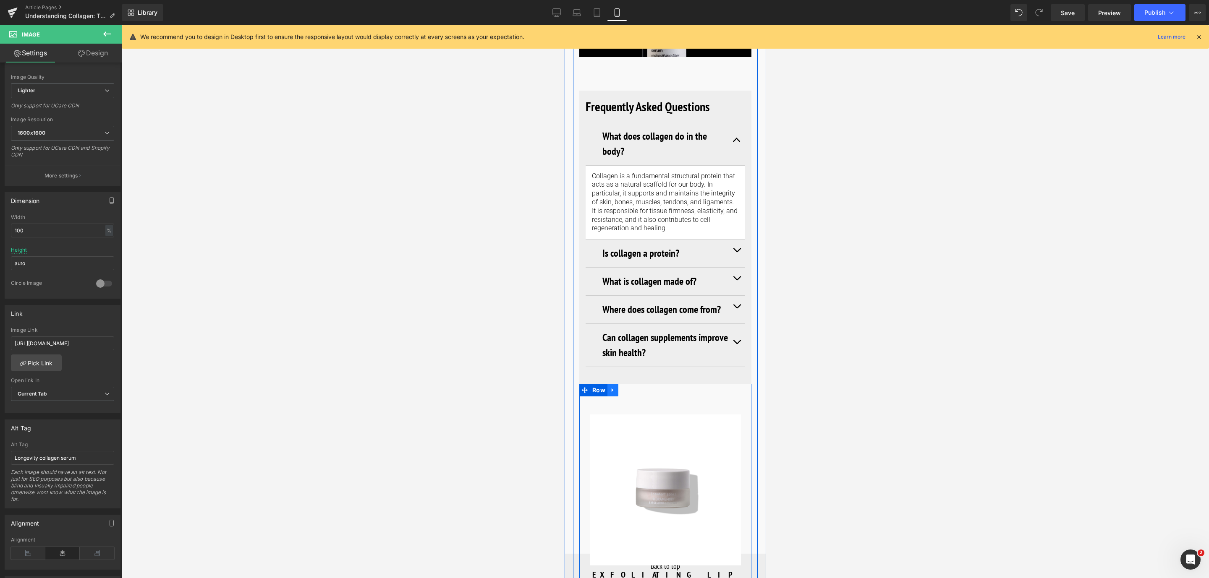
click at [610, 387] on icon at bounding box center [612, 390] width 6 height 6
click at [633, 387] on icon at bounding box center [634, 390] width 6 height 6
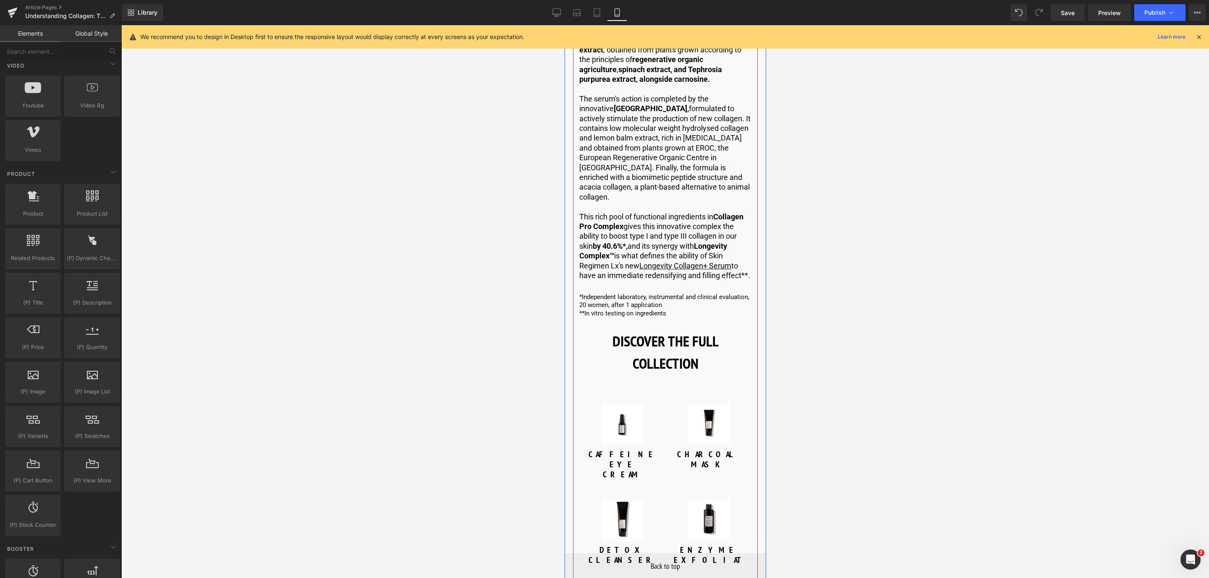
scroll to position [2441, 0]
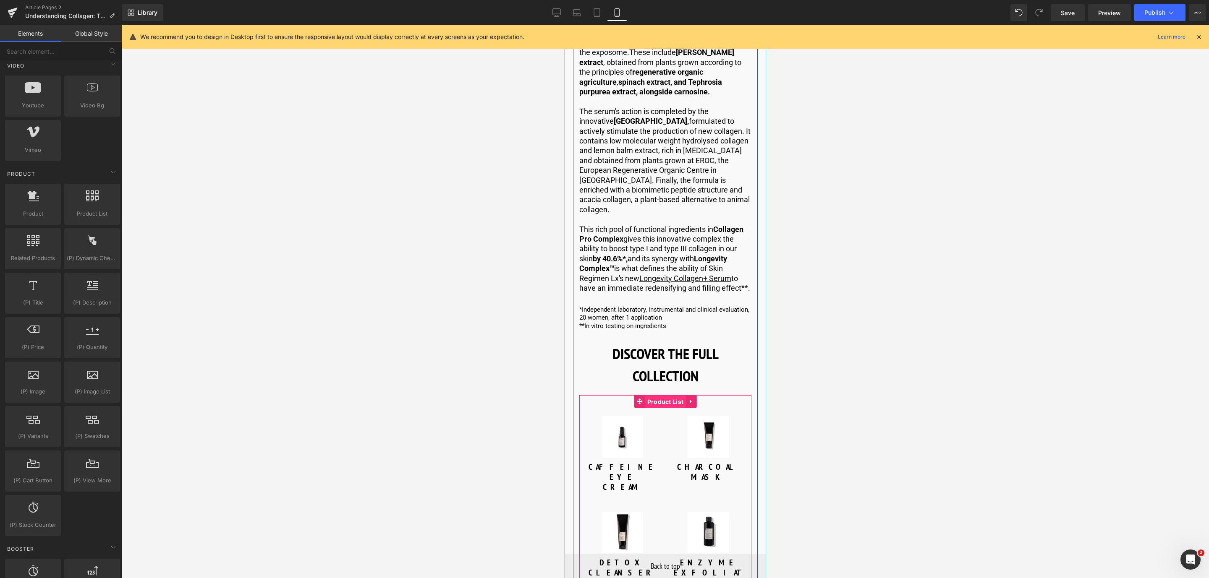
click at [663, 396] on span "Product List" at bounding box center [665, 402] width 41 height 13
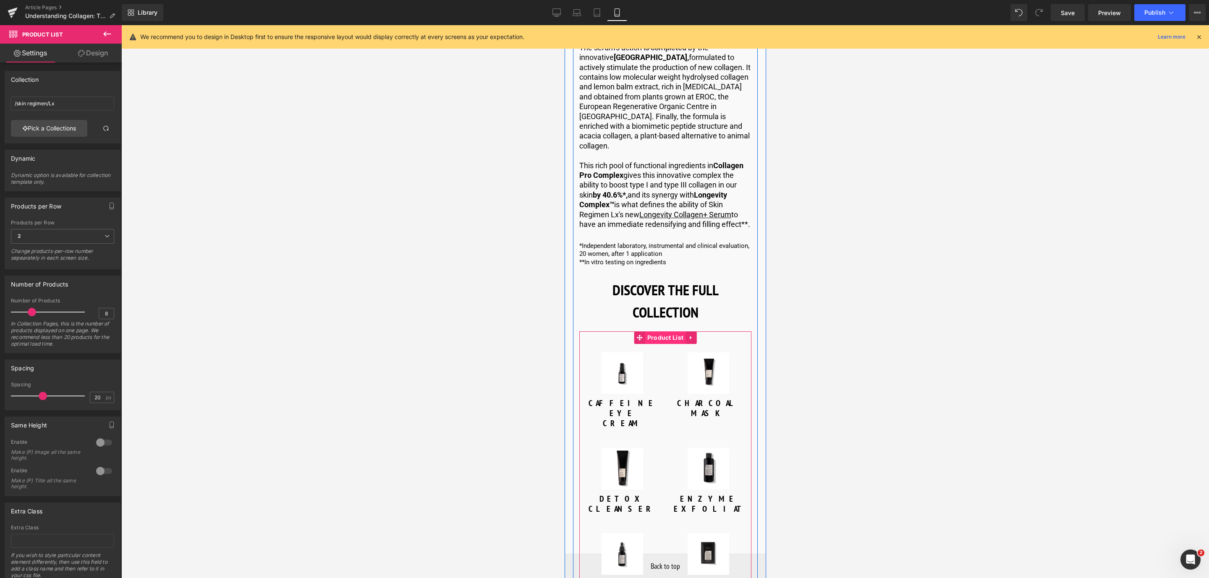
scroll to position [2630, 0]
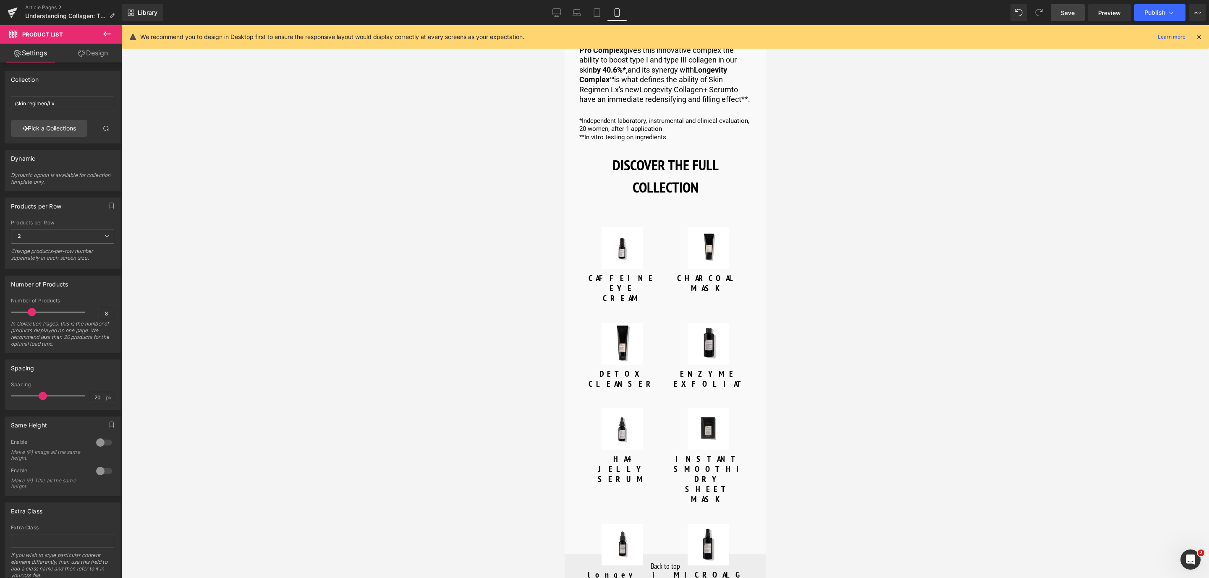
click at [1076, 10] on link "Save" at bounding box center [1068, 12] width 34 height 17
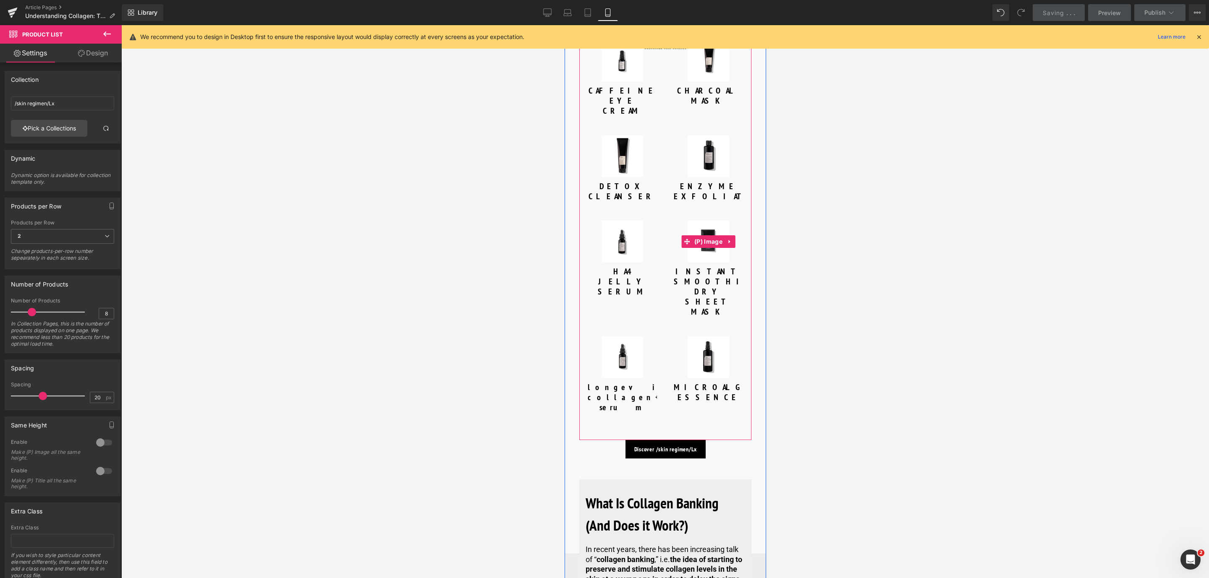
scroll to position [2818, 0]
click at [655, 443] on span "Button" at bounding box center [664, 448] width 19 height 10
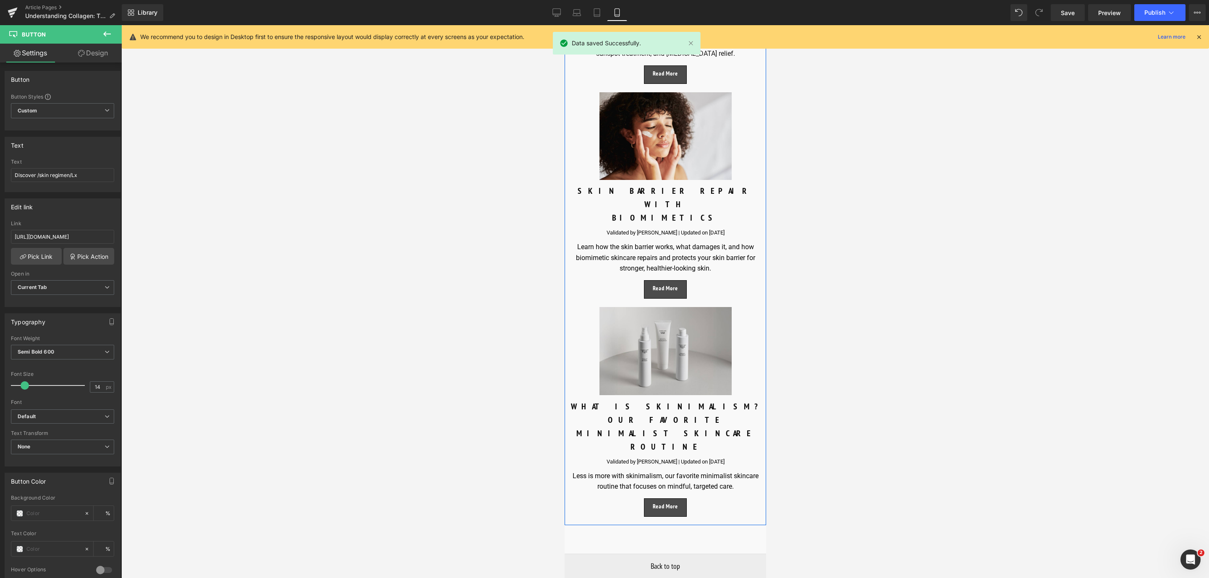
scroll to position [3952, 0]
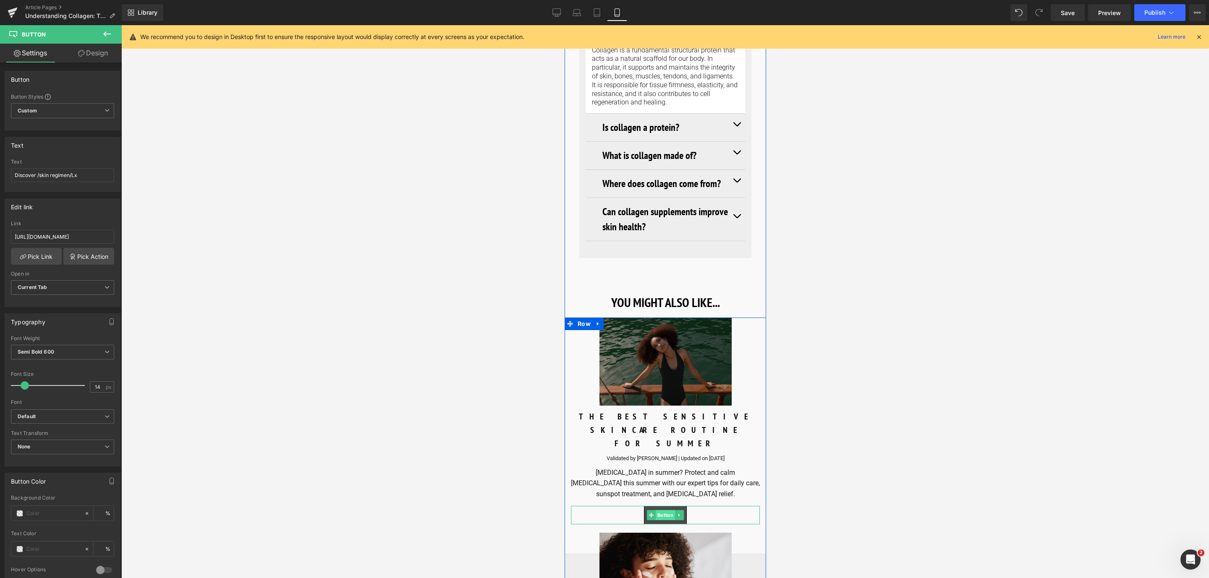
click at [655, 510] on span "Button" at bounding box center [664, 515] width 19 height 10
click at [97, 242] on input "[URL][DOMAIN_NAME][MEDICAL_DATA]" at bounding box center [62, 237] width 103 height 14
click at [557, 4] on link "Desktop" at bounding box center [556, 12] width 20 height 17
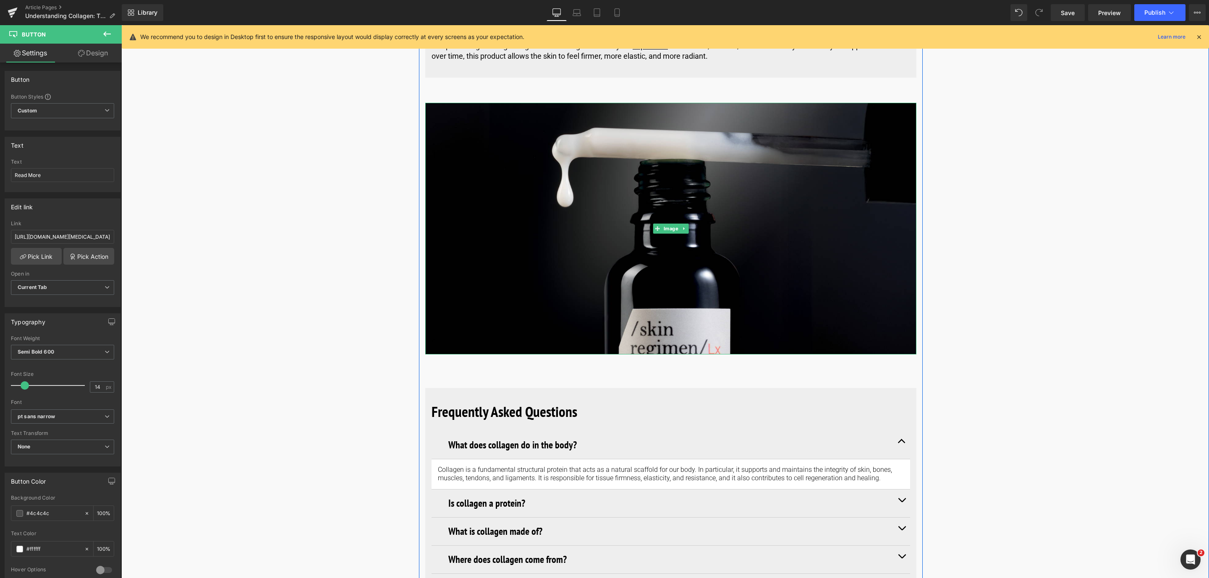
scroll to position [2896, 0]
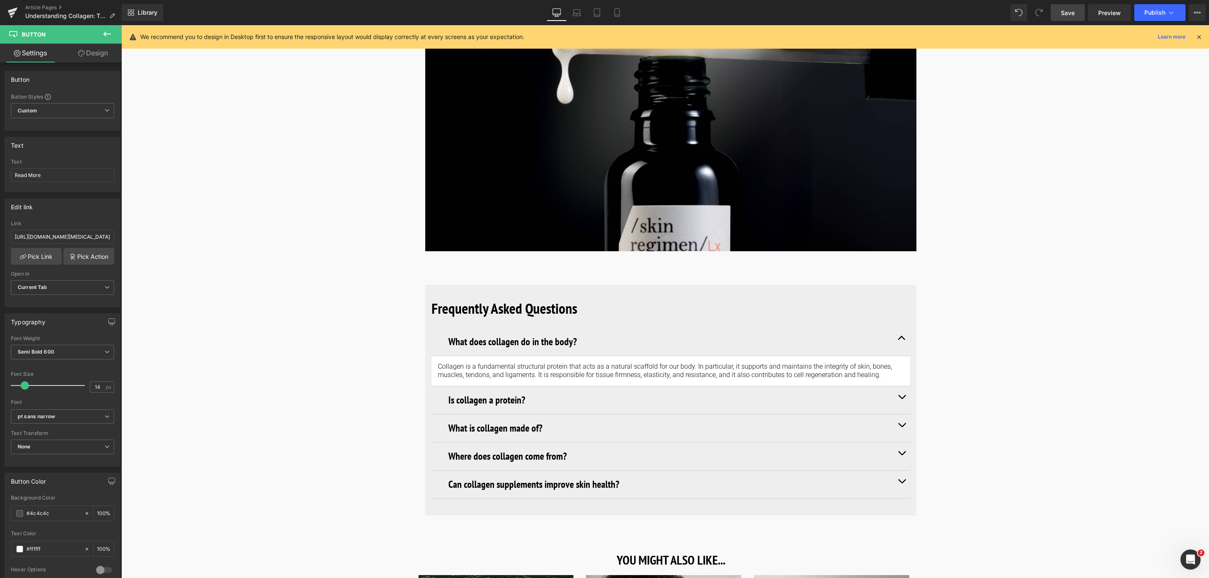
click at [1074, 8] on span "Save" at bounding box center [1068, 12] width 14 height 9
click at [1175, 7] on button "Publish" at bounding box center [1159, 12] width 51 height 17
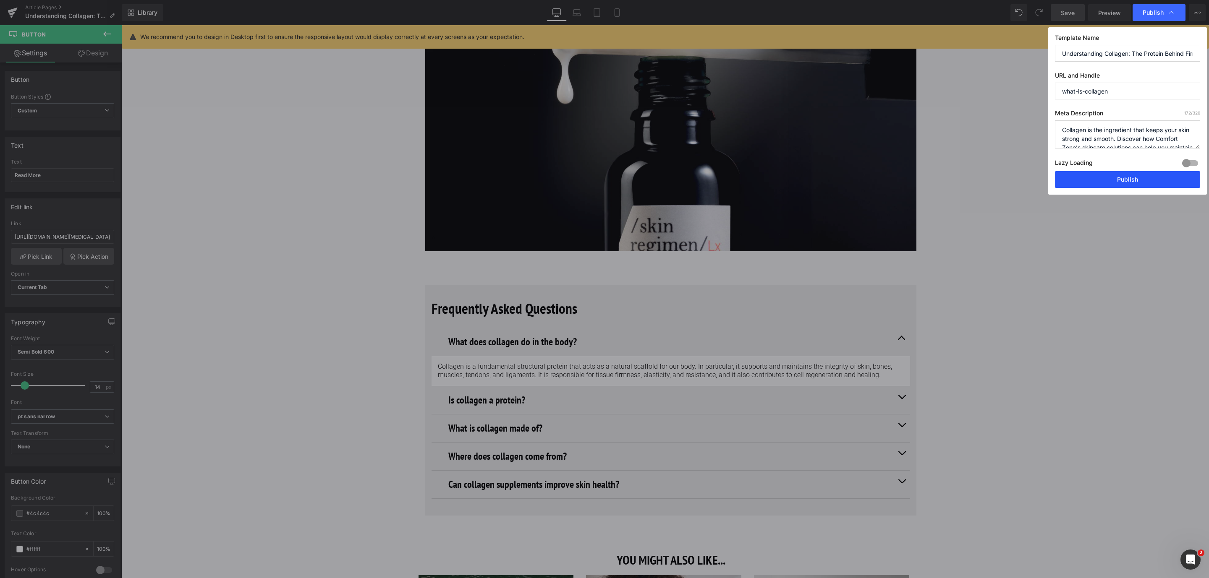
click at [1126, 182] on button "Publish" at bounding box center [1127, 179] width 145 height 17
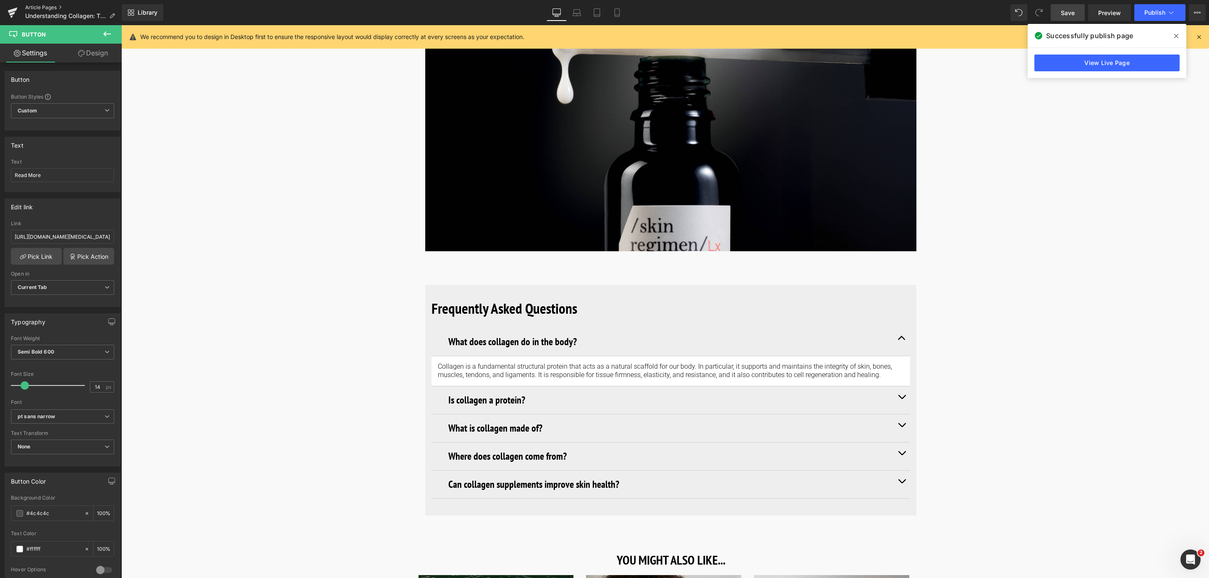
click at [53, 6] on link "Article Pages" at bounding box center [73, 7] width 97 height 7
